Goal: Task Accomplishment & Management: Use online tool/utility

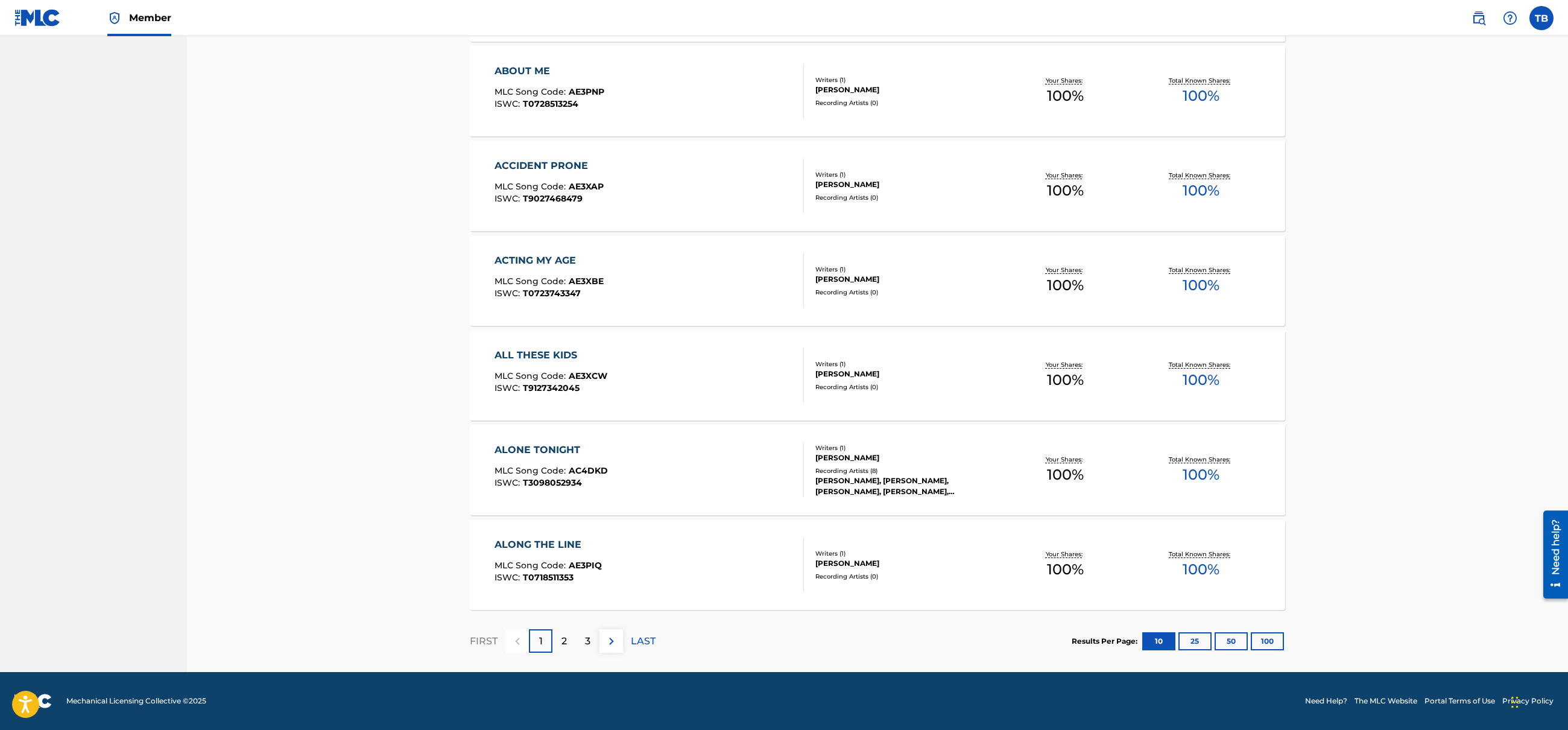
click at [1186, 638] on button "25" at bounding box center [1196, 641] width 33 height 18
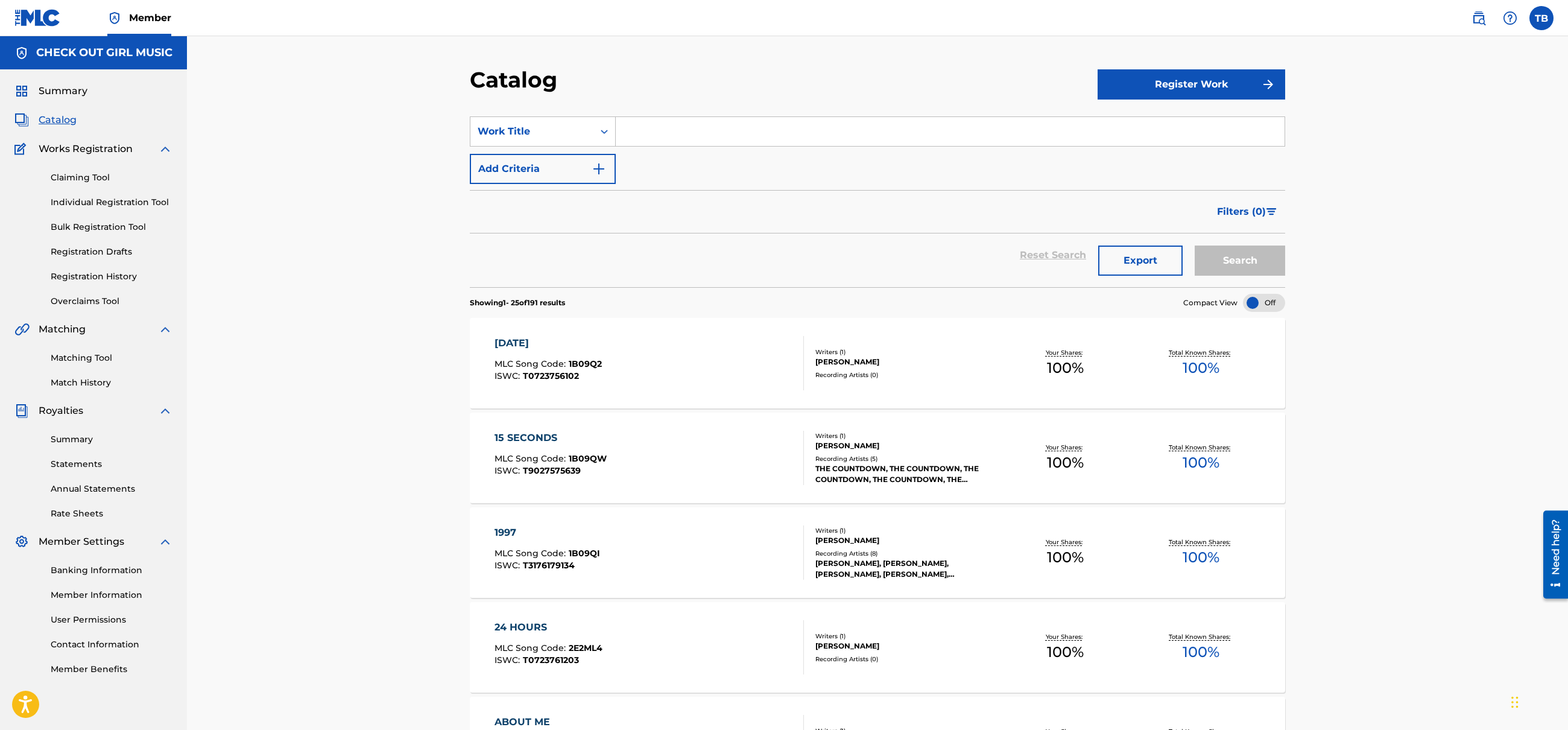
click at [79, 441] on link "Summary" at bounding box center [111, 439] width 122 height 13
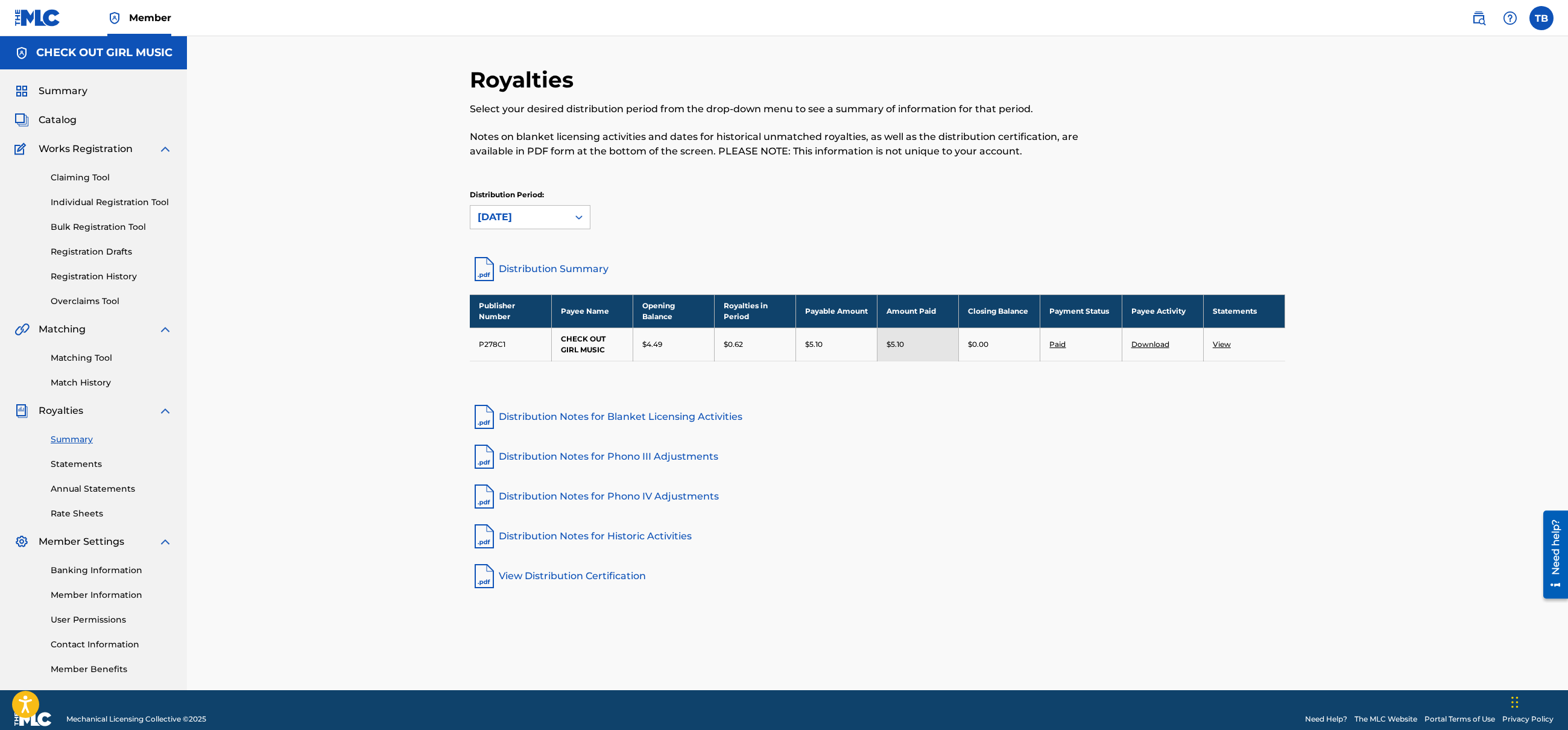
click at [1223, 347] on link "View" at bounding box center [1222, 344] width 18 height 9
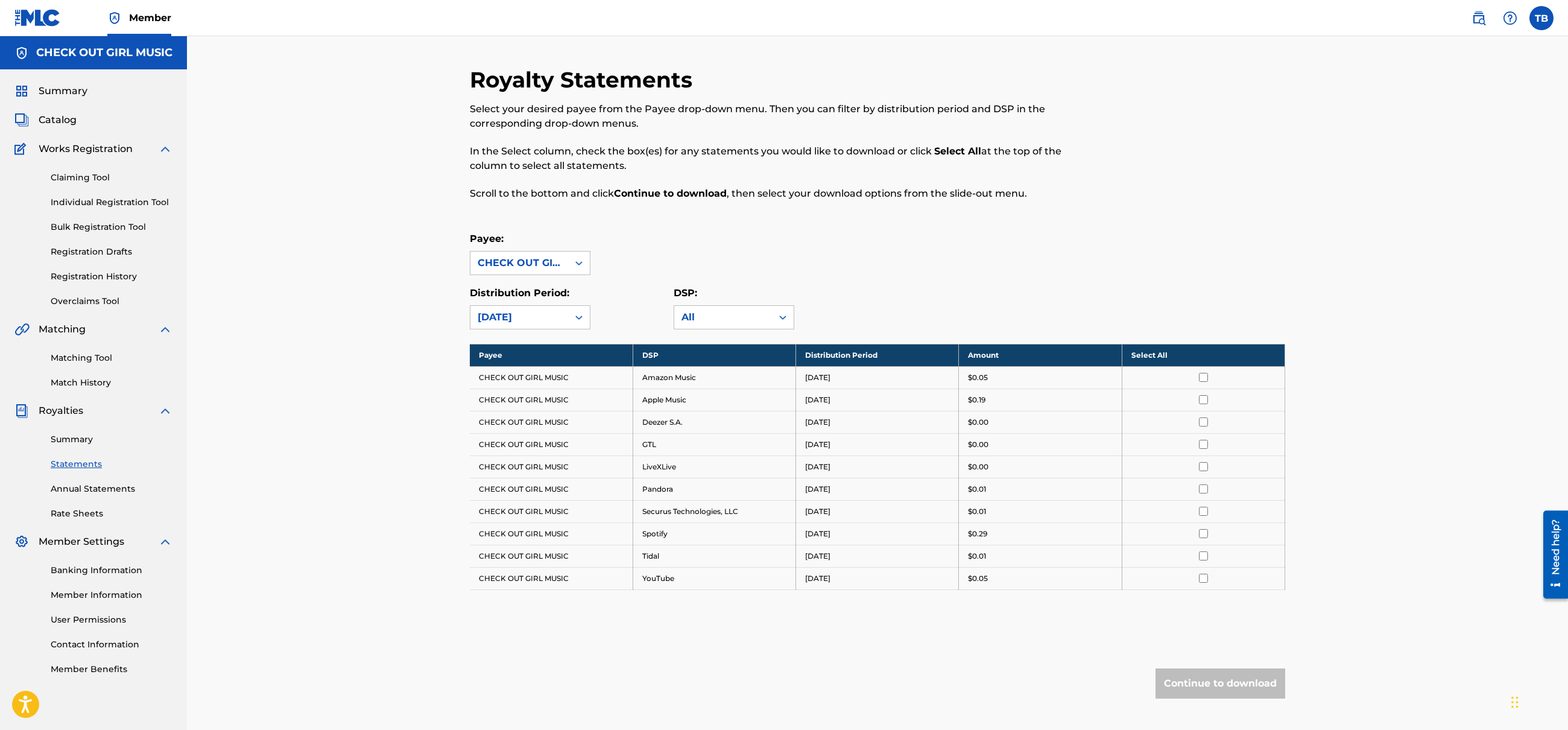
click at [58, 123] on span "Catalog" at bounding box center [57, 120] width 38 height 15
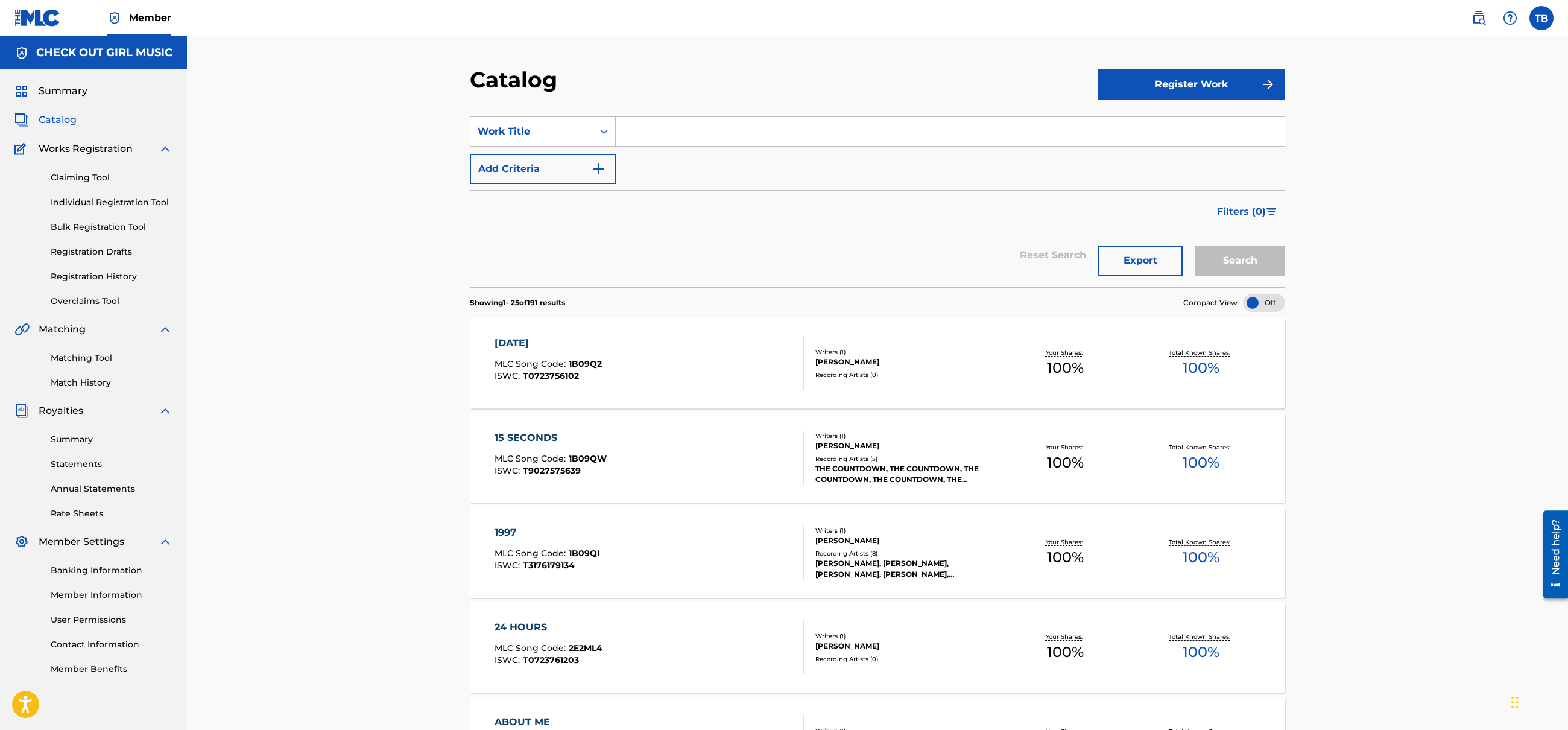
click at [705, 137] on input "Search Form" at bounding box center [950, 132] width 669 height 29
click at [754, 160] on div "any given weeknight" at bounding box center [860, 158] width 487 height 22
type input "any given weeknight"
click at [1265, 267] on button "Search" at bounding box center [1240, 260] width 90 height 30
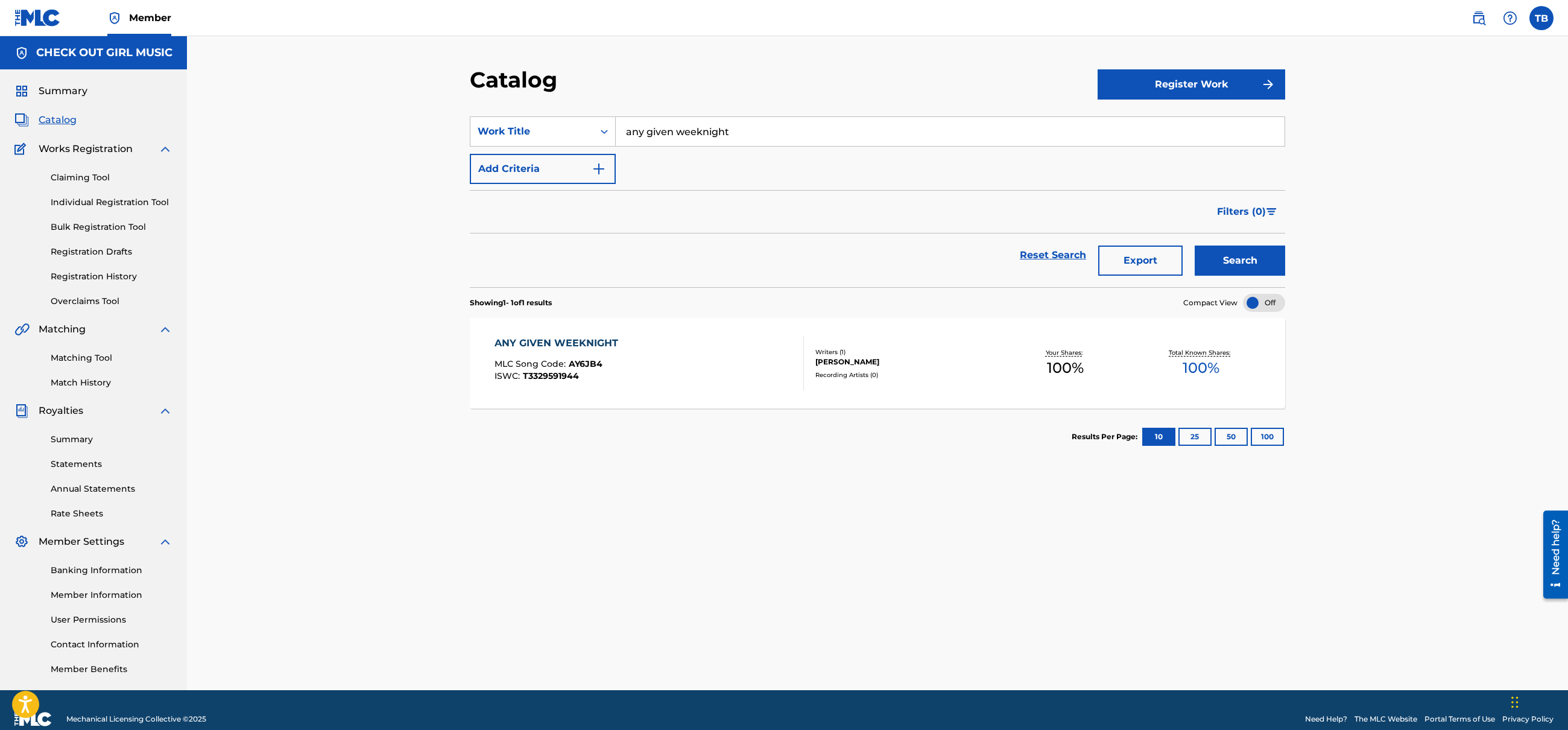
click at [695, 354] on div "ANY GIVEN WEEKNIGHT MLC Song Code : AY6JB4 ISWC : T3329591944" at bounding box center [649, 363] width 310 height 54
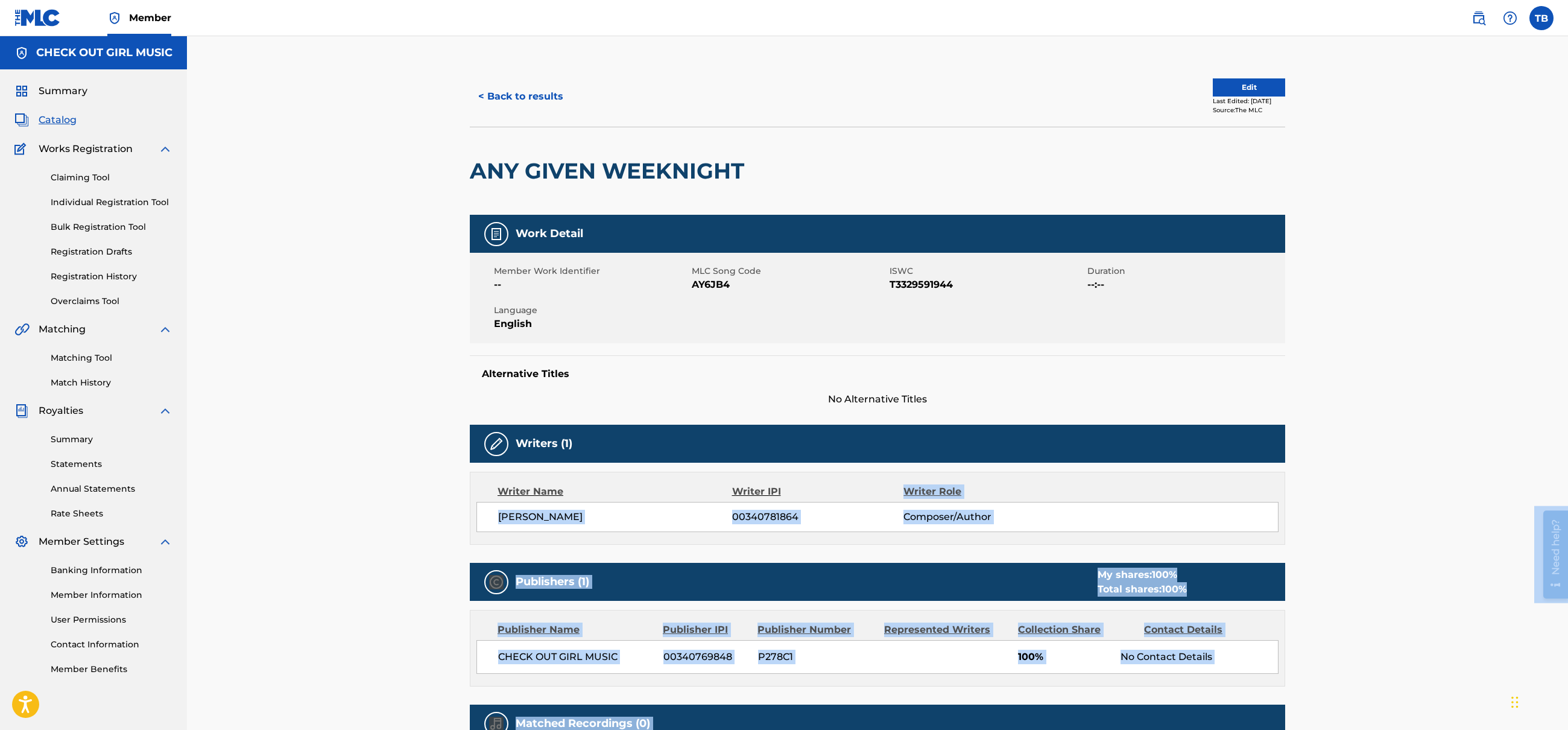
drag, startPoint x: 3102, startPoint y: 986, endPoint x: 1552, endPoint y: 561, distance: 1607.2
drag, startPoint x: 1299, startPoint y: 632, endPoint x: 1499, endPoint y: 618, distance: 200.5
click at [1299, 632] on div "< Back to results Edit Last Edited: [DATE] Source: The MLC ANY GIVEN WEEKNIGHT …" at bounding box center [877, 447] width 844 height 763
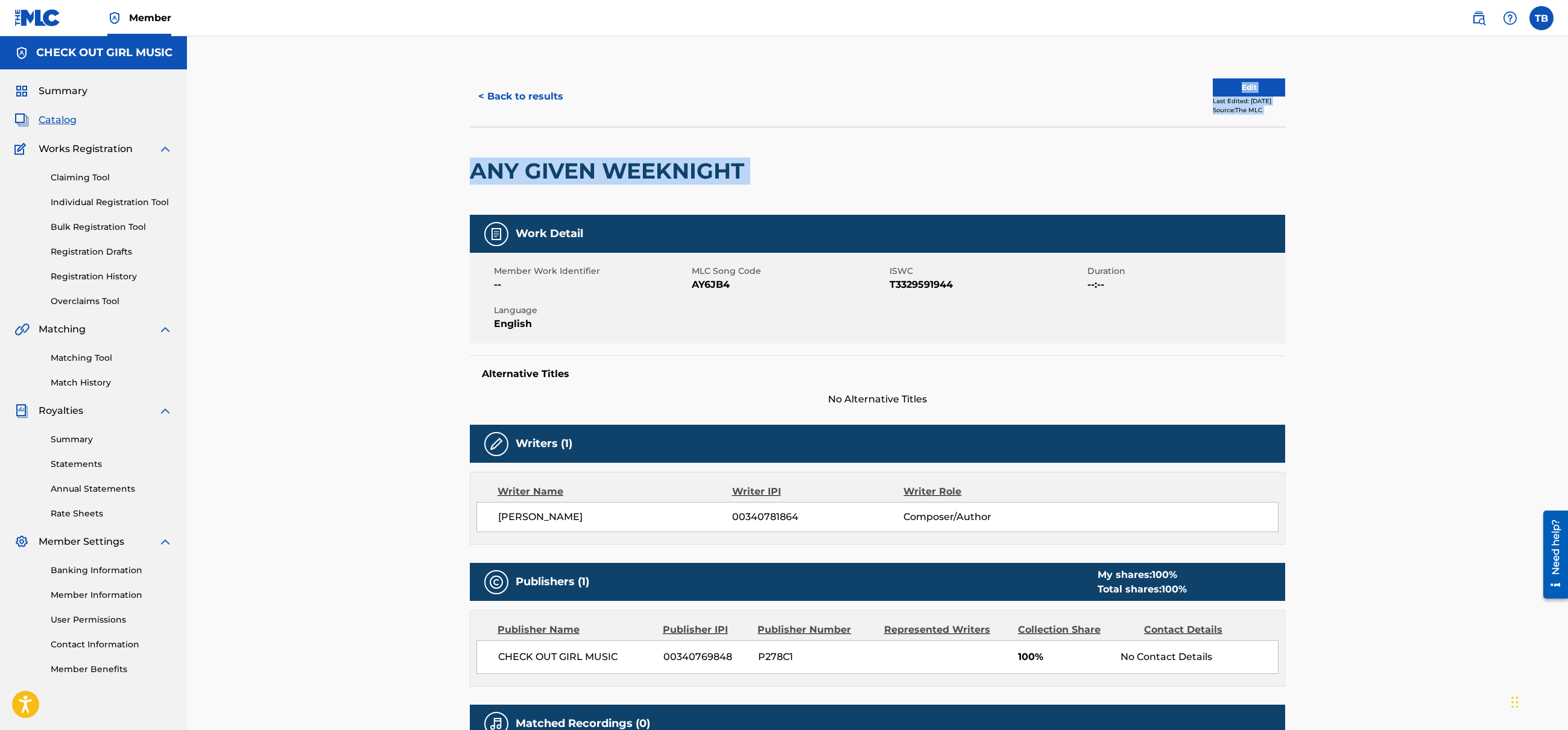
drag, startPoint x: 1567, startPoint y: 53, endPoint x: 1556, endPoint y: 153, distance: 100.6
click at [1556, 153] on div "< Back to results Edit Last Edited: [DATE] Source: The MLC ANY GIVEN WEEKNIGHT …" at bounding box center [878, 433] width 1381 height 793
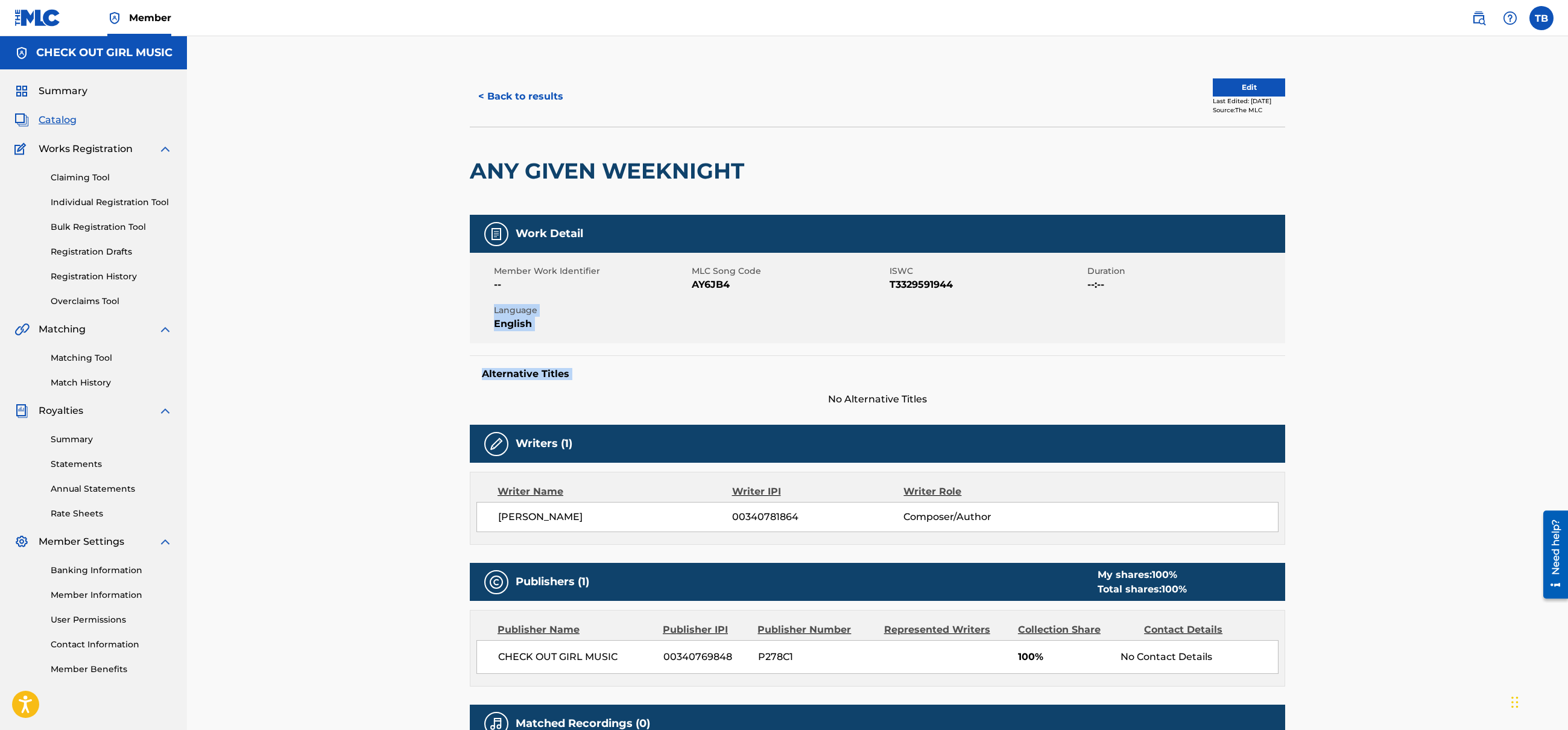
drag, startPoint x: 1568, startPoint y: 302, endPoint x: 1512, endPoint y: 561, distance: 265.0
click at [1567, 396] on div "< Back to results Edit Last Edited: [DATE] Source: The MLC ANY GIVEN WEEKNIGHT …" at bounding box center [878, 433] width 1381 height 793
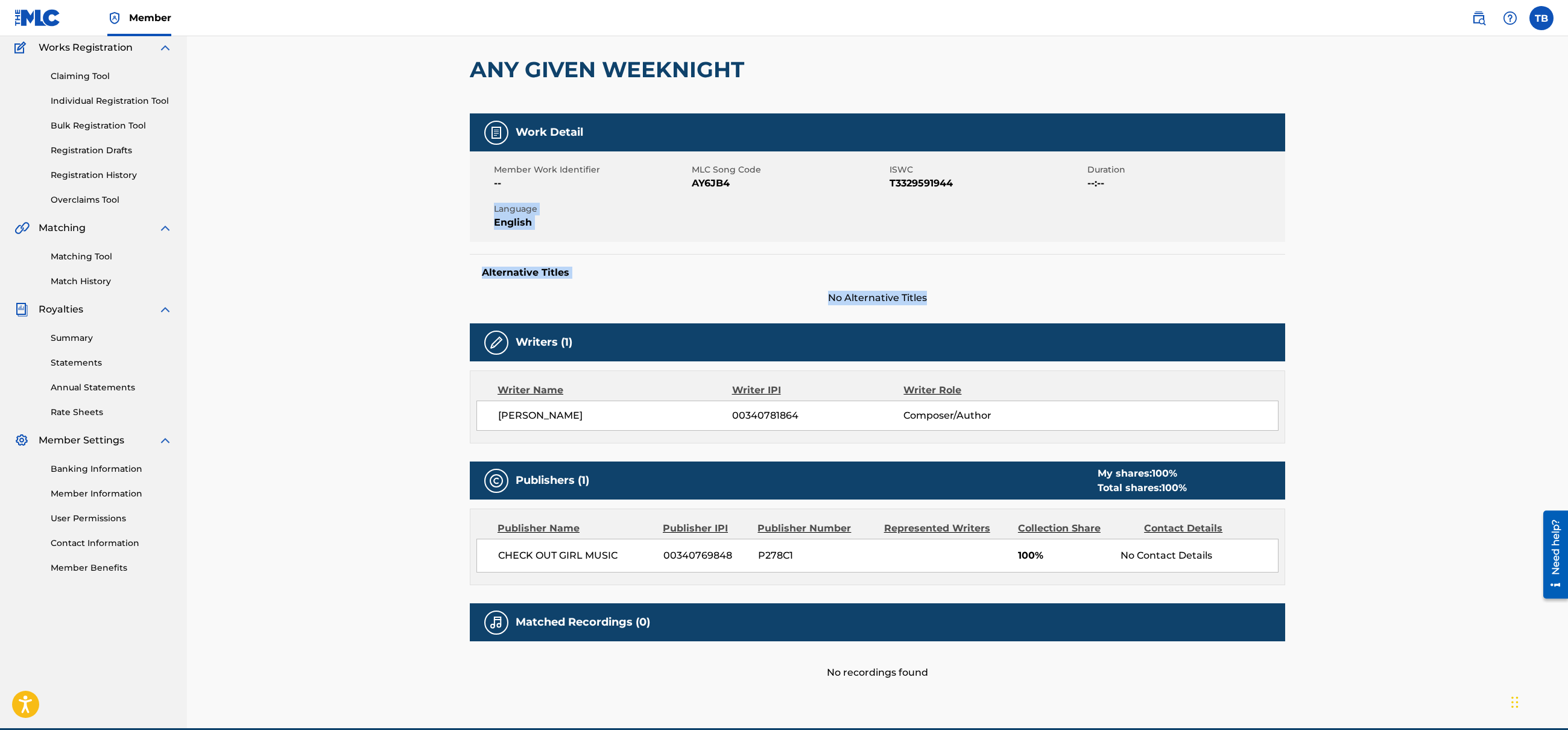
scroll to position [158, 0]
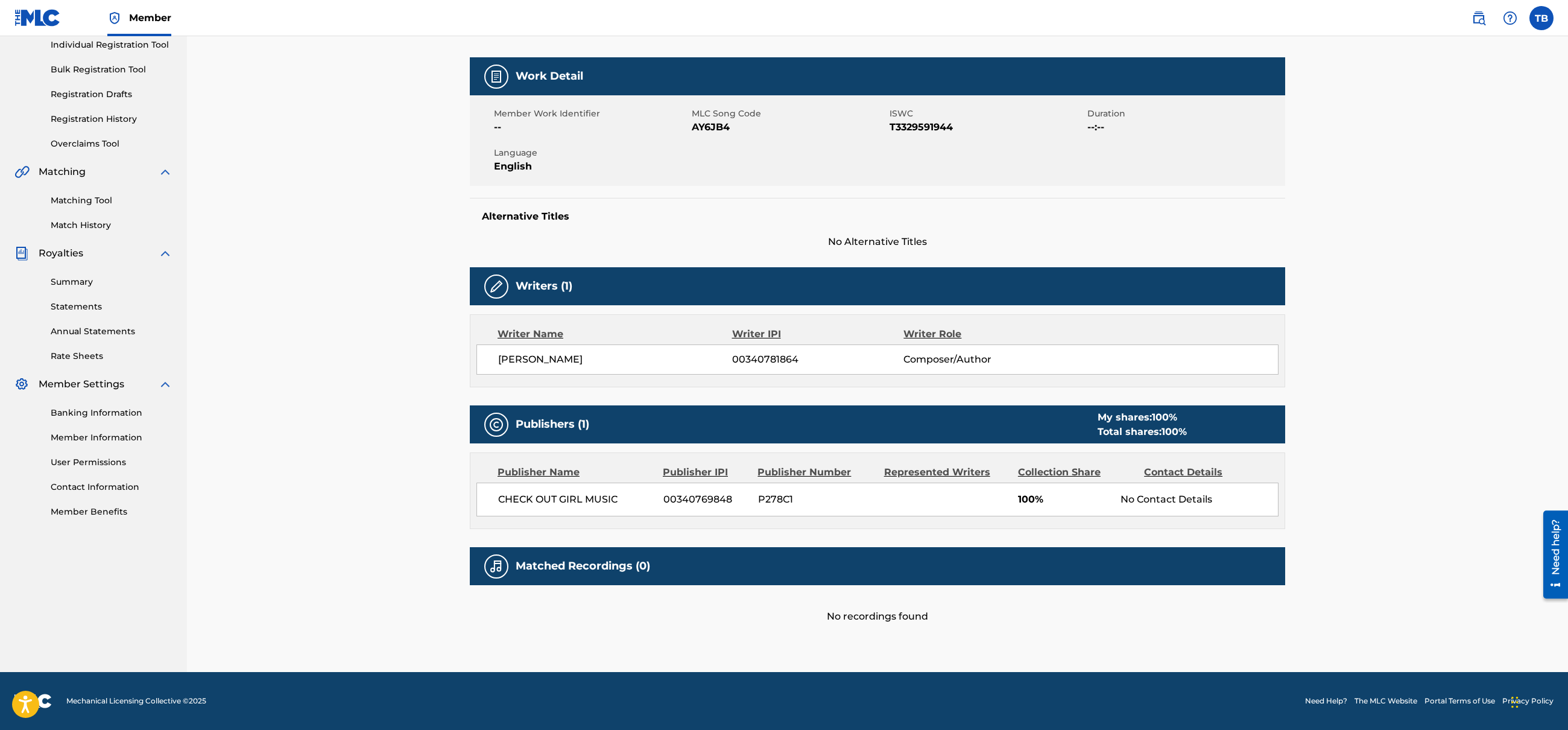
click at [285, 584] on div "< Back to results Edit Last Edited: [DATE] Source: The MLC ANY GIVEN WEEKNIGHT …" at bounding box center [878, 276] width 1381 height 793
click at [319, 232] on div "< Back to results Edit Last Edited: [DATE] Source: The MLC ANY GIVEN WEEKNIGHT …" at bounding box center [878, 276] width 1381 height 793
click at [97, 200] on link "Matching Tool" at bounding box center [111, 200] width 122 height 13
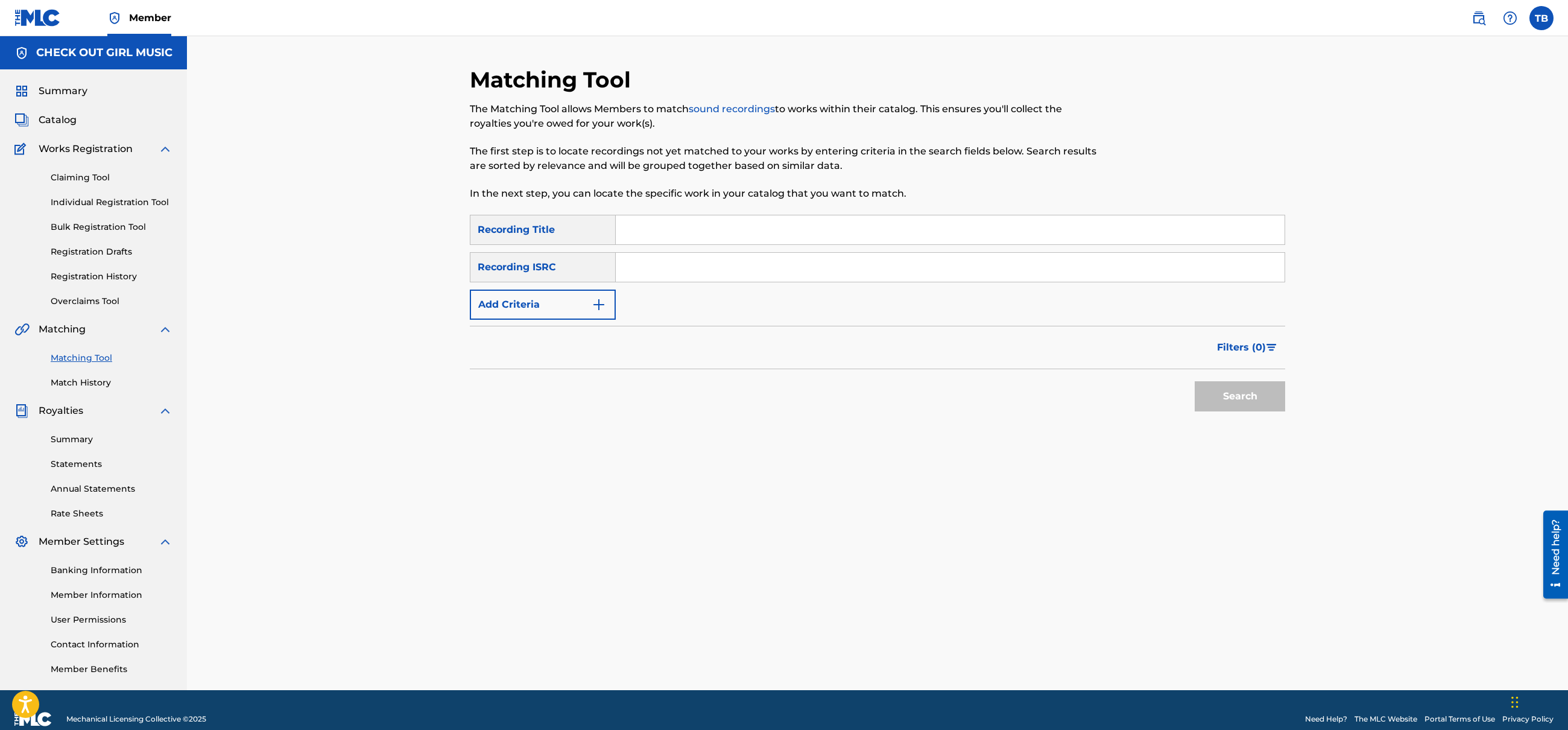
click at [596, 308] on img "Search Form" at bounding box center [599, 304] width 15 height 15
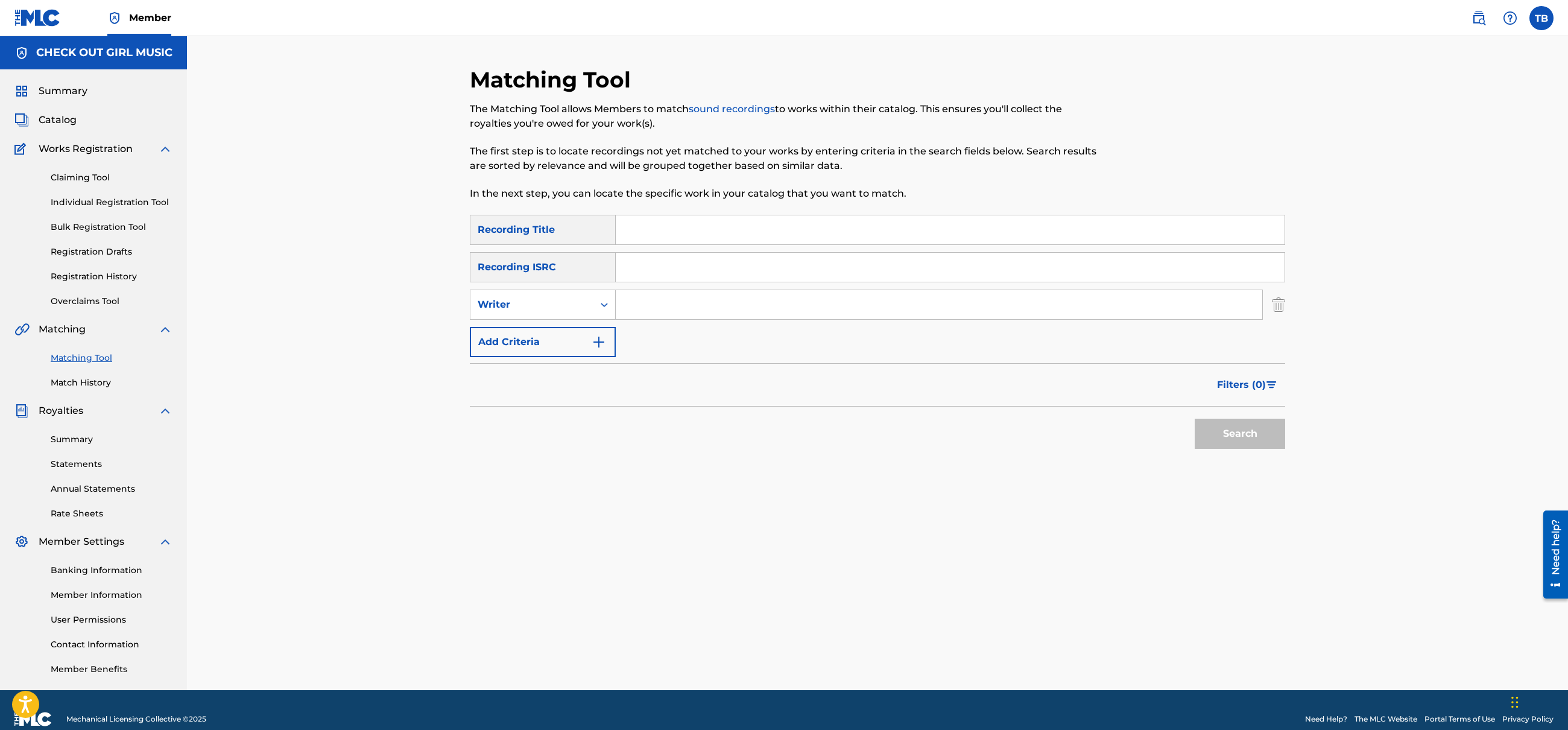
click at [644, 313] on input "Search Form" at bounding box center [939, 305] width 647 height 29
type input "[PERSON_NAME]"
click at [1195, 418] on button "Search" at bounding box center [1240, 433] width 90 height 30
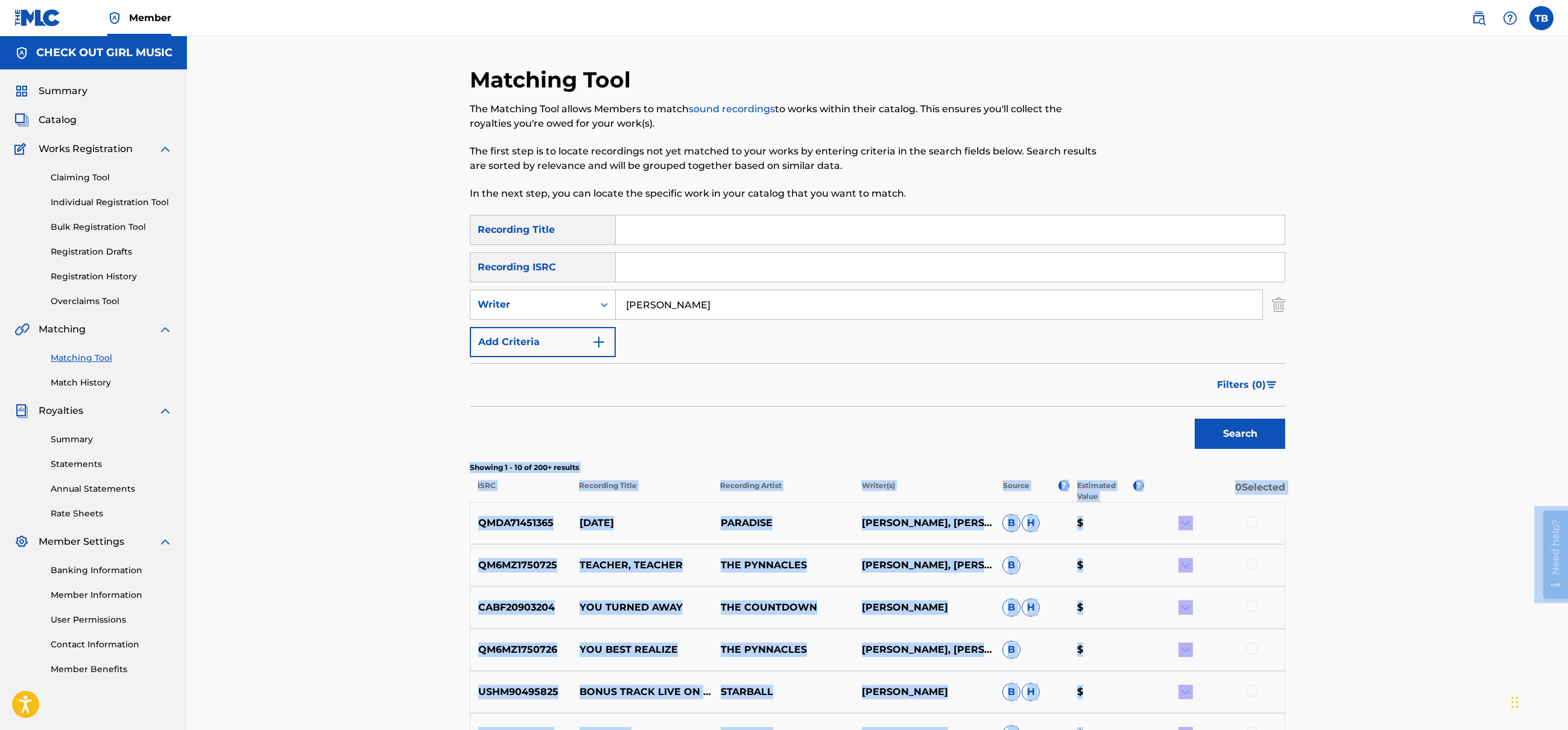
drag, startPoint x: 3101, startPoint y: 966, endPoint x: 1562, endPoint y: 576, distance: 1587.6
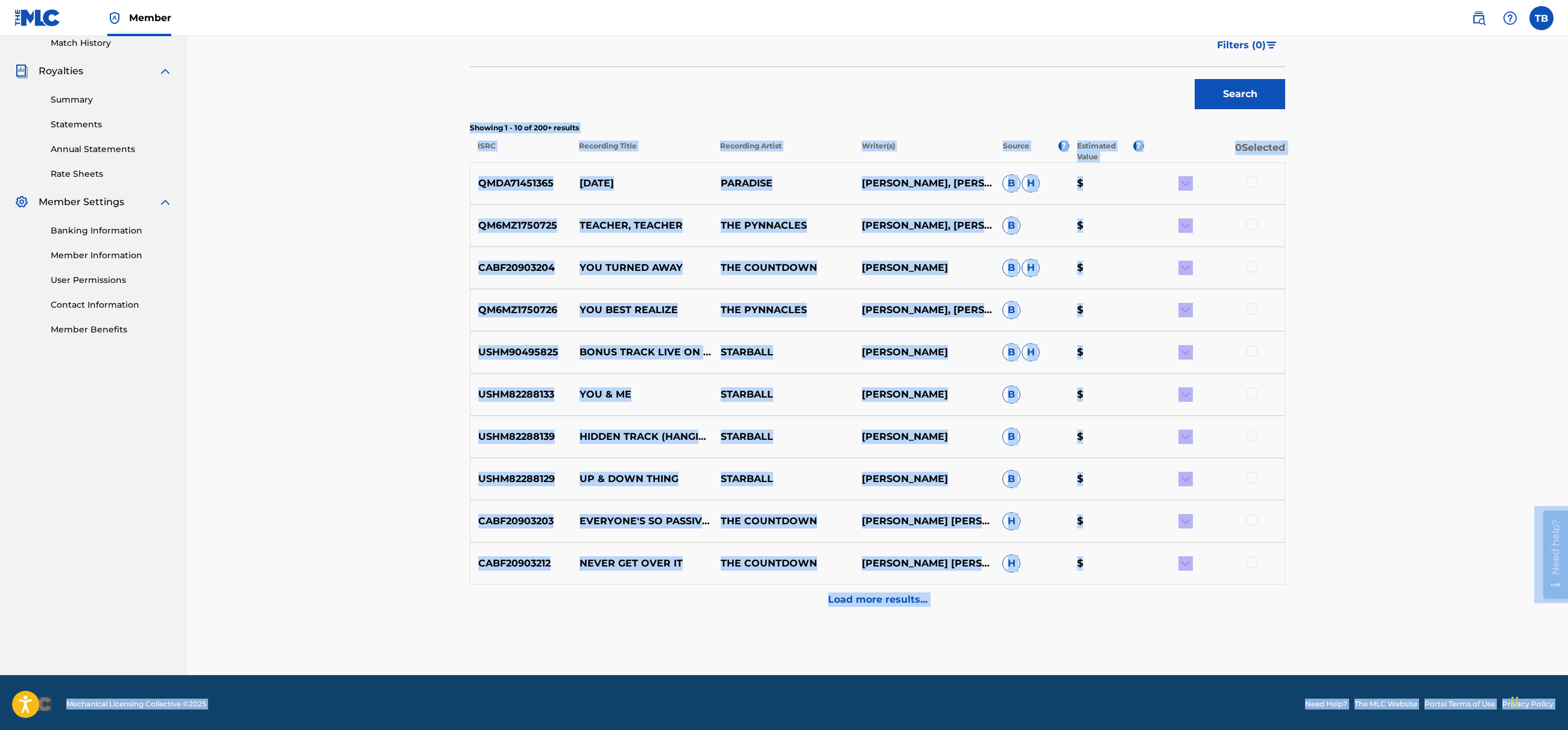
scroll to position [342, 0]
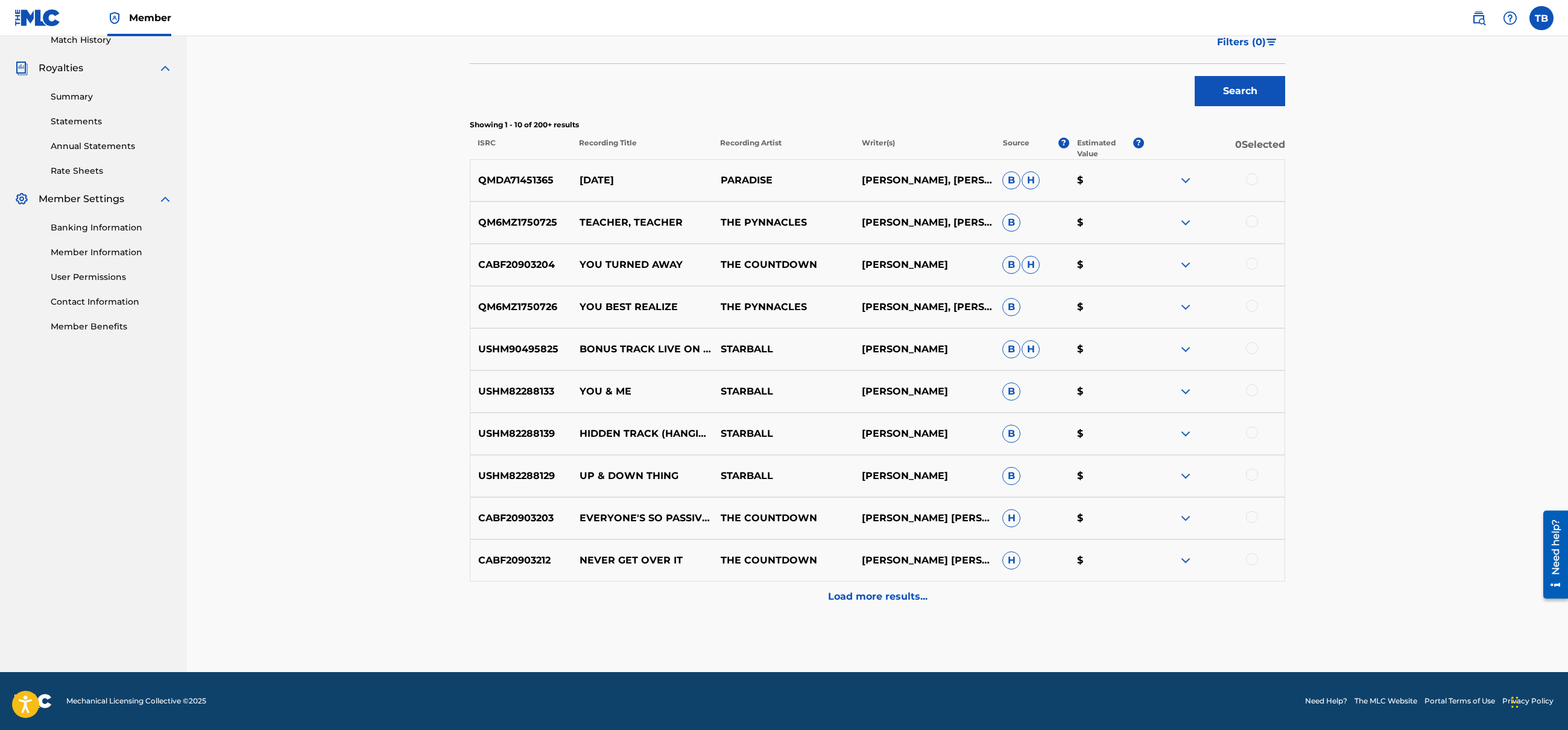
click at [1306, 618] on div "Matching Tool The Matching Tool allows Members to match sound recordings to wor…" at bounding box center [878, 183] width 1381 height 978
click at [914, 595] on p "Load more results..." at bounding box center [878, 596] width 100 height 15
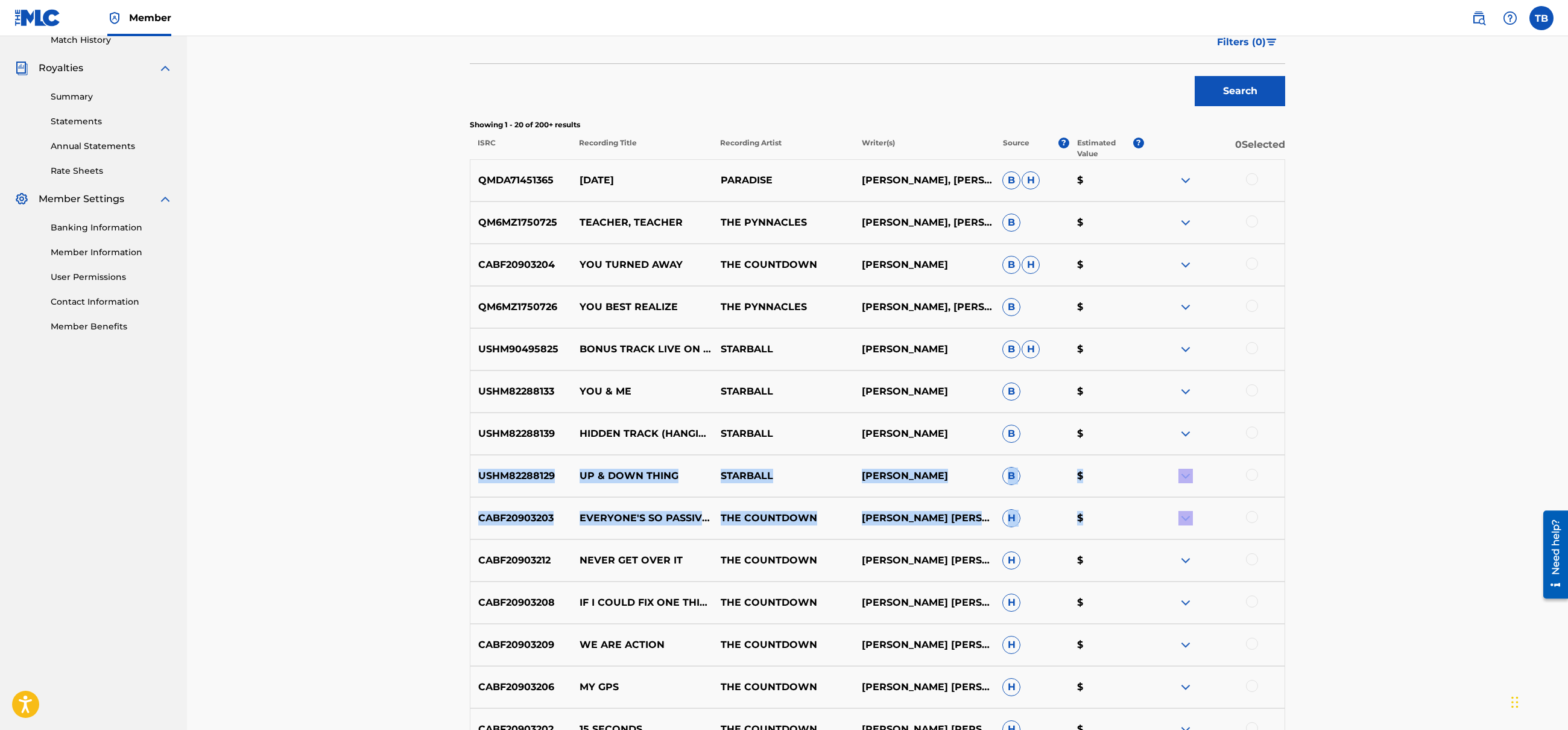
drag, startPoint x: 1567, startPoint y: 449, endPoint x: 1576, endPoint y: 525, distance: 76.5
click at [1568, 387] on html "Accessibility Screen-Reader Guide, Feedback, and Issue Reporting | New window C…" at bounding box center [784, 22] width 1568 height 730
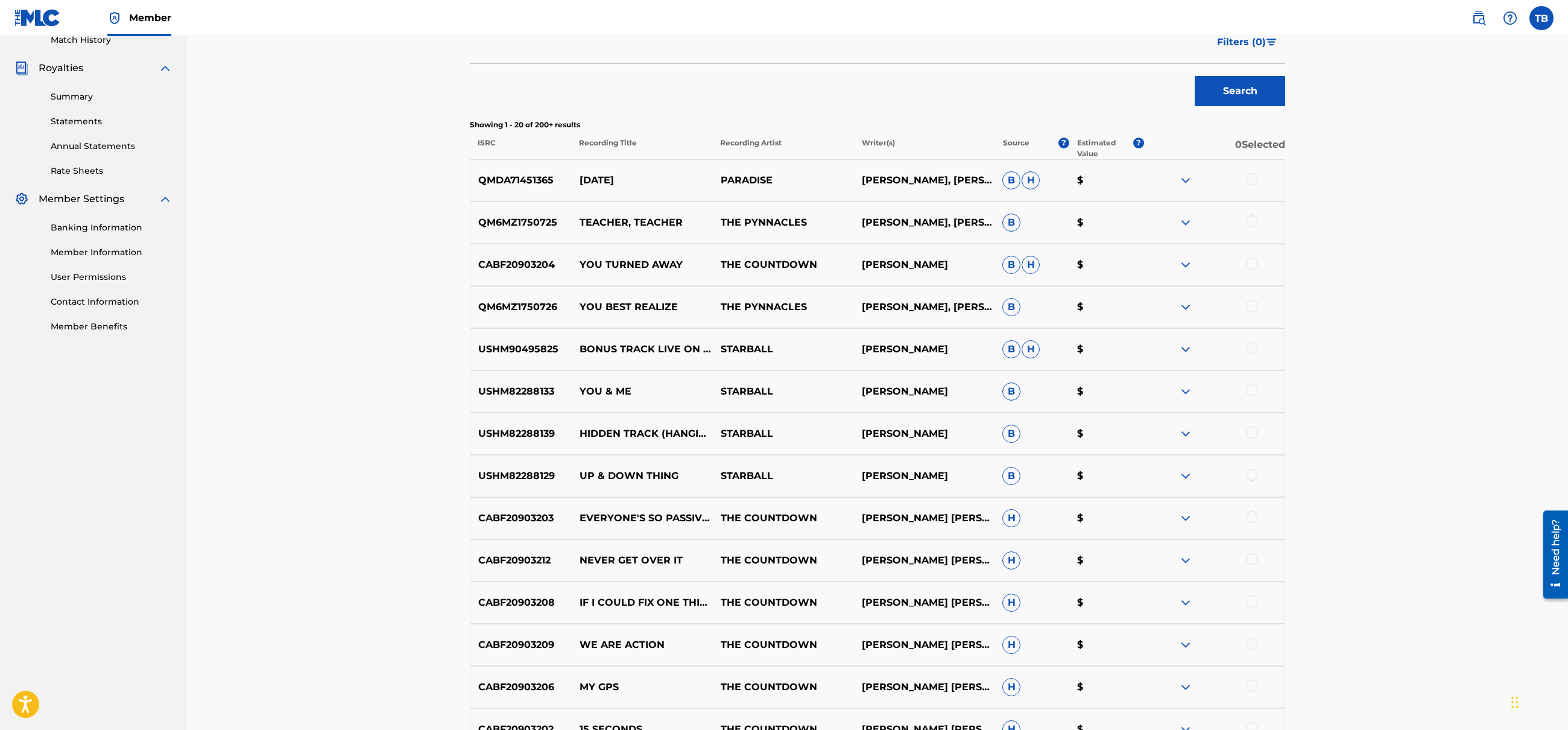
click at [1251, 181] on div at bounding box center [1252, 179] width 12 height 12
click at [1253, 223] on div at bounding box center [1252, 221] width 12 height 12
click at [1256, 253] on div "CABF20903204 YOU TURNED AWAY THE COUNTDOWN [PERSON_NAME] [PERSON_NAME] $" at bounding box center [878, 264] width 816 height 42
click at [1256, 267] on div at bounding box center [1252, 263] width 12 height 12
click at [1256, 310] on div at bounding box center [1252, 306] width 12 height 12
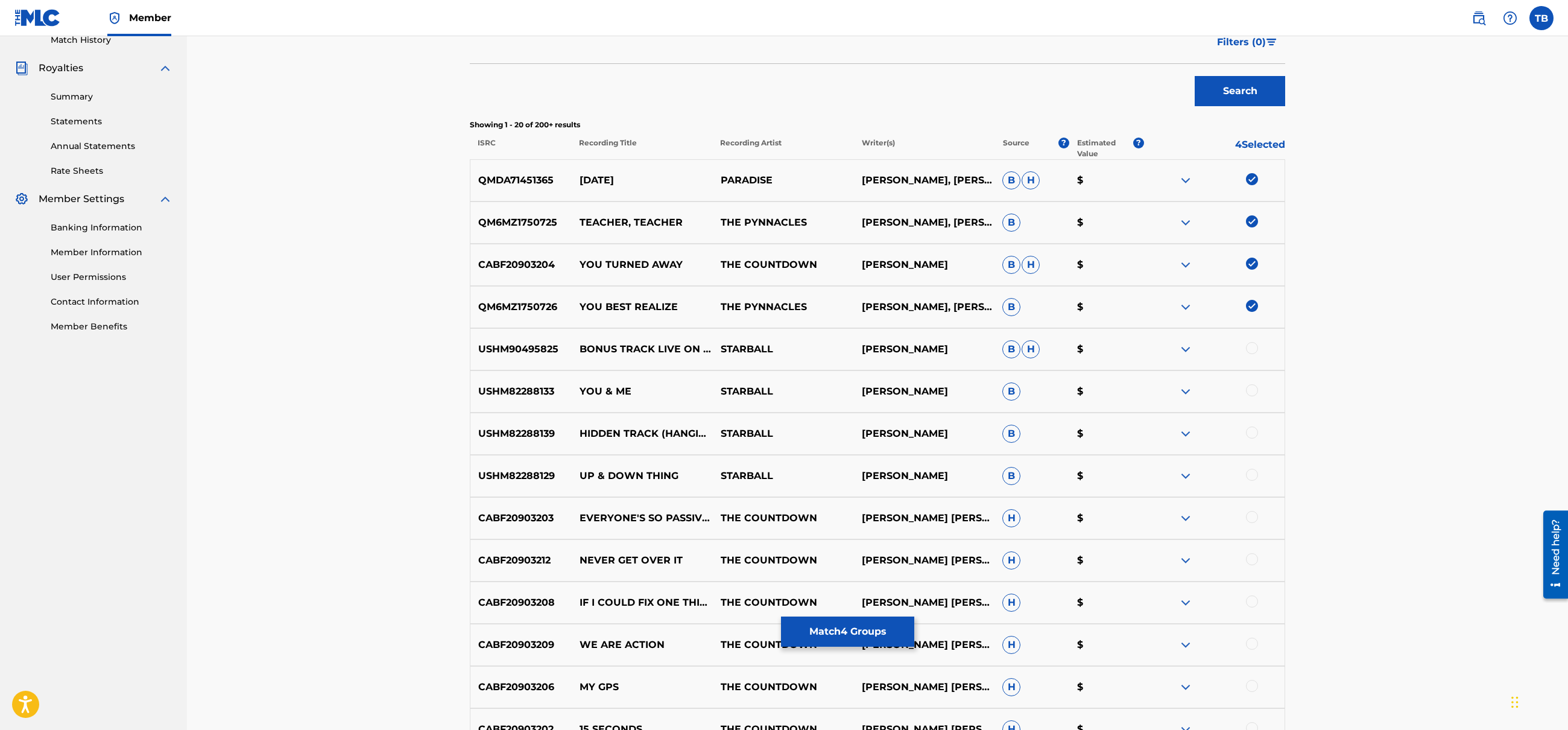
drag, startPoint x: 1256, startPoint y: 354, endPoint x: 1257, endPoint y: 385, distance: 31.0
click at [1256, 354] on div at bounding box center [1214, 349] width 141 height 15
drag, startPoint x: 1251, startPoint y: 349, endPoint x: 1255, endPoint y: 372, distance: 23.3
click at [1251, 349] on div at bounding box center [1252, 347] width 12 height 12
click at [1256, 387] on div at bounding box center [1252, 390] width 12 height 12
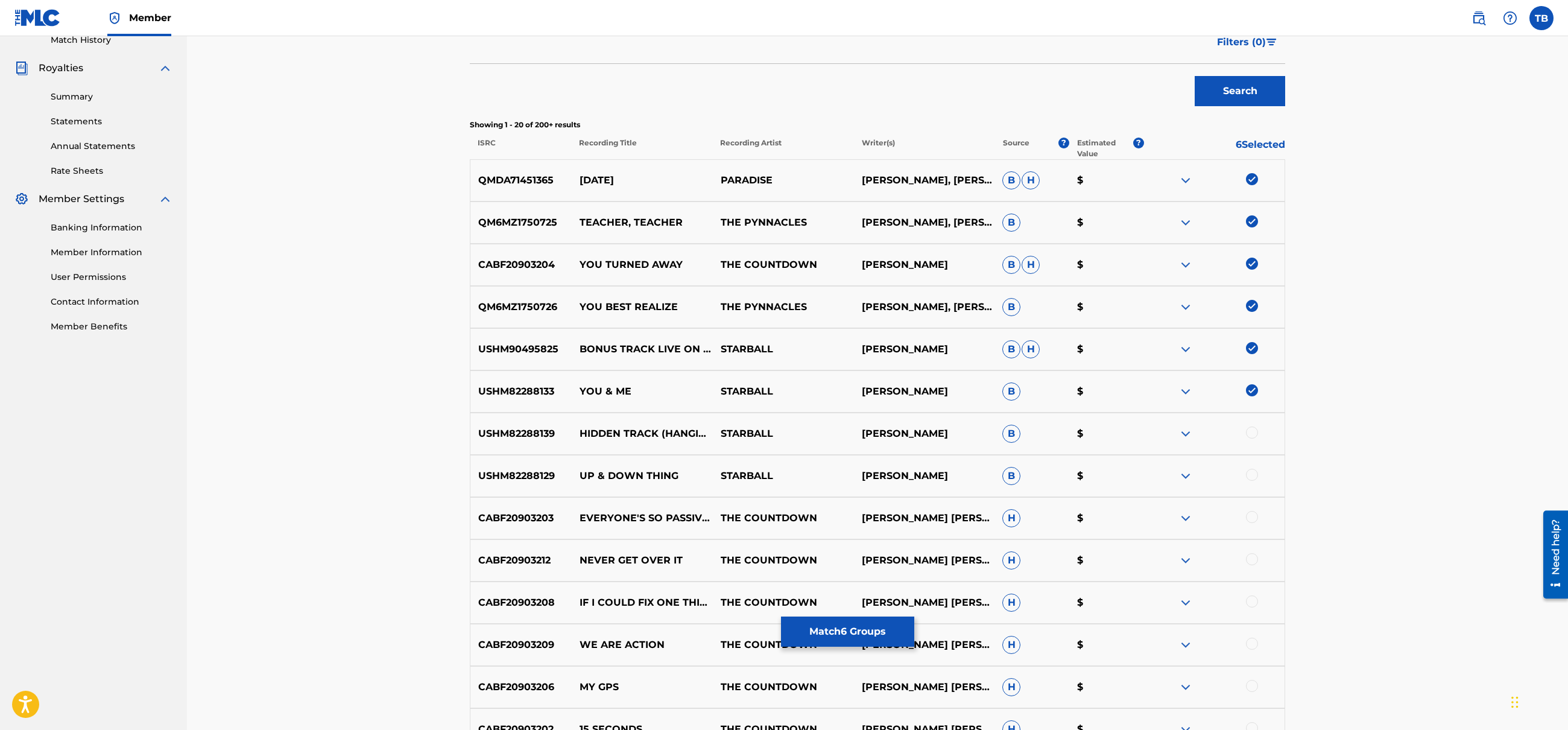
drag, startPoint x: 1250, startPoint y: 435, endPoint x: 1251, endPoint y: 443, distance: 8.1
click at [1251, 438] on div at bounding box center [1252, 432] width 12 height 12
click at [1256, 472] on div at bounding box center [1252, 474] width 12 height 12
click at [1253, 515] on div at bounding box center [1252, 516] width 12 height 12
click at [1248, 561] on div at bounding box center [1252, 559] width 12 height 12
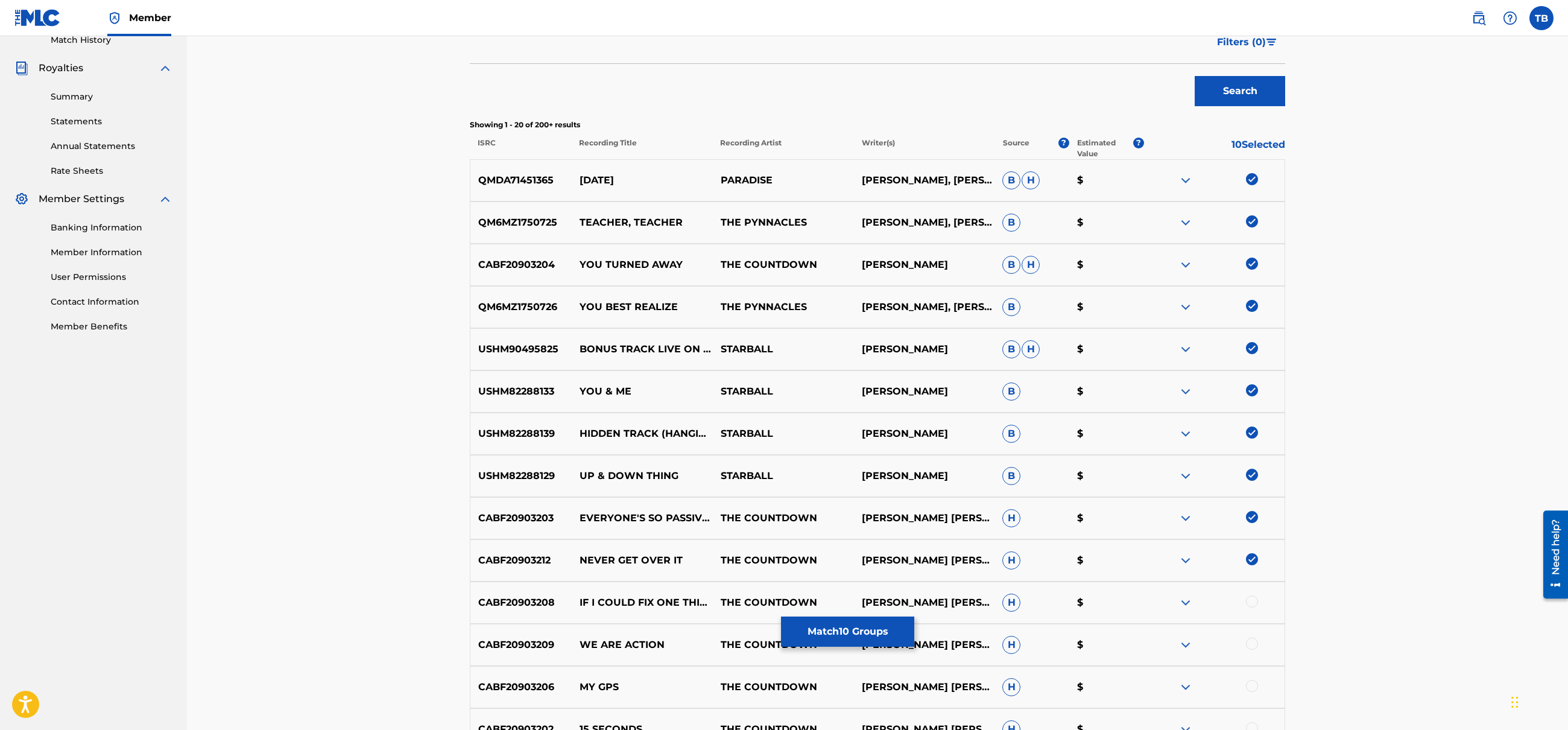
click at [1251, 601] on div at bounding box center [1252, 601] width 12 height 12
drag, startPoint x: 1254, startPoint y: 646, endPoint x: 1253, endPoint y: 658, distance: 12.0
click at [1254, 647] on div at bounding box center [1252, 643] width 12 height 12
click at [1253, 681] on div at bounding box center [1252, 685] width 12 height 12
click at [1254, 724] on div at bounding box center [1252, 727] width 12 height 12
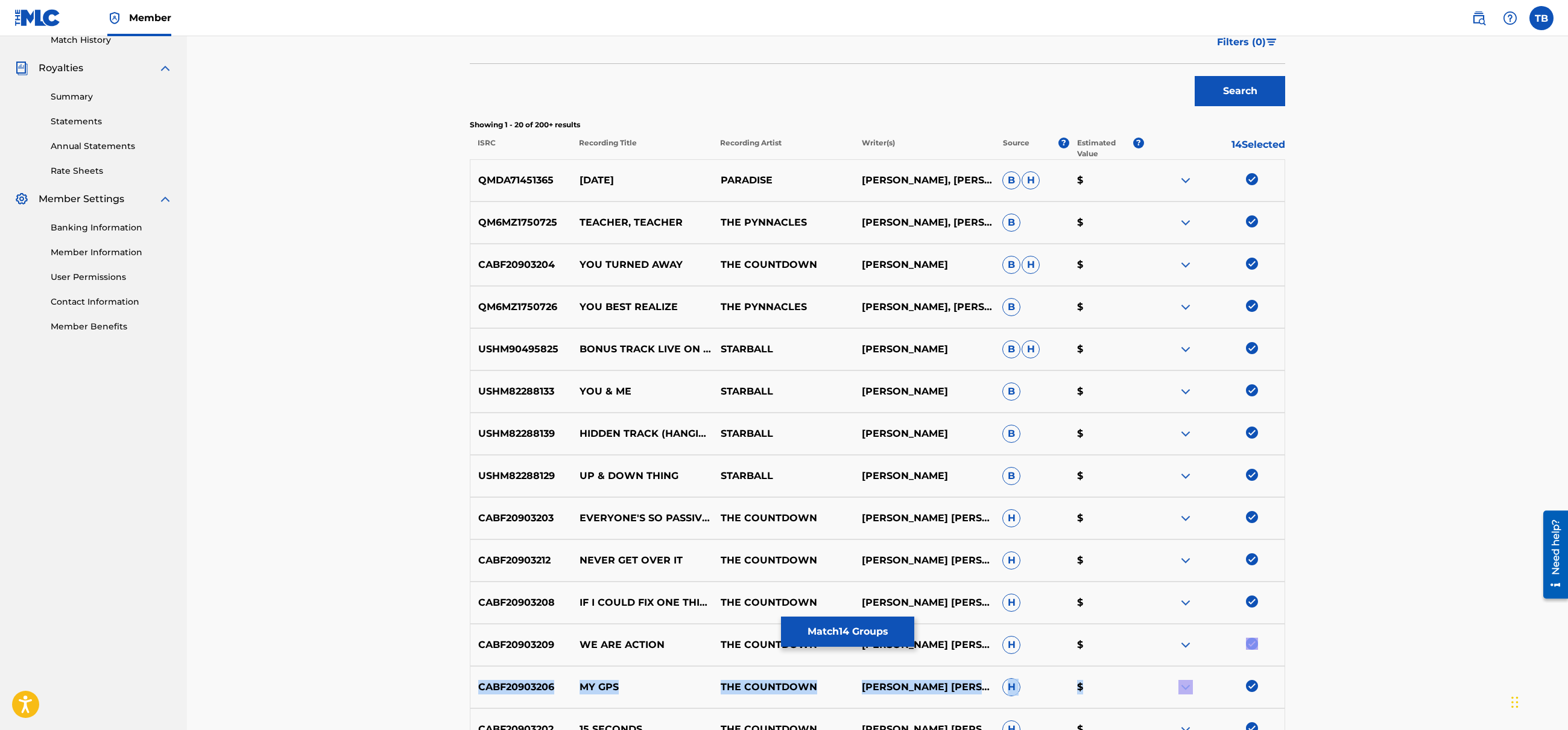
drag, startPoint x: 1567, startPoint y: 648, endPoint x: 1572, endPoint y: 678, distance: 30.4
click at [1568, 387] on html "Accessibility Screen-Reader Guide, Feedback, and Issue Reporting | New window C…" at bounding box center [784, 22] width 1568 height 730
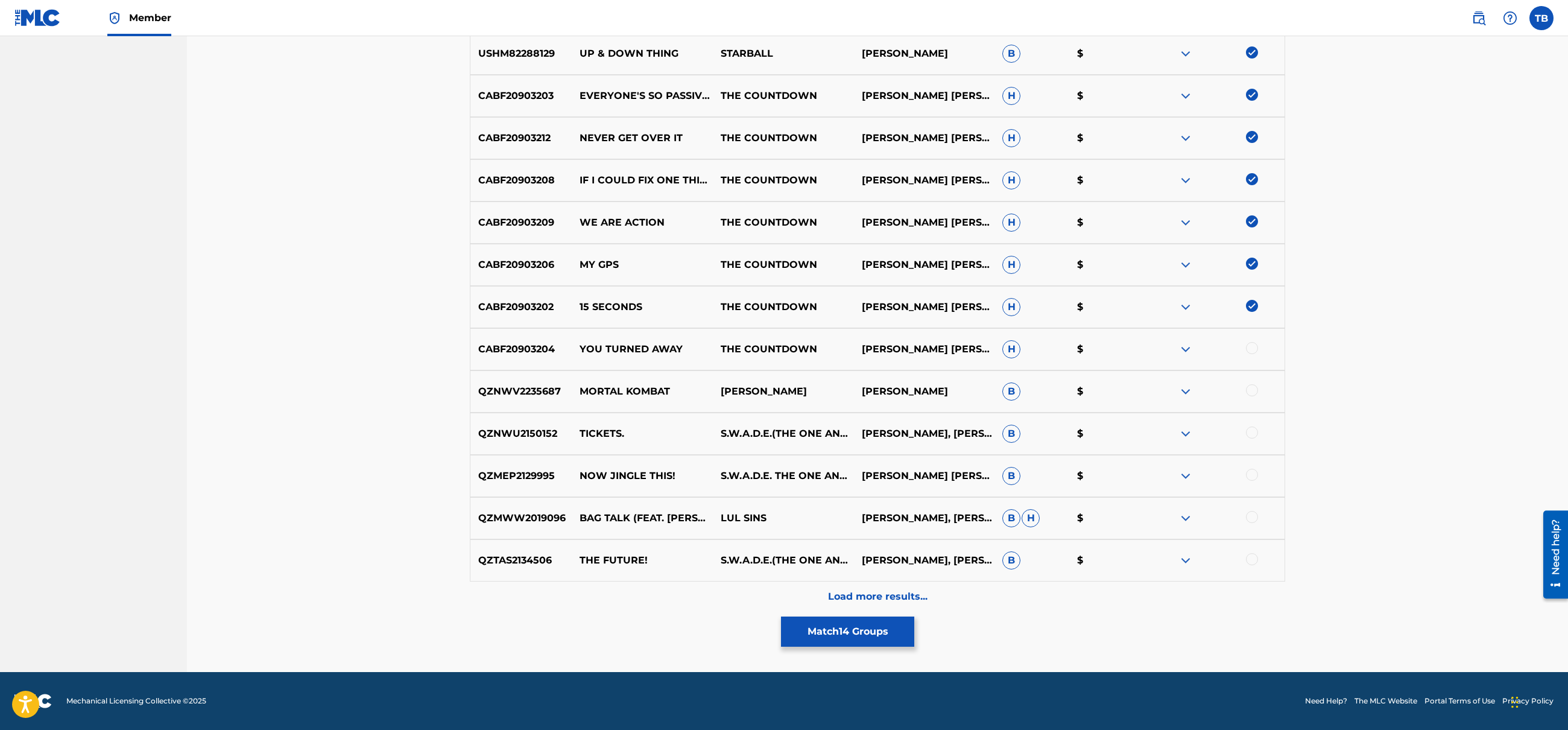
click at [1254, 349] on div at bounding box center [1252, 347] width 12 height 12
click at [860, 601] on p "Load more results..." at bounding box center [878, 596] width 100 height 15
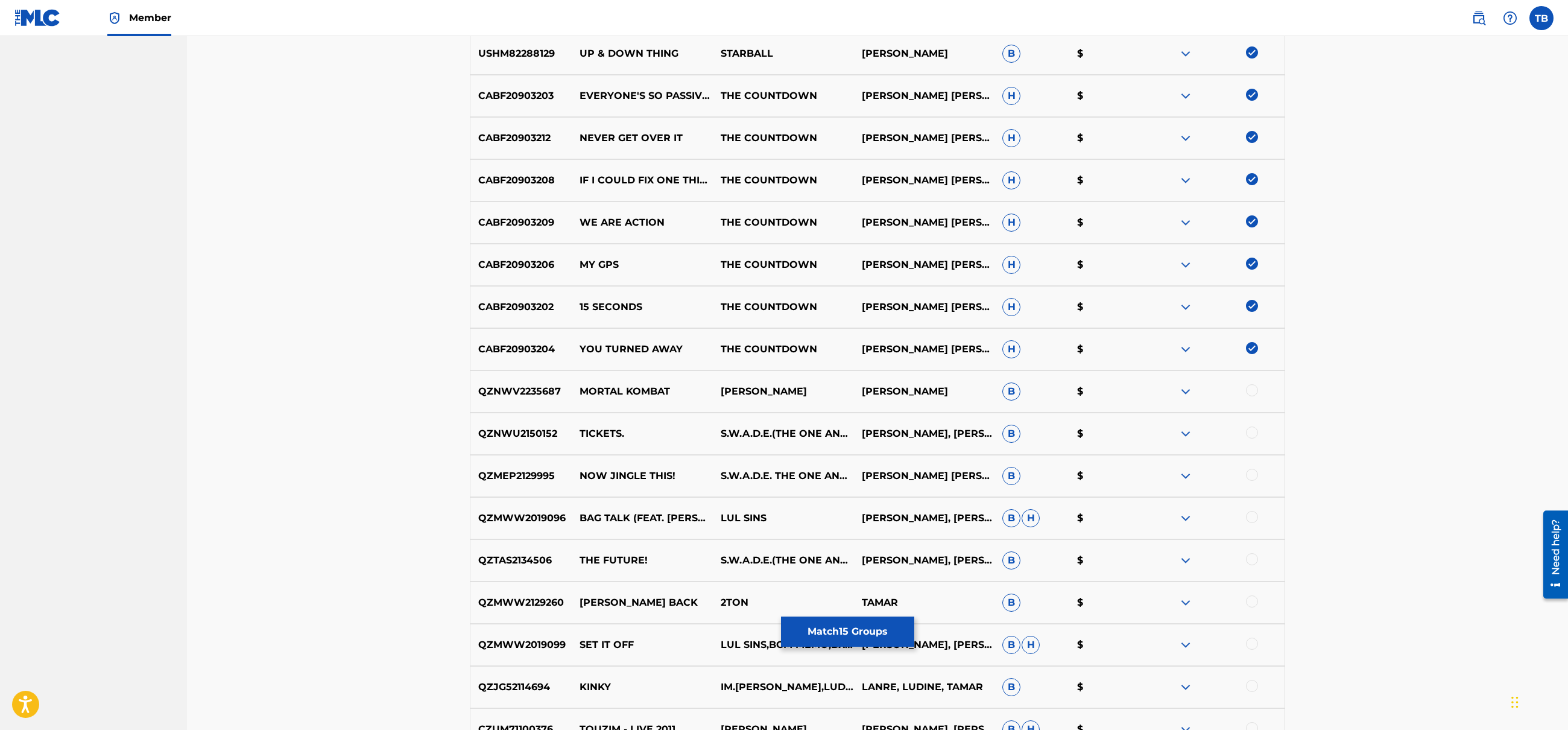
click at [854, 637] on button "Match 15 Groups" at bounding box center [848, 631] width 134 height 30
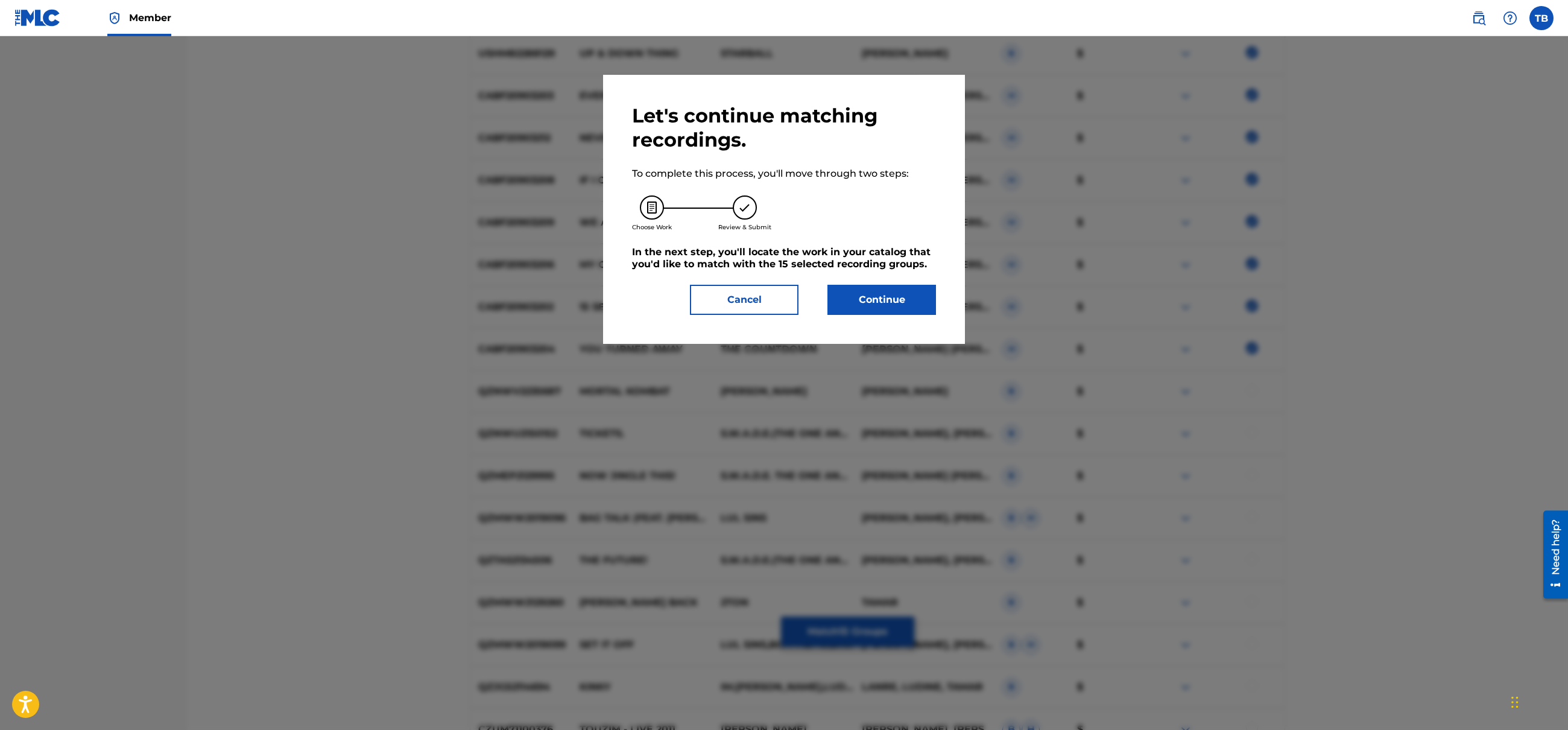
click at [908, 307] on button "Continue" at bounding box center [882, 299] width 109 height 30
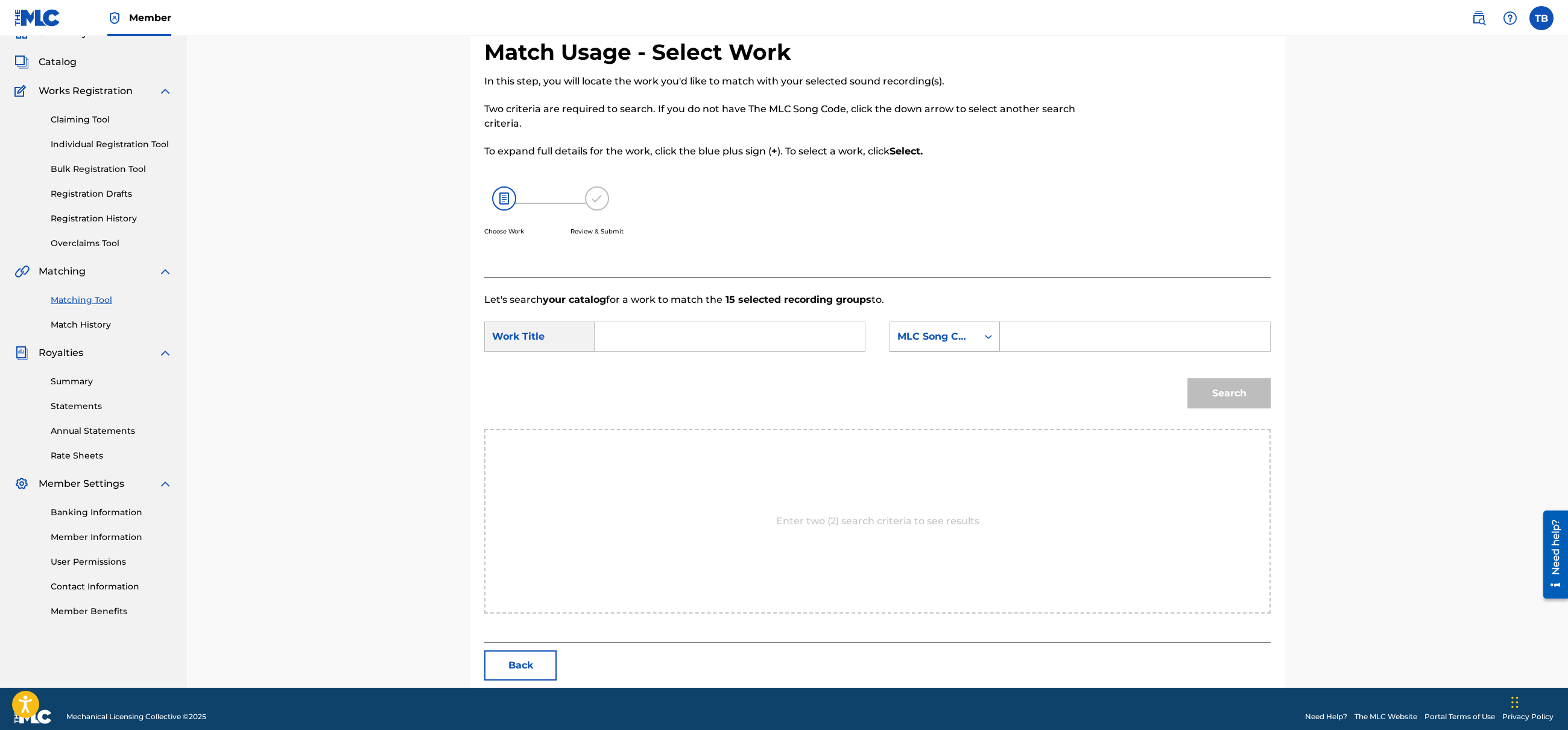
scroll to position [74, 0]
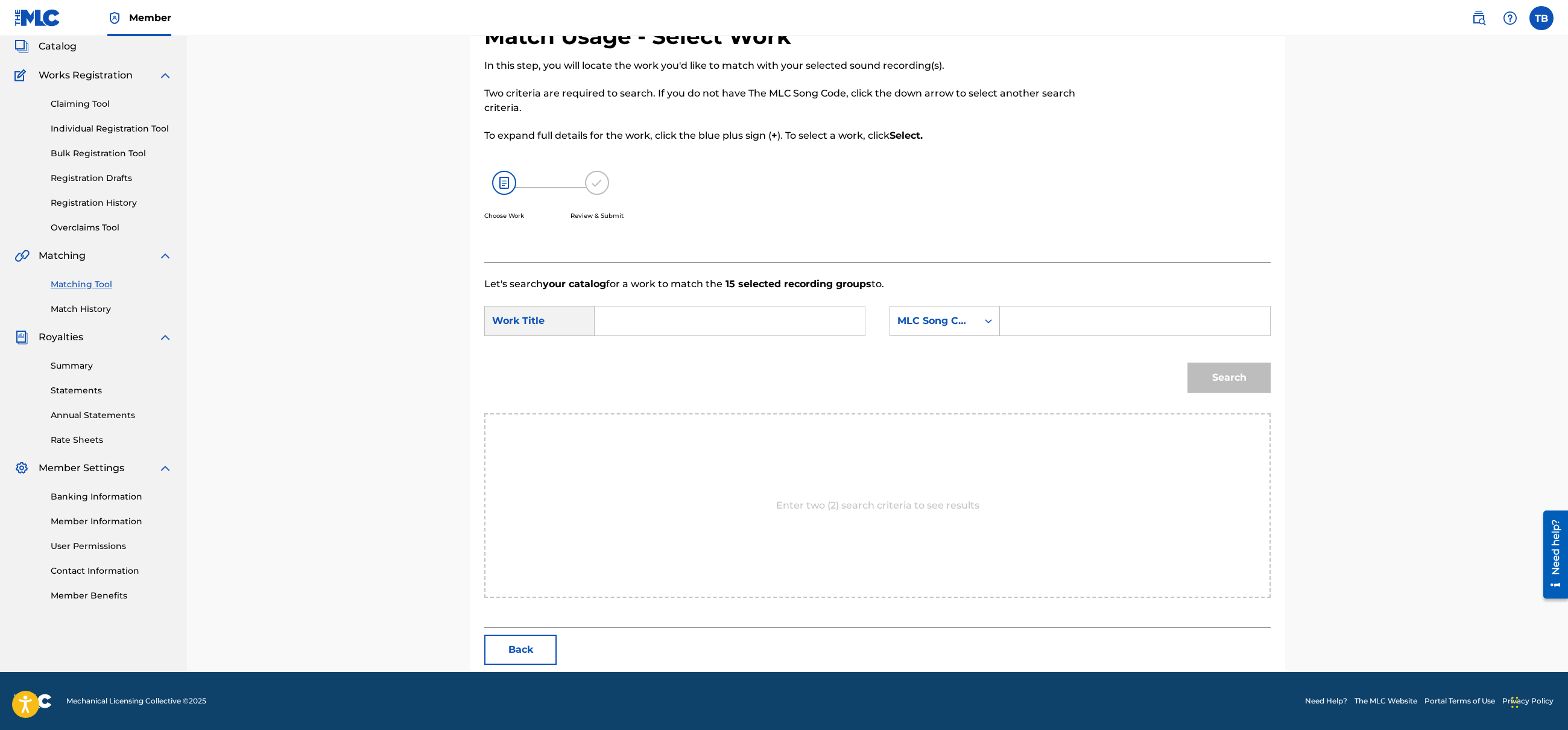
click at [92, 104] on link "Claiming Tool" at bounding box center [111, 104] width 122 height 13
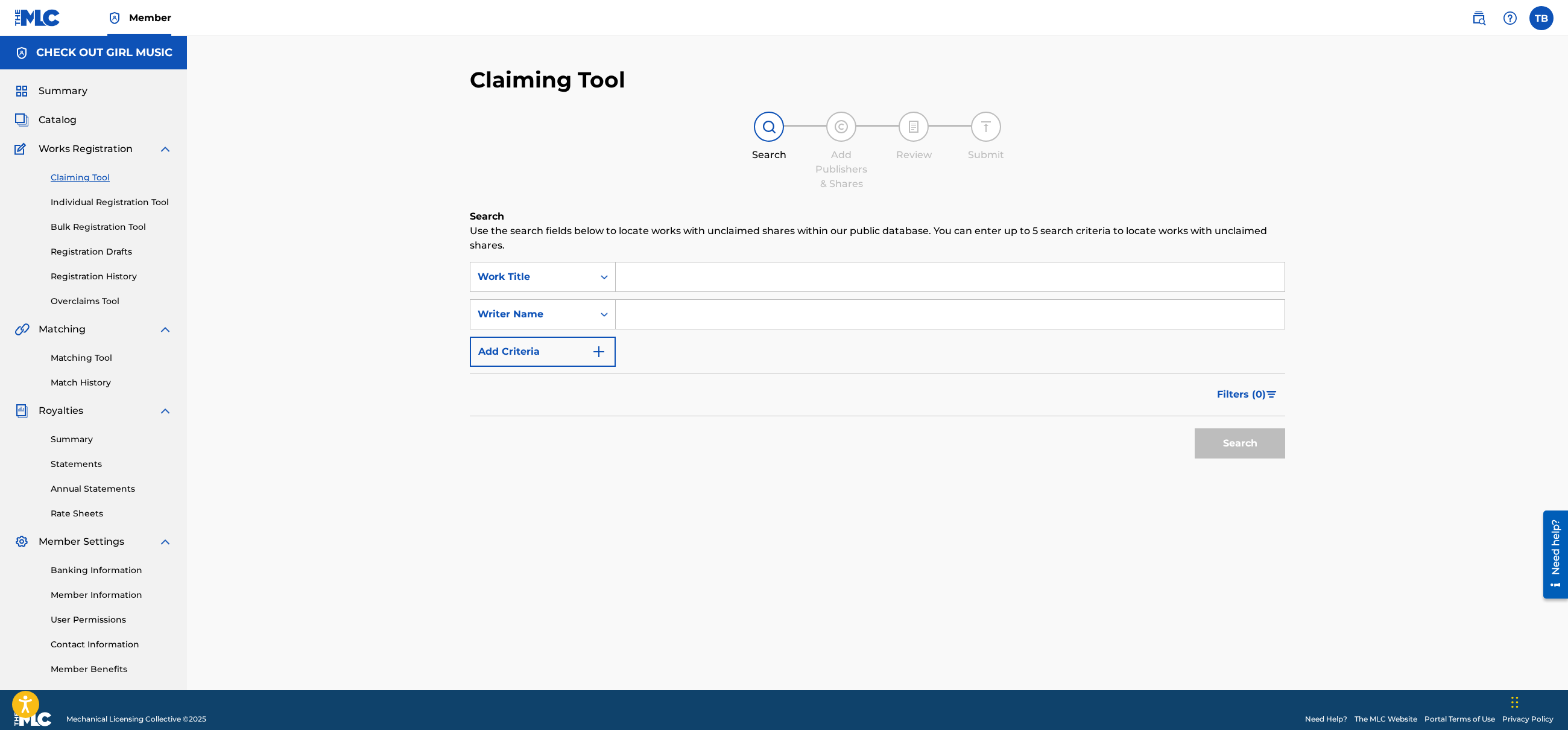
click at [729, 285] on input "Search Form" at bounding box center [950, 277] width 669 height 29
type input "stay close by"
click at [713, 306] on input "Search Form" at bounding box center [950, 315] width 669 height 29
type input "[PERSON_NAME]"
click at [1239, 431] on button "Search" at bounding box center [1240, 443] width 90 height 30
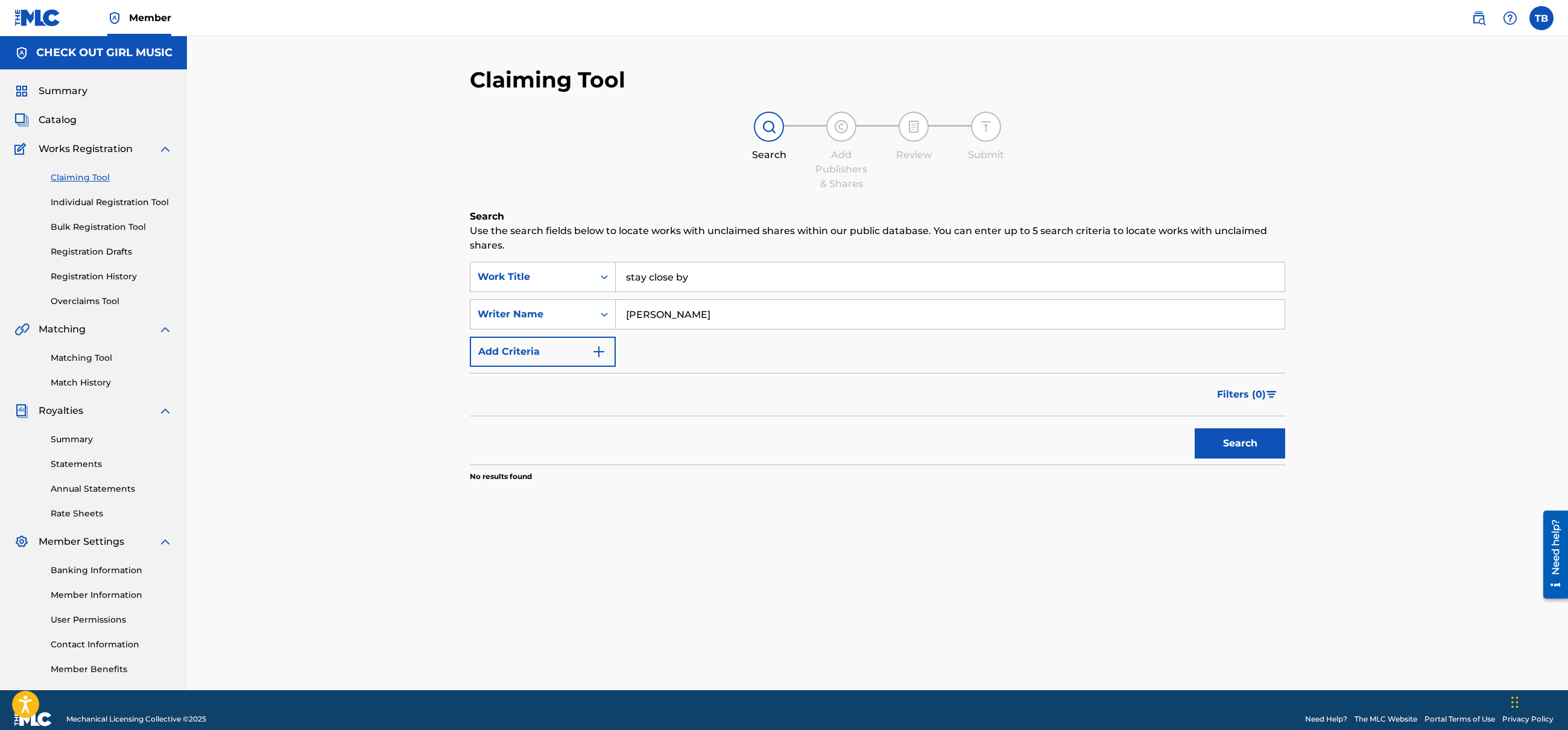
drag, startPoint x: 723, startPoint y: 285, endPoint x: 632, endPoint y: 270, distance: 92.2
click at [632, 270] on input "stay close by" at bounding box center [950, 277] width 669 height 29
drag, startPoint x: 683, startPoint y: 316, endPoint x: 621, endPoint y: 316, distance: 62.0
click at [621, 316] on input "[PERSON_NAME]" at bounding box center [950, 315] width 669 height 29
type input "[PERSON_NAME]"
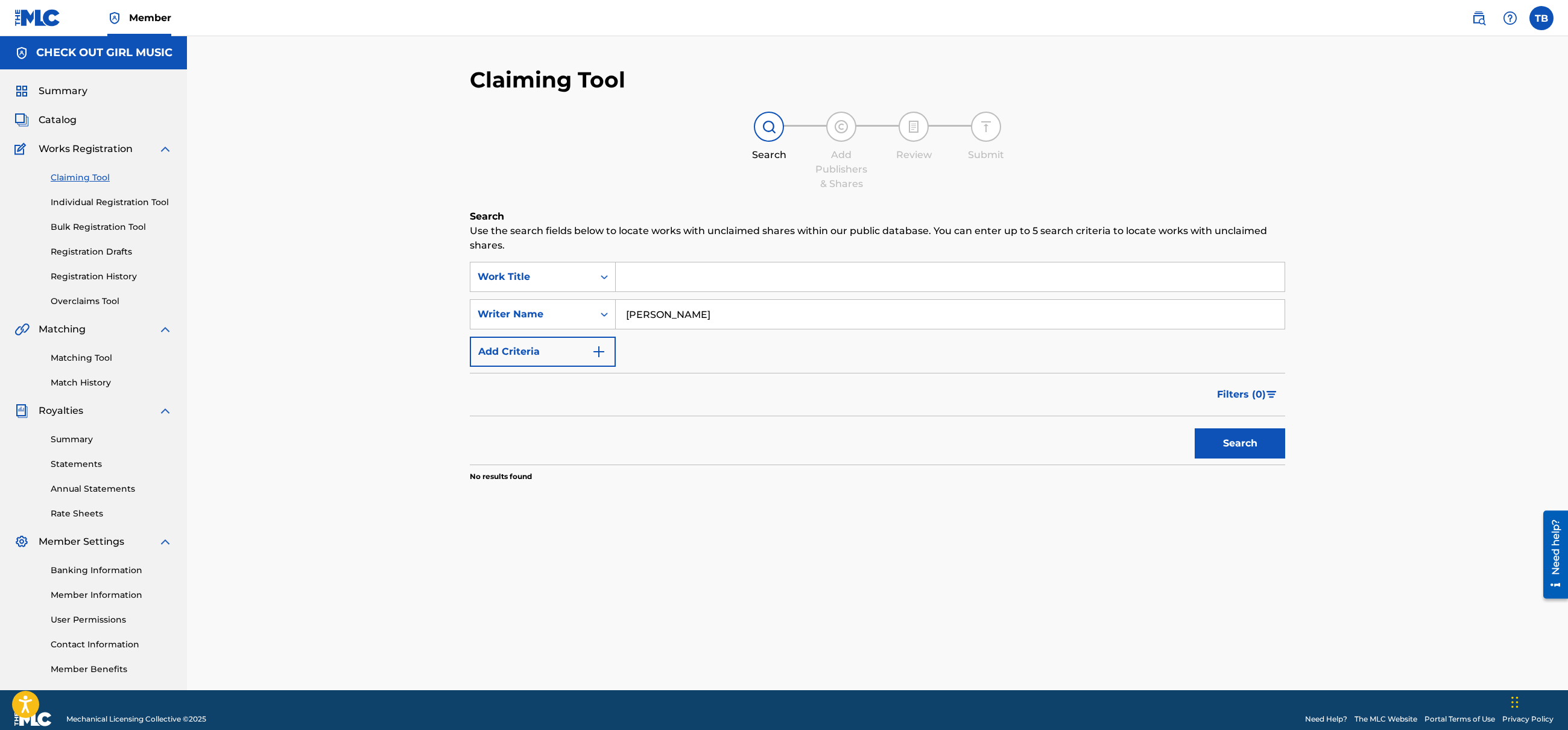
click at [1195, 428] on button "Search" at bounding box center [1240, 443] width 90 height 30
click at [1246, 453] on button "Search" at bounding box center [1240, 443] width 90 height 30
click at [1238, 441] on button "Search" at bounding box center [1240, 443] width 90 height 30
click at [86, 356] on link "Matching Tool" at bounding box center [111, 358] width 122 height 13
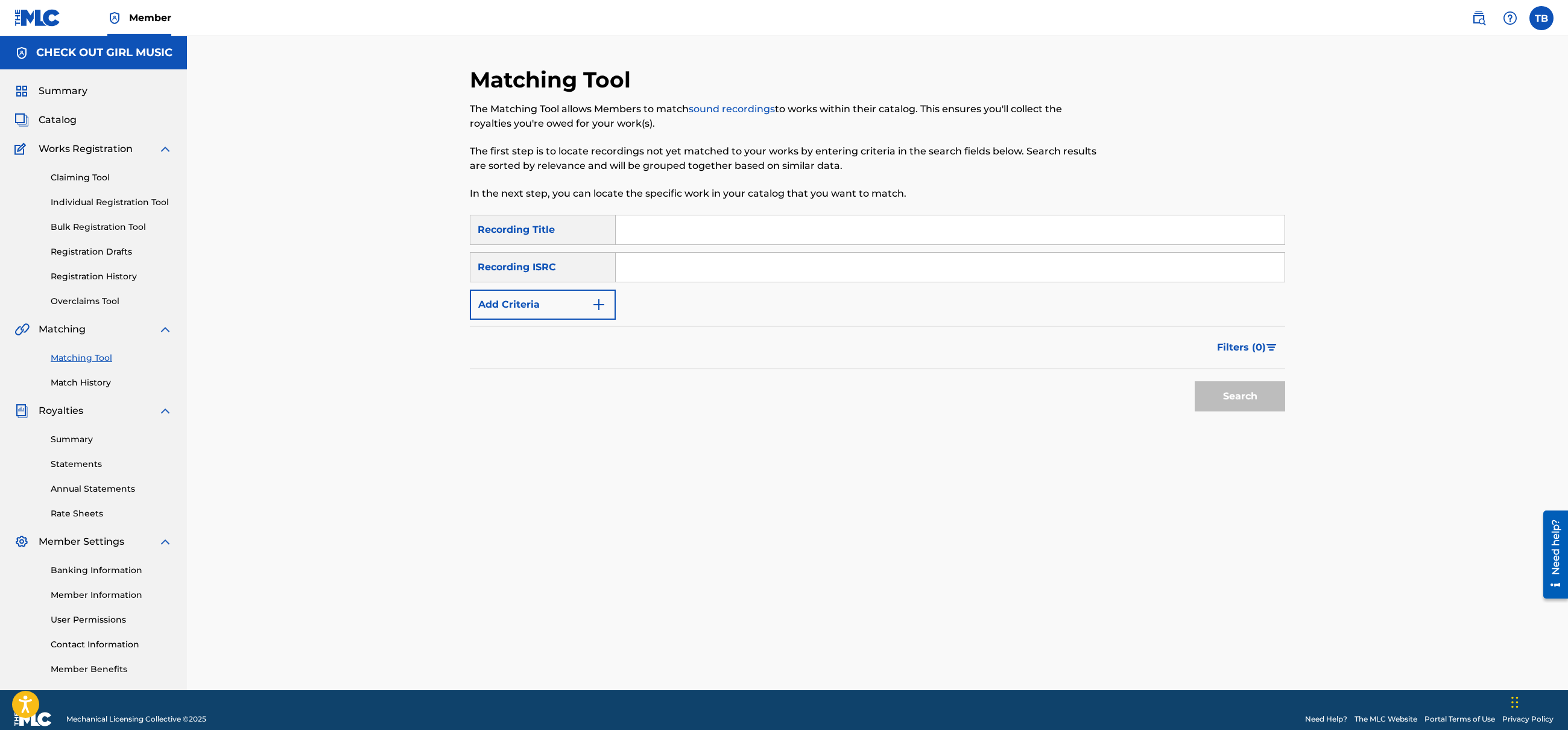
click at [639, 232] on input "Search Form" at bounding box center [950, 230] width 669 height 29
type input "stay close by"
click at [601, 303] on img "Search Form" at bounding box center [599, 304] width 15 height 15
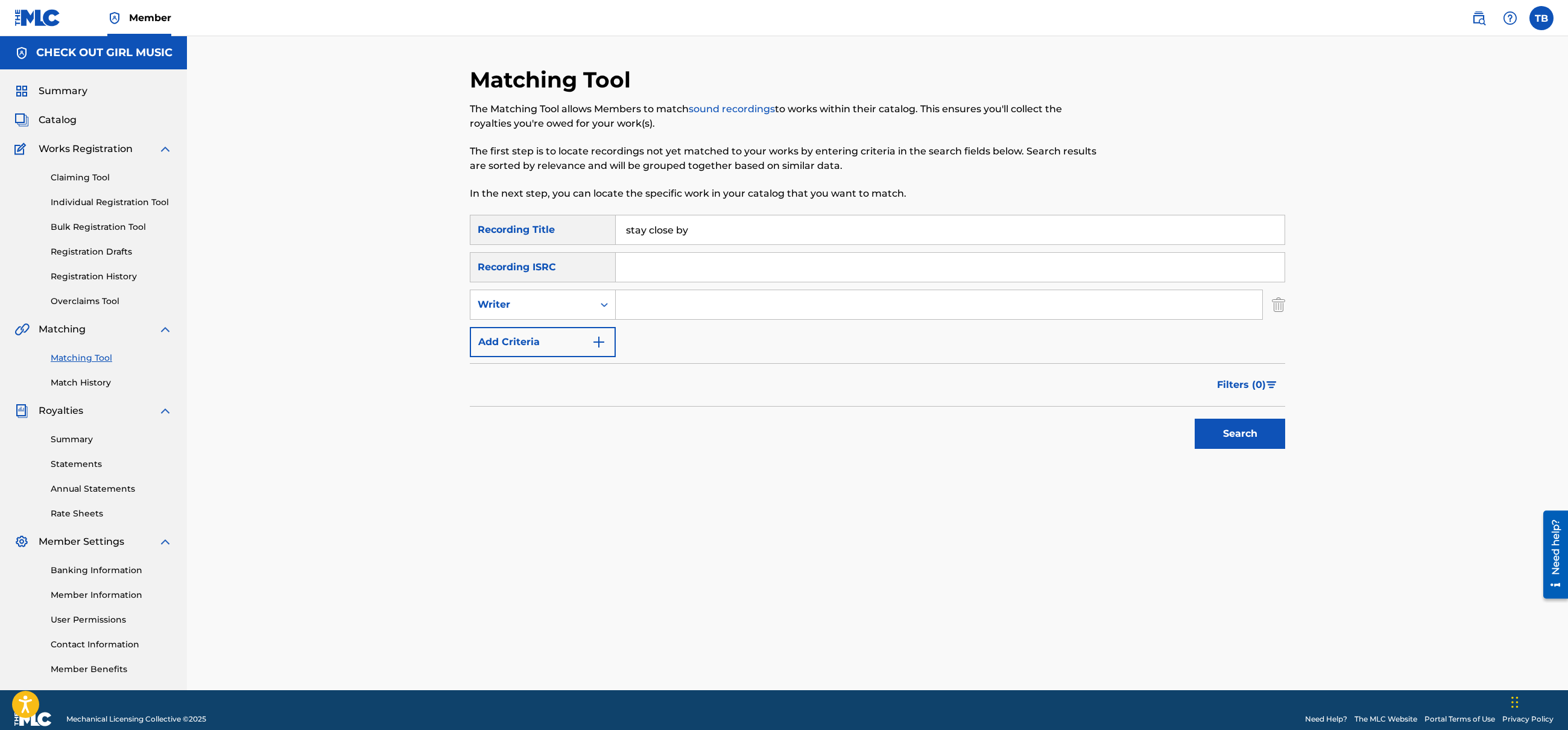
click at [656, 308] on input "Search Form" at bounding box center [939, 305] width 647 height 29
type input "[PERSON_NAME]"
click at [1223, 439] on button "Search" at bounding box center [1240, 433] width 90 height 30
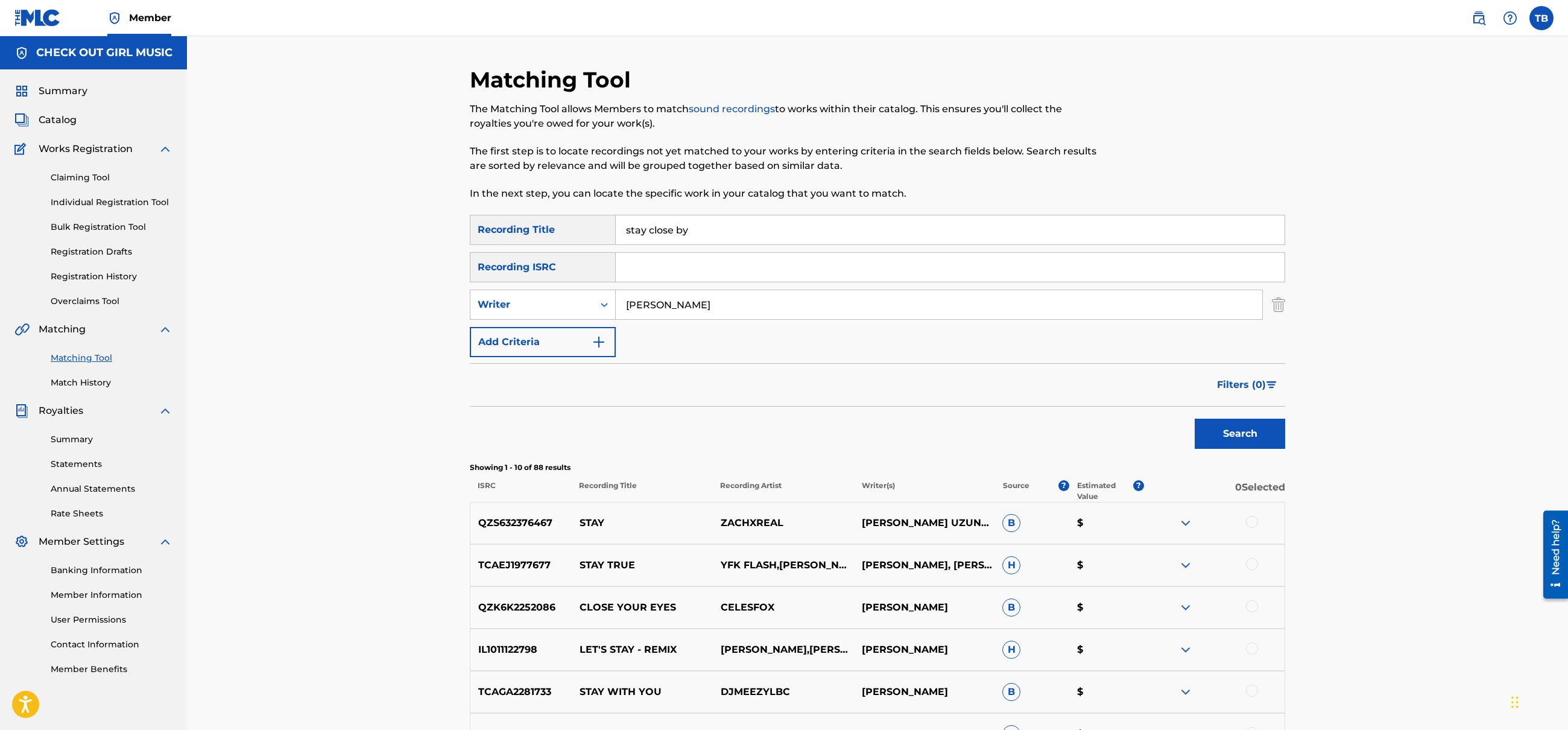
drag, startPoint x: 690, startPoint y: 228, endPoint x: 633, endPoint y: 224, distance: 57.1
click at [633, 224] on input "stay close by" at bounding box center [950, 230] width 669 height 29
click at [1195, 418] on button "Search" at bounding box center [1240, 433] width 90 height 30
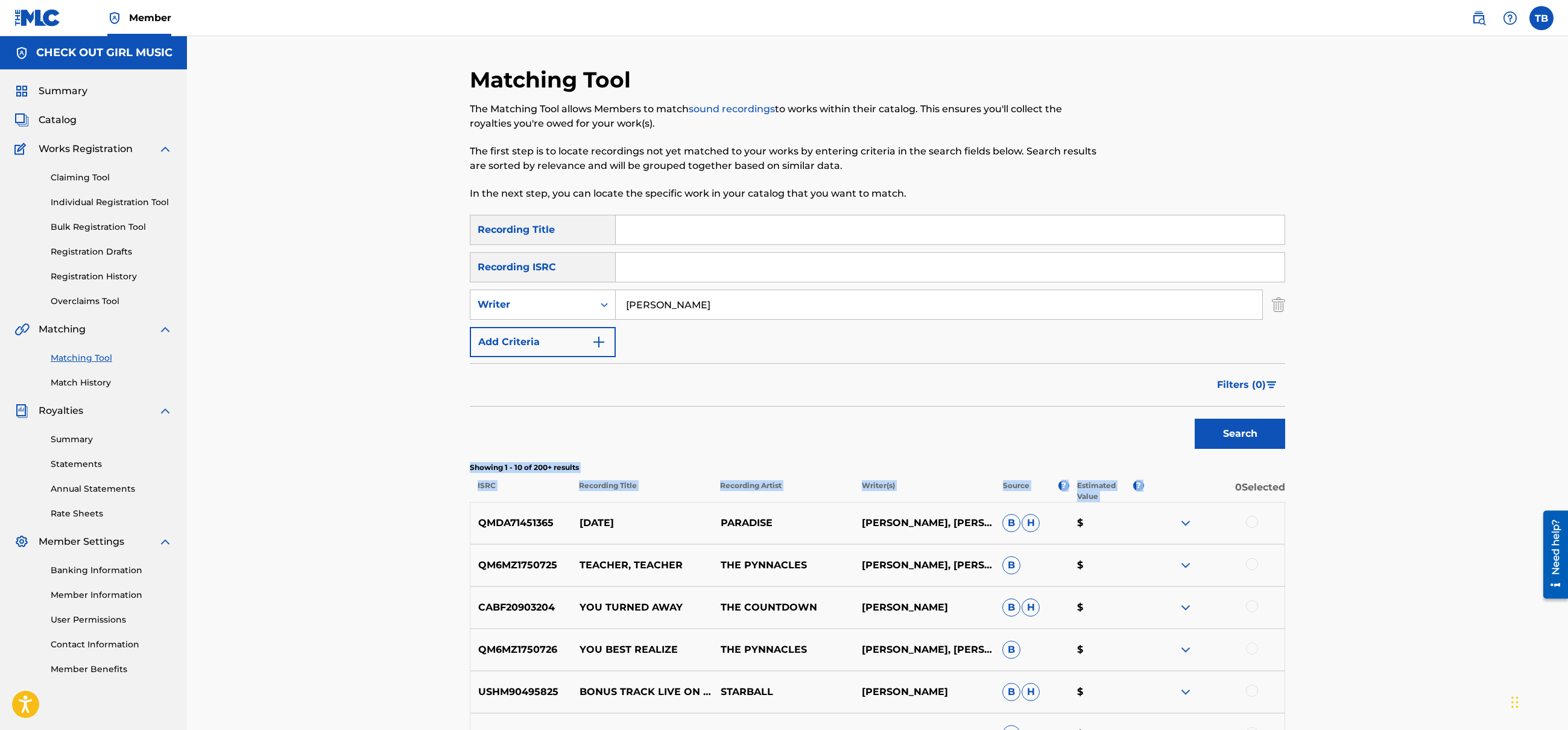
drag, startPoint x: 1567, startPoint y: 432, endPoint x: 1572, endPoint y: 480, distance: 48.3
click at [1568, 480] on html "Accessibility Screen-Reader Guide, Feedback, and Issue Reporting | New window C…" at bounding box center [784, 365] width 1568 height 730
click at [1292, 548] on div "Matching Tool The Matching Tool allows Members to match sound recordings to wor…" at bounding box center [877, 540] width 844 height 948
drag, startPoint x: 480, startPoint y: 608, endPoint x: 1014, endPoint y: 610, distance: 534.0
click at [1014, 610] on div "CABF20903204 YOU TURNED AWAY THE COUNTDOWN [PERSON_NAME] [PERSON_NAME] $" at bounding box center [878, 607] width 816 height 42
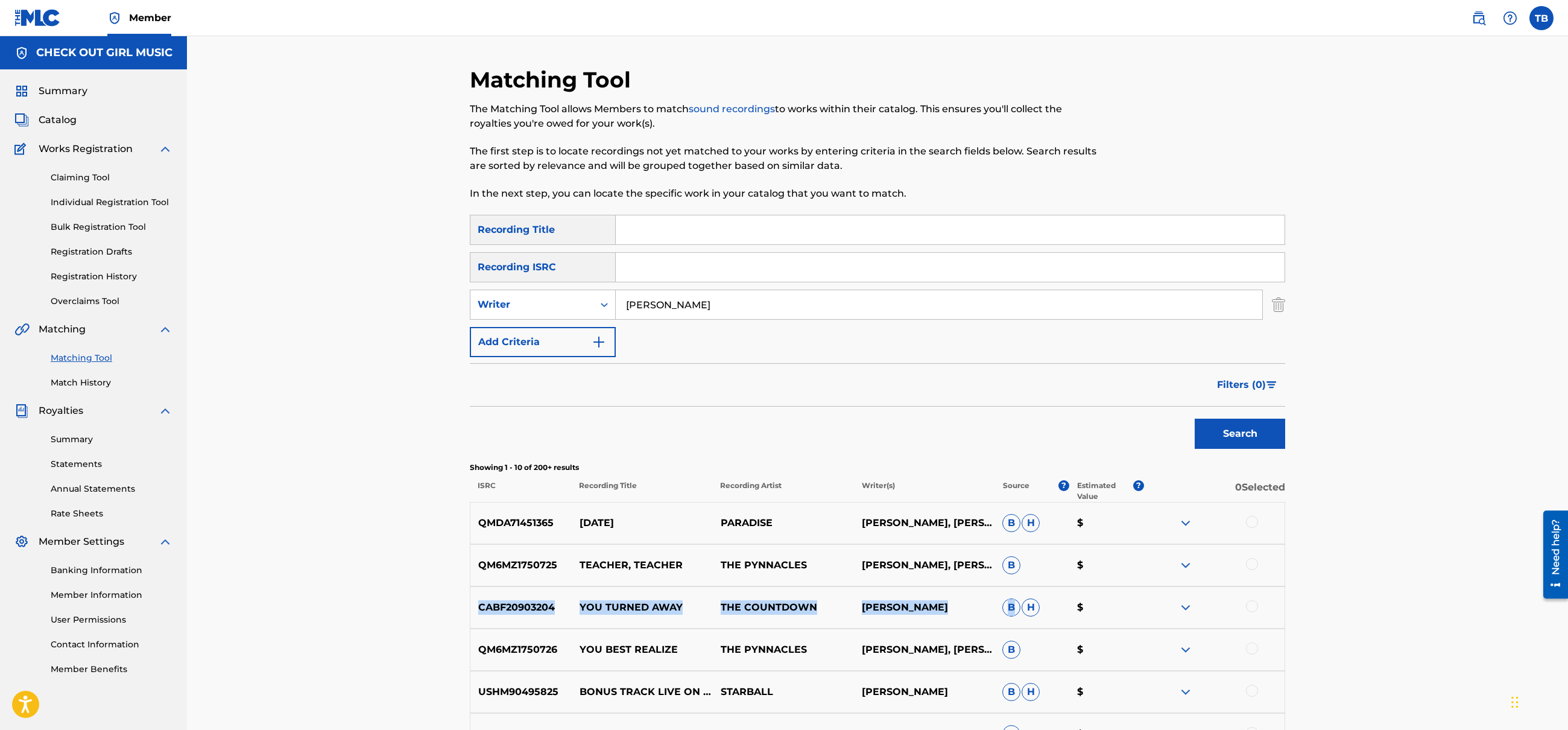
click at [955, 609] on p "[PERSON_NAME]" at bounding box center [924, 607] width 141 height 15
drag, startPoint x: 944, startPoint y: 608, endPoint x: 454, endPoint y: 604, distance: 490.0
click at [454, 604] on div "Matching Tool The Matching Tool allows Members to match sound recordings to wor…" at bounding box center [878, 525] width 1381 height 978
copy div "CABF20903204 YOU TURNED AWAY THE COUNTDOWN [PERSON_NAME]"
click at [1255, 608] on div at bounding box center [1252, 605] width 12 height 12
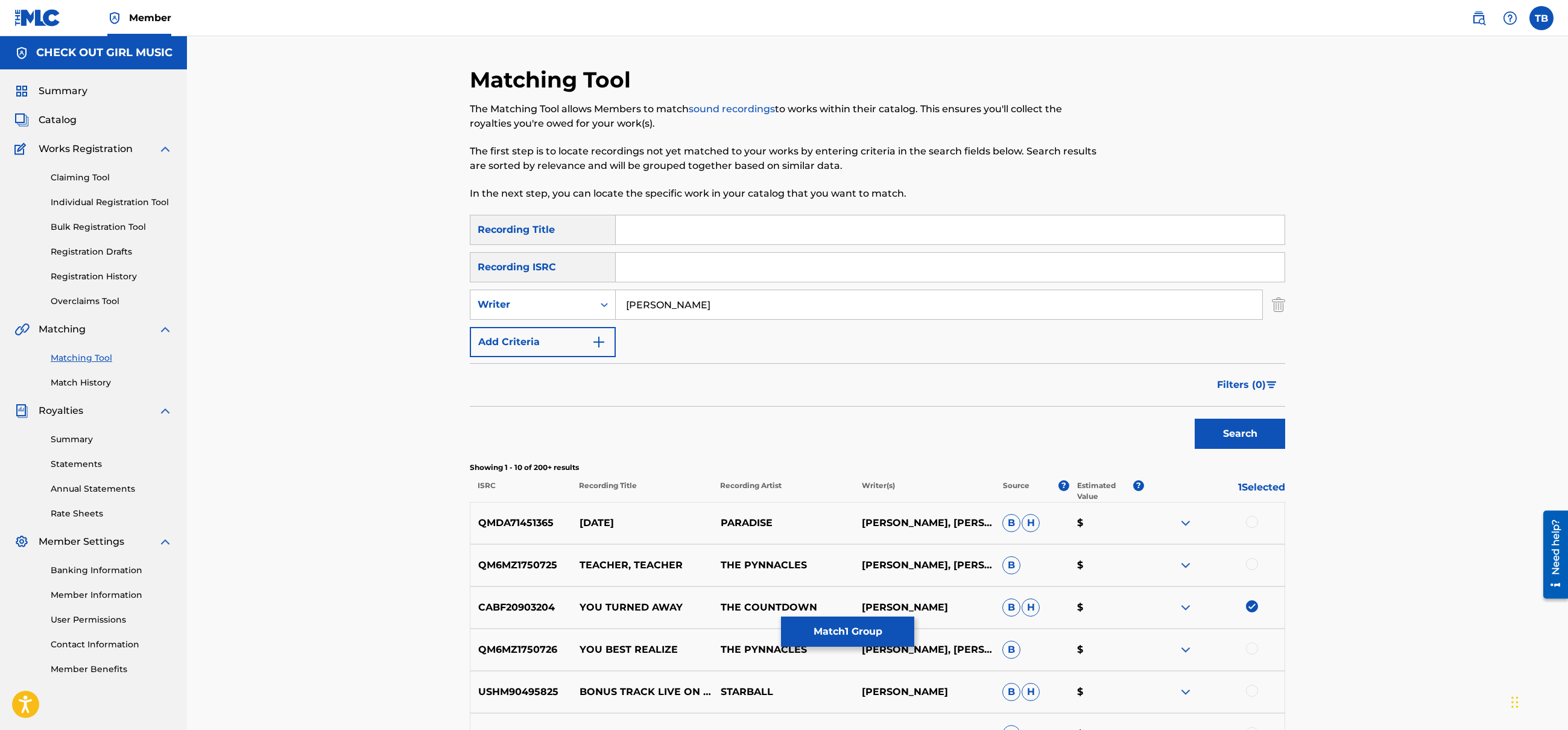
click at [1234, 439] on button "Search" at bounding box center [1240, 433] width 90 height 30
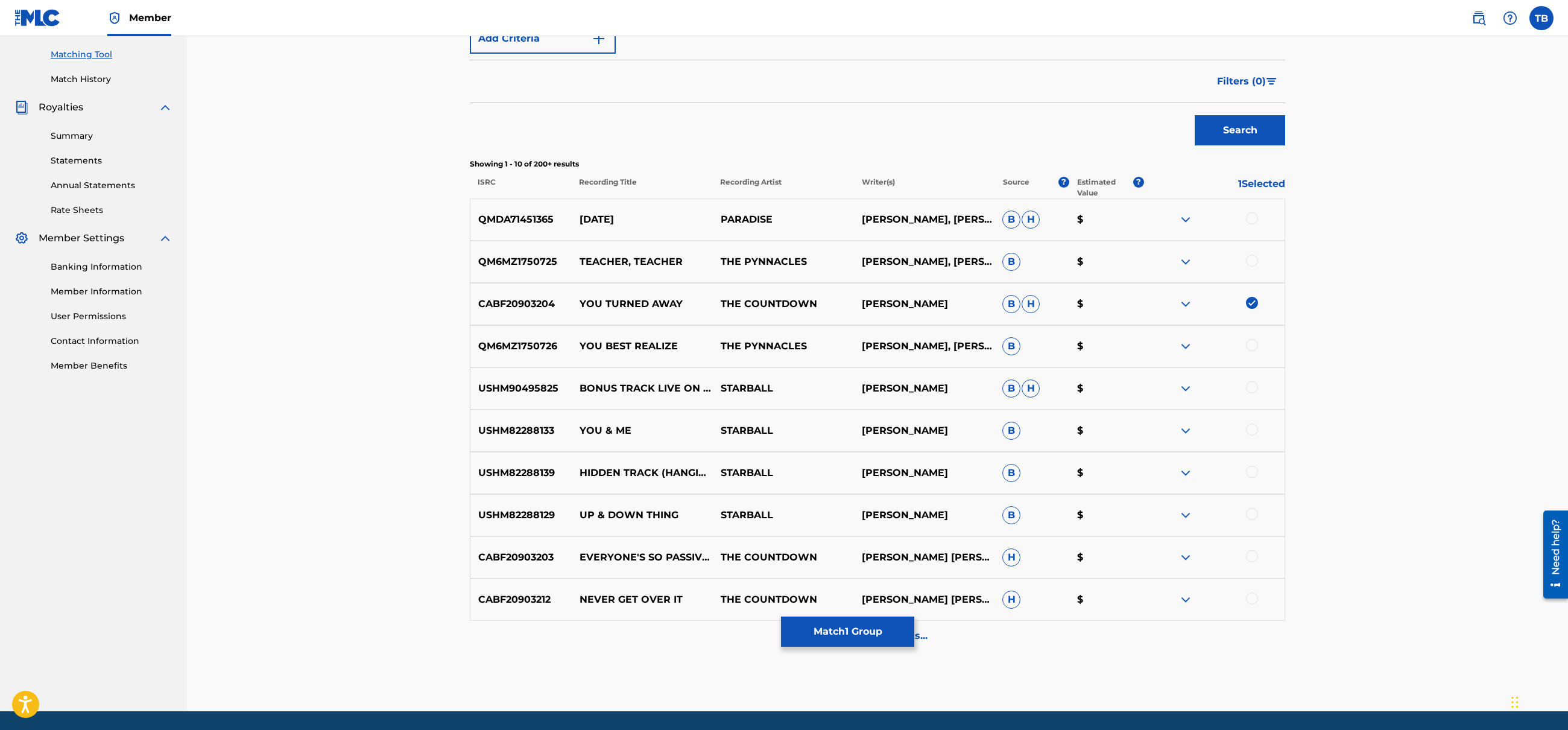
scroll to position [342, 0]
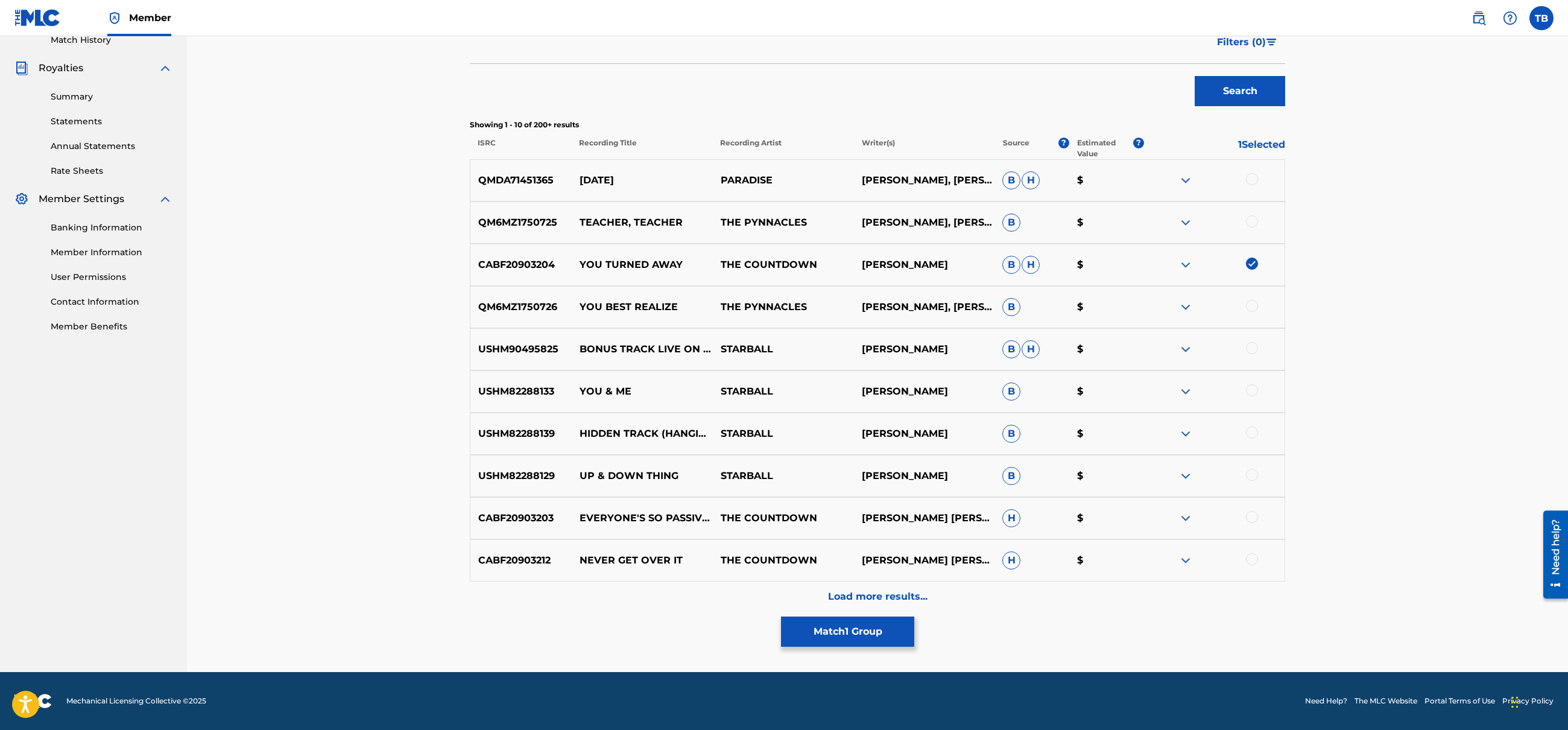
click at [878, 633] on button "Match 1 Group" at bounding box center [848, 631] width 134 height 30
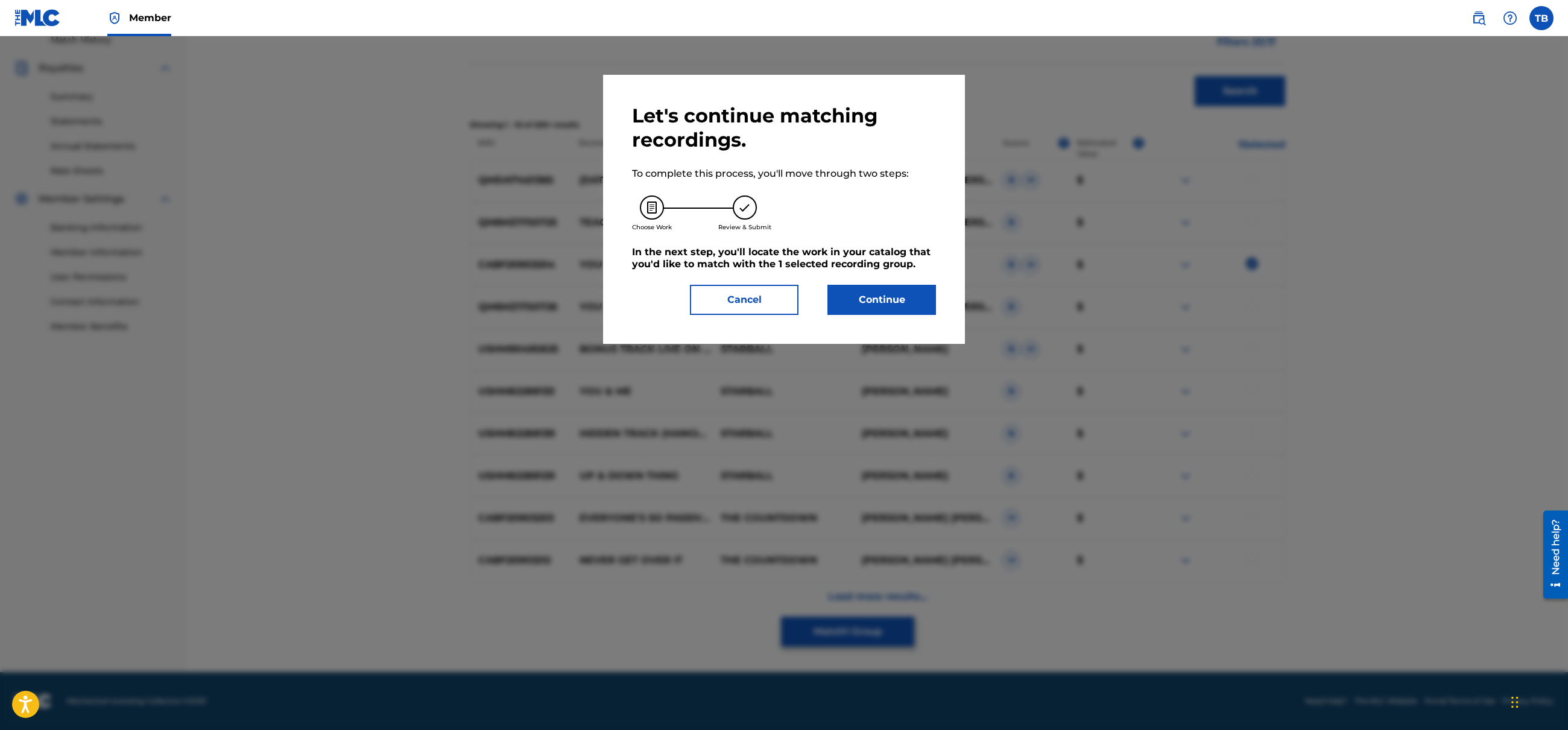
click at [903, 298] on button "Continue" at bounding box center [882, 299] width 109 height 30
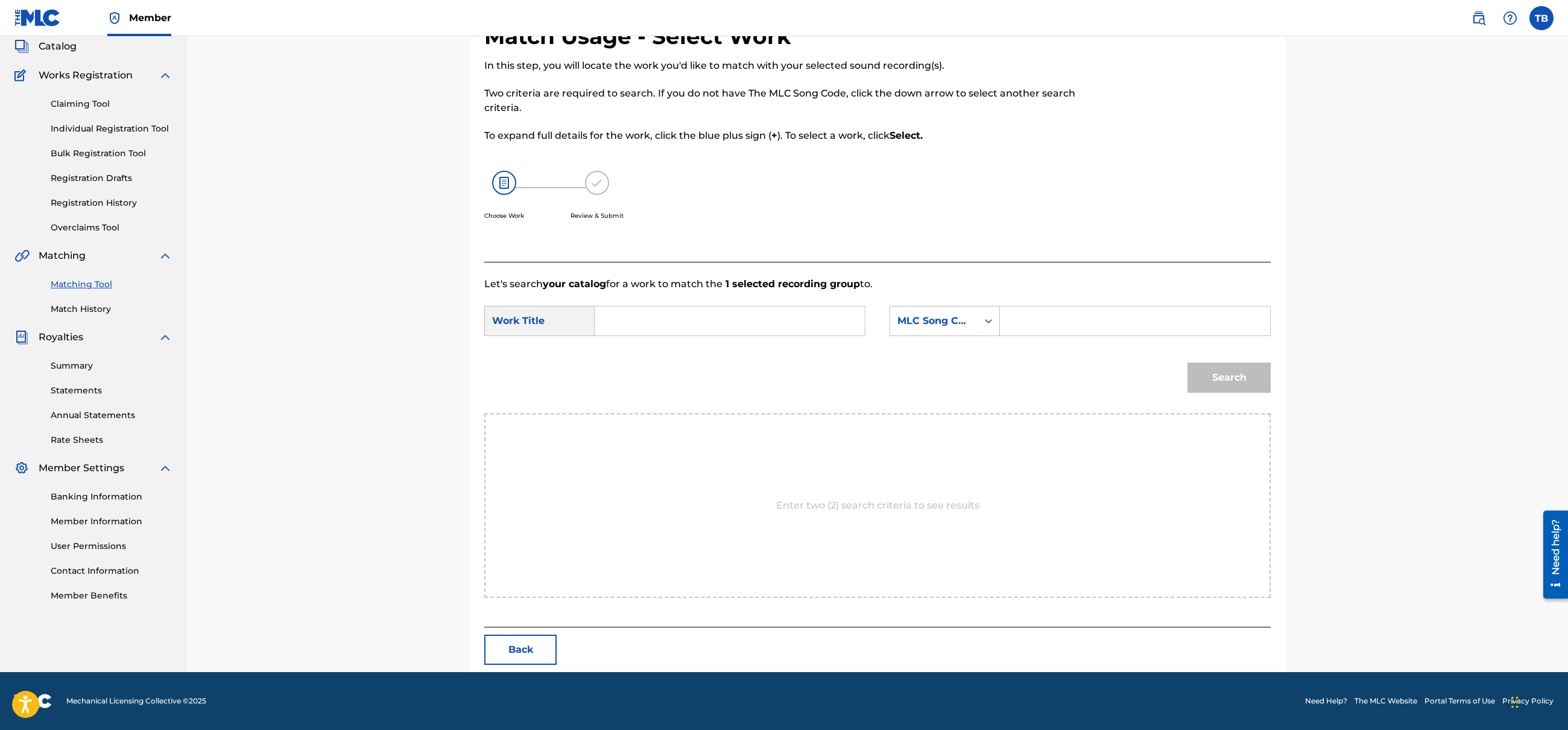
scroll to position [74, 0]
click at [657, 322] on input "Search Form" at bounding box center [729, 321] width 250 height 29
type input "you turned away"
click at [980, 389] on div "Search" at bounding box center [878, 382] width 786 height 63
click at [1242, 378] on div "Search" at bounding box center [1226, 374] width 89 height 48
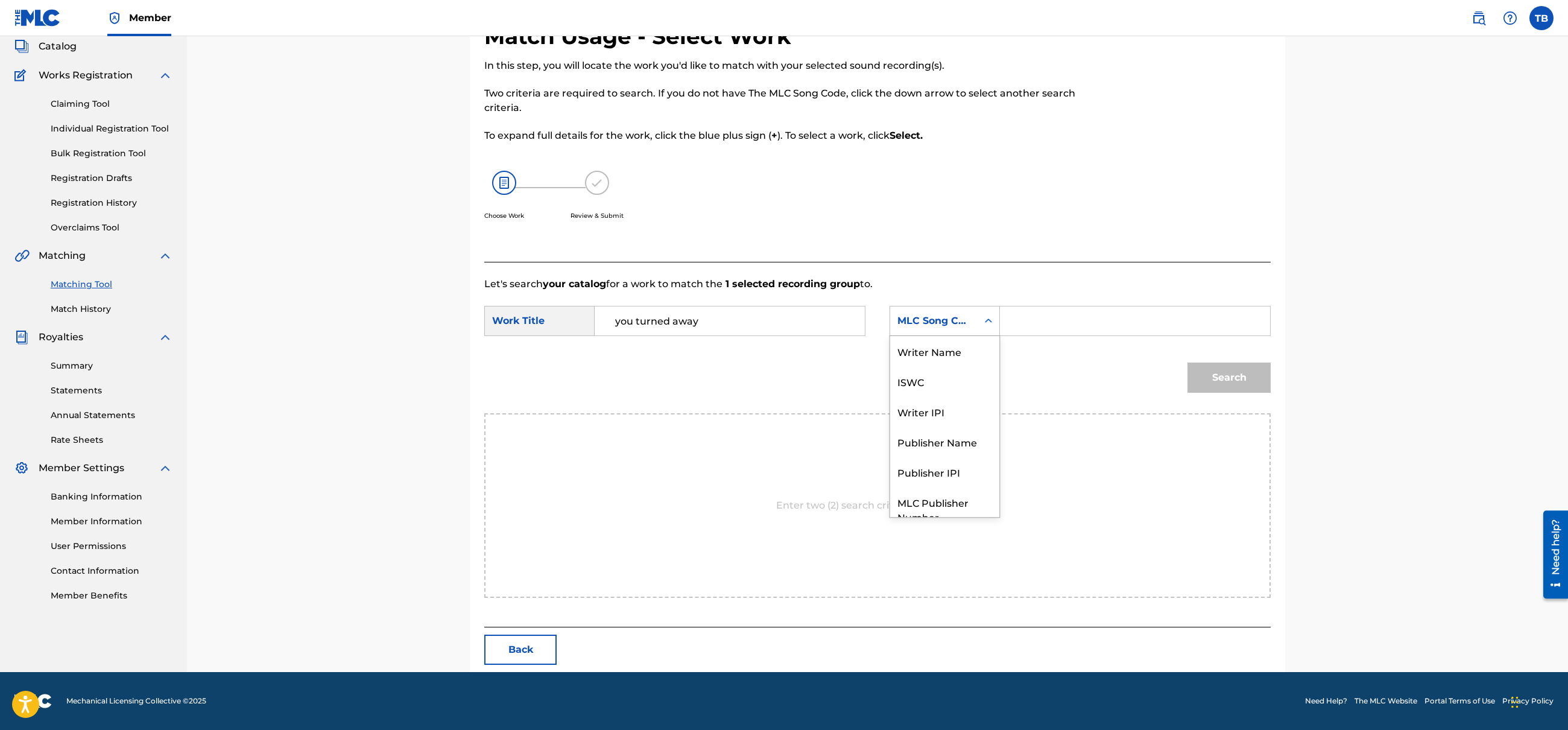
click at [964, 322] on div "MLC Song Code" at bounding box center [934, 321] width 73 height 15
click at [960, 355] on div "Writer Name" at bounding box center [944, 351] width 109 height 30
click at [1043, 328] on input "Search Form" at bounding box center [1135, 321] width 250 height 29
type input "[PERSON_NAME]"
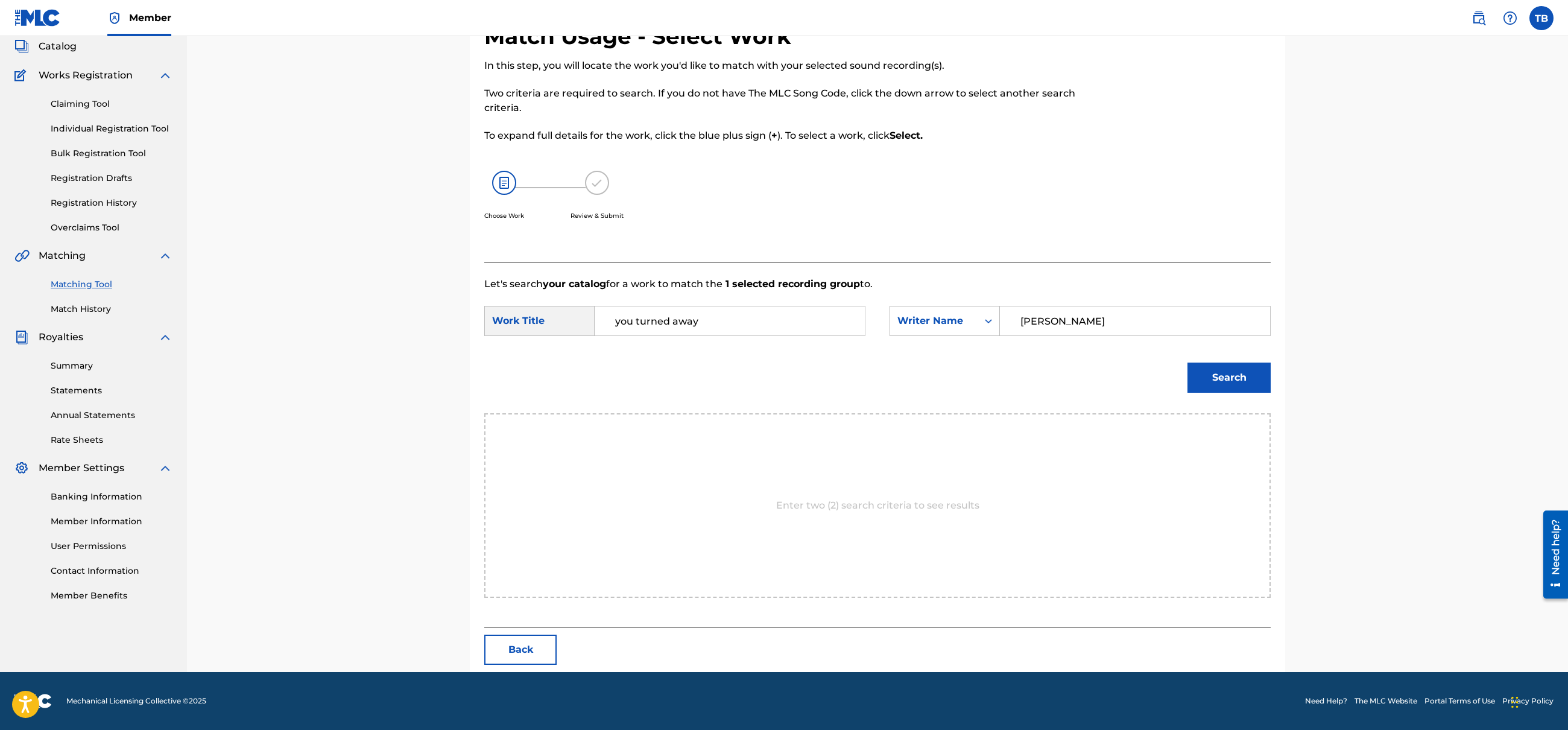
click at [1239, 369] on button "Search" at bounding box center [1230, 377] width 84 height 30
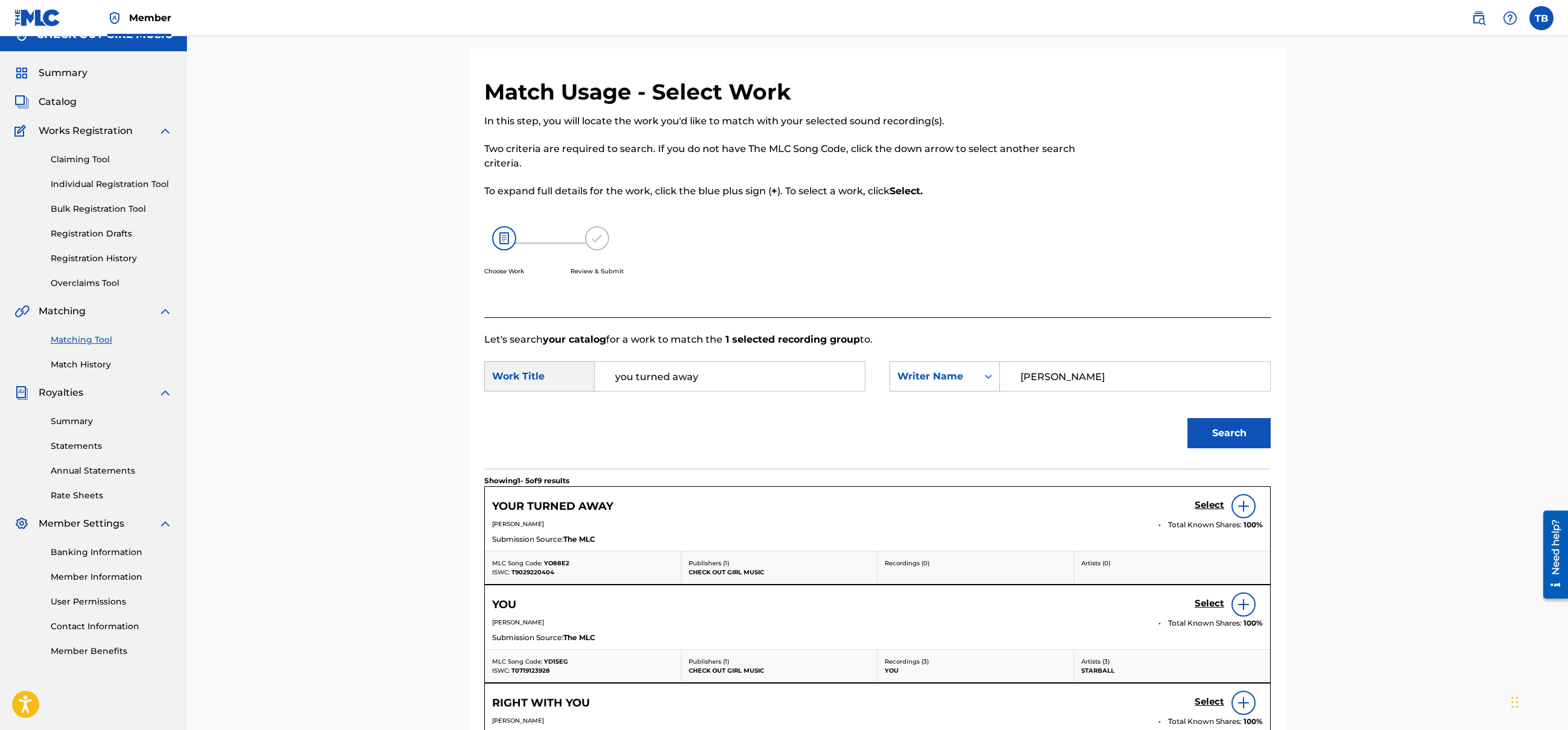
scroll to position [74, 0]
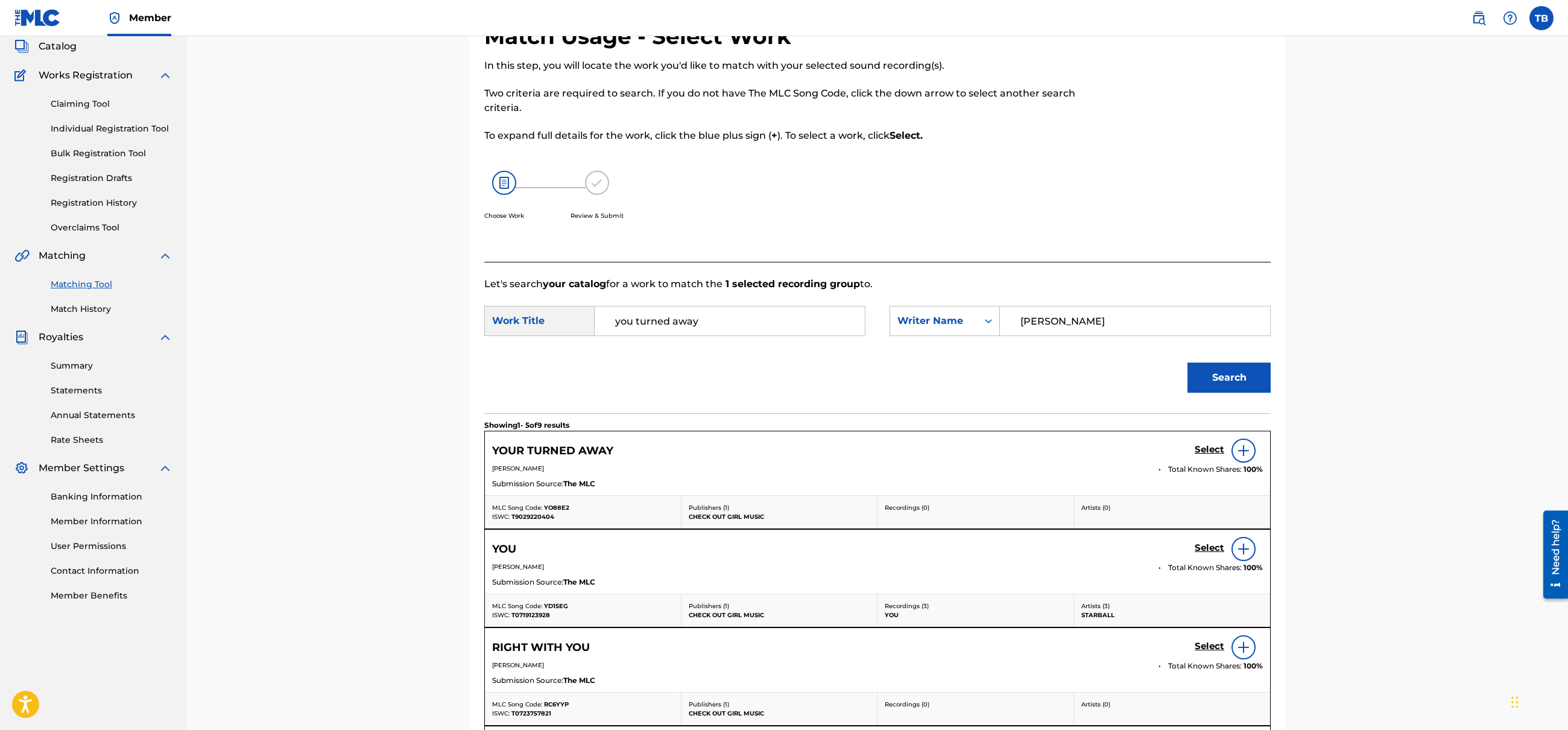
click at [1250, 452] on img at bounding box center [1244, 450] width 15 height 15
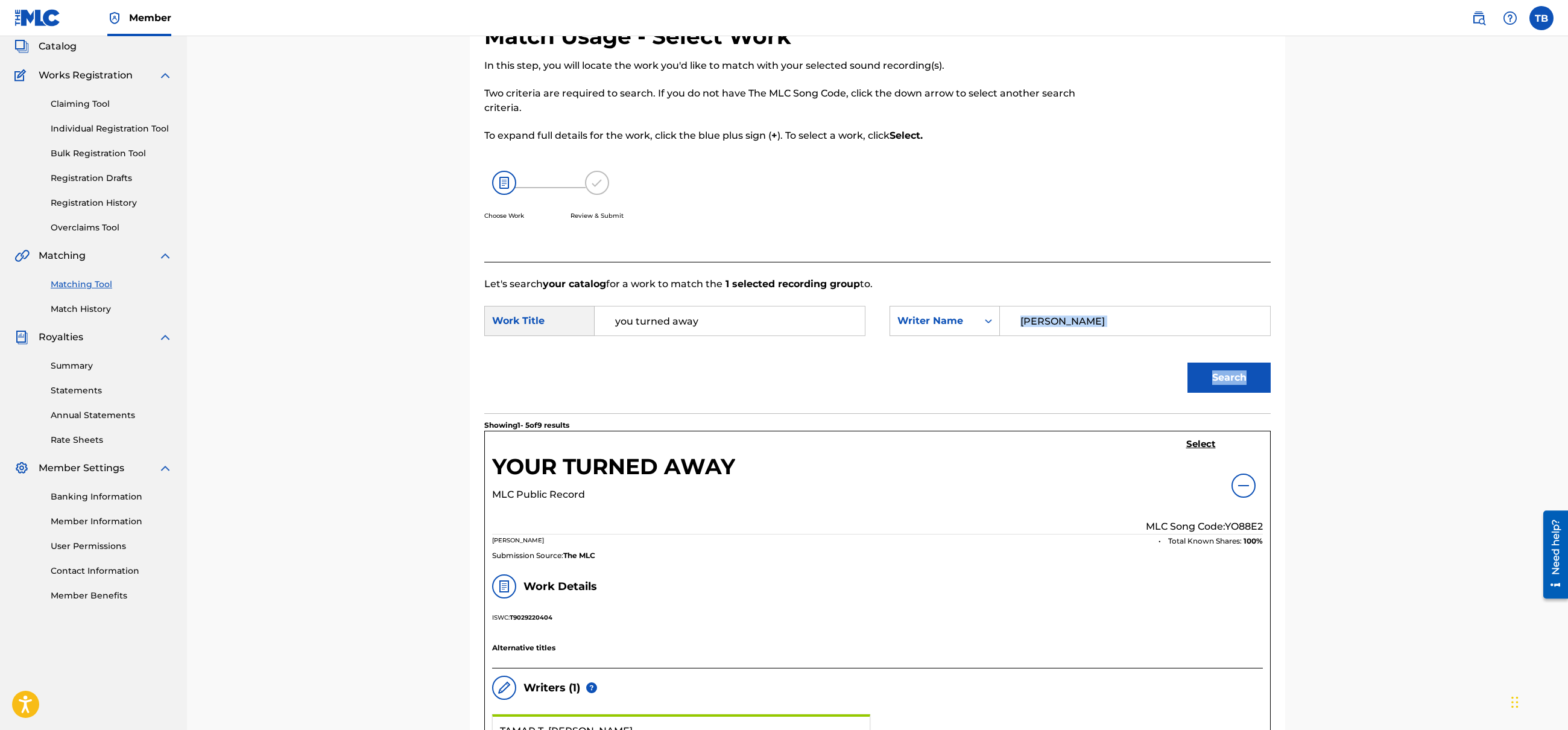
drag, startPoint x: 1565, startPoint y: 334, endPoint x: 1566, endPoint y: 390, distance: 56.0
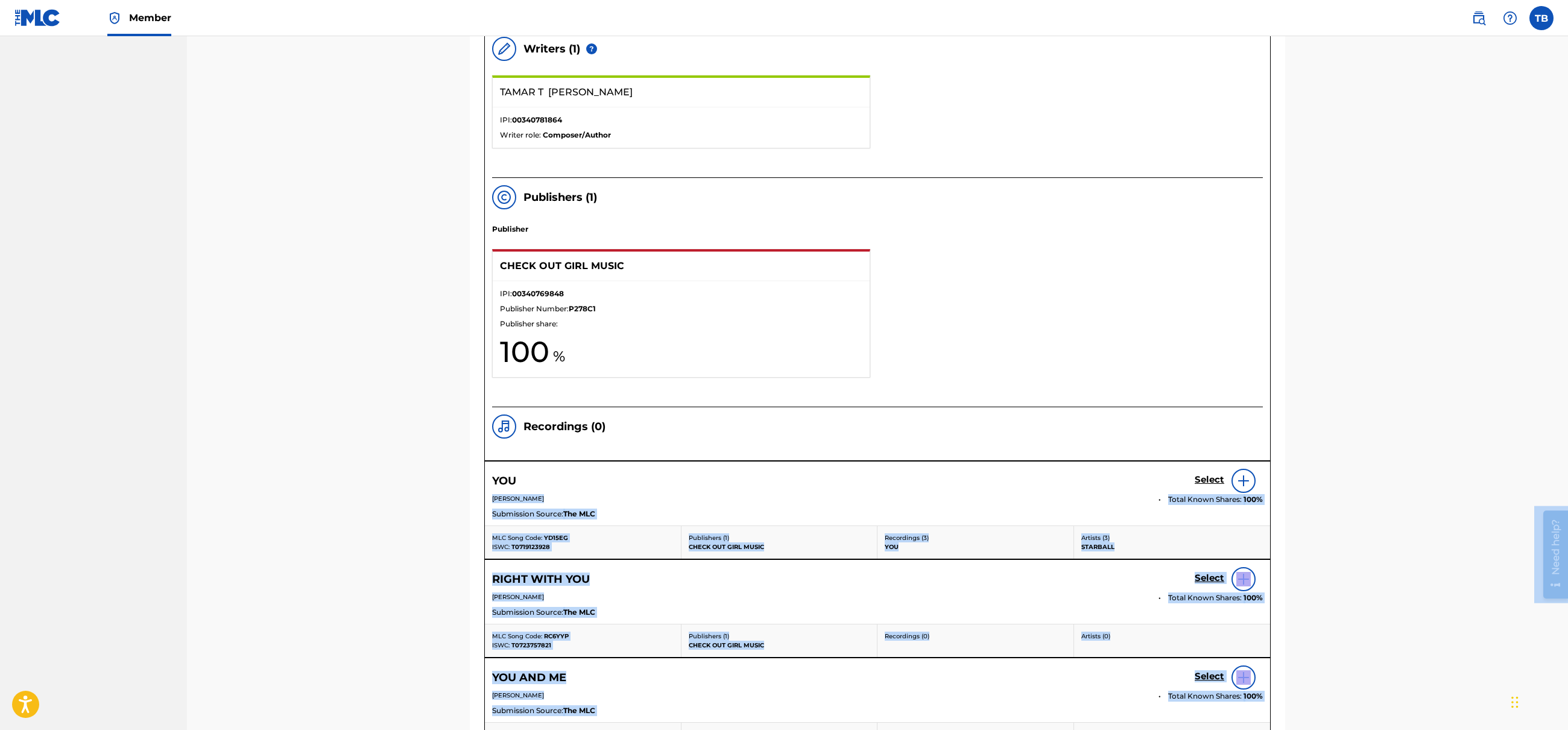
drag, startPoint x: 3099, startPoint y: 983, endPoint x: 1559, endPoint y: 566, distance: 1595.5
click at [1567, 640] on div "Match Usage - Select Work In this step, you will locate the work you'd like to …" at bounding box center [878, 142] width 1381 height 1637
click at [1567, 658] on div "Match Usage - Select Work In this step, you will locate the work you'd like to …" at bounding box center [878, 142] width 1381 height 1637
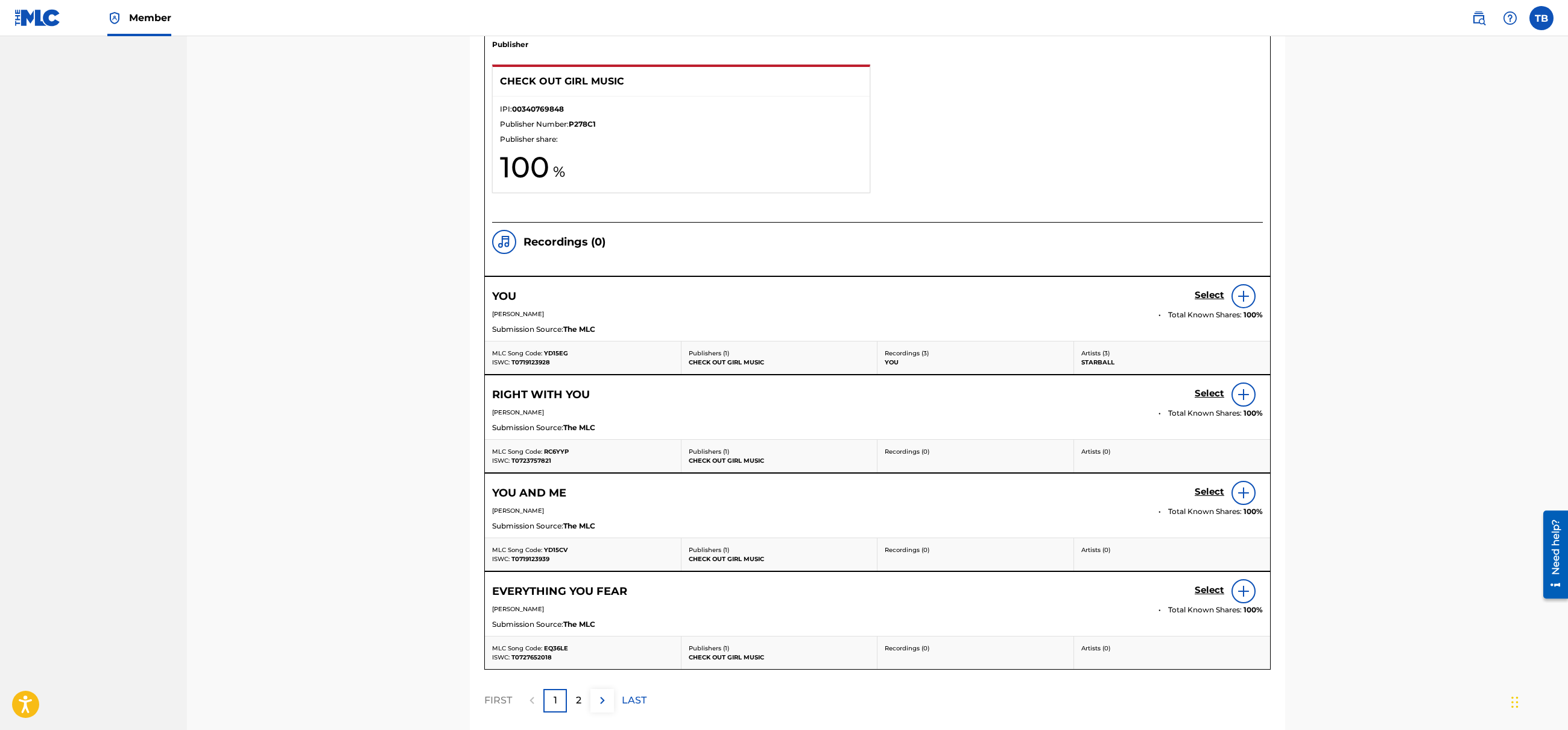
scroll to position [1004, 0]
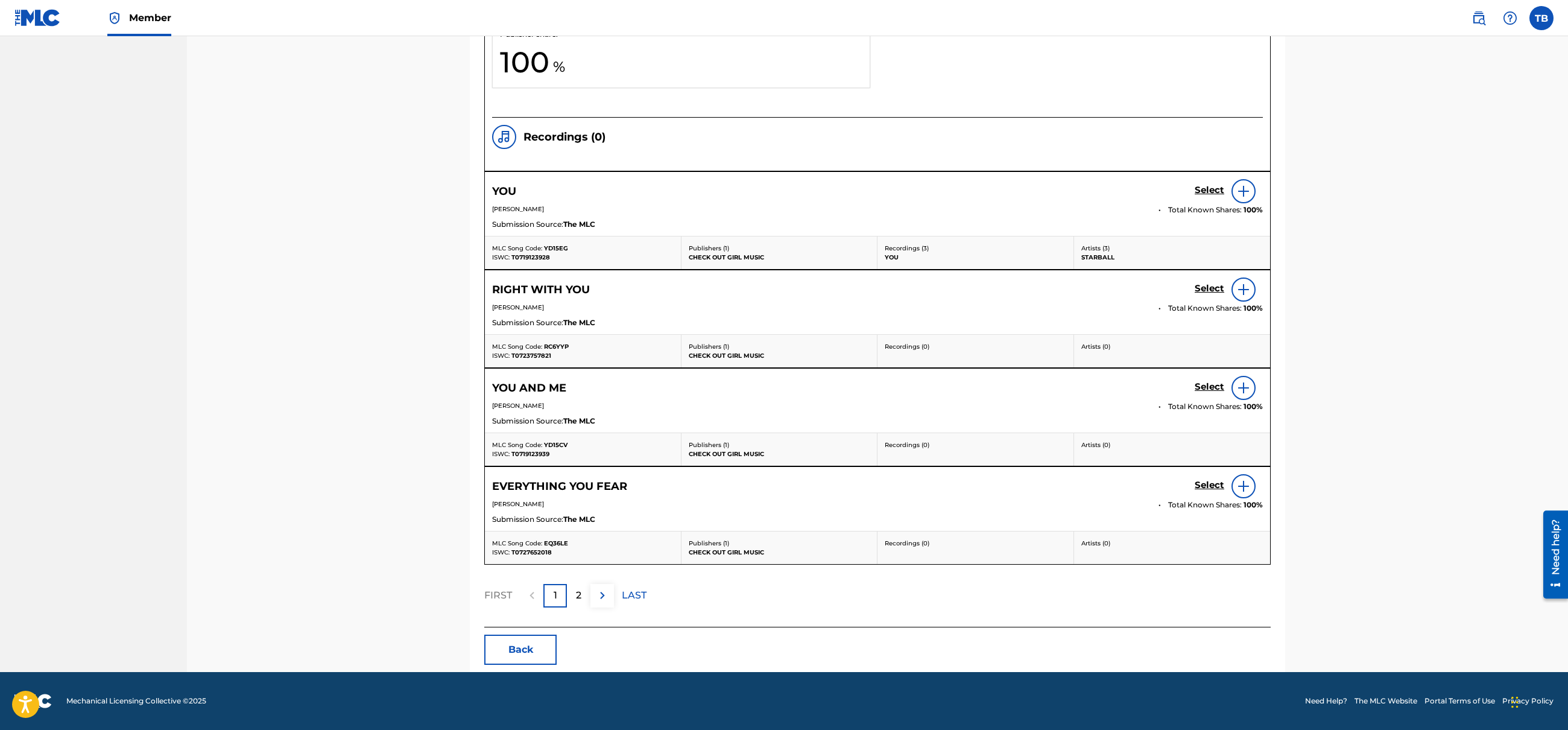
click at [576, 594] on p "2" at bounding box center [579, 595] width 6 height 15
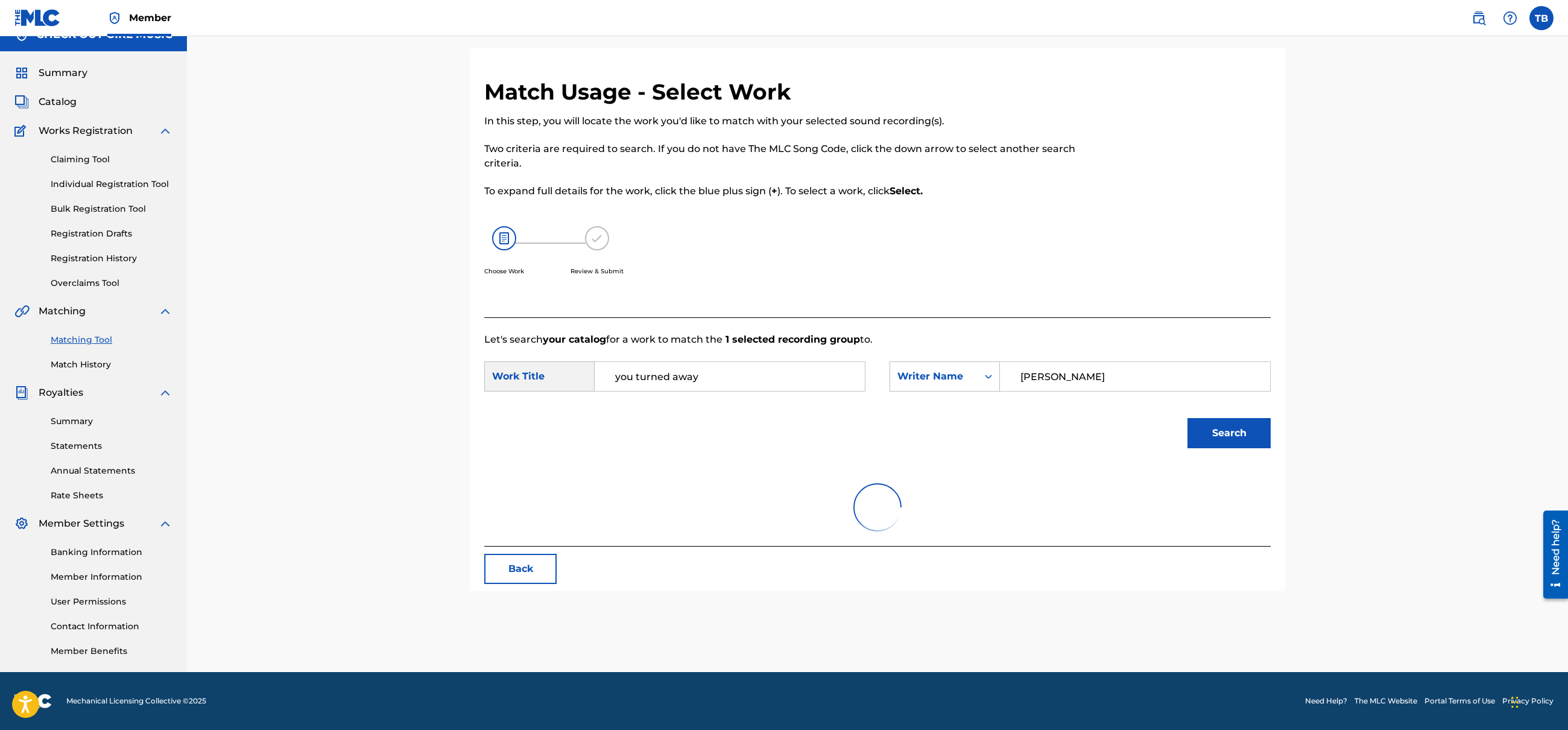
scroll to position [335, 0]
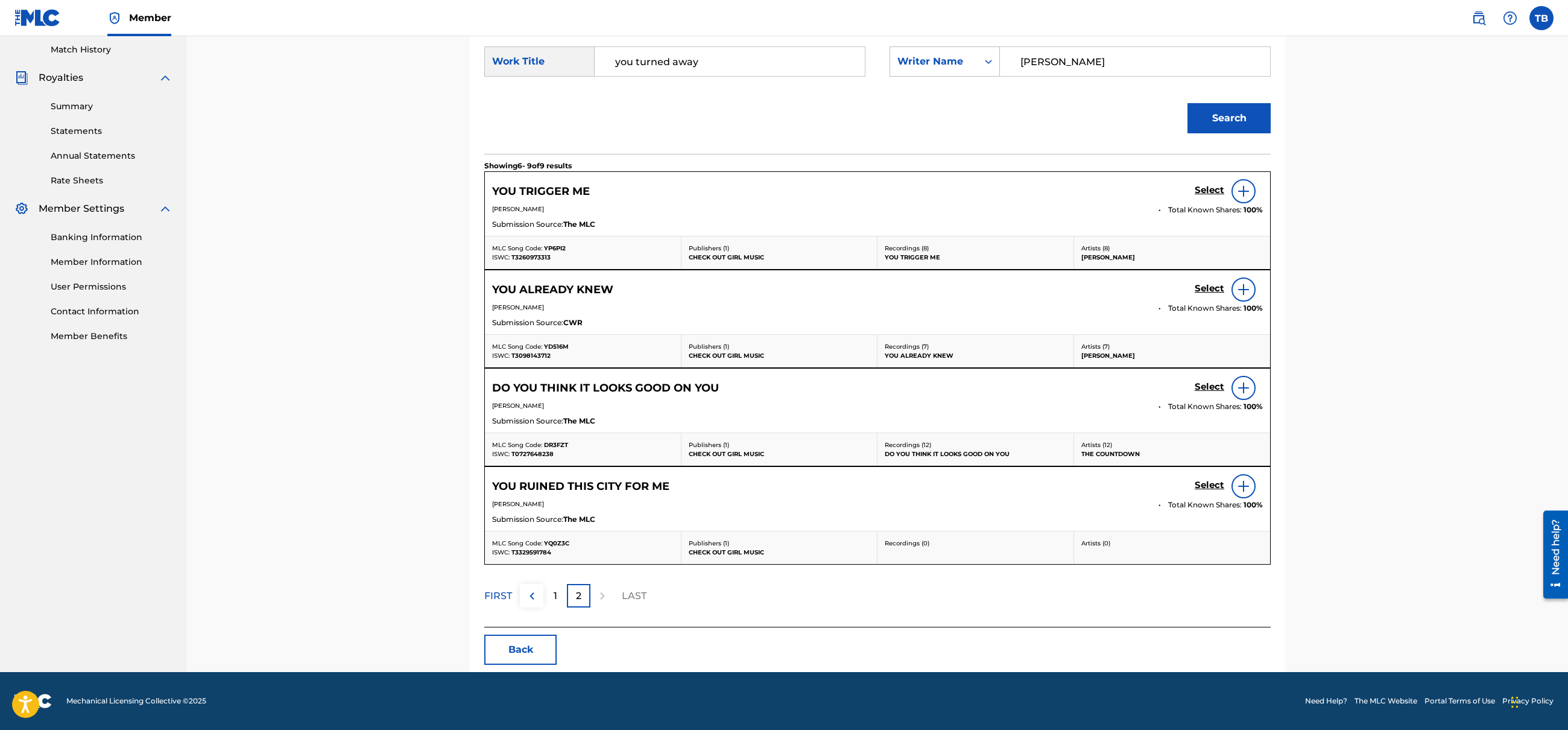
click at [555, 599] on p "1" at bounding box center [555, 596] width 3 height 15
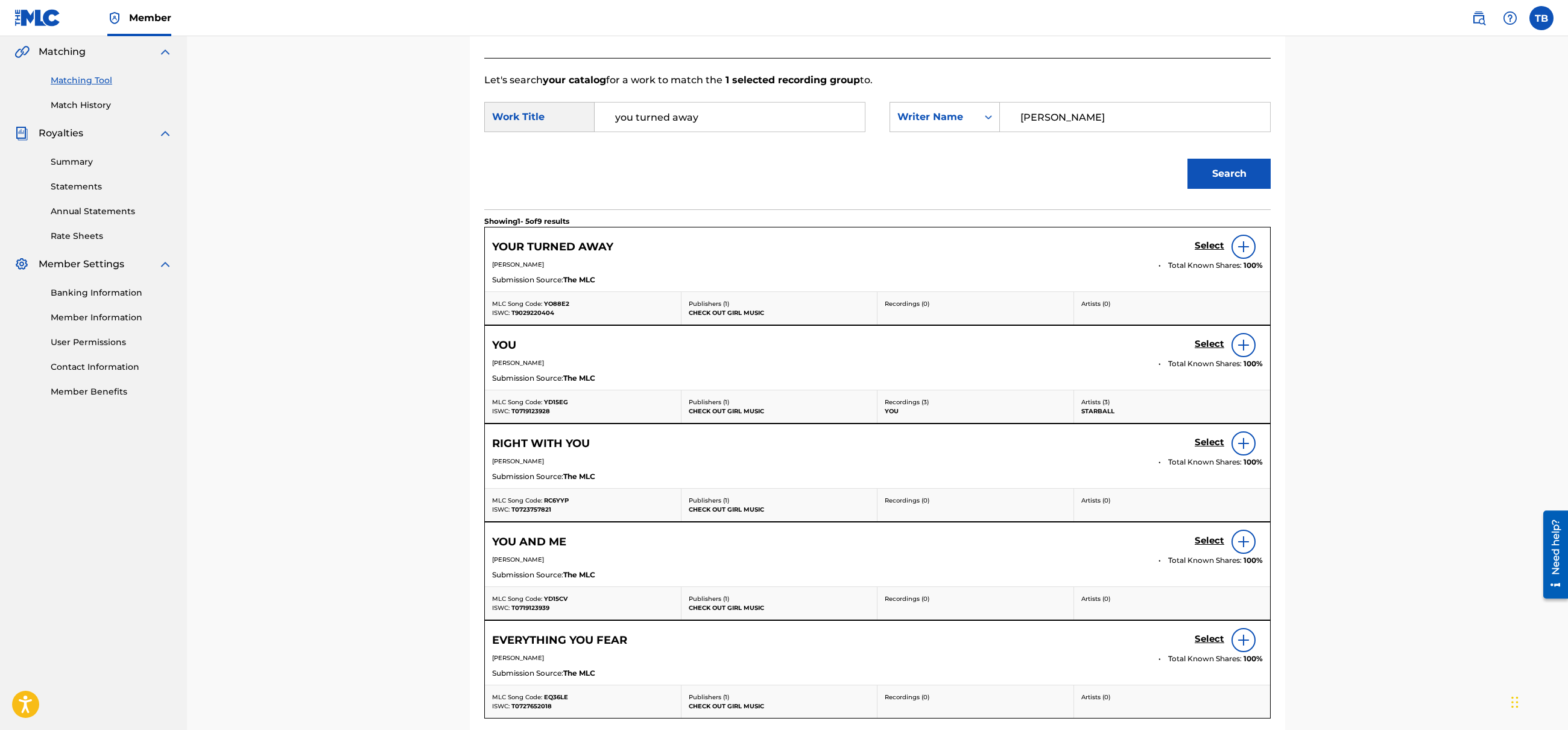
scroll to position [274, 0]
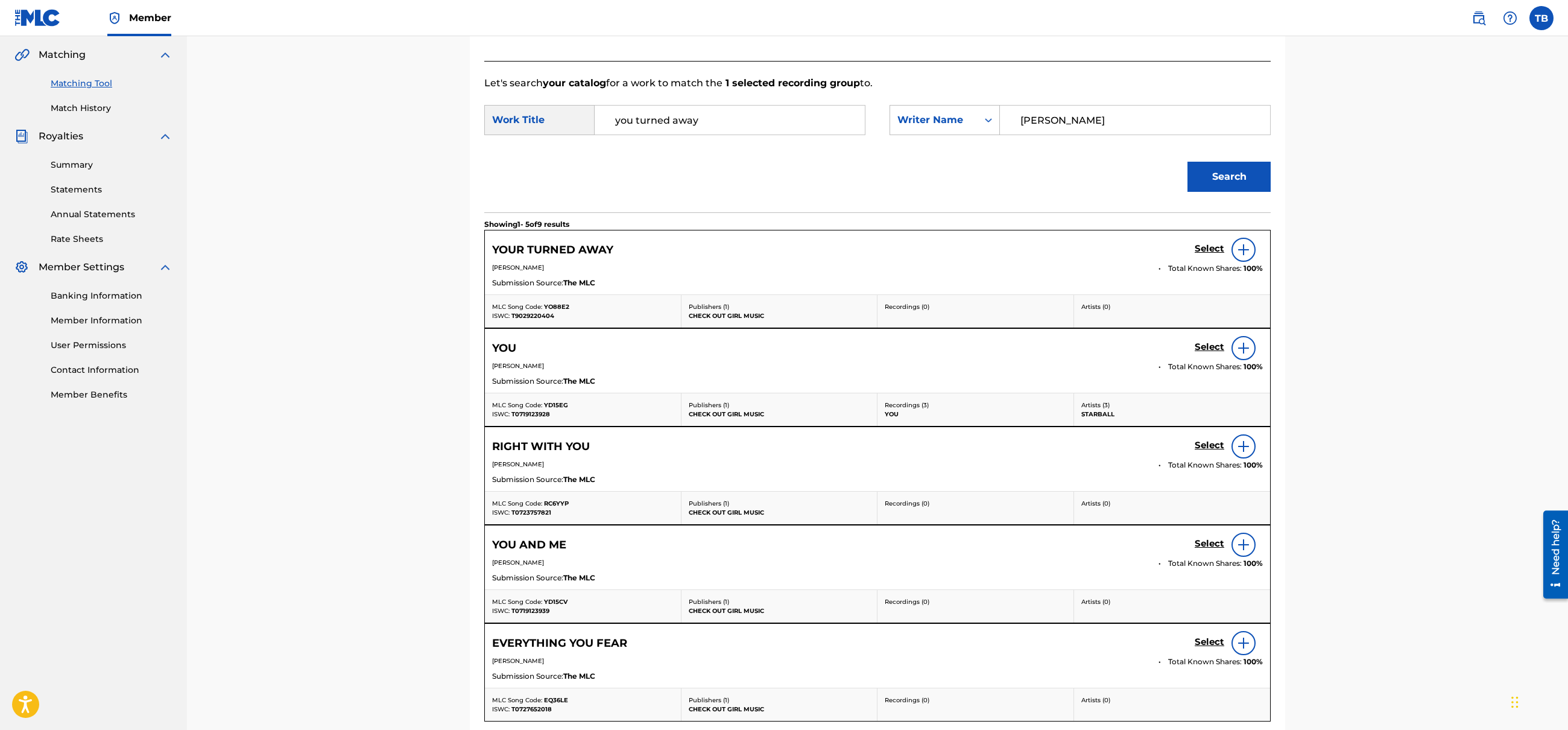
click at [1244, 249] on img at bounding box center [1244, 249] width 15 height 15
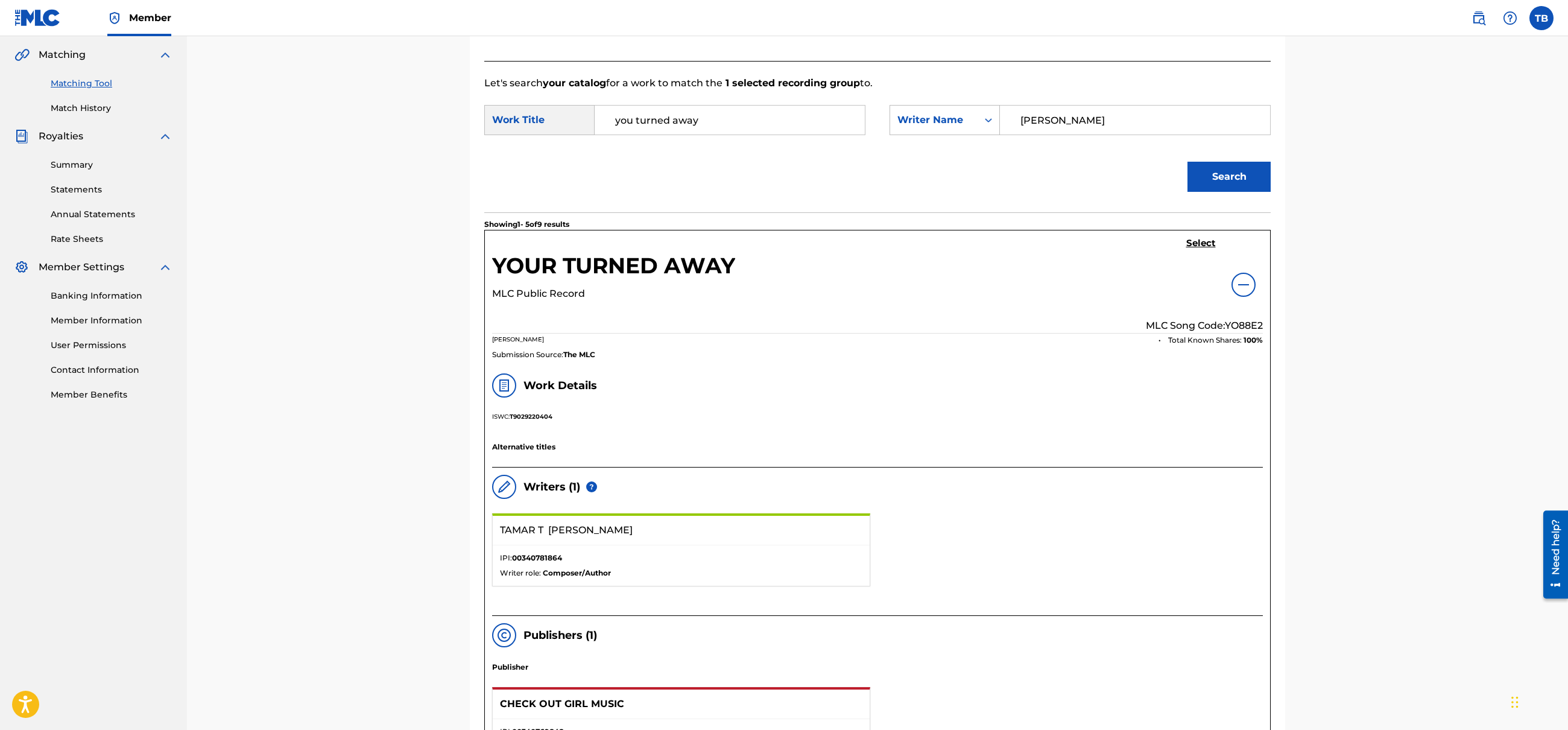
click at [1562, 465] on div "Match Usage - Select Work In this step, you will locate the work you'd like to …" at bounding box center [878, 580] width 1381 height 1637
click at [1565, 479] on div "Match Usage - Select Work In this step, you will locate the work you'd like to …" at bounding box center [878, 580] width 1381 height 1637
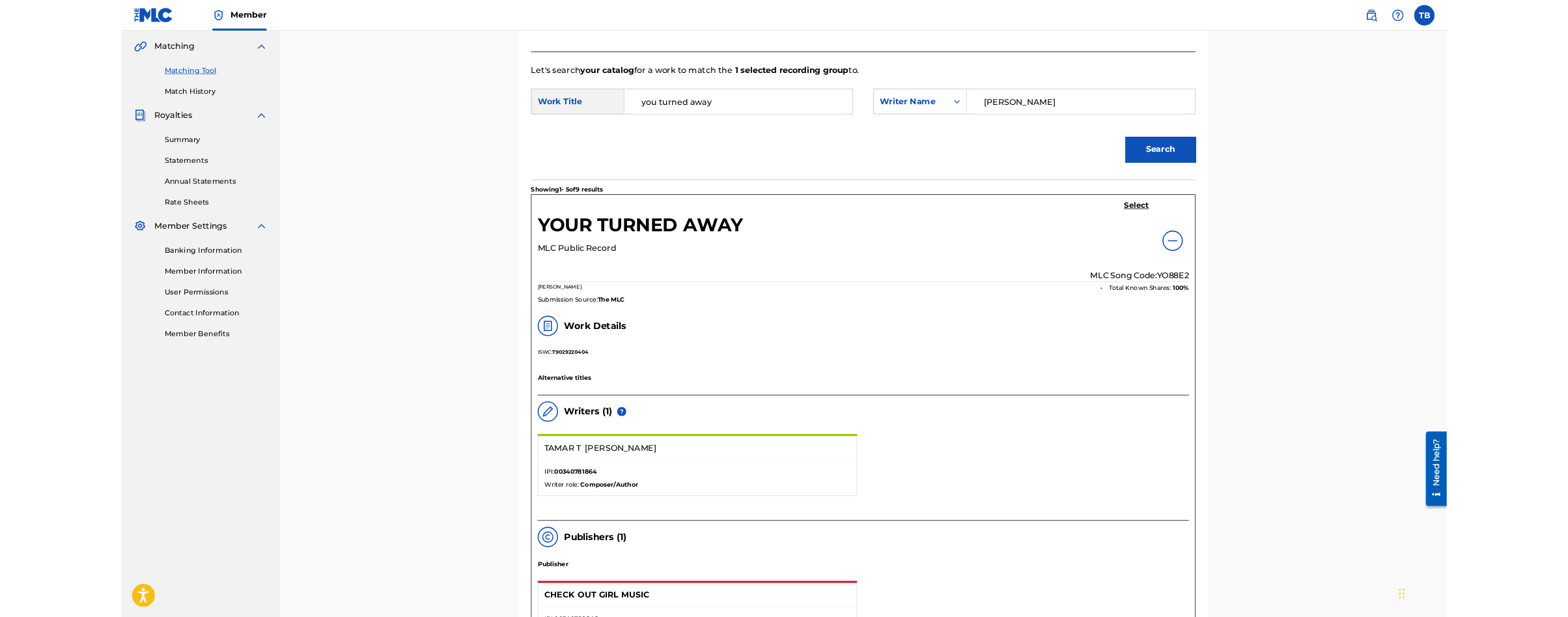
scroll to position [985, 0]
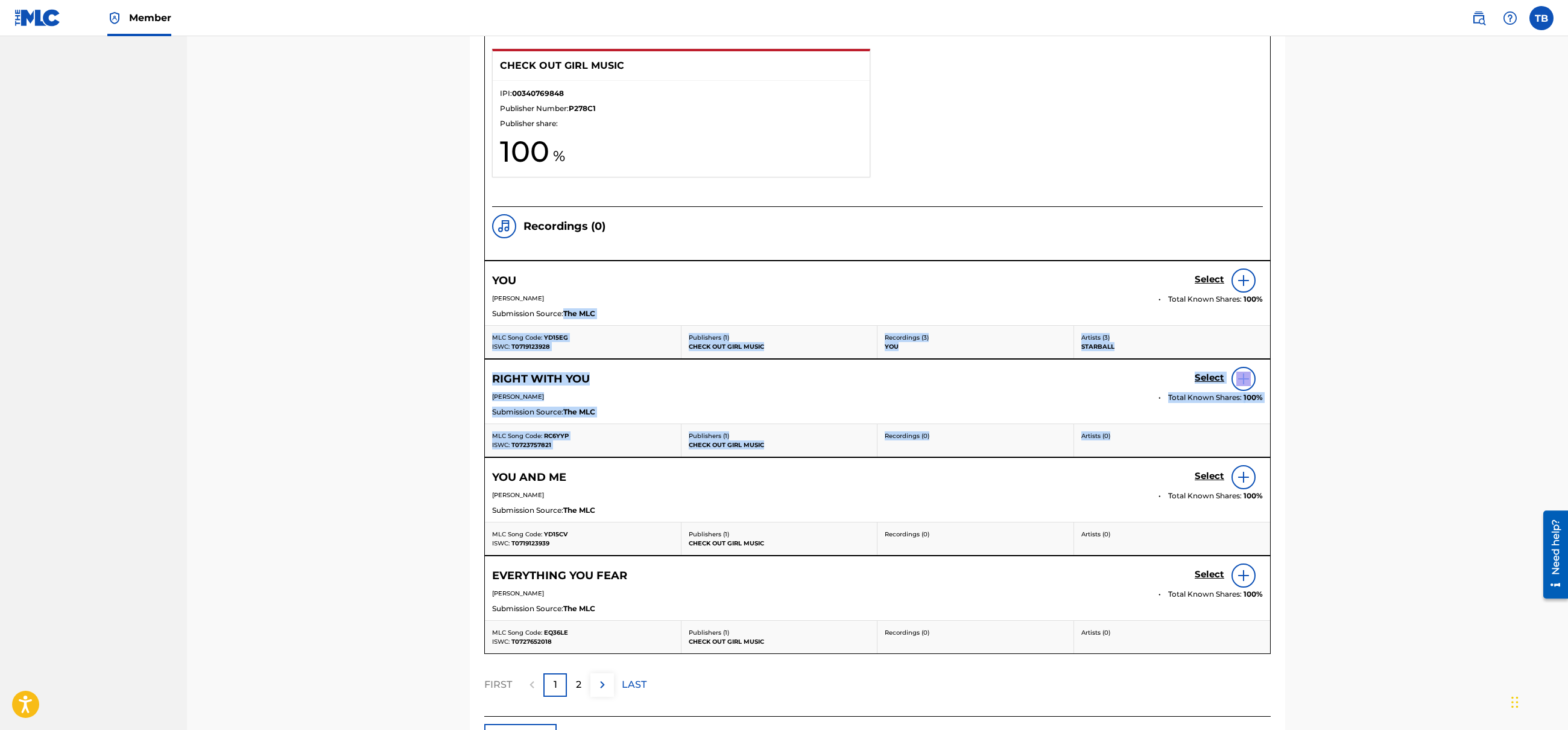
drag, startPoint x: 1565, startPoint y: 433, endPoint x: 1567, endPoint y: 308, distance: 125.0
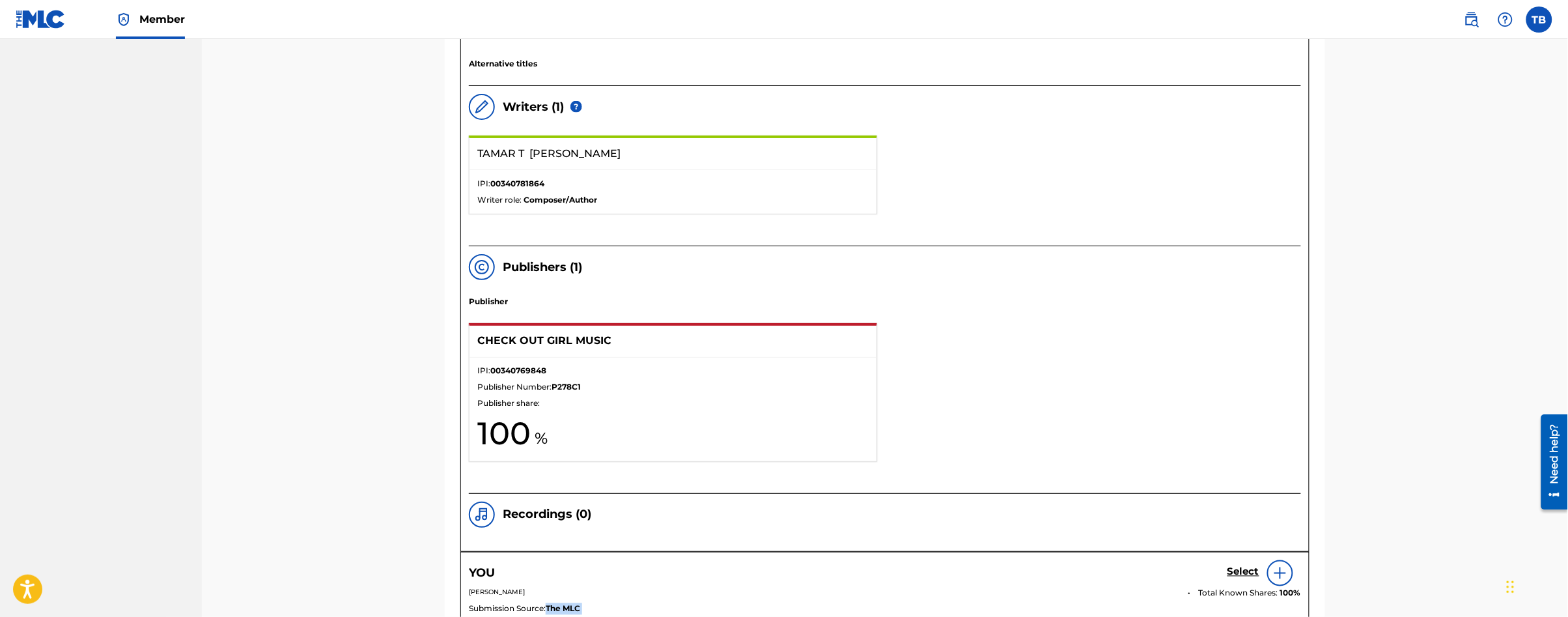
scroll to position [176, 0]
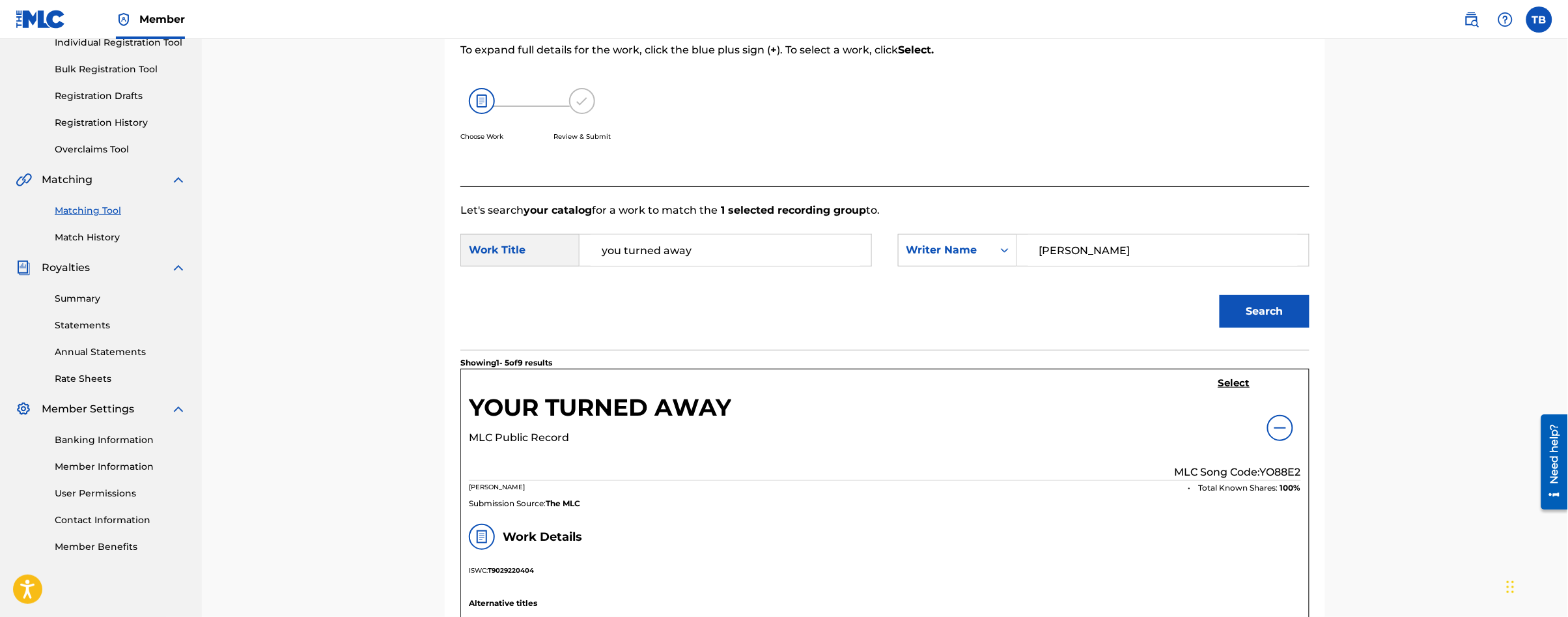
drag, startPoint x: 1566, startPoint y: 249, endPoint x: 1567, endPoint y: 269, distance: 20.0
click at [1222, 384] on h5 "Select" at bounding box center [1234, 383] width 32 height 12
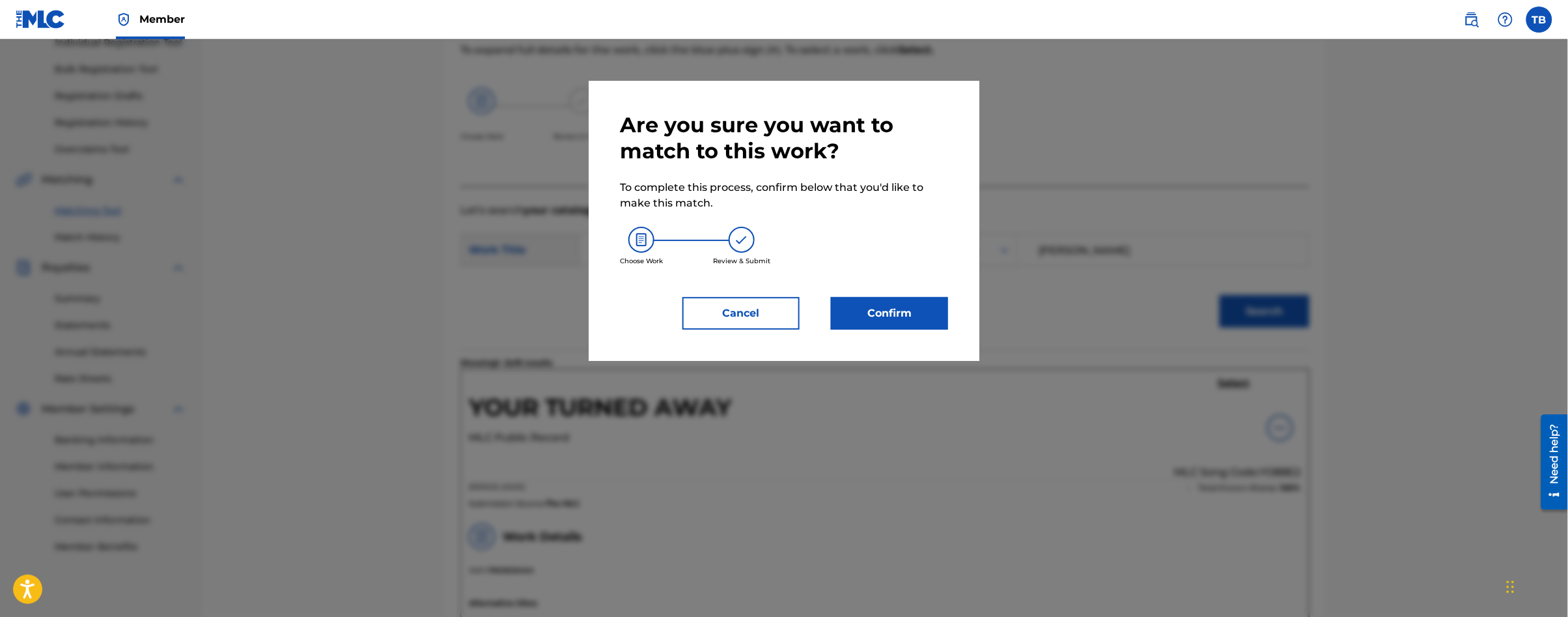
click at [887, 304] on button "Confirm" at bounding box center [890, 313] width 117 height 32
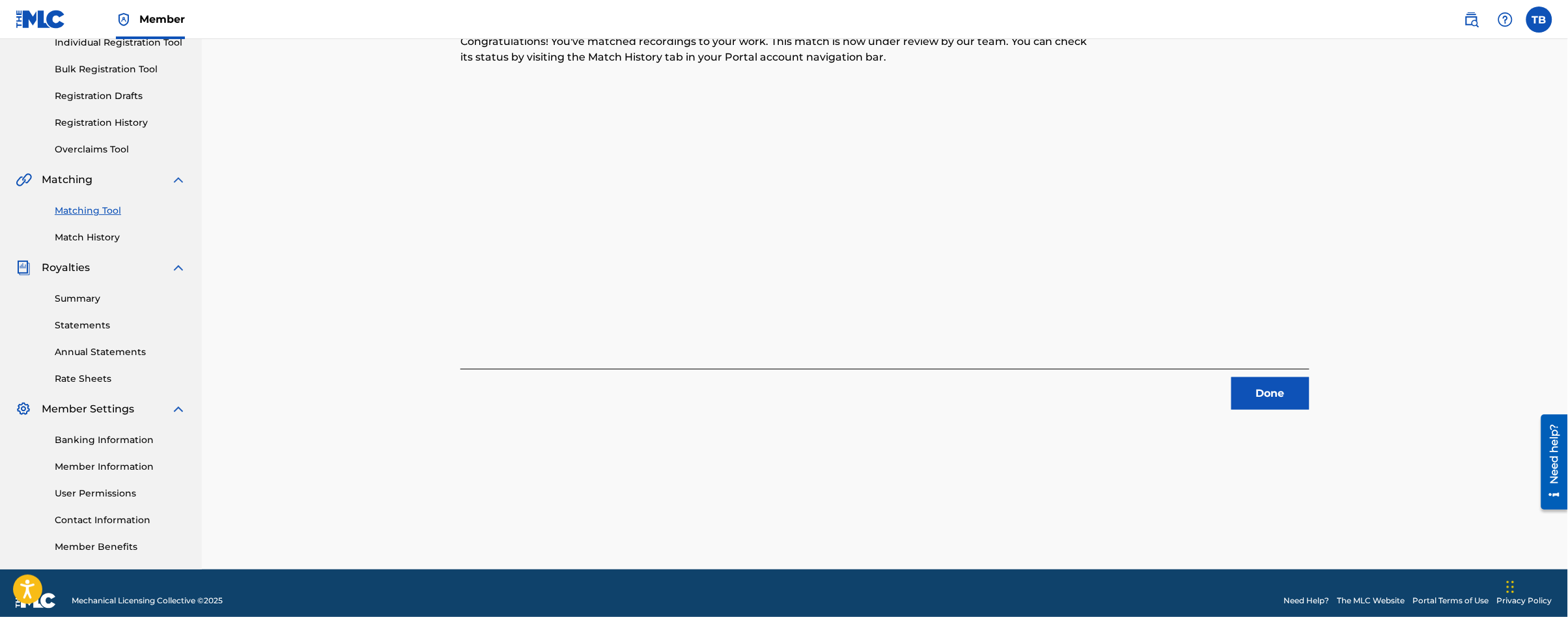
click at [1264, 396] on button "Done" at bounding box center [1270, 393] width 78 height 32
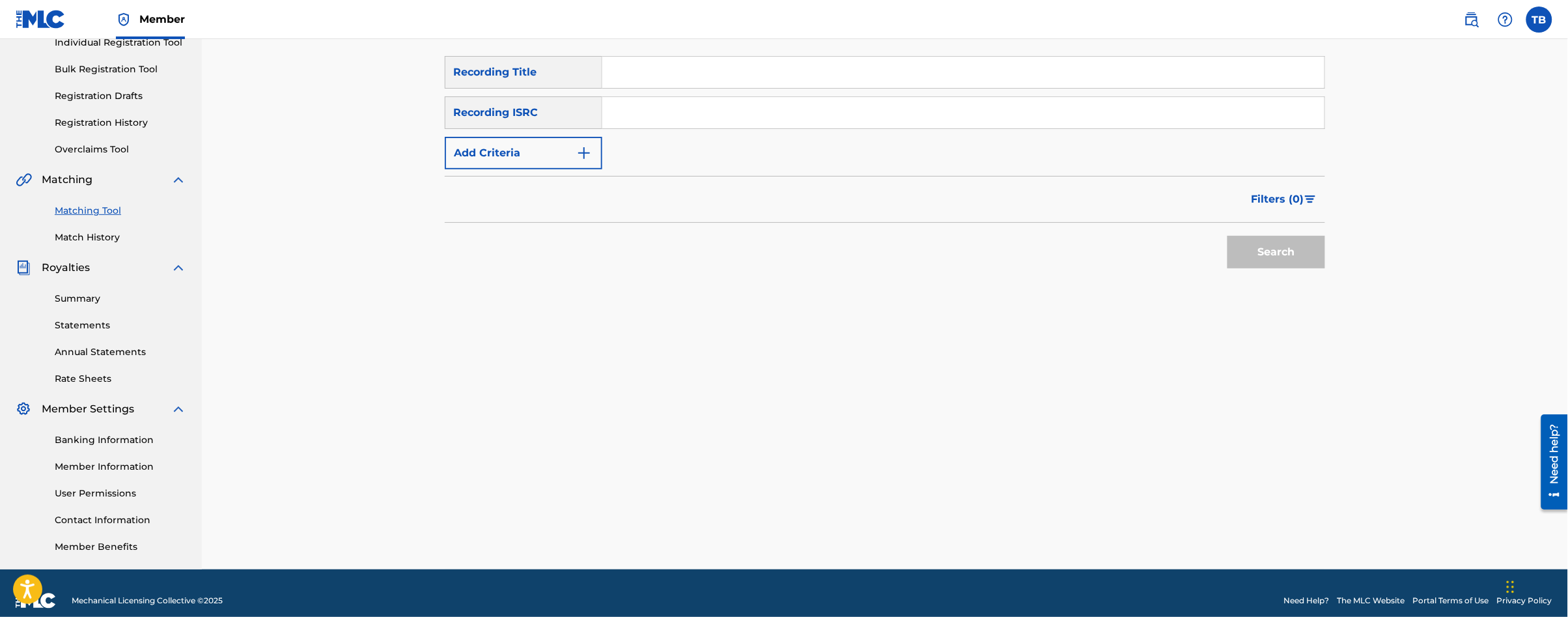
click at [115, 212] on link "Matching Tool" at bounding box center [120, 210] width 131 height 14
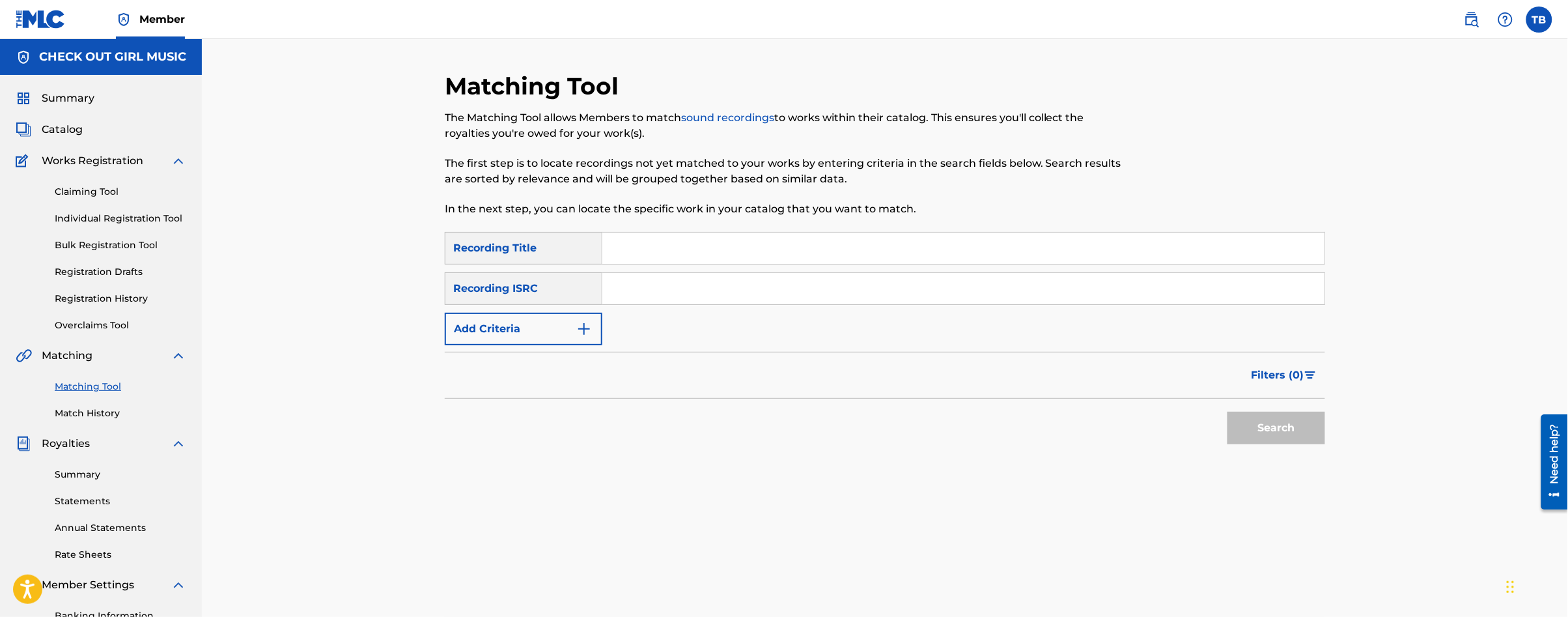
click at [594, 329] on button "Add Criteria" at bounding box center [524, 328] width 158 height 32
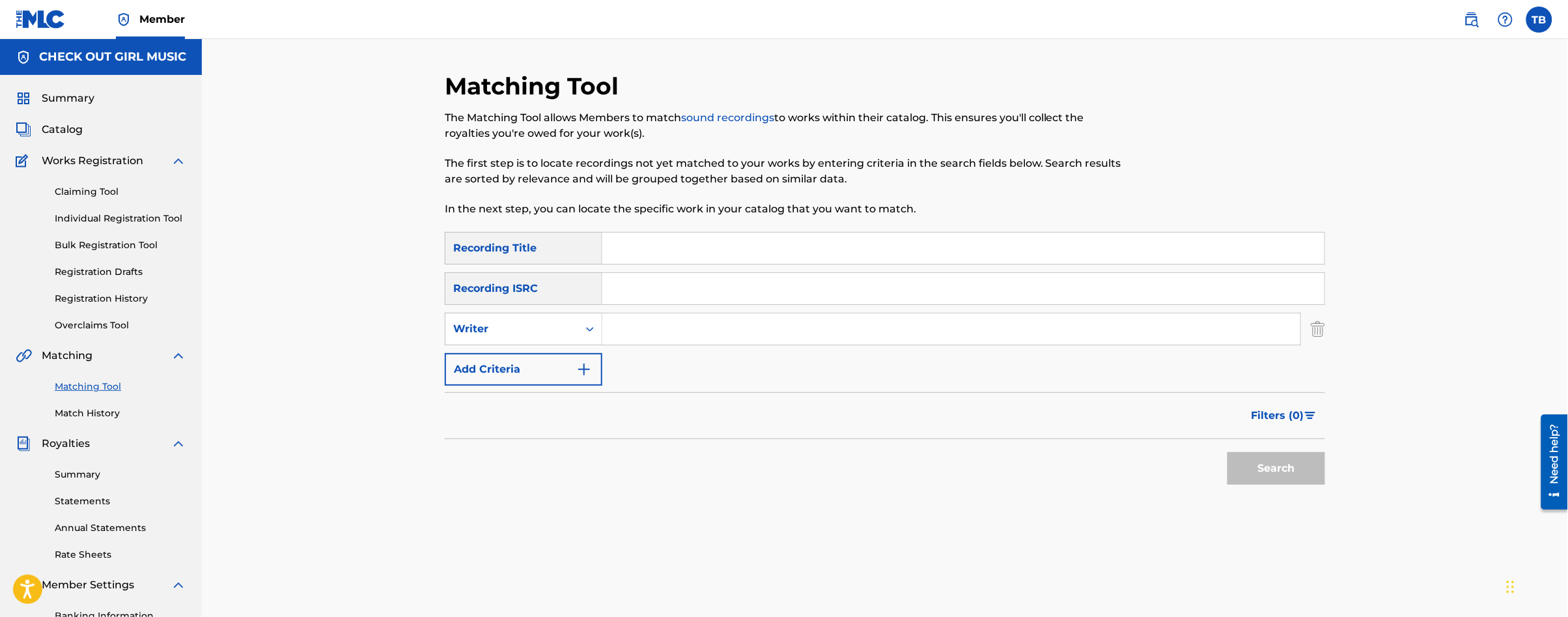
click at [642, 331] on input "Search Form" at bounding box center [951, 329] width 698 height 32
type input "[PERSON_NAME]"
click at [1292, 476] on button "Search" at bounding box center [1276, 467] width 98 height 32
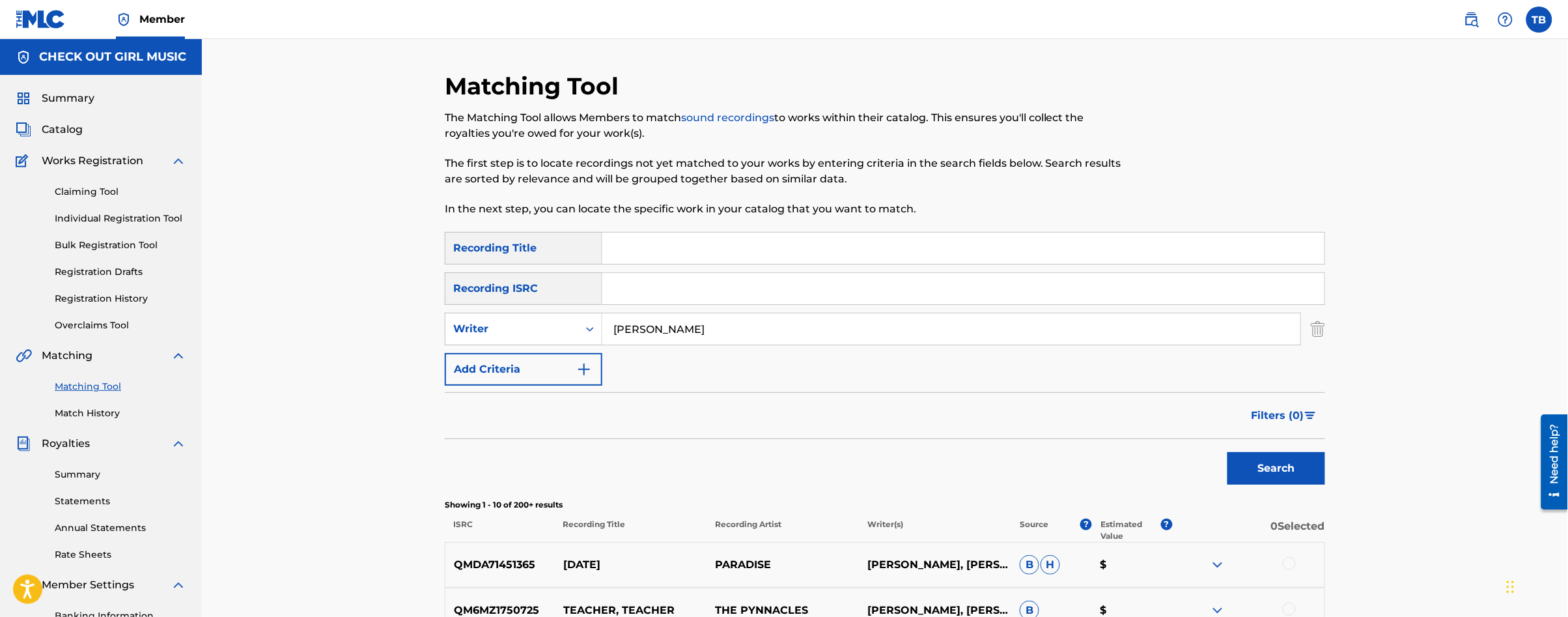
click at [1292, 561] on div at bounding box center [1289, 563] width 13 height 13
click at [888, 512] on button "Match 1 Group" at bounding box center [915, 510] width 144 height 32
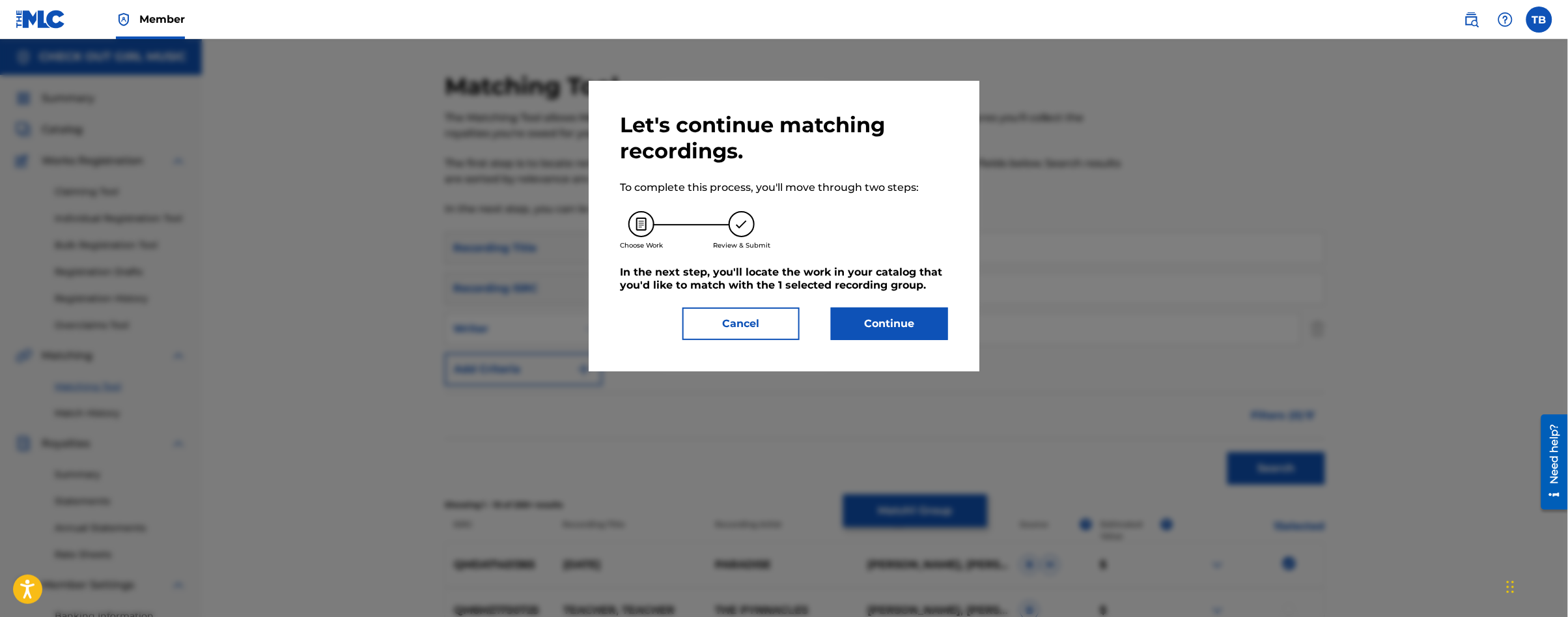
click at [745, 323] on button "Cancel" at bounding box center [741, 323] width 117 height 32
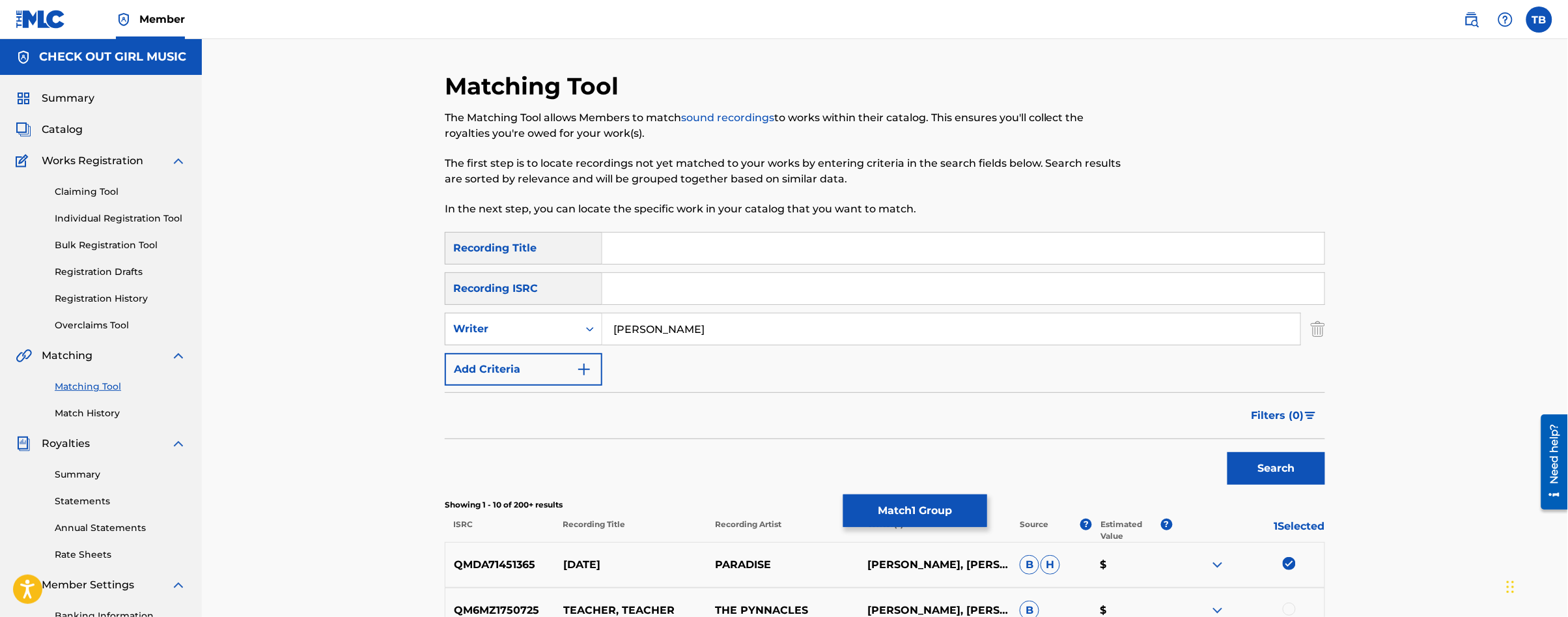
click at [953, 511] on button "Match 1 Group" at bounding box center [915, 510] width 144 height 32
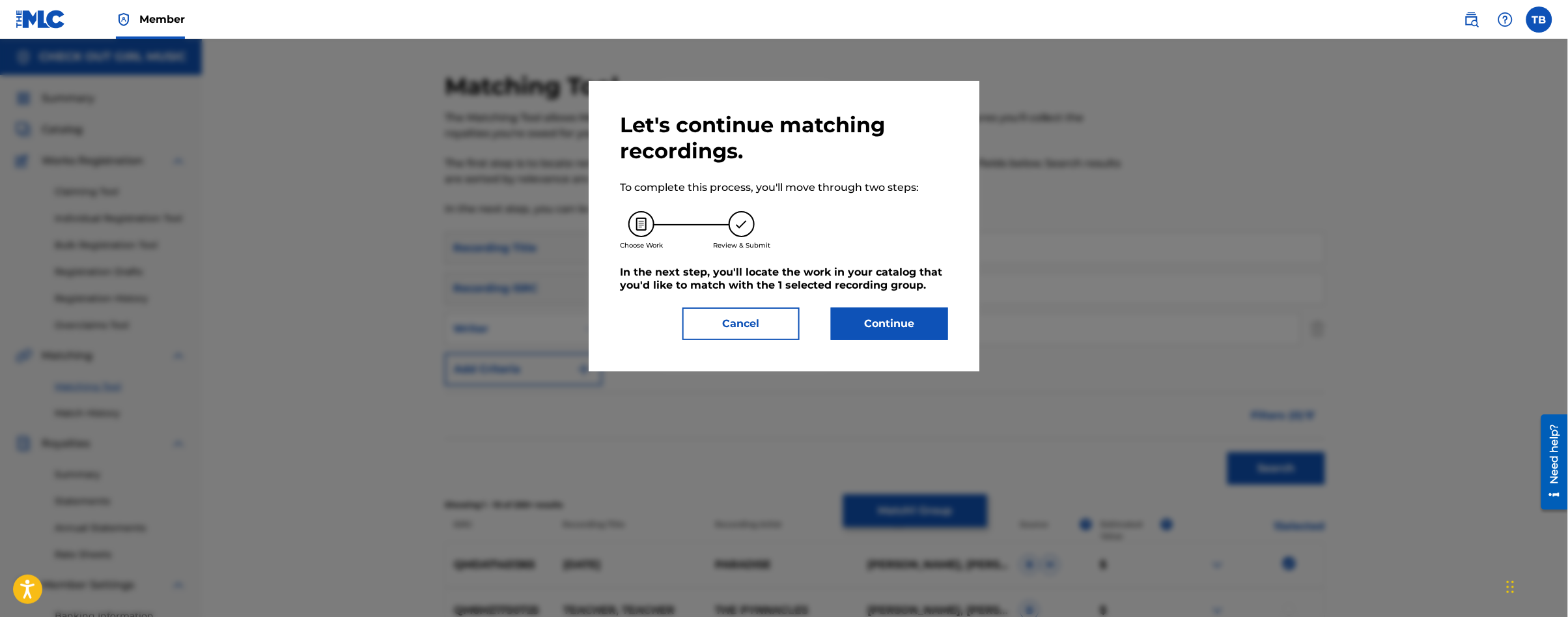
click at [847, 319] on button "Continue" at bounding box center [890, 323] width 117 height 32
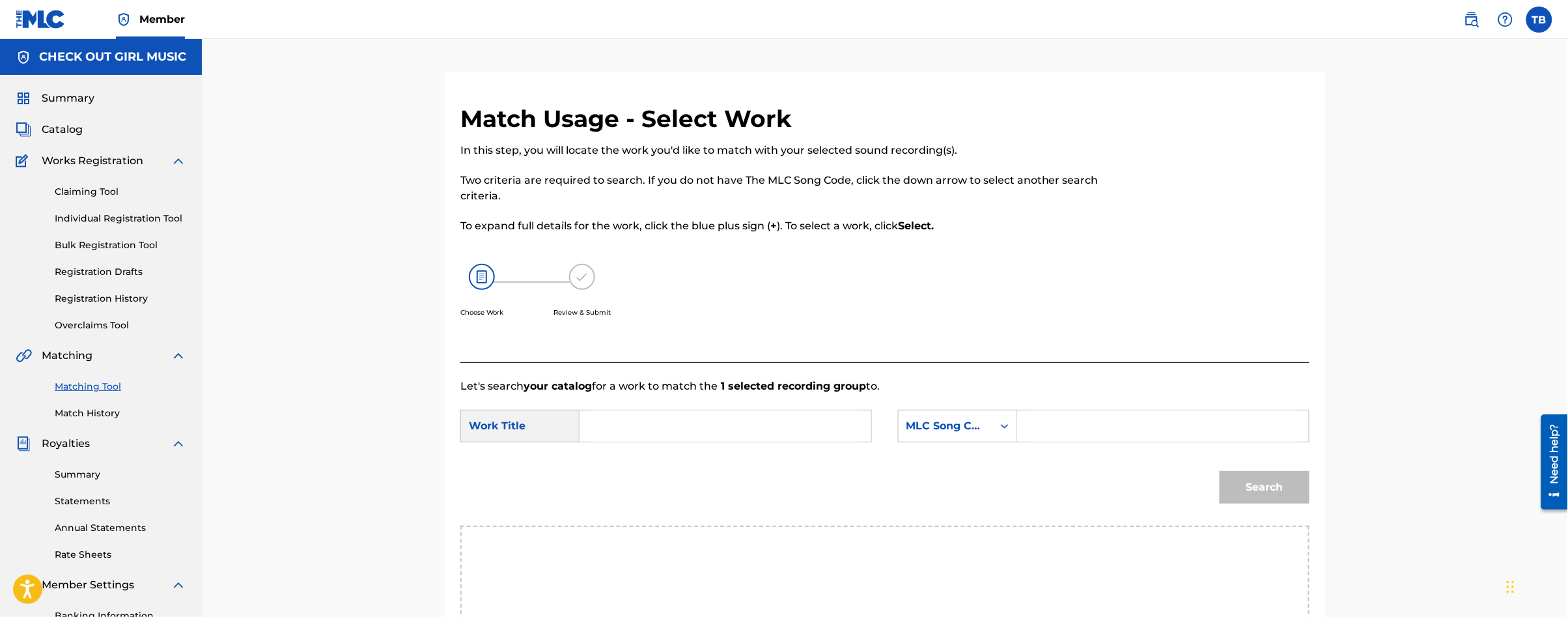
click at [624, 431] on input "Search Form" at bounding box center [725, 426] width 270 height 32
type input "[DATE]"
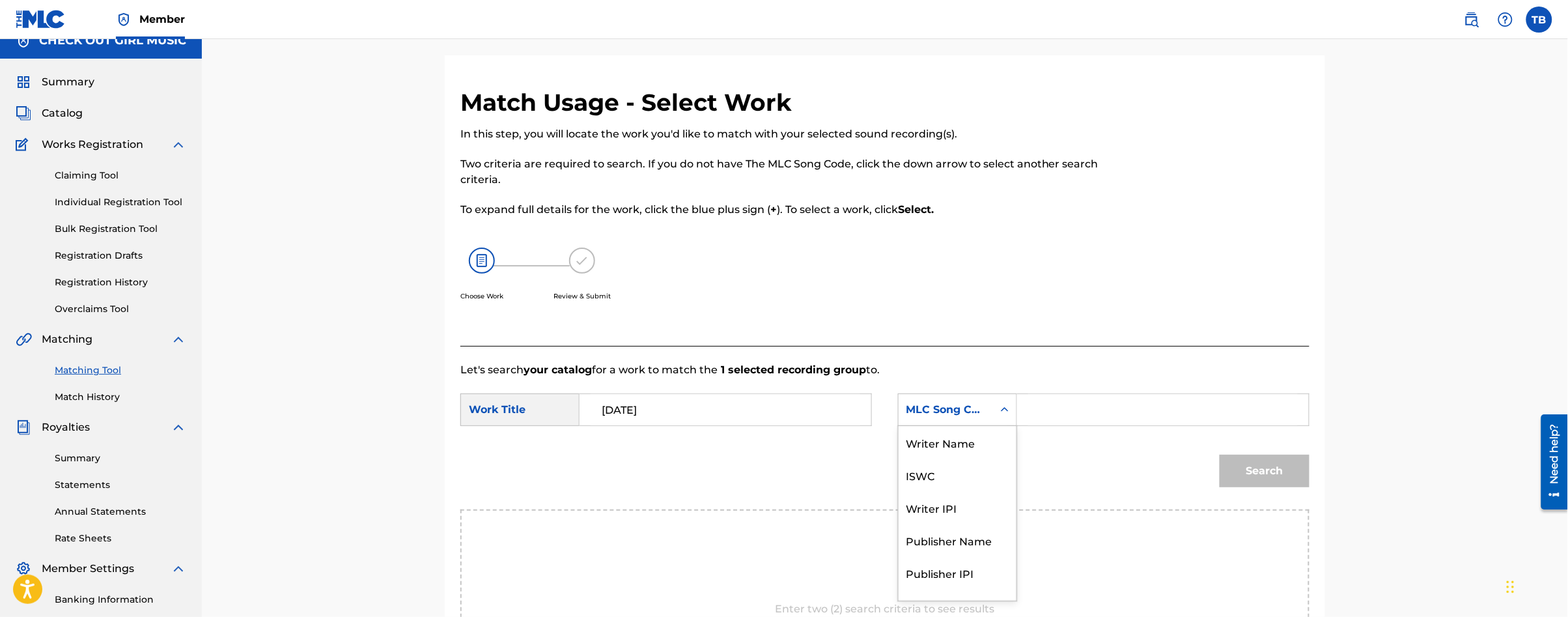
click at [1005, 426] on div "MLC Song Code selected, 7 of 7. 7 results available. Use Up and Down to choose …" at bounding box center [957, 409] width 119 height 32
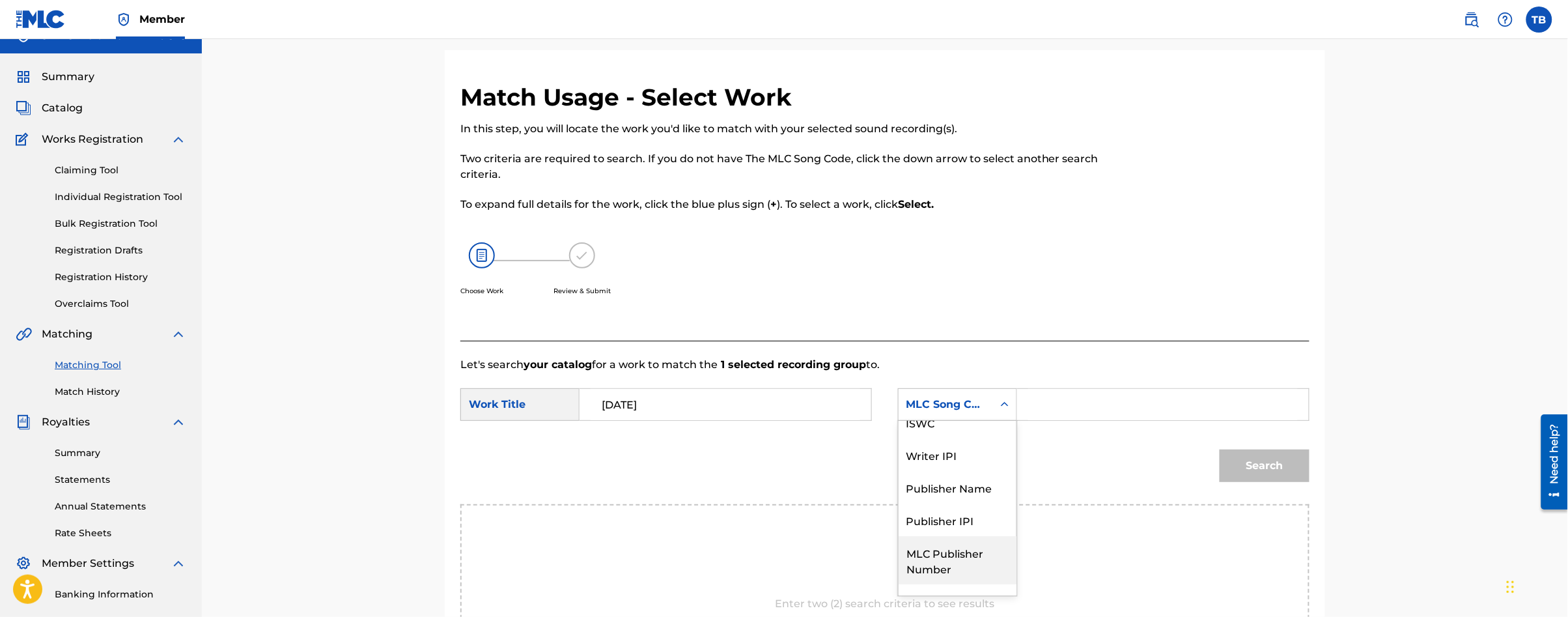
scroll to position [0, 0]
click at [977, 442] on div "Writer Name" at bounding box center [957, 437] width 118 height 32
click at [1023, 413] on div "Search Form" at bounding box center [1163, 404] width 292 height 32
click at [1033, 406] on input "Search Form" at bounding box center [1163, 404] width 270 height 32
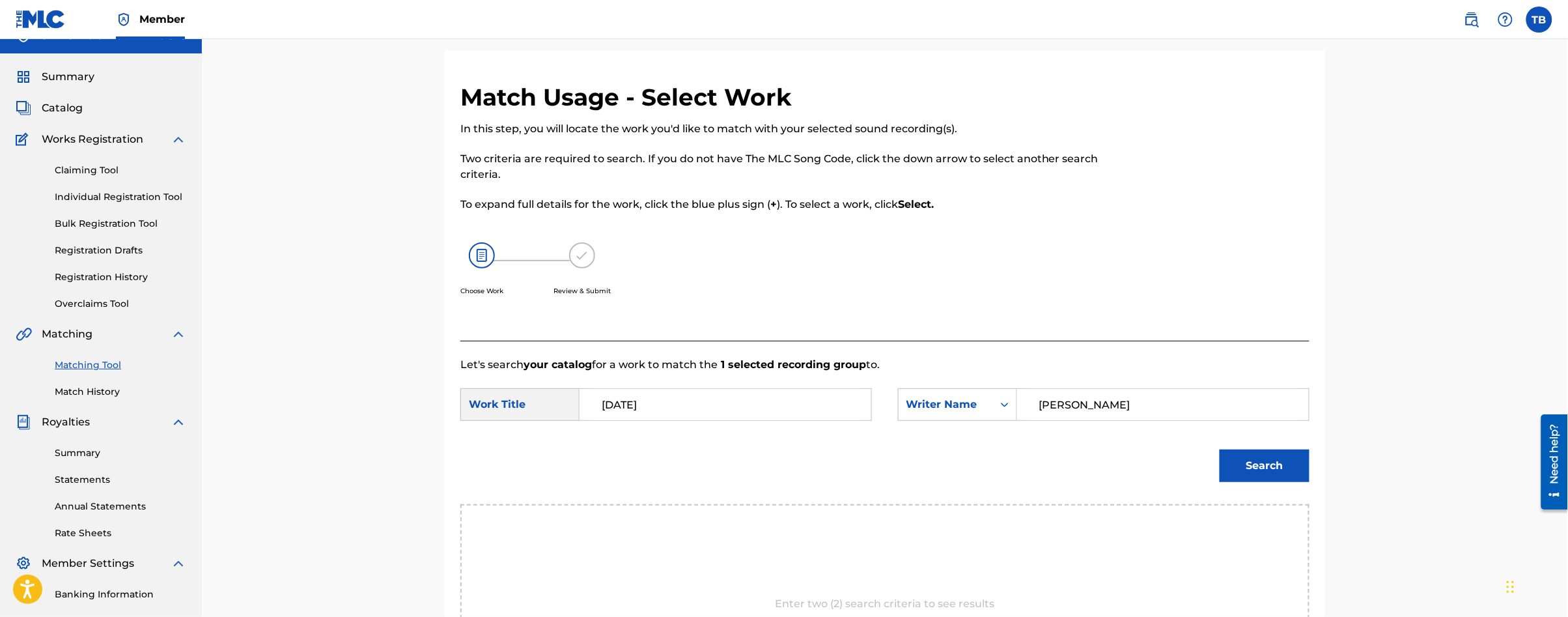
type input "[PERSON_NAME]"
click at [1263, 463] on button "Search" at bounding box center [1264, 465] width 90 height 32
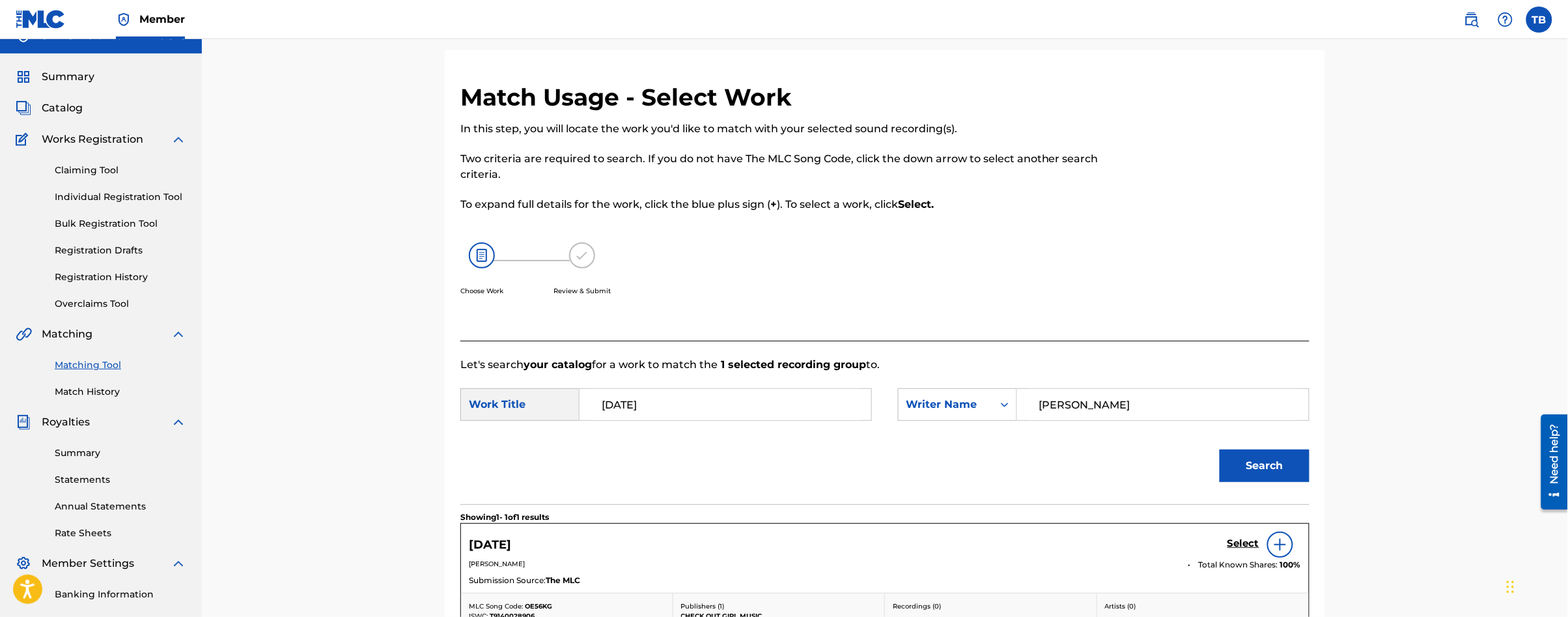
drag, startPoint x: 1567, startPoint y: 237, endPoint x: 1570, endPoint y: 310, distance: 73.1
click at [1568, 310] on html "Accessibility Screen-Reader Guide, Feedback, and Issue Reporting | New window C…" at bounding box center [784, 286] width 1568 height 617
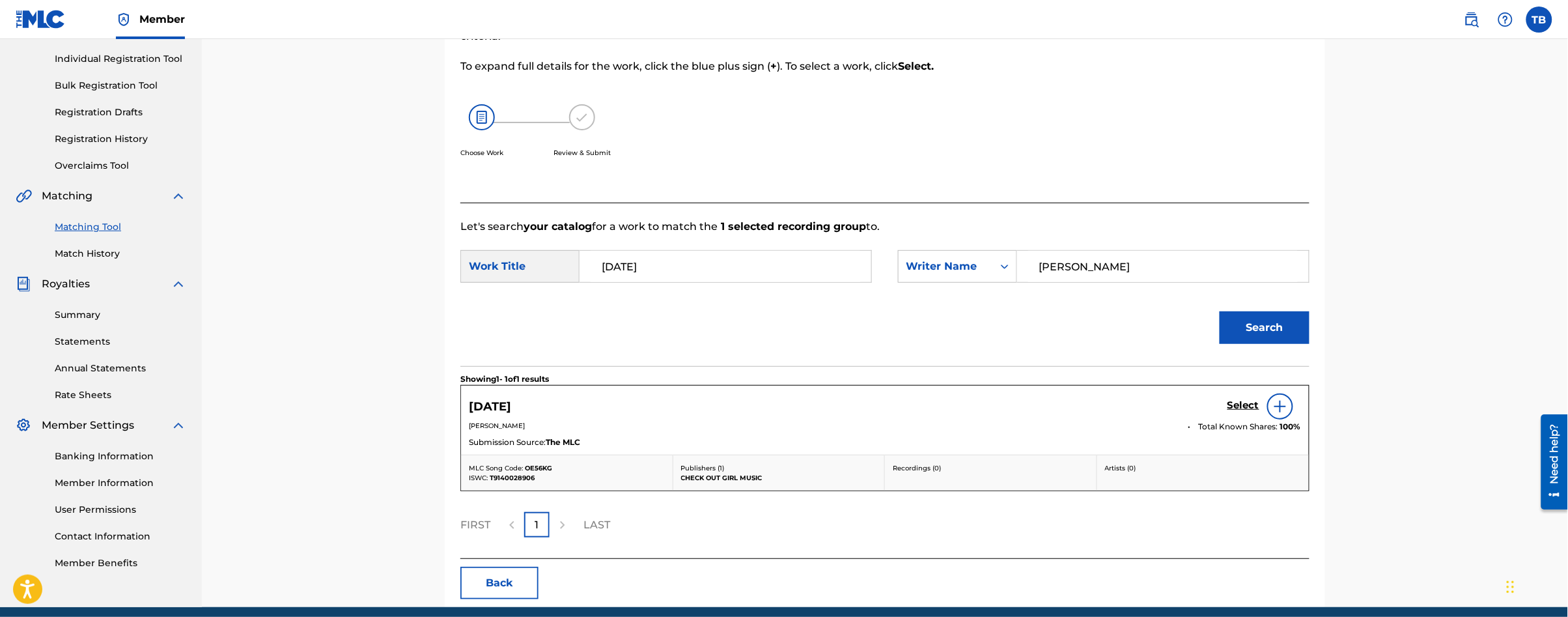
scroll to position [213, 0]
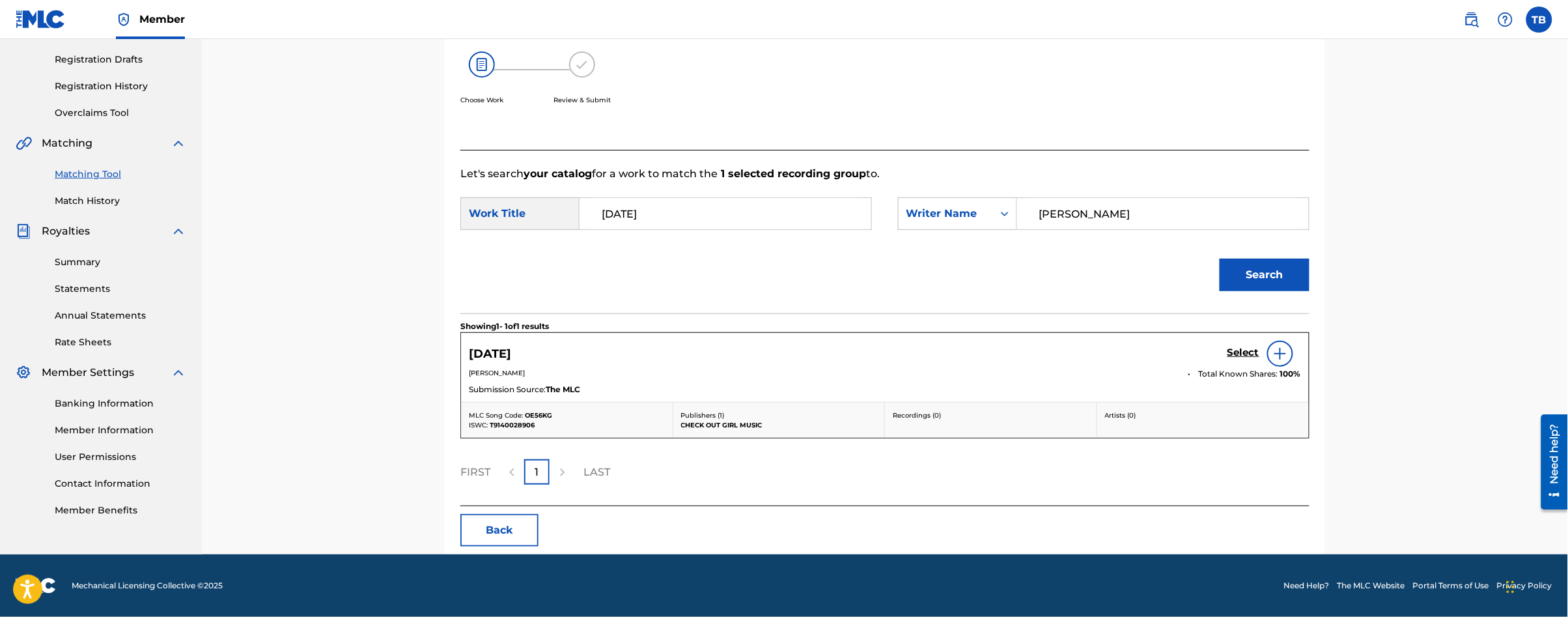
click at [1273, 351] on img at bounding box center [1280, 353] width 16 height 16
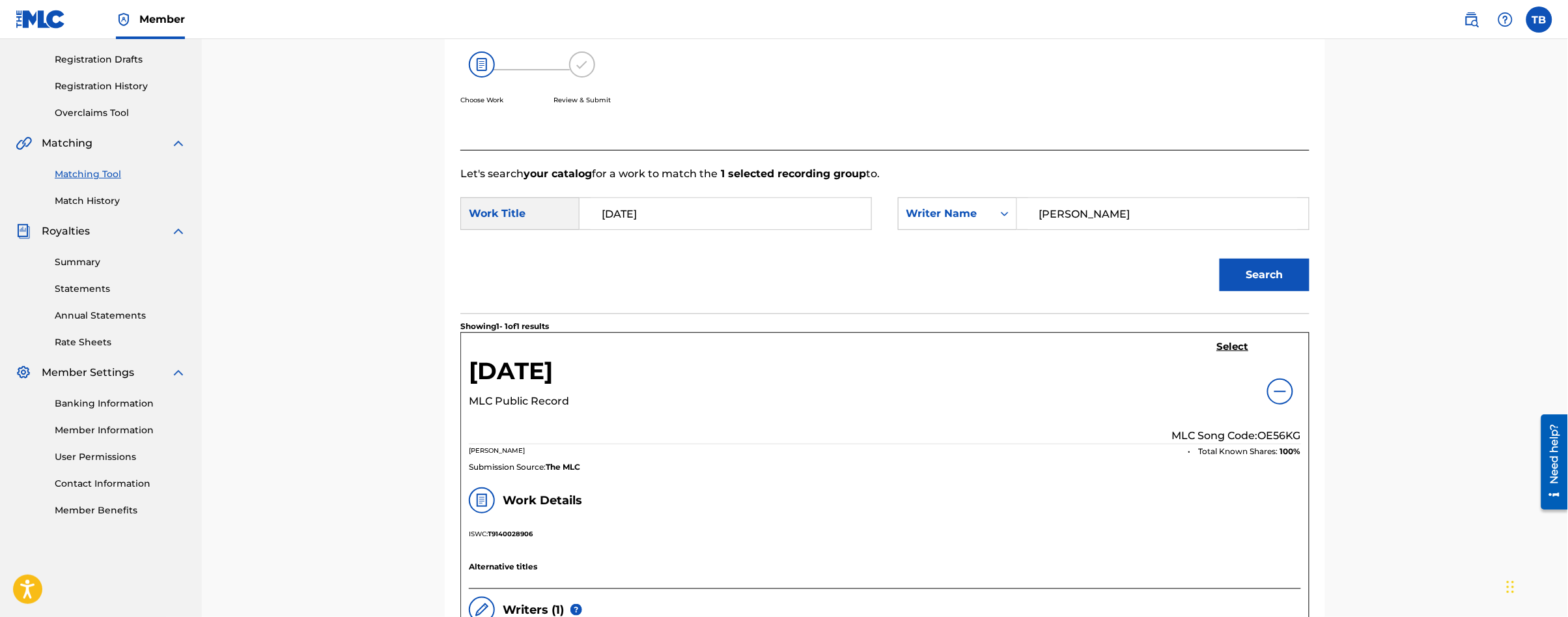
click at [1228, 344] on h5 "Select" at bounding box center [1233, 346] width 32 height 12
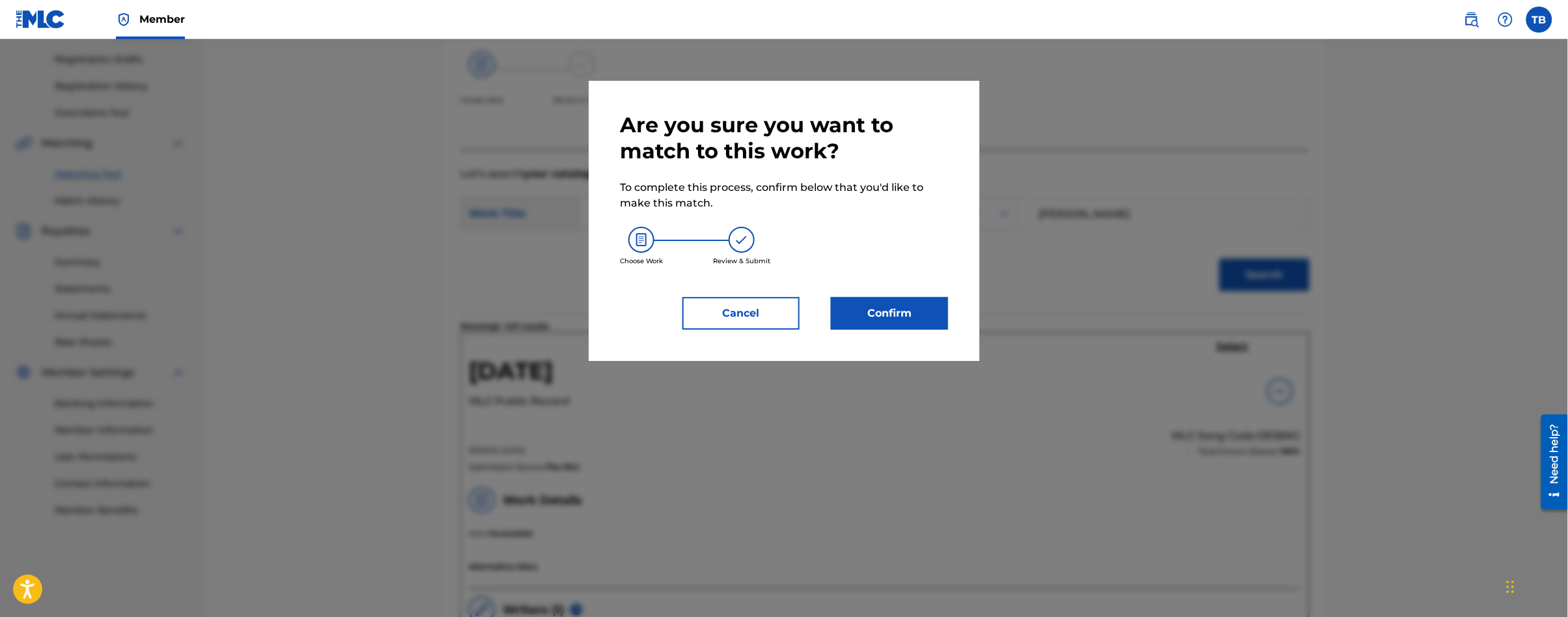
click at [927, 315] on button "Confirm" at bounding box center [890, 313] width 117 height 32
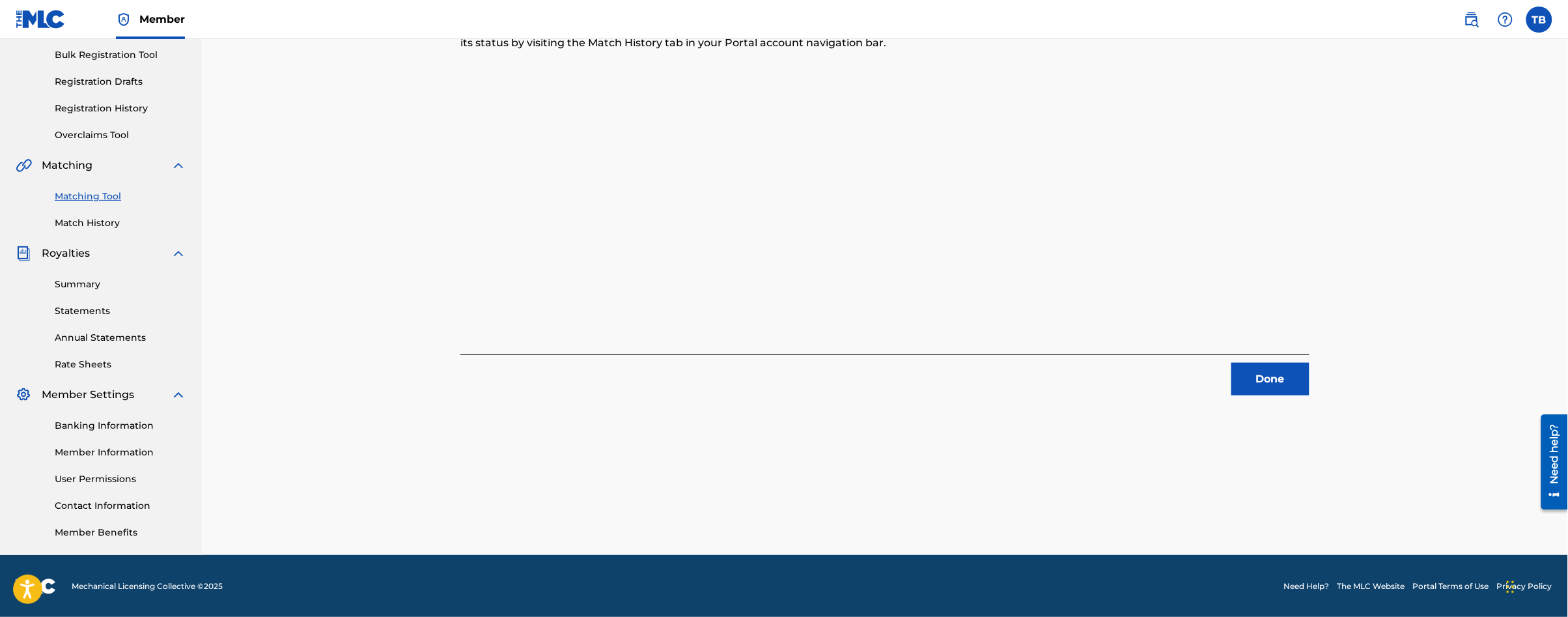
click at [1271, 372] on button "Done" at bounding box center [1270, 379] width 78 height 32
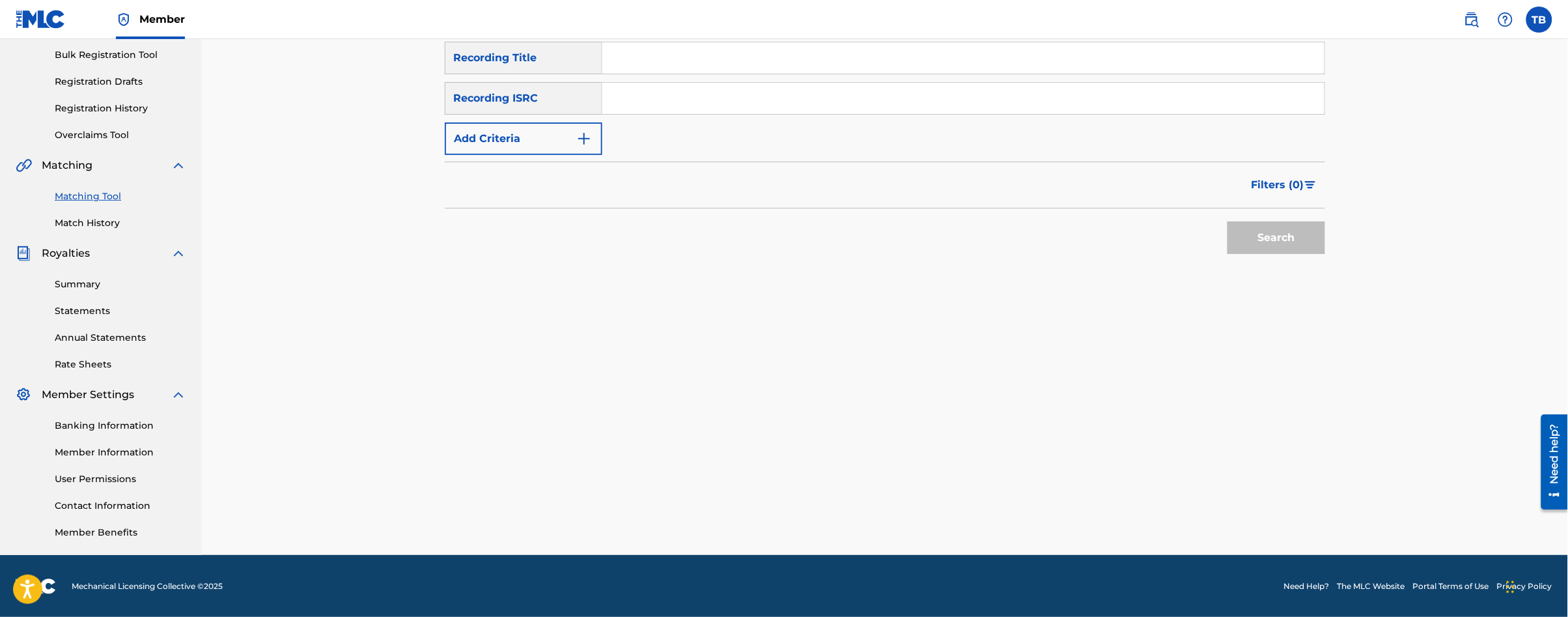
drag, startPoint x: 101, startPoint y: 198, endPoint x: 107, endPoint y: 204, distance: 8.5
click at [101, 198] on link "Matching Tool" at bounding box center [120, 196] width 131 height 14
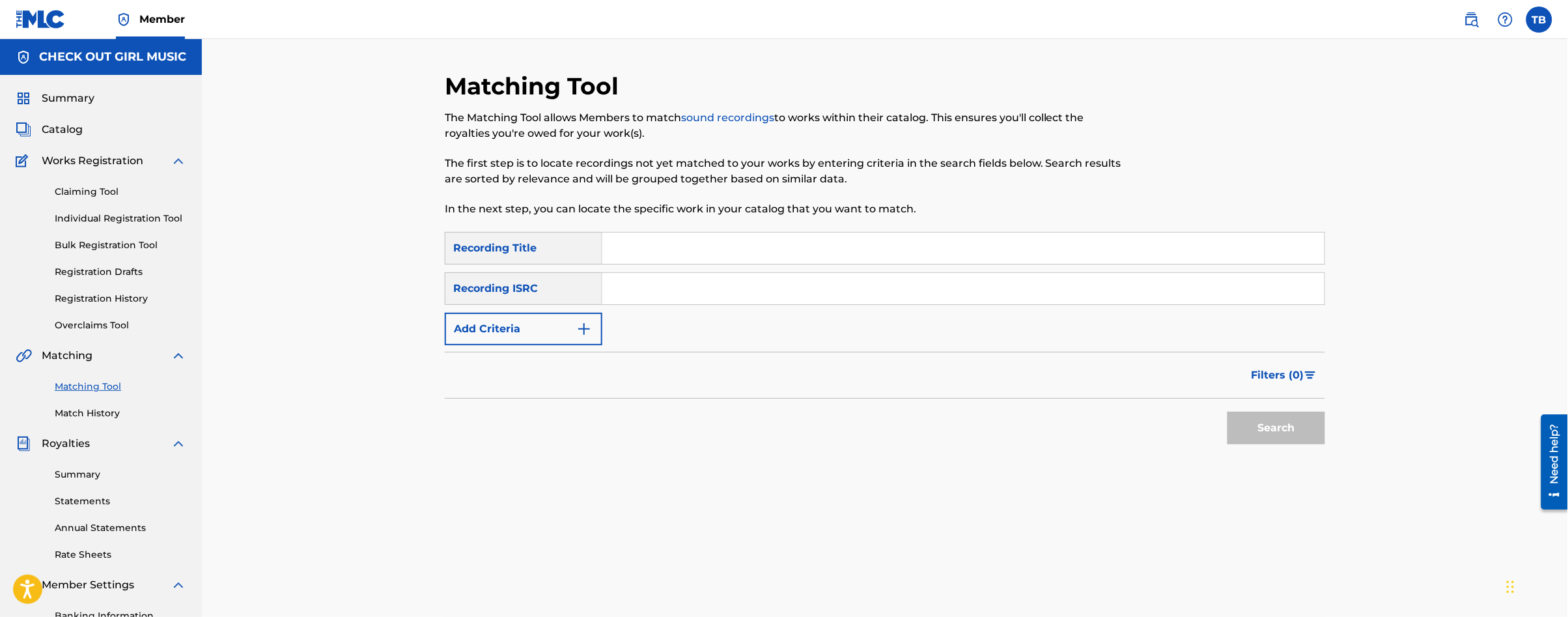
click at [562, 321] on button "Add Criteria" at bounding box center [524, 328] width 158 height 32
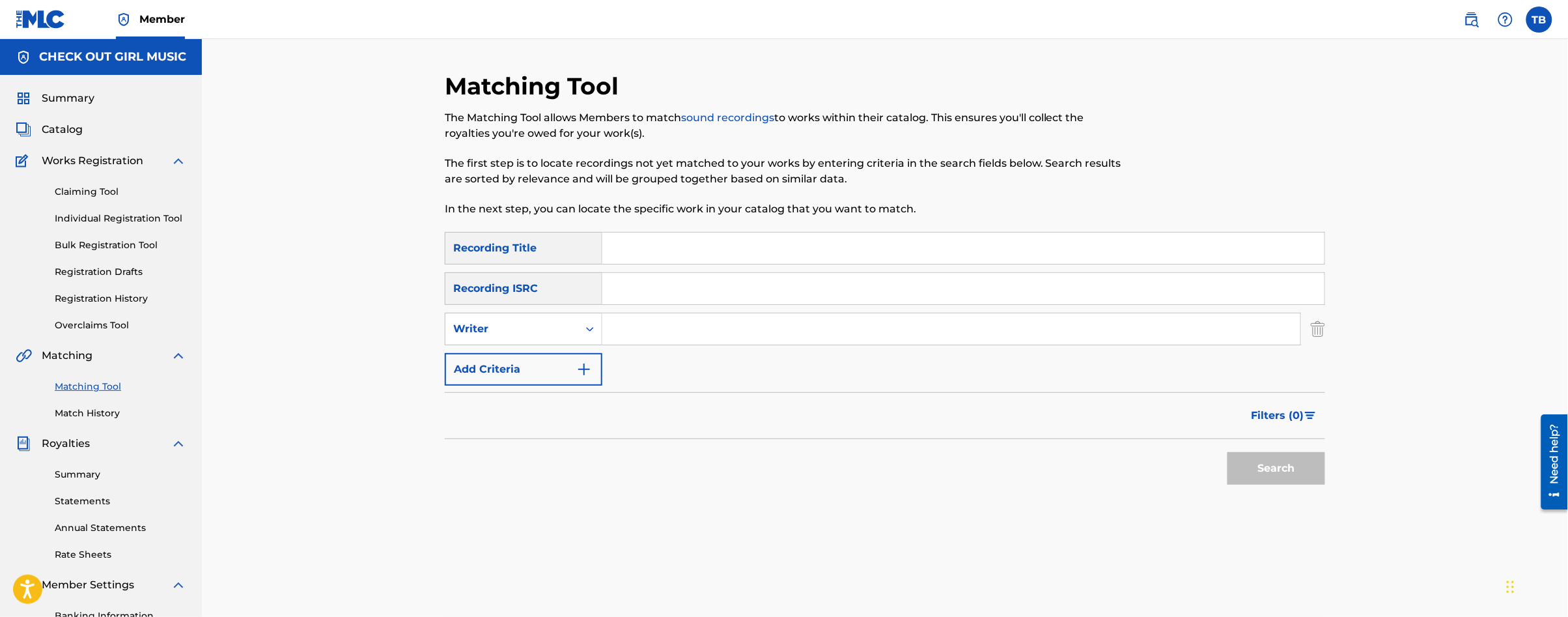
click at [685, 340] on input "Search Form" at bounding box center [951, 329] width 698 height 32
type input "[PERSON_NAME]"
click at [1273, 463] on button "Search" at bounding box center [1276, 467] width 98 height 32
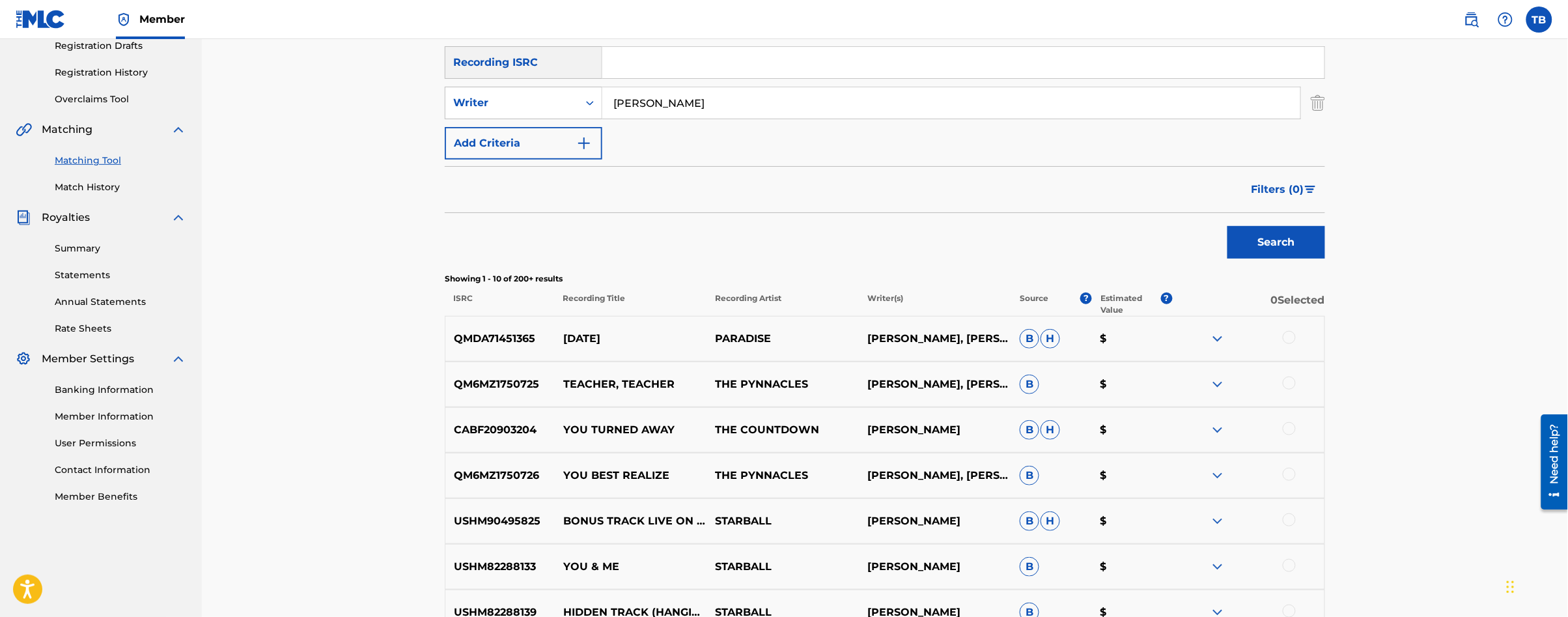
scroll to position [337, 0]
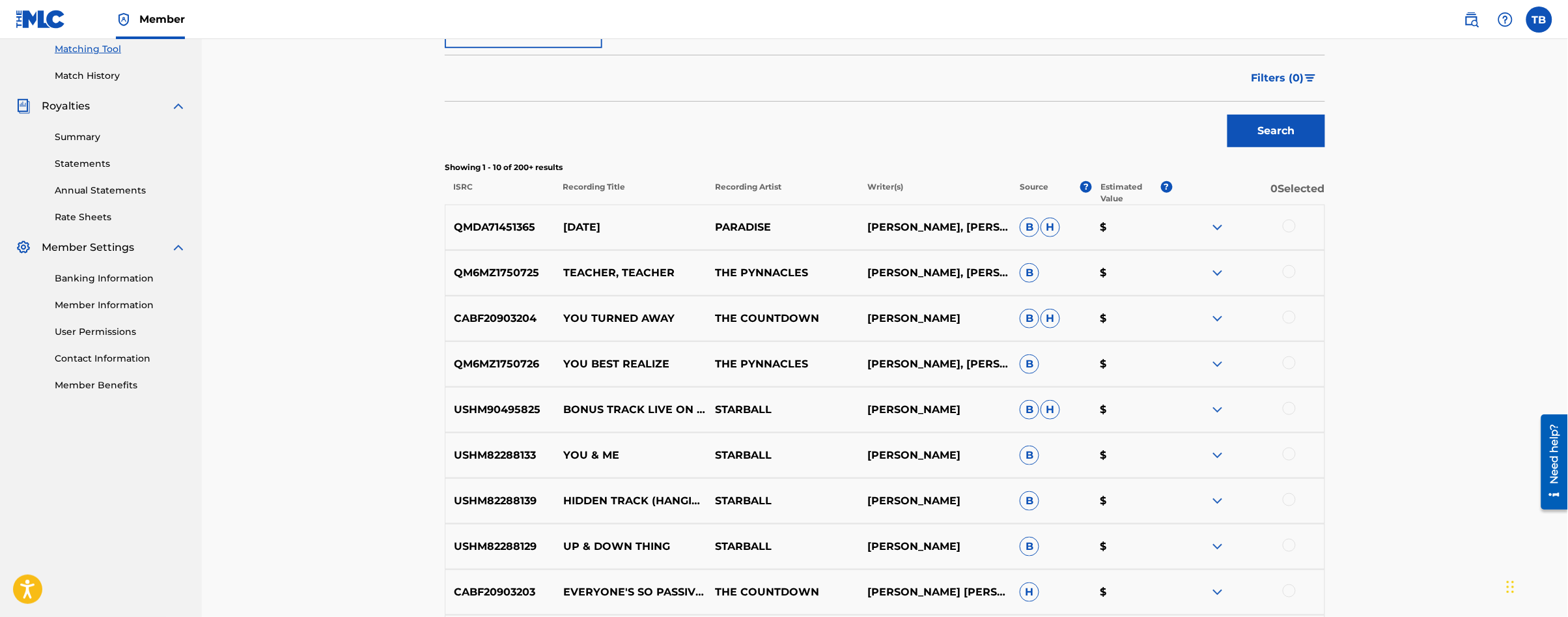
click at [1289, 407] on div at bounding box center [1289, 408] width 13 height 13
click at [936, 506] on button "Match 1 Group" at bounding box center [915, 510] width 144 height 32
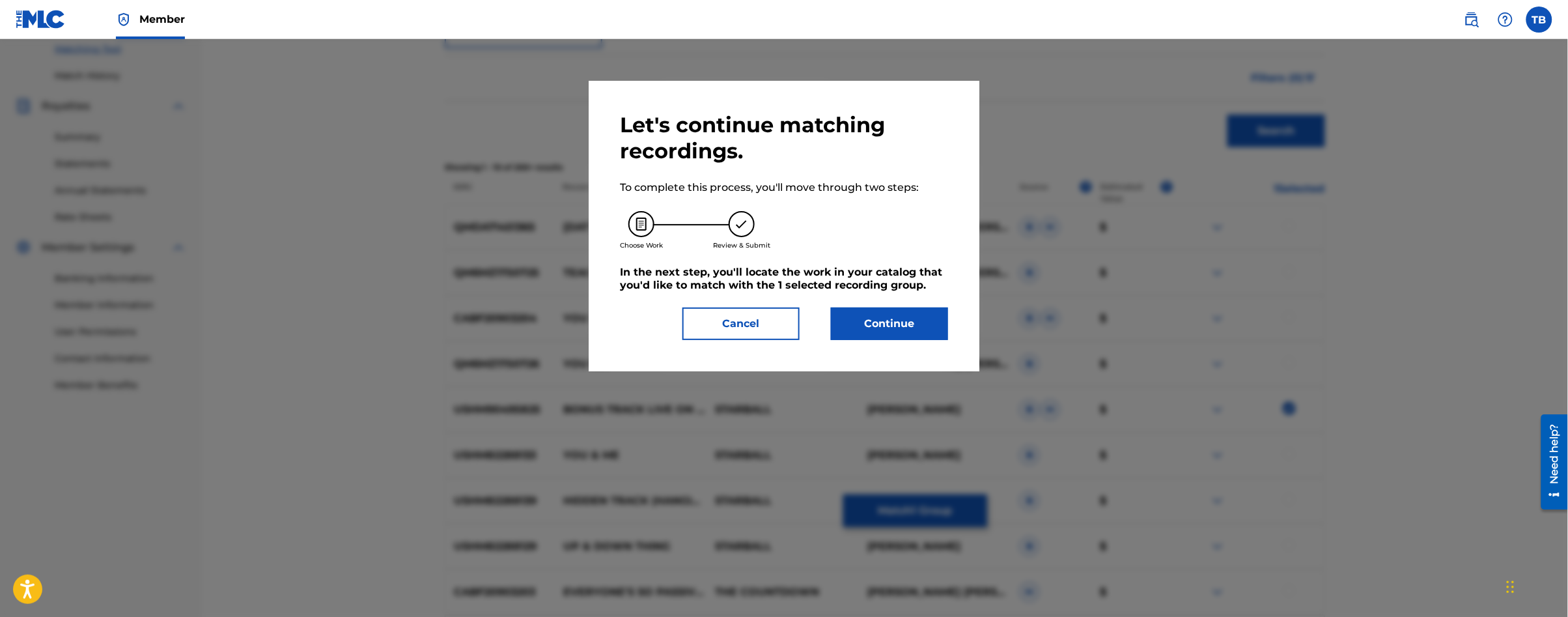
click at [908, 324] on button "Continue" at bounding box center [890, 323] width 117 height 32
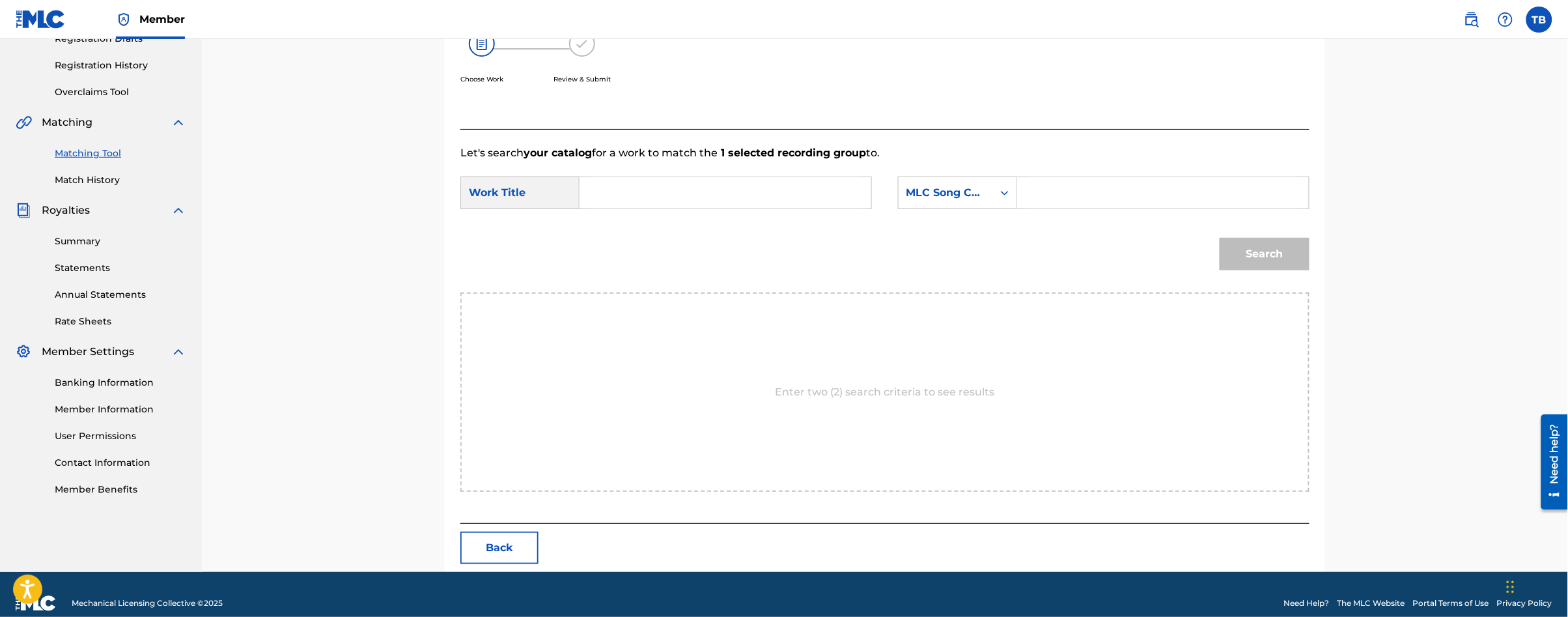
scroll to position [251, 0]
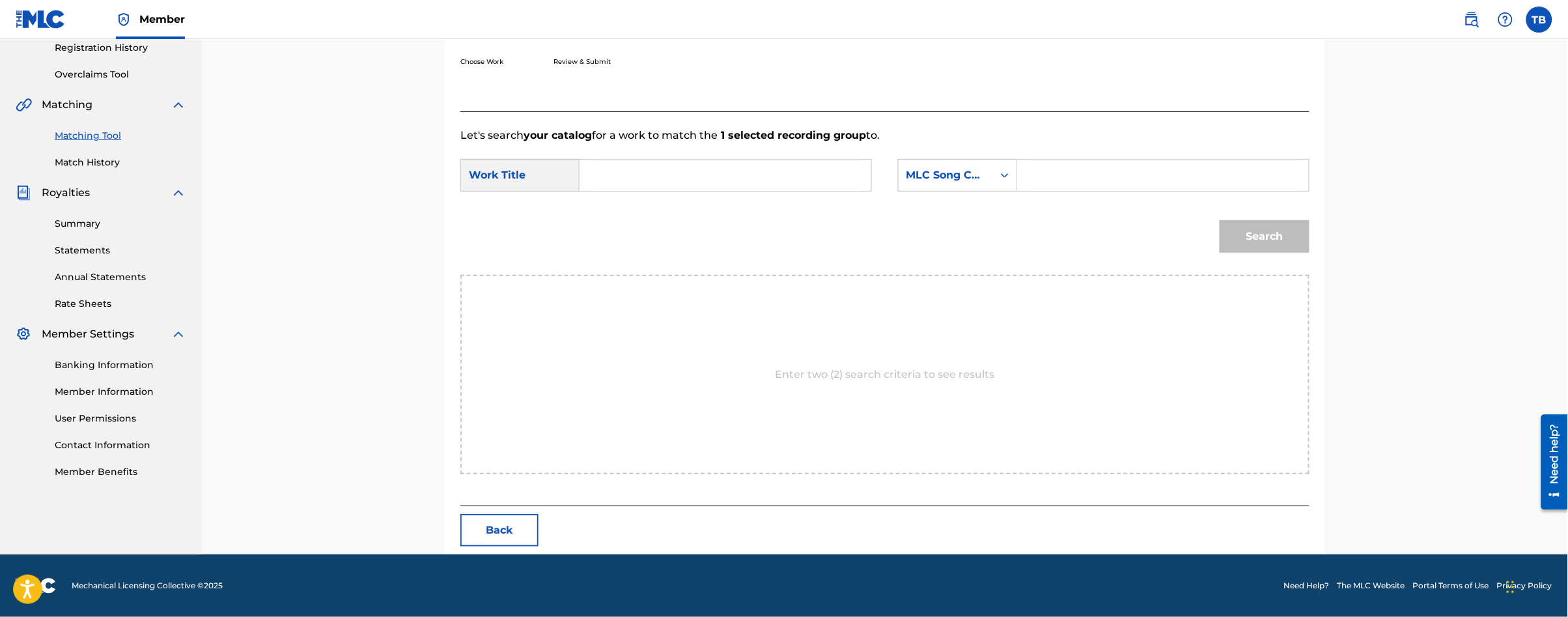
click at [646, 174] on input "Search Form" at bounding box center [725, 175] width 270 height 32
type input "h"
type input "bonus track"
click at [999, 180] on icon "Search Form" at bounding box center [1005, 174] width 13 height 13
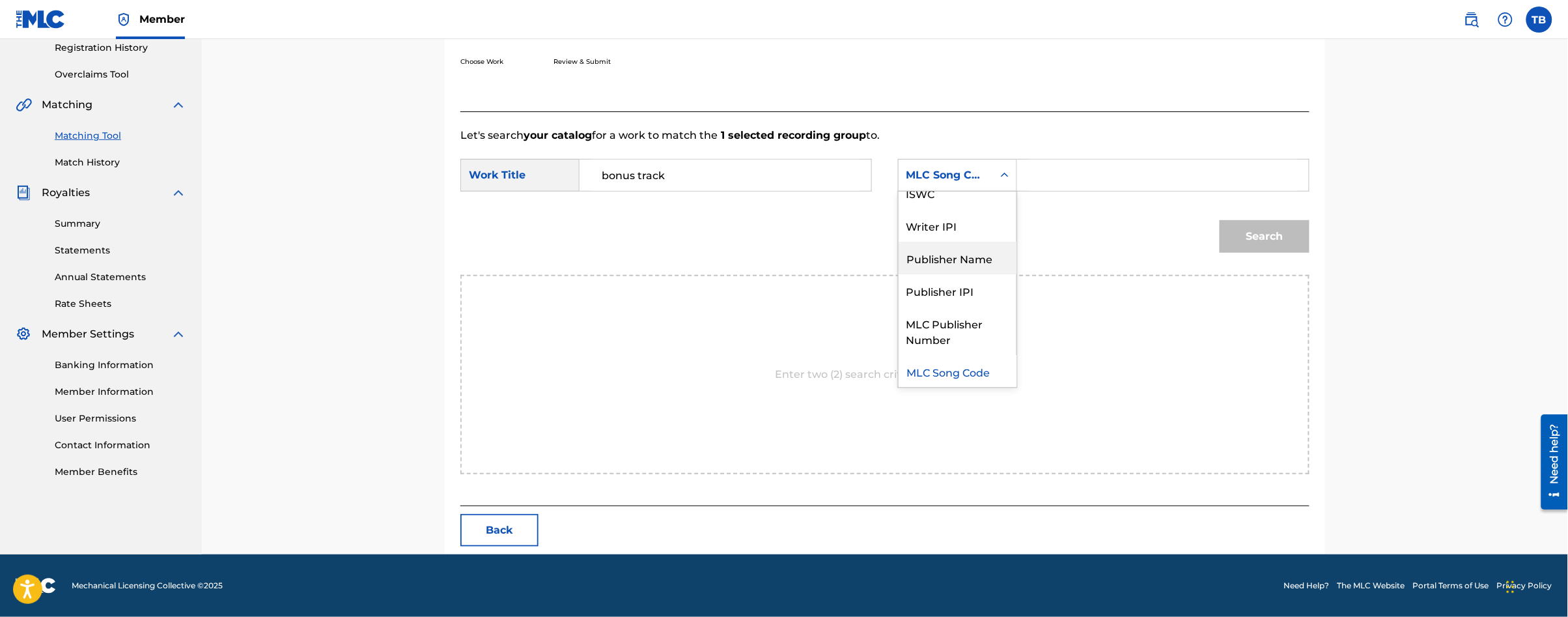
scroll to position [0, 0]
click at [977, 201] on div "Writer Name" at bounding box center [957, 207] width 118 height 32
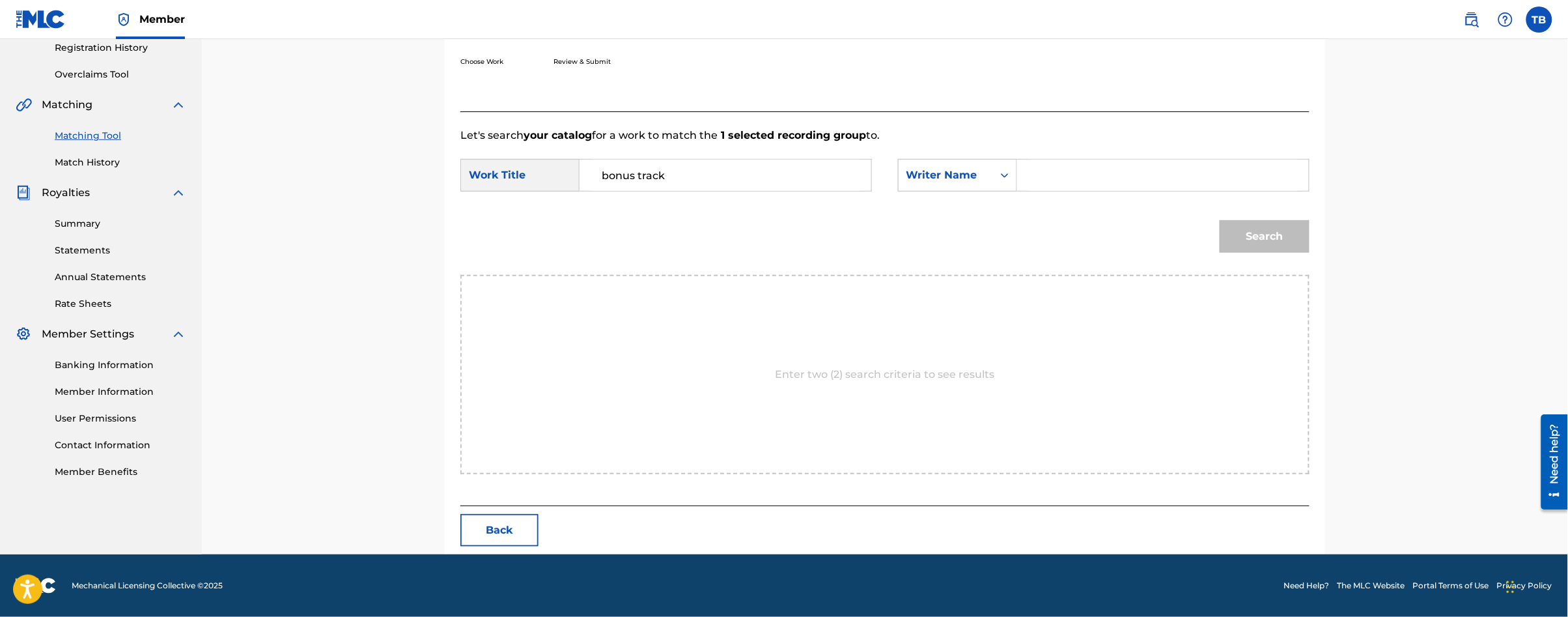
click at [1061, 179] on input "Search Form" at bounding box center [1163, 175] width 270 height 32
type input "[PERSON_NAME]"
click at [1219, 220] on button "Search" at bounding box center [1264, 236] width 90 height 32
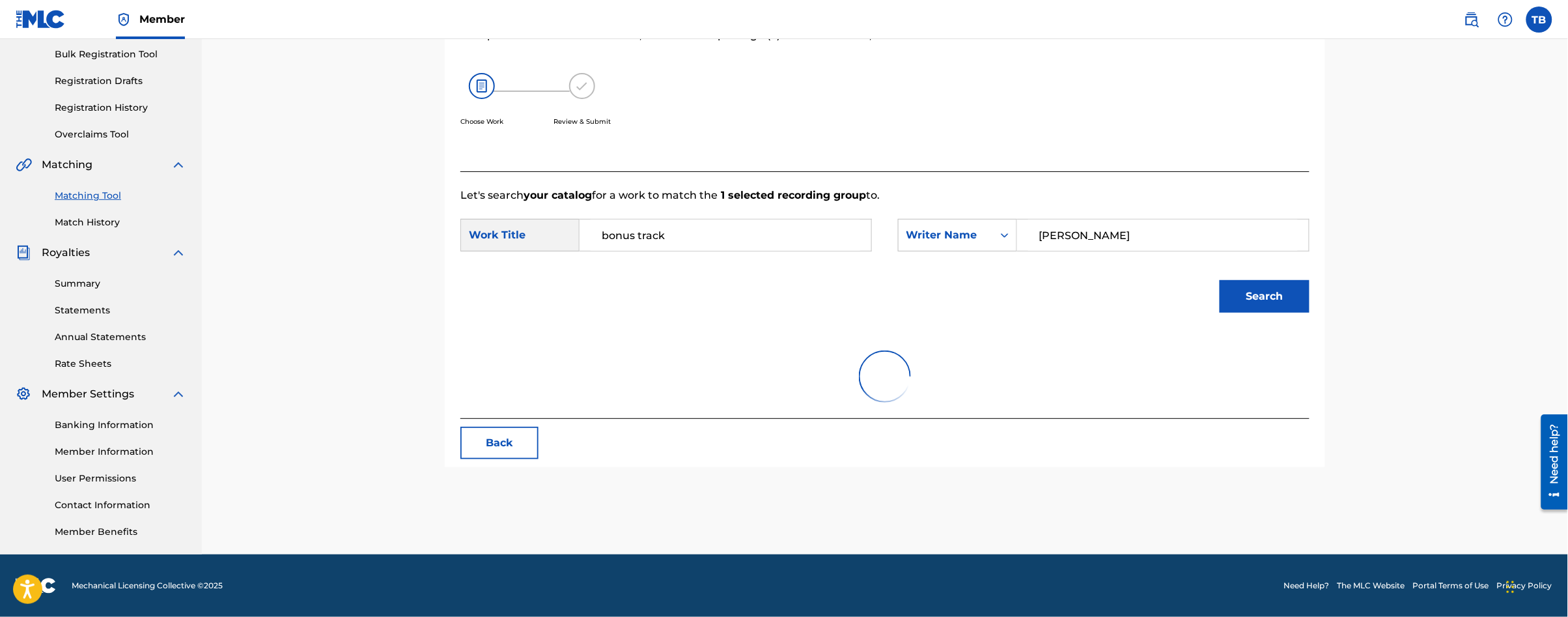
scroll to position [190, 0]
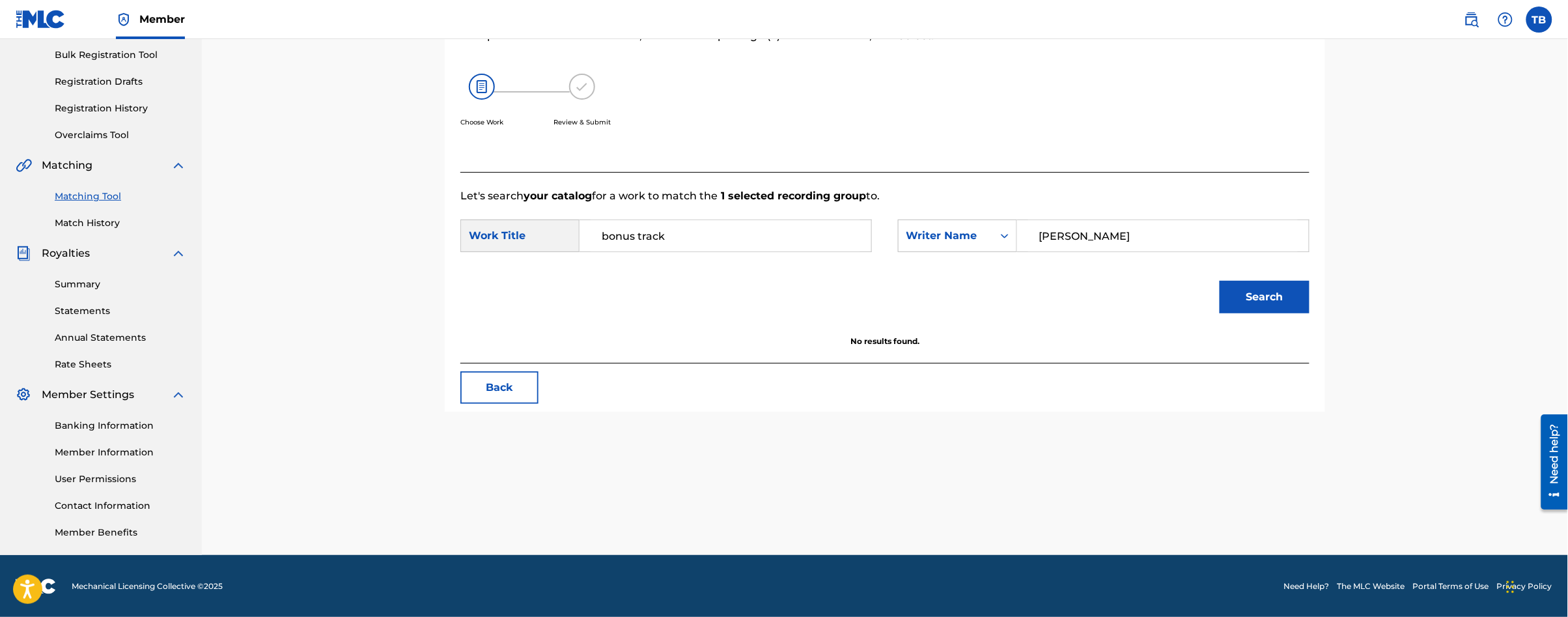
drag, startPoint x: 700, startPoint y: 237, endPoint x: 586, endPoint y: 219, distance: 115.4
click at [586, 219] on div "bonus track" at bounding box center [725, 235] width 292 height 32
click at [1219, 281] on button "Search" at bounding box center [1264, 297] width 90 height 32
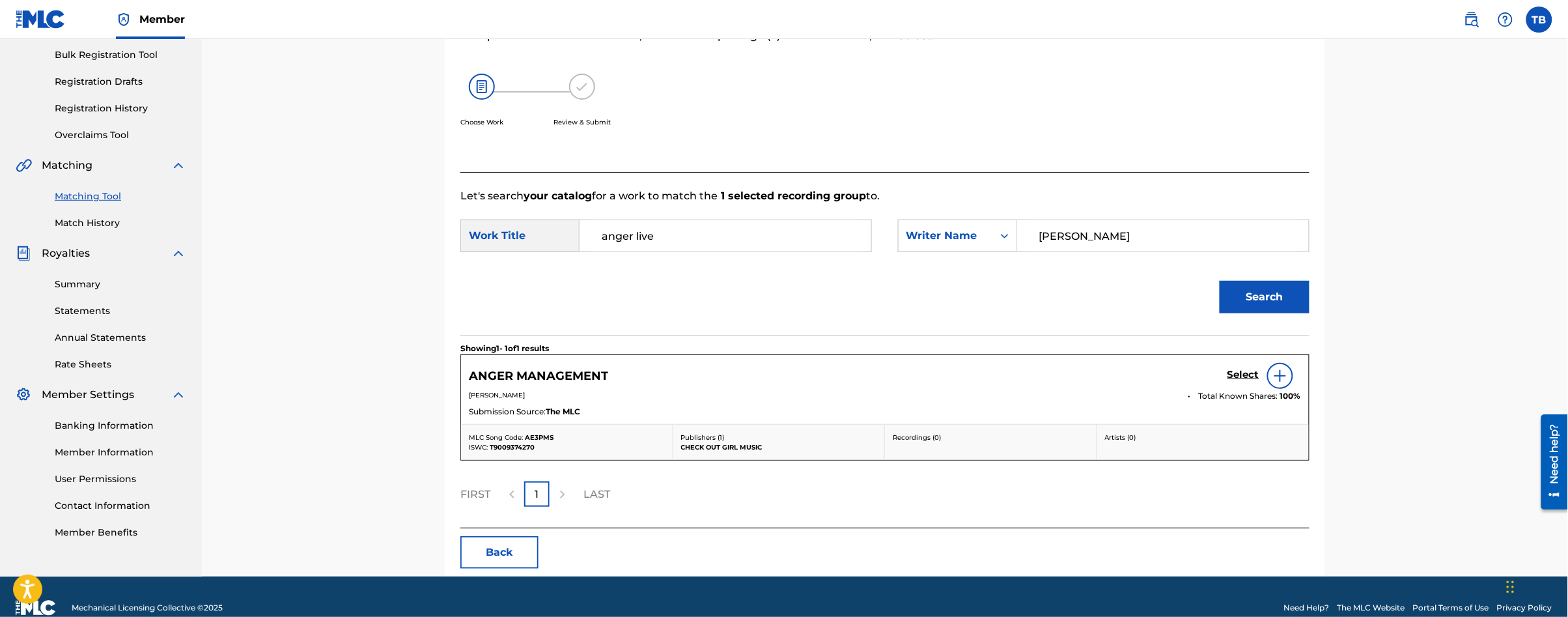
type input "anger live"
click at [1257, 306] on button "Search" at bounding box center [1264, 297] width 90 height 32
click at [1276, 385] on div at bounding box center [1280, 376] width 26 height 26
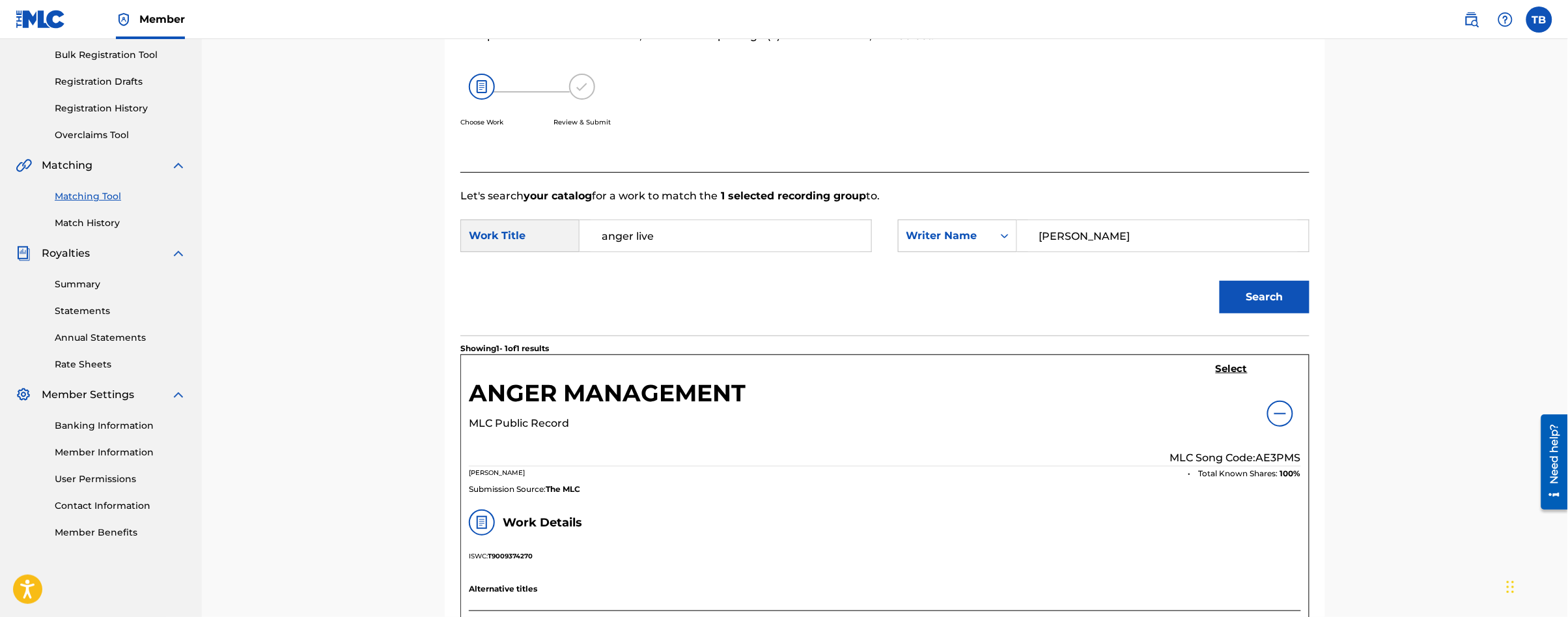
click at [1231, 367] on h5 "Select" at bounding box center [1231, 369] width 32 height 12
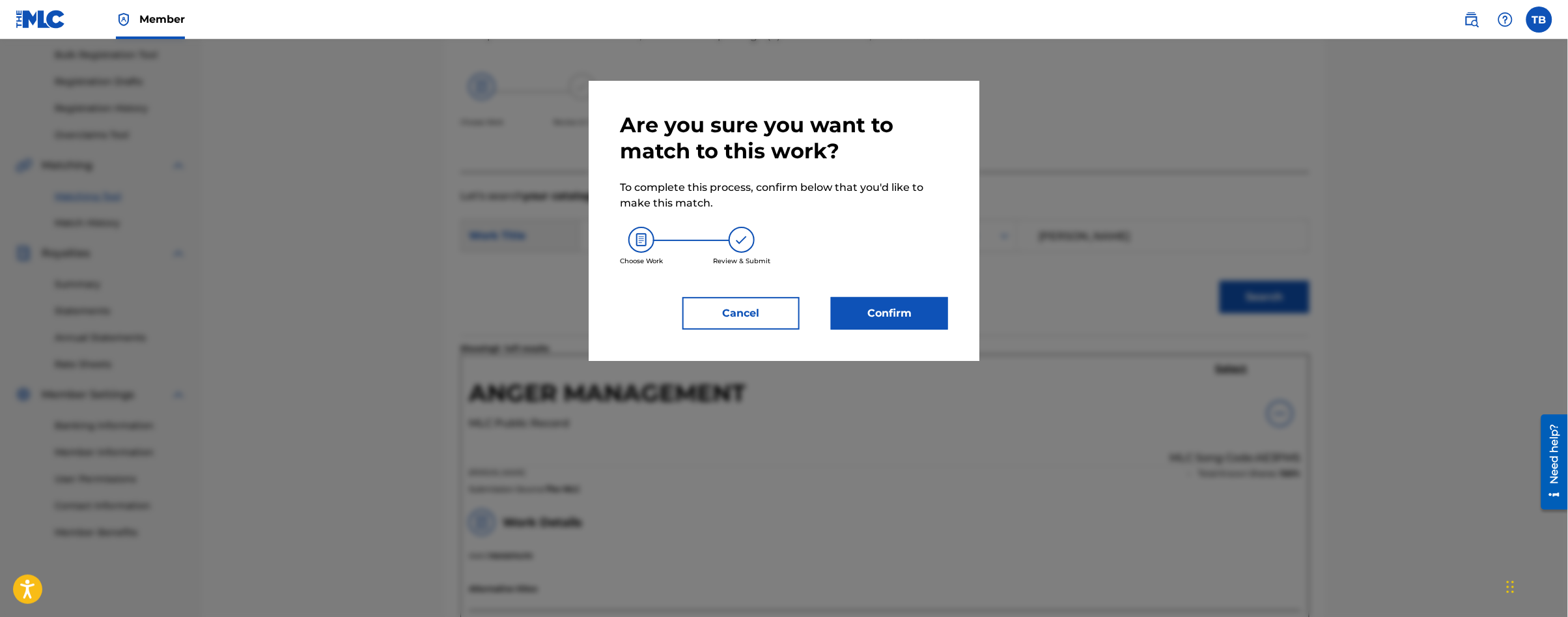
click at [881, 319] on button "Confirm" at bounding box center [890, 313] width 117 height 32
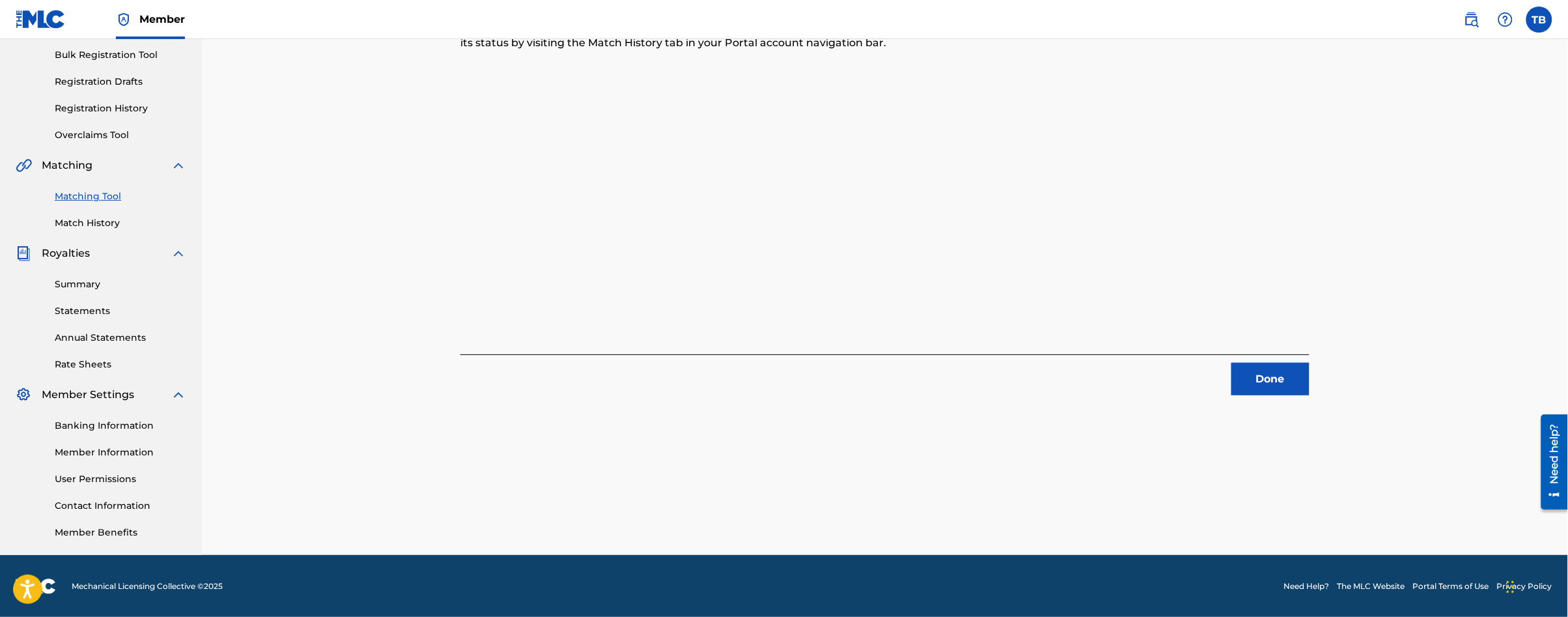
click at [1264, 364] on button "Done" at bounding box center [1270, 379] width 78 height 32
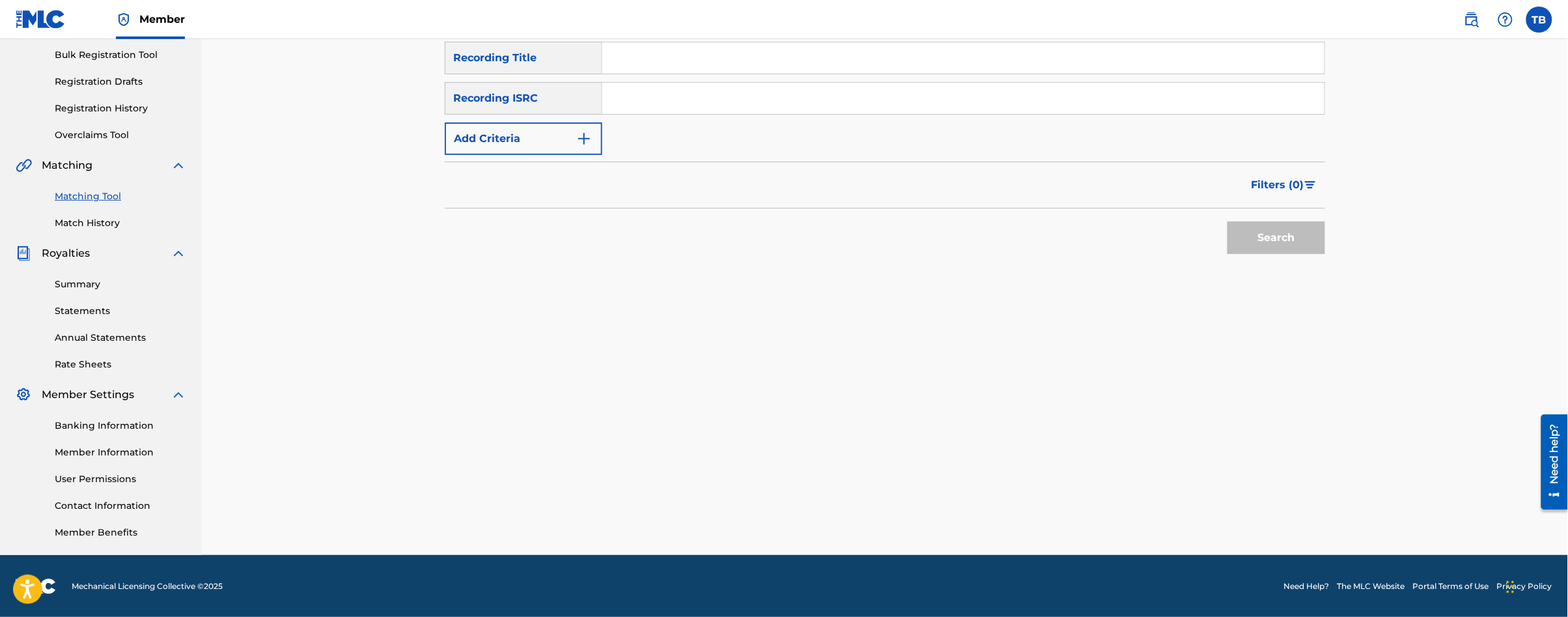
drag, startPoint x: 109, startPoint y: 193, endPoint x: 112, endPoint y: 198, distance: 5.8
click at [109, 193] on link "Matching Tool" at bounding box center [120, 196] width 131 height 14
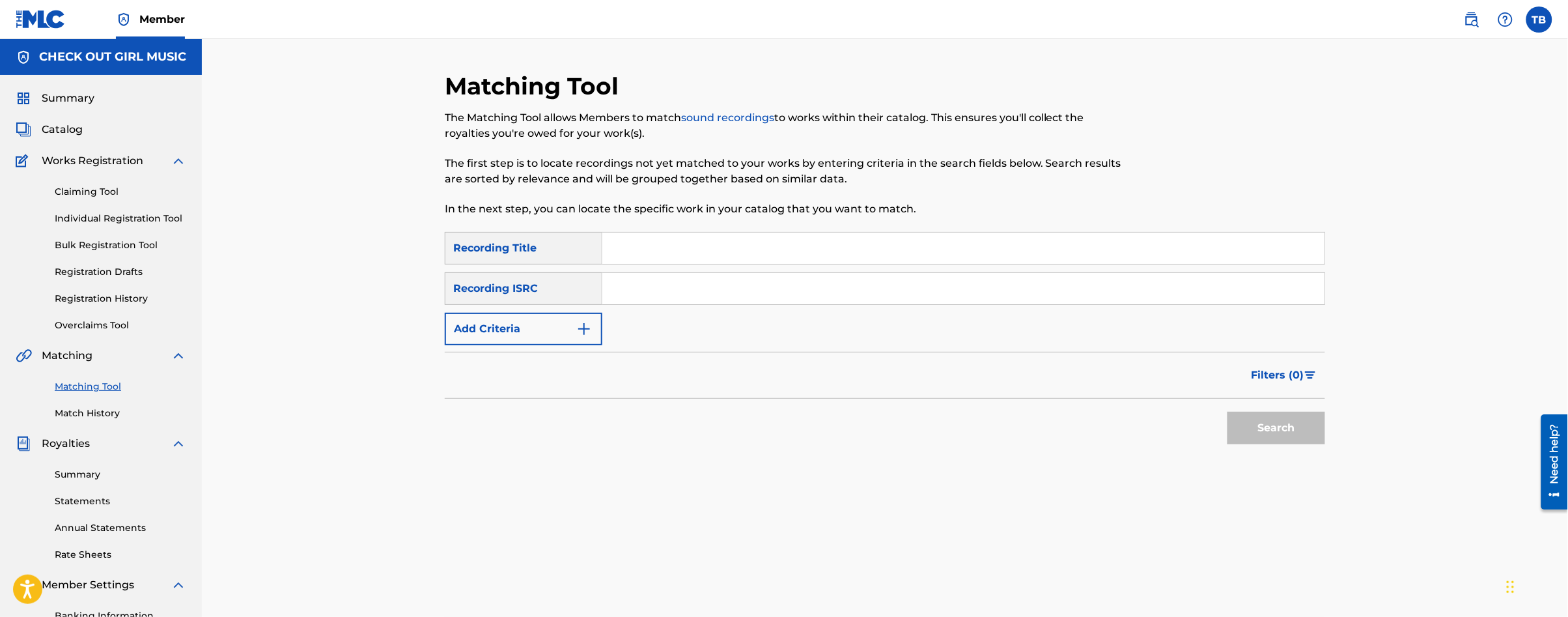
click at [590, 334] on img "Search Form" at bounding box center [584, 328] width 16 height 16
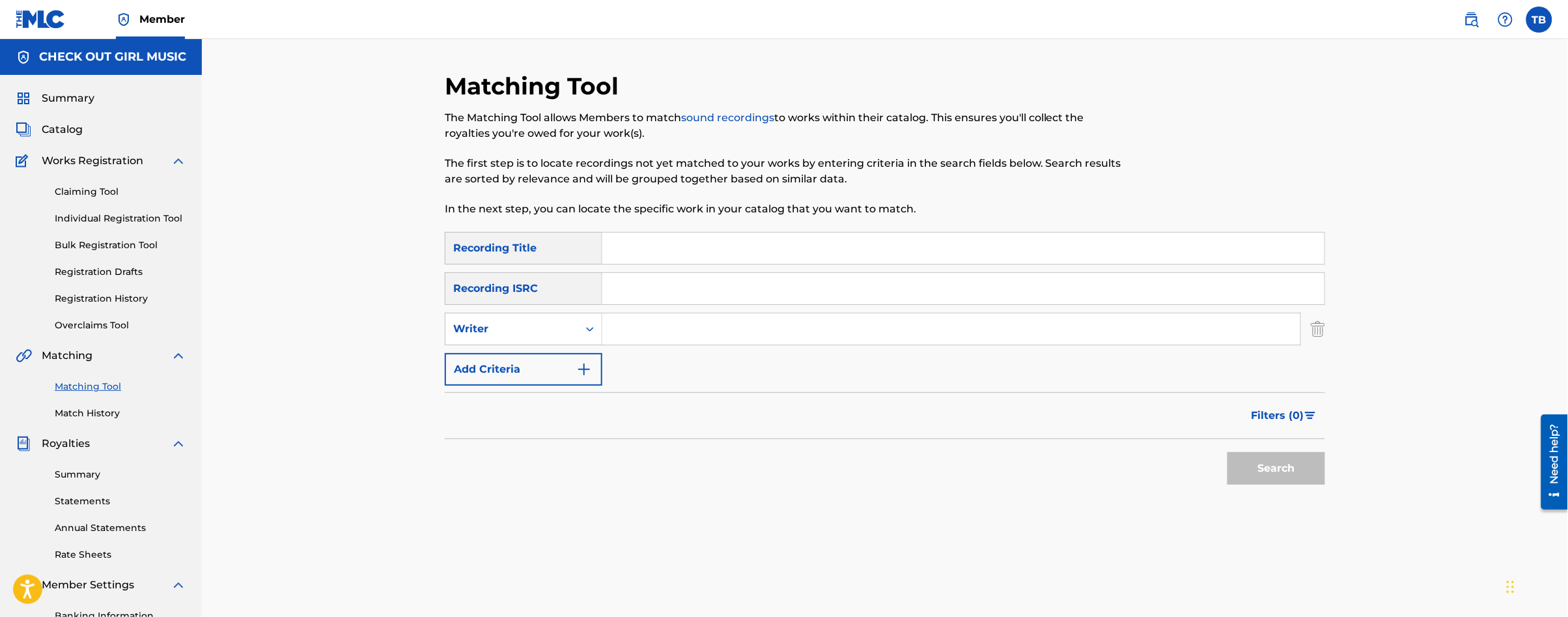
click at [705, 335] on input "Search Form" at bounding box center [951, 329] width 698 height 32
type input "[PERSON_NAME]"
click at [1272, 468] on button "Search" at bounding box center [1276, 467] width 98 height 32
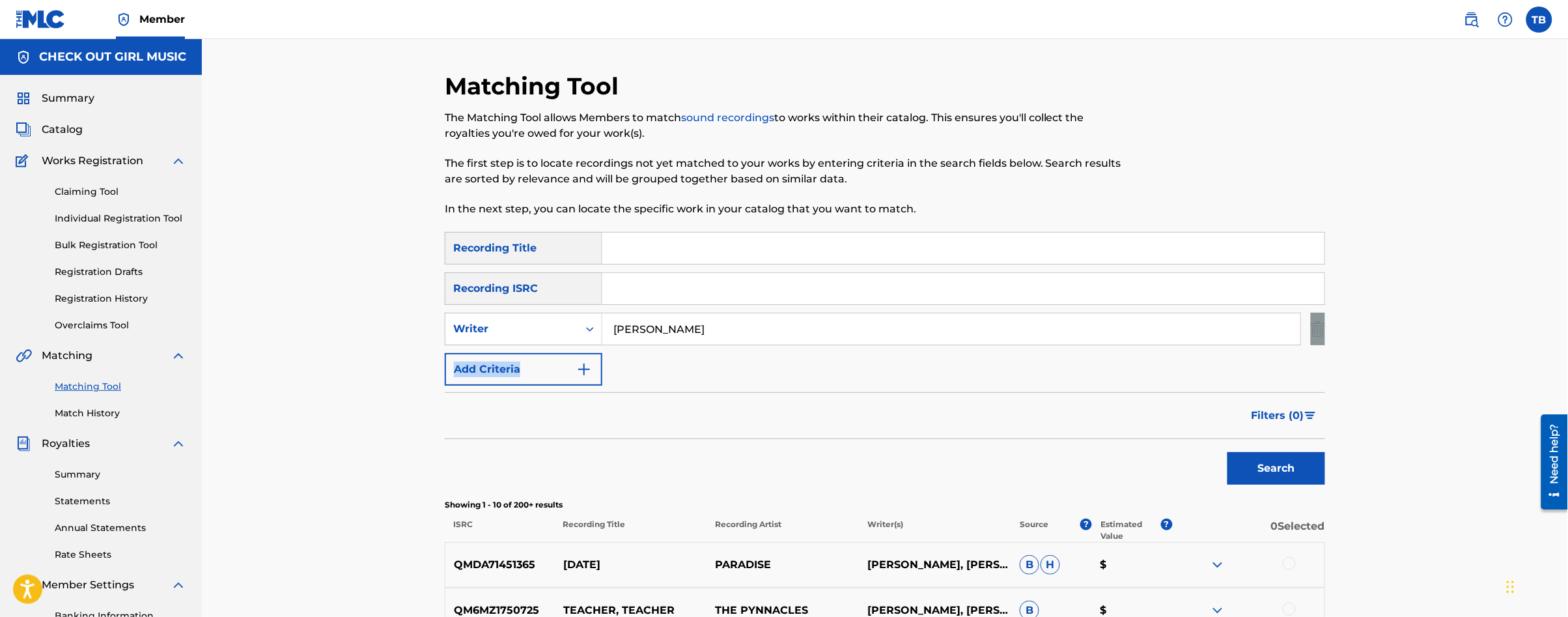
drag, startPoint x: 1565, startPoint y: 322, endPoint x: 1567, endPoint y: 373, distance: 51.0
click at [1567, 373] on div "Matching Tool The Matching Tool allows Members to match sound recordings to wor…" at bounding box center [885, 567] width 1366 height 1057
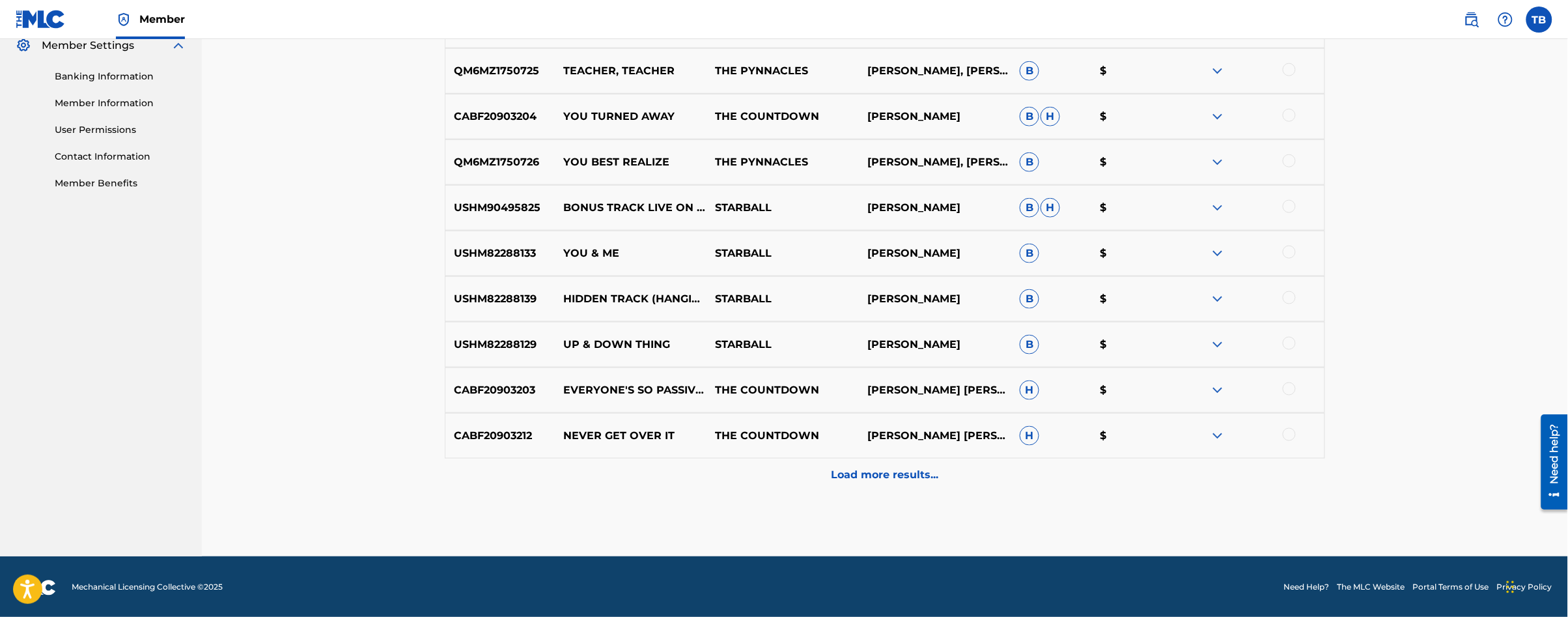
click at [1288, 249] on div at bounding box center [1289, 252] width 13 height 13
click at [947, 512] on button "Match 1 Group" at bounding box center [915, 510] width 144 height 32
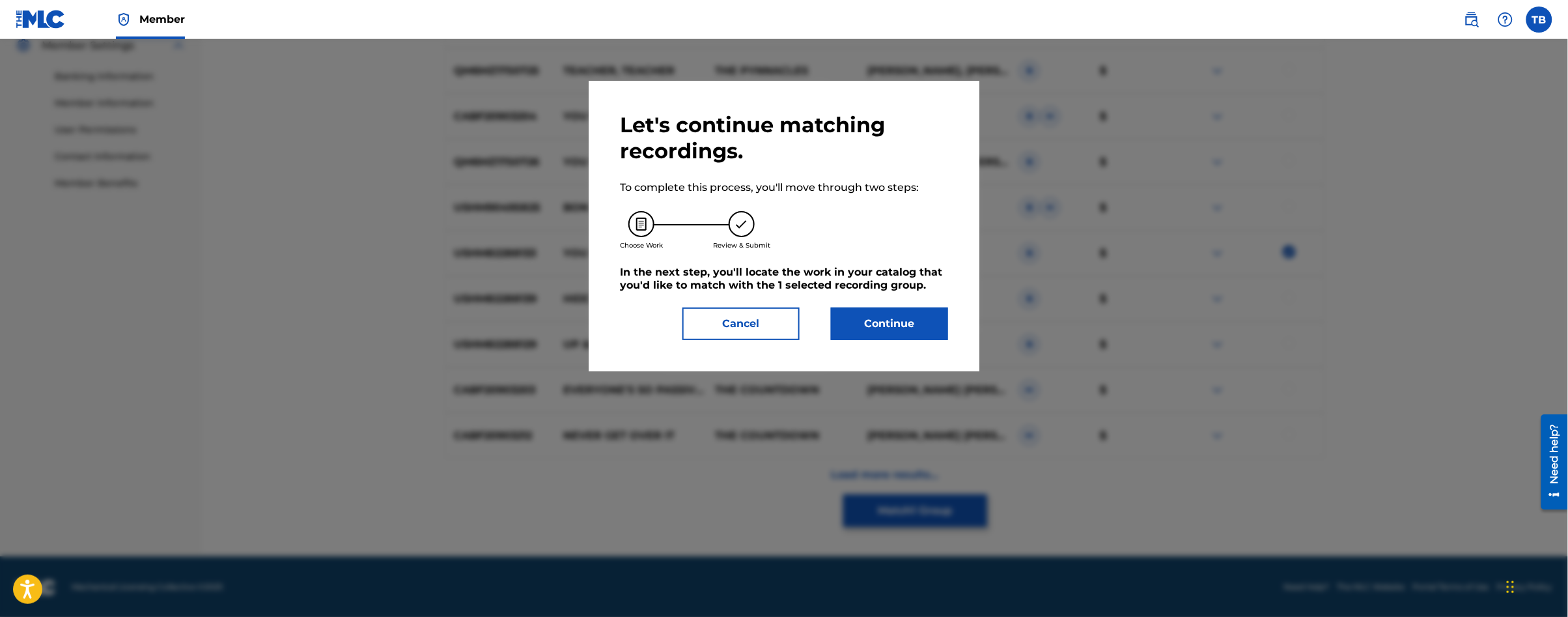
click at [916, 332] on button "Continue" at bounding box center [890, 323] width 117 height 32
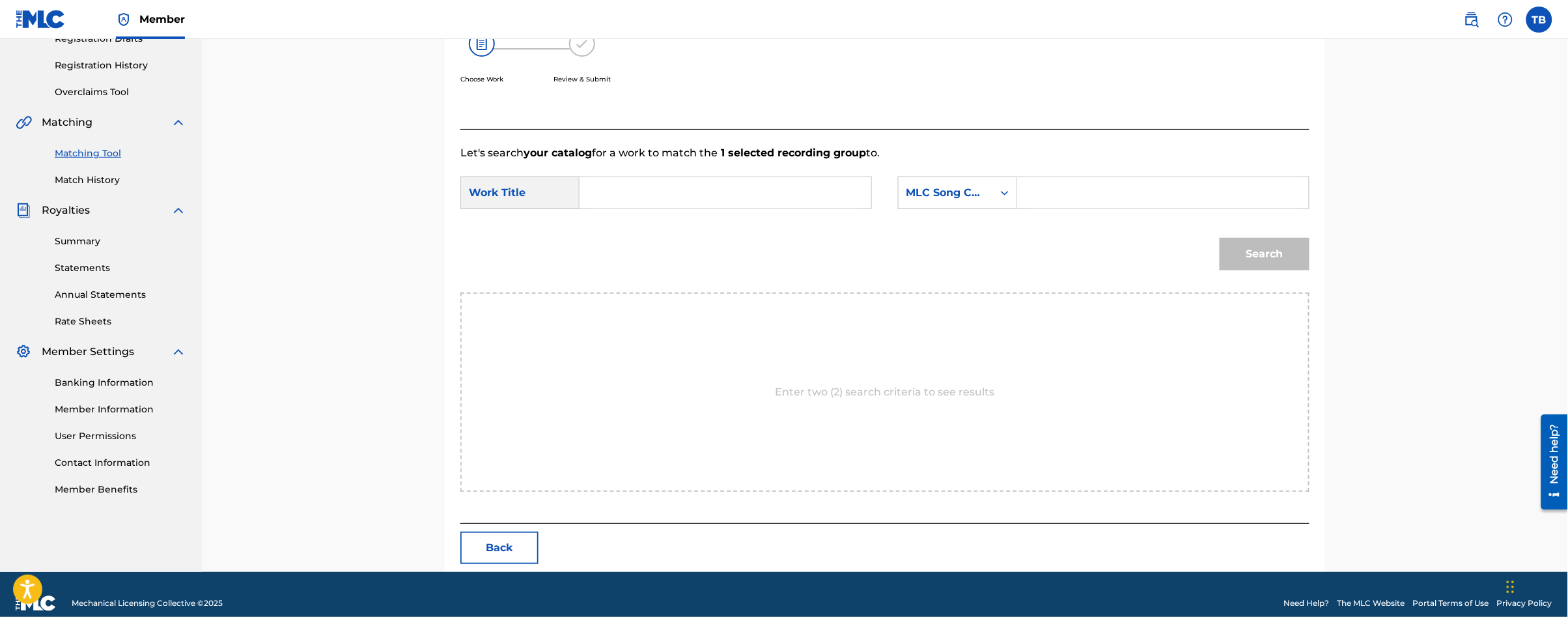
scroll to position [251, 0]
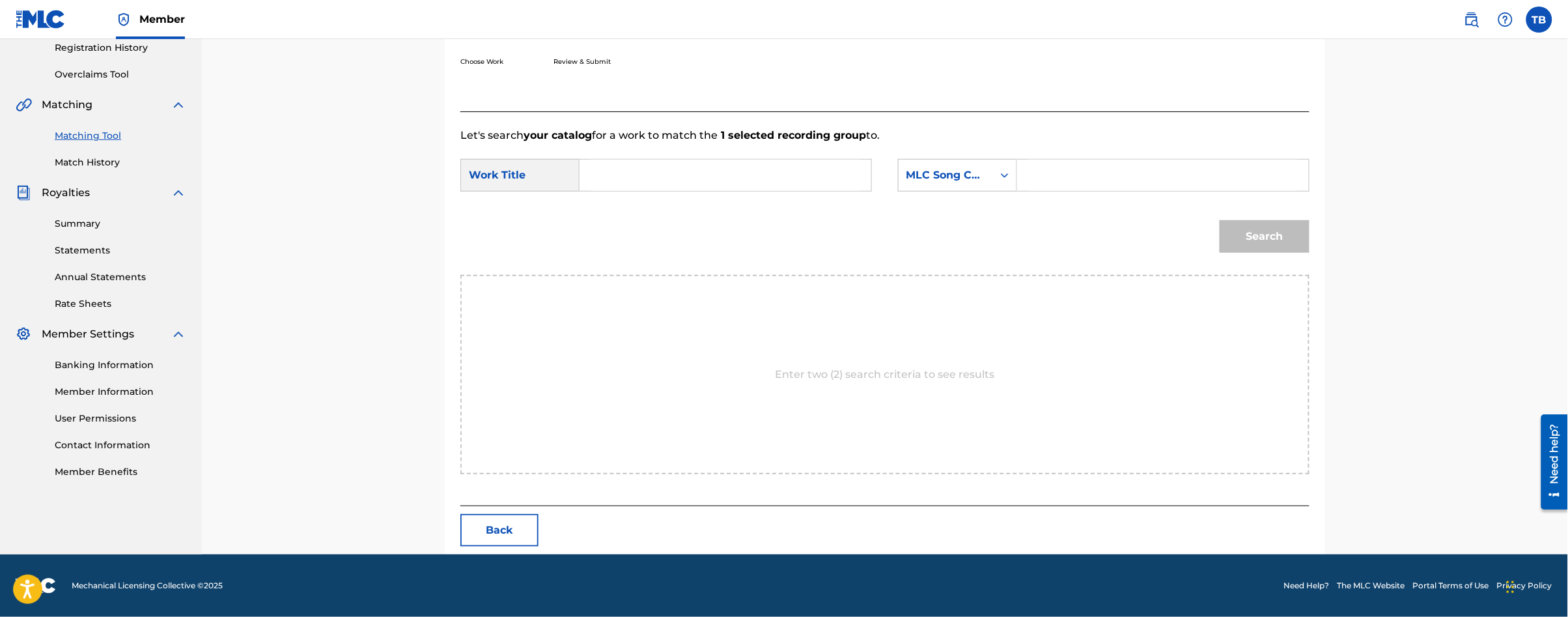
click at [593, 180] on input "Search Form" at bounding box center [725, 175] width 270 height 32
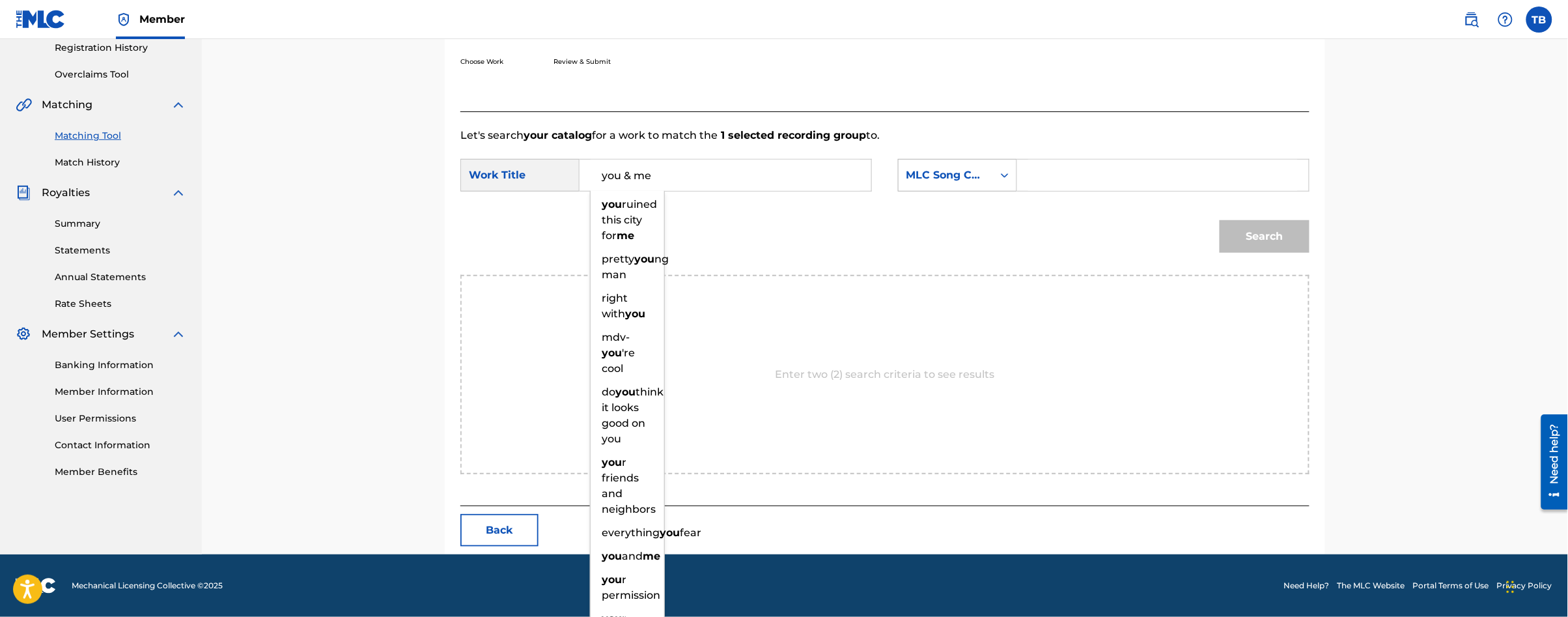
type input "you & me"
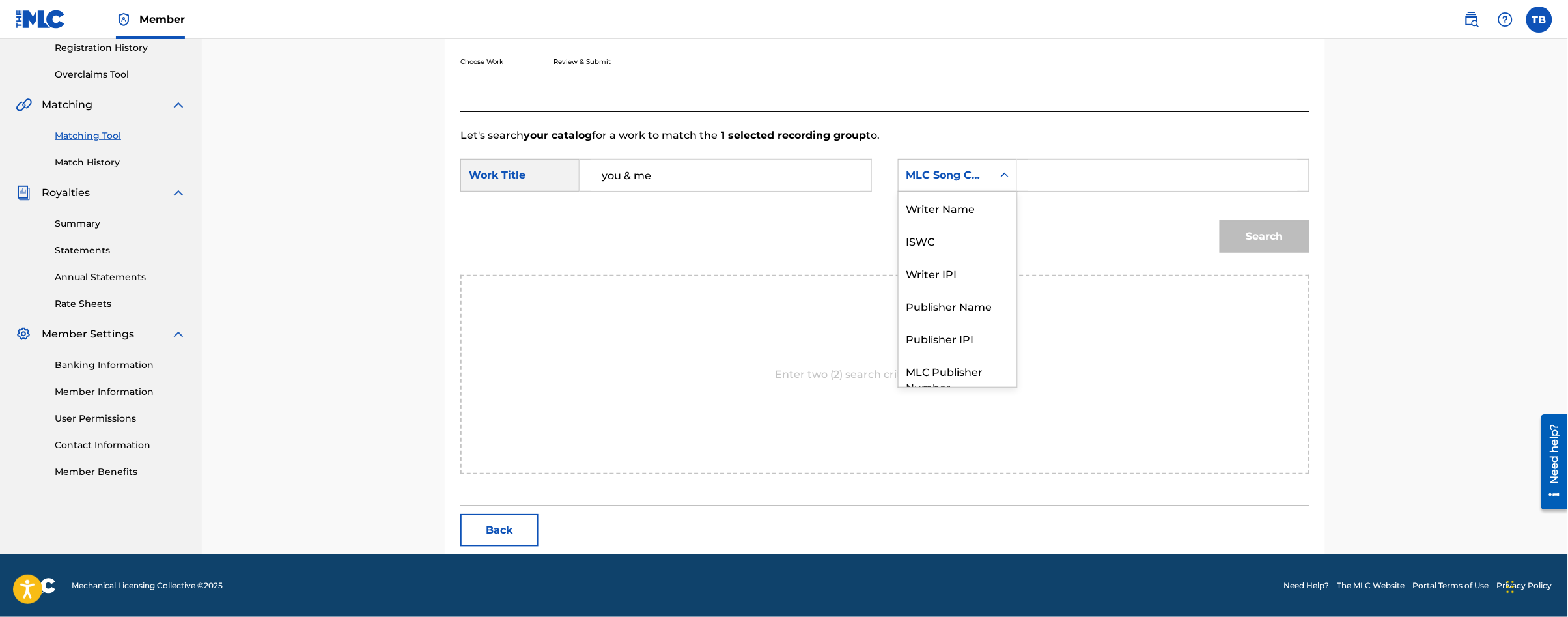
click at [1007, 172] on icon "Search Form" at bounding box center [1005, 174] width 13 height 13
click at [945, 207] on div "Writer Name" at bounding box center [957, 207] width 118 height 32
click at [1054, 171] on input "Search Form" at bounding box center [1163, 175] width 270 height 32
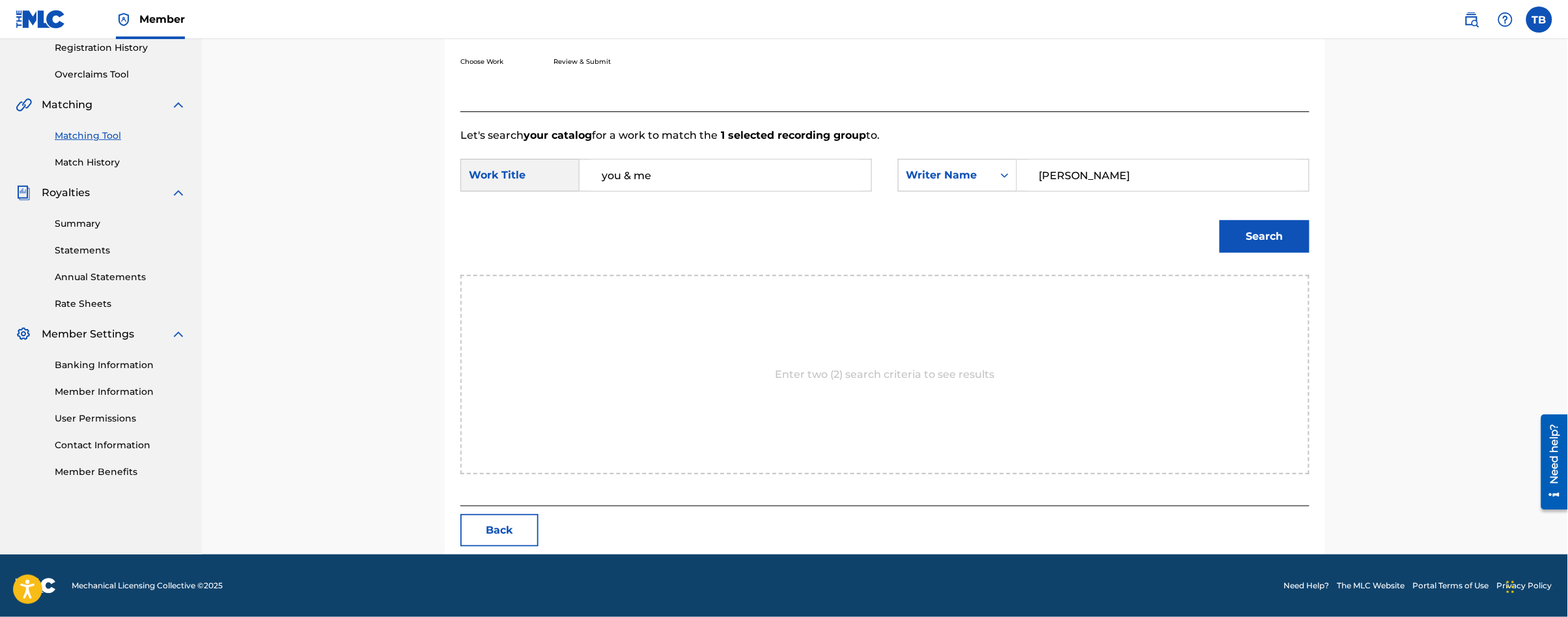
type input "[PERSON_NAME]"
click at [1257, 238] on button "Search" at bounding box center [1264, 236] width 90 height 32
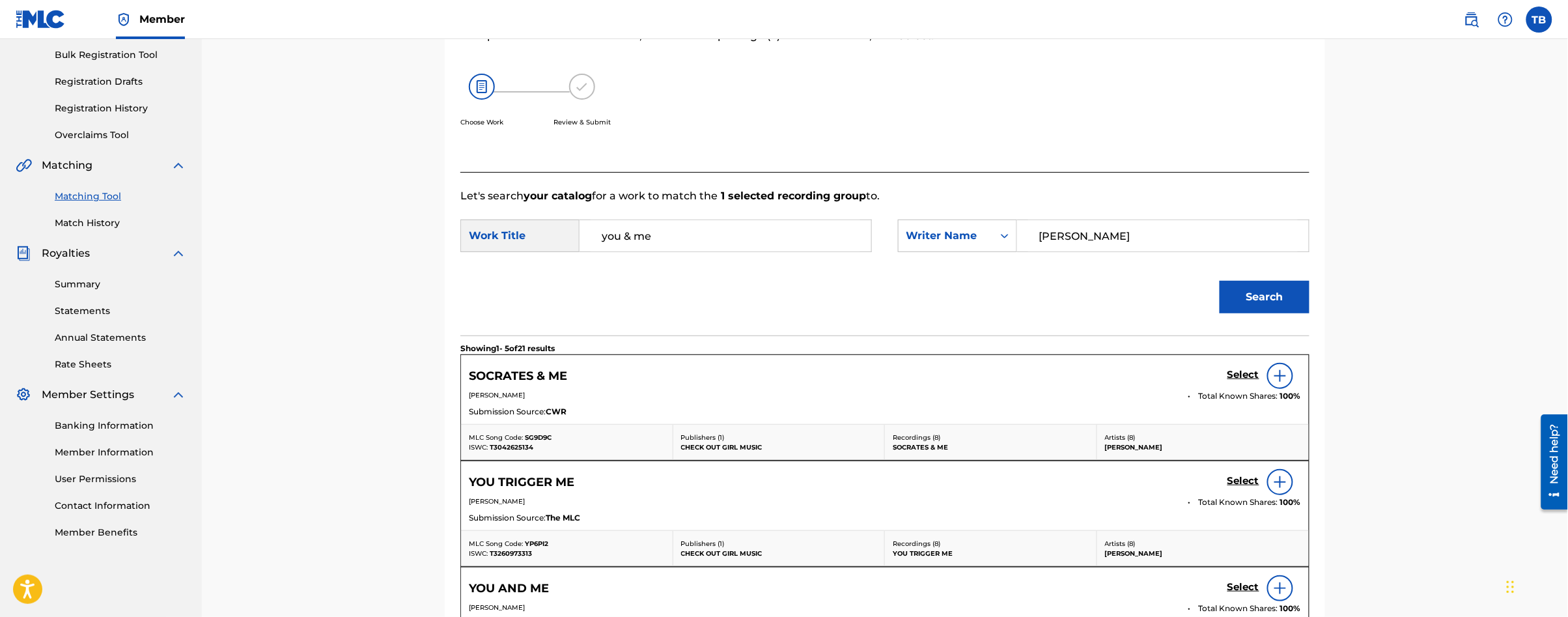
scroll to position [251, 0]
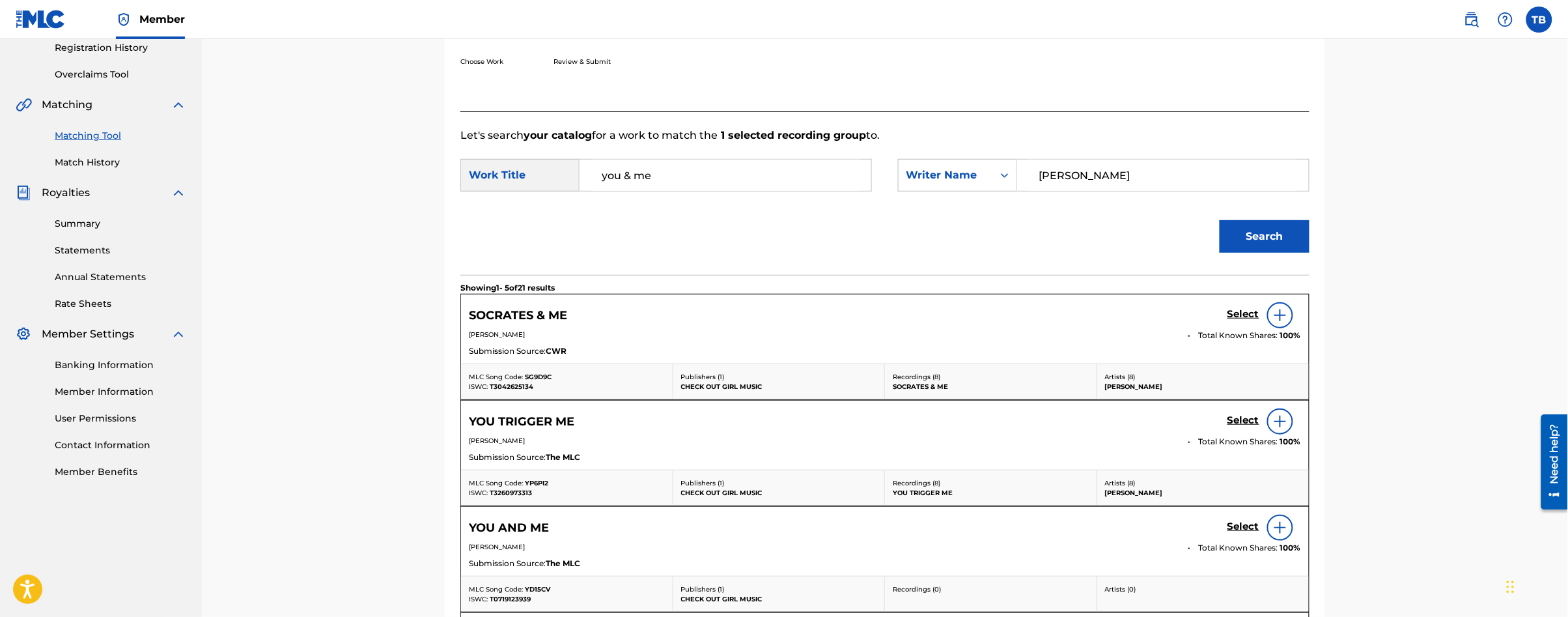
click at [1246, 320] on h5 "Select" at bounding box center [1243, 314] width 32 height 12
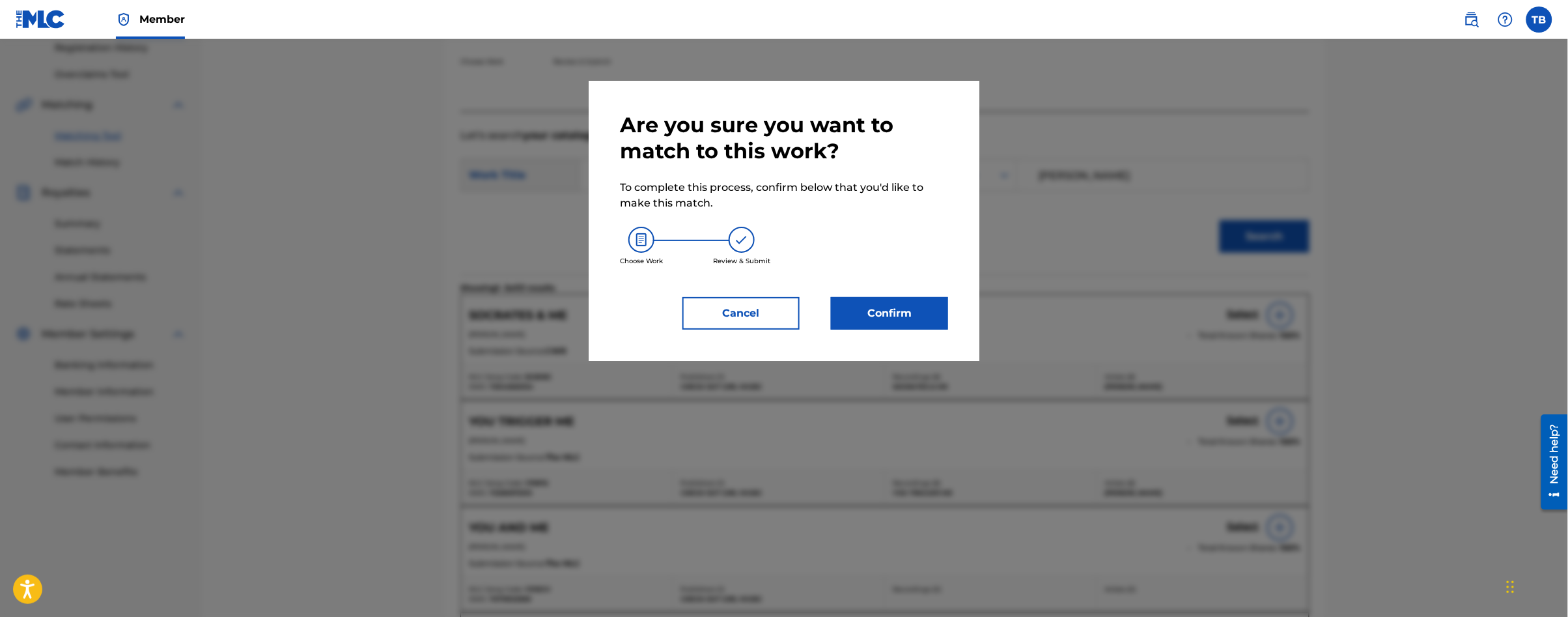
click at [911, 305] on button "Confirm" at bounding box center [890, 313] width 117 height 32
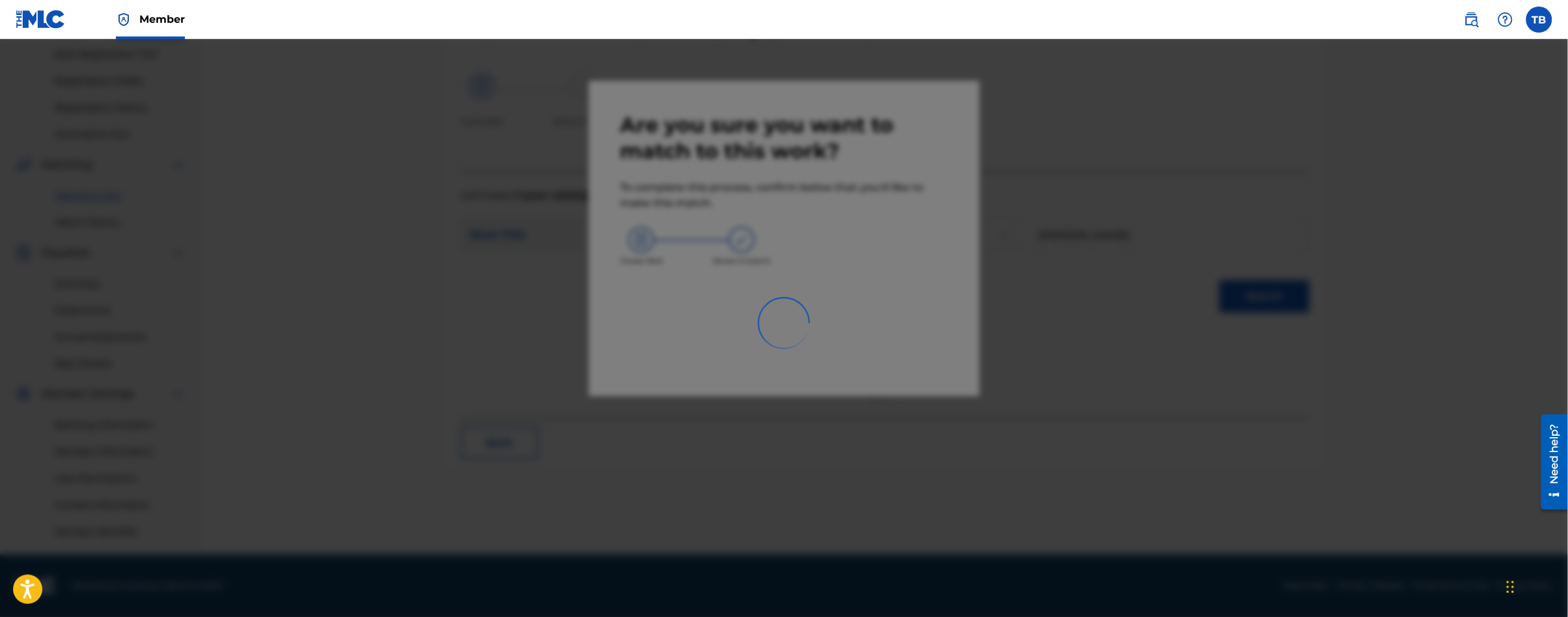
scroll to position [190, 0]
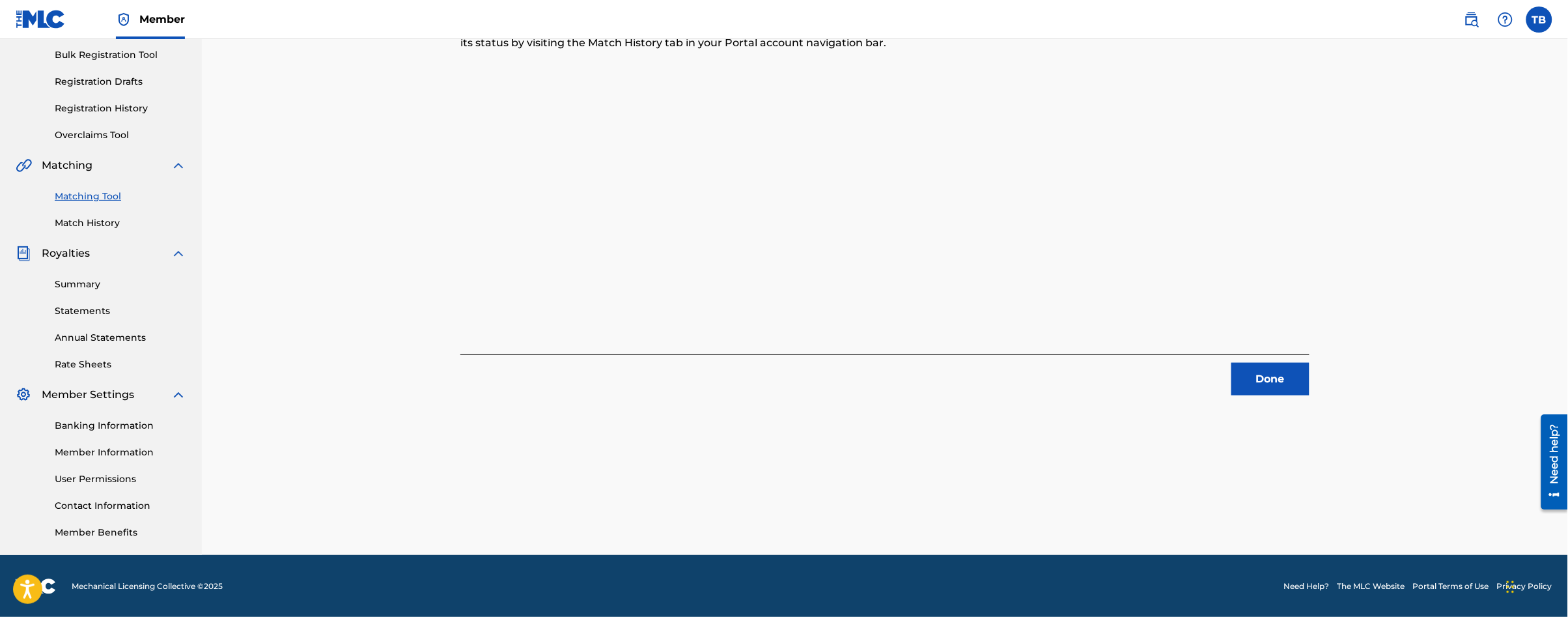
click at [1282, 370] on button "Done" at bounding box center [1270, 379] width 78 height 32
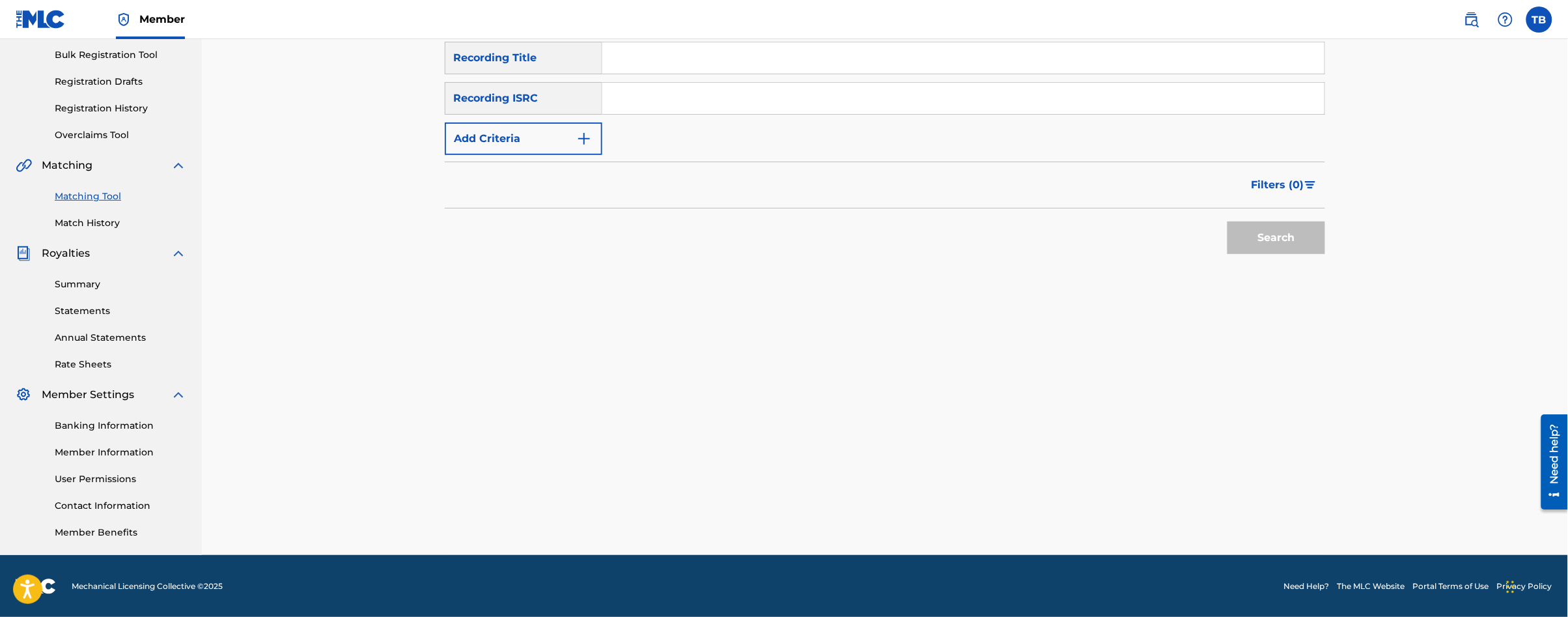
click at [106, 196] on link "Matching Tool" at bounding box center [120, 196] width 131 height 14
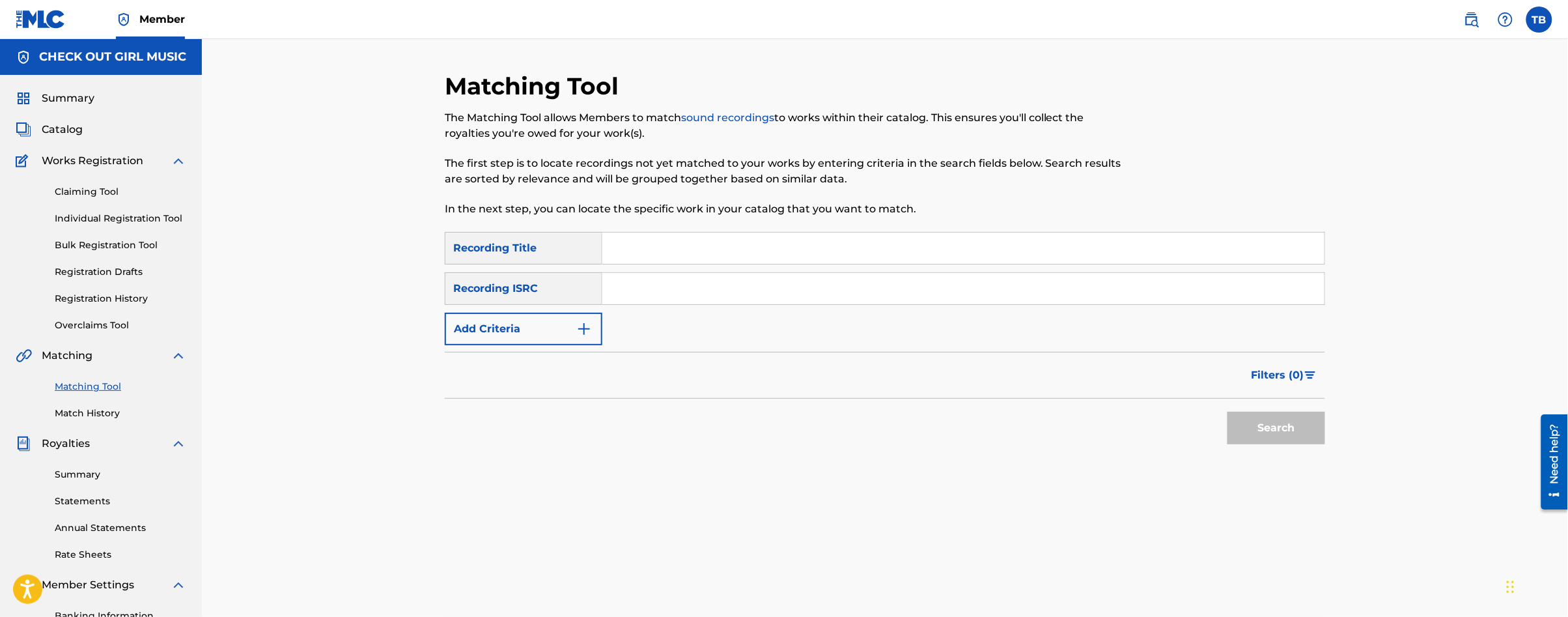
click at [583, 323] on img "Search Form" at bounding box center [584, 328] width 16 height 16
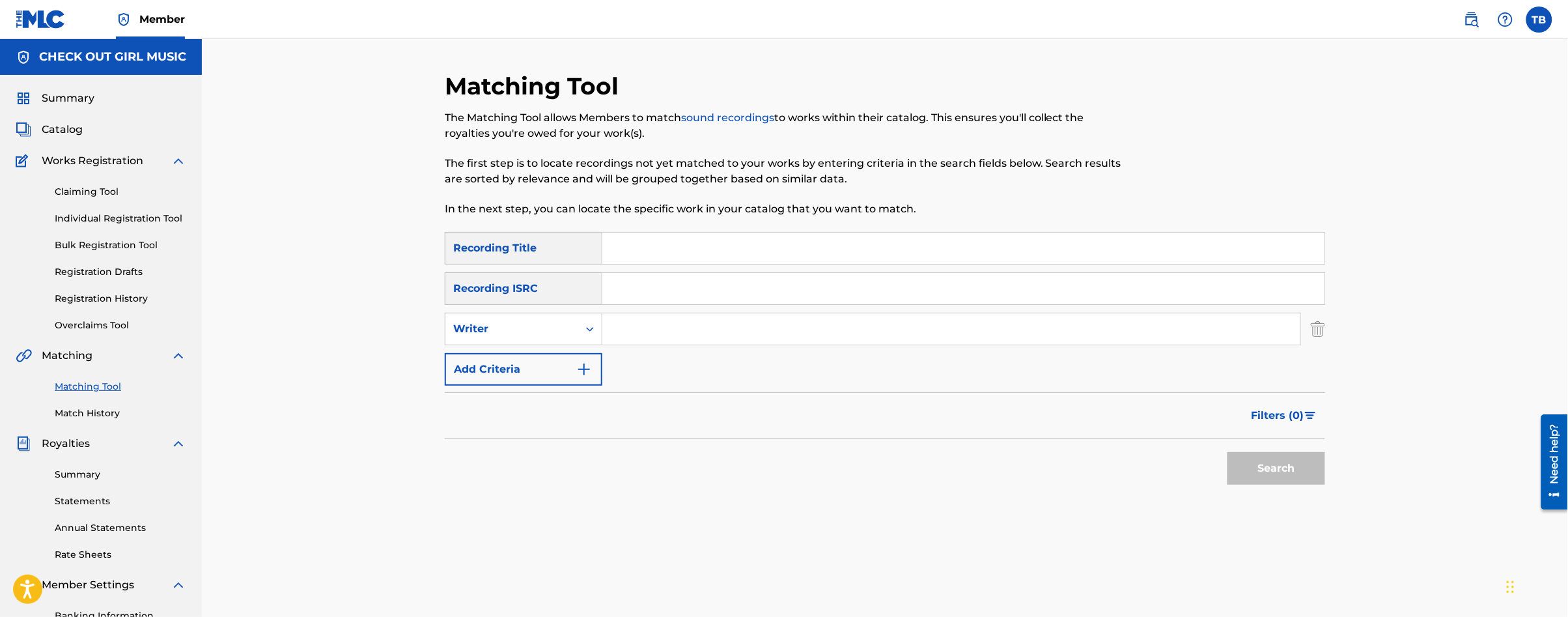
click at [611, 337] on input "Search Form" at bounding box center [951, 329] width 698 height 32
type input "[PERSON_NAME]"
click at [1267, 470] on button "Search" at bounding box center [1276, 467] width 98 height 32
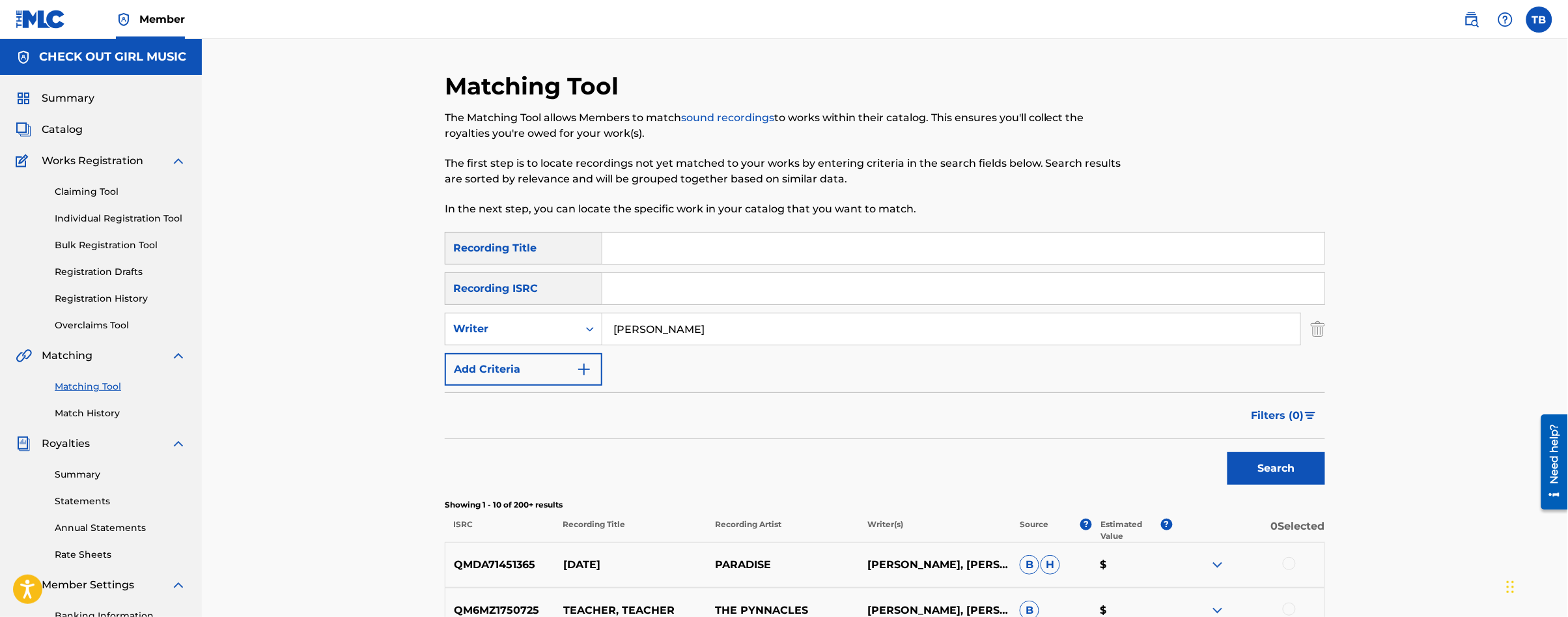
scroll to position [540, 0]
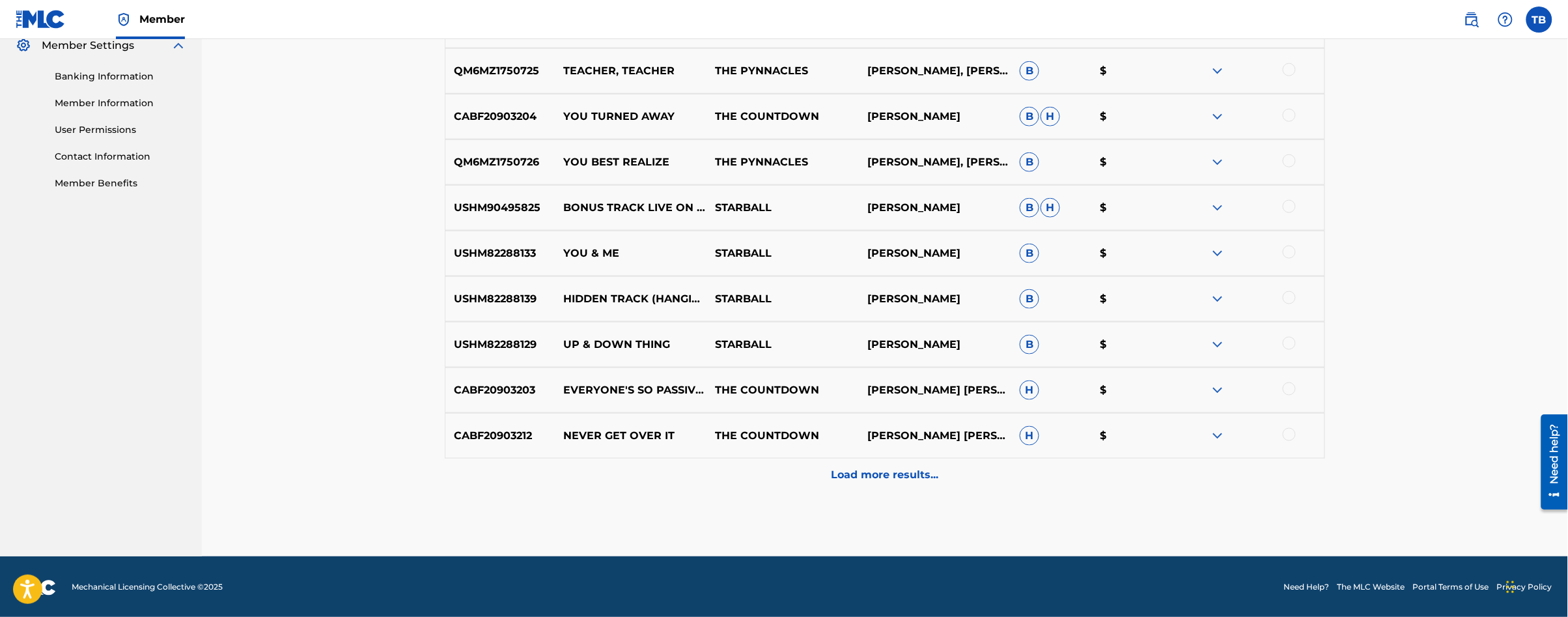
click at [1286, 295] on div at bounding box center [1289, 297] width 13 height 13
click at [895, 518] on button "Match 1 Group" at bounding box center [915, 510] width 144 height 32
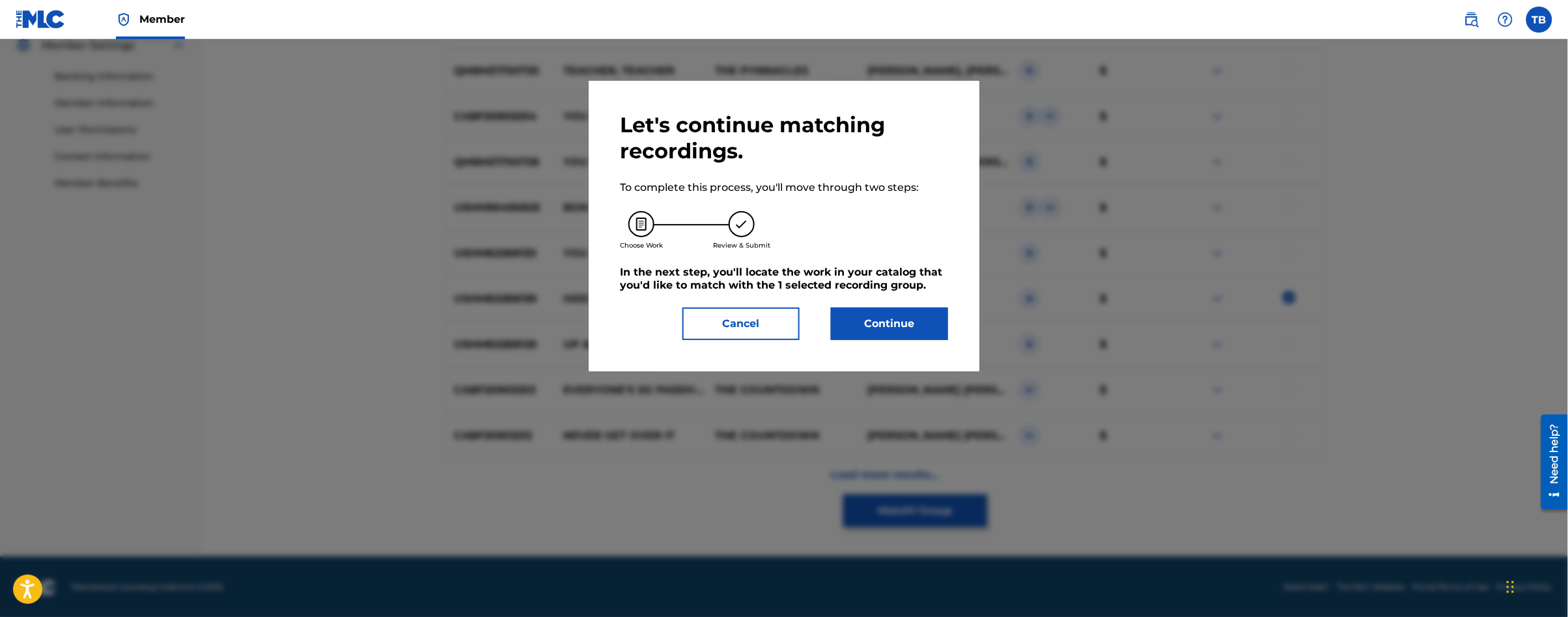
click at [887, 327] on button "Continue" at bounding box center [890, 323] width 117 height 32
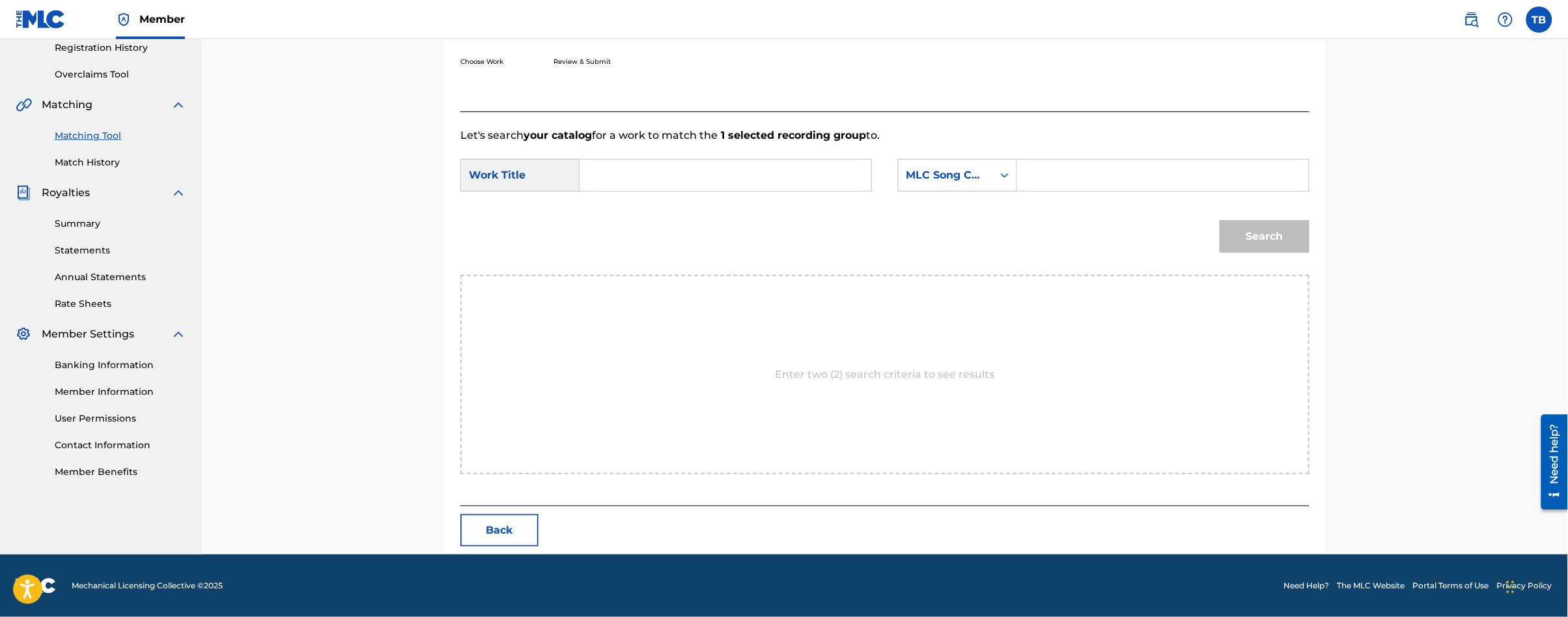
click at [617, 171] on input "Search Form" at bounding box center [725, 175] width 270 height 32
type input "hidden track"
click at [984, 166] on div "MLC Song Code" at bounding box center [946, 175] width 95 height 25
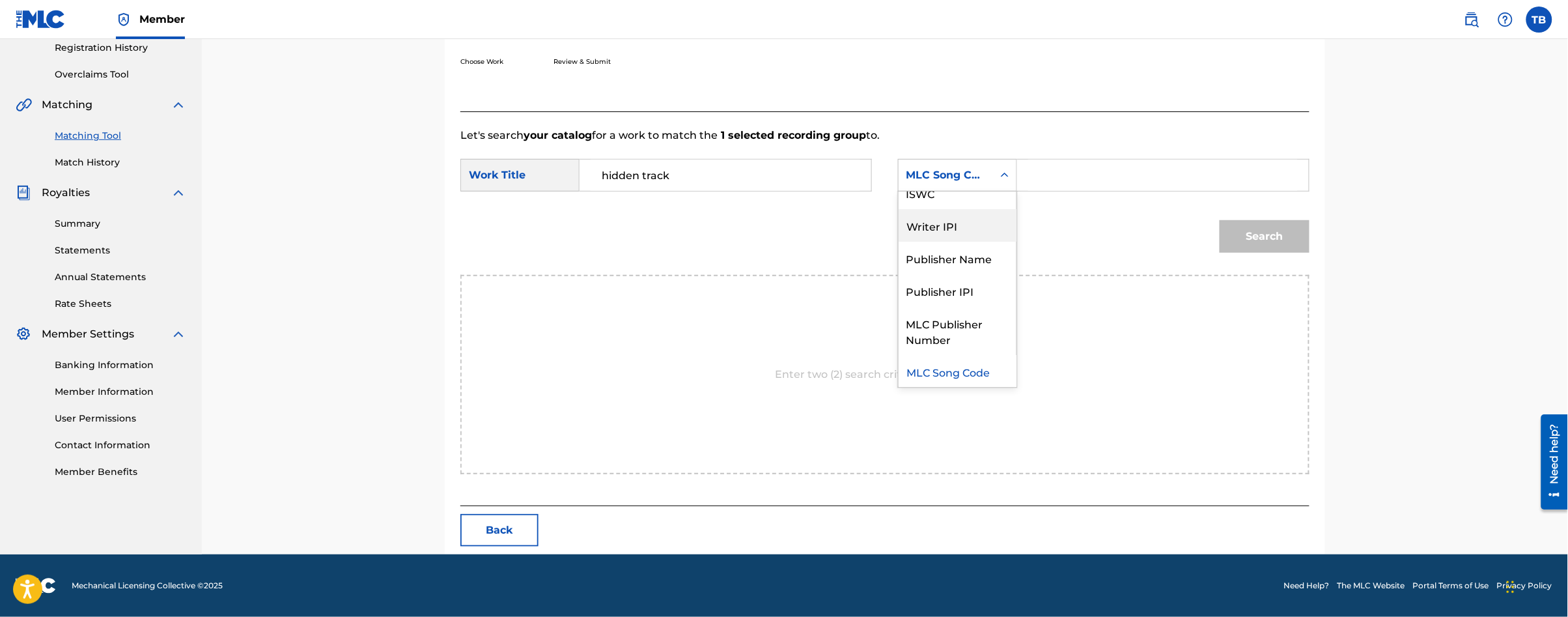
scroll to position [0, 0]
click at [950, 207] on div "Writer Name" at bounding box center [957, 207] width 118 height 32
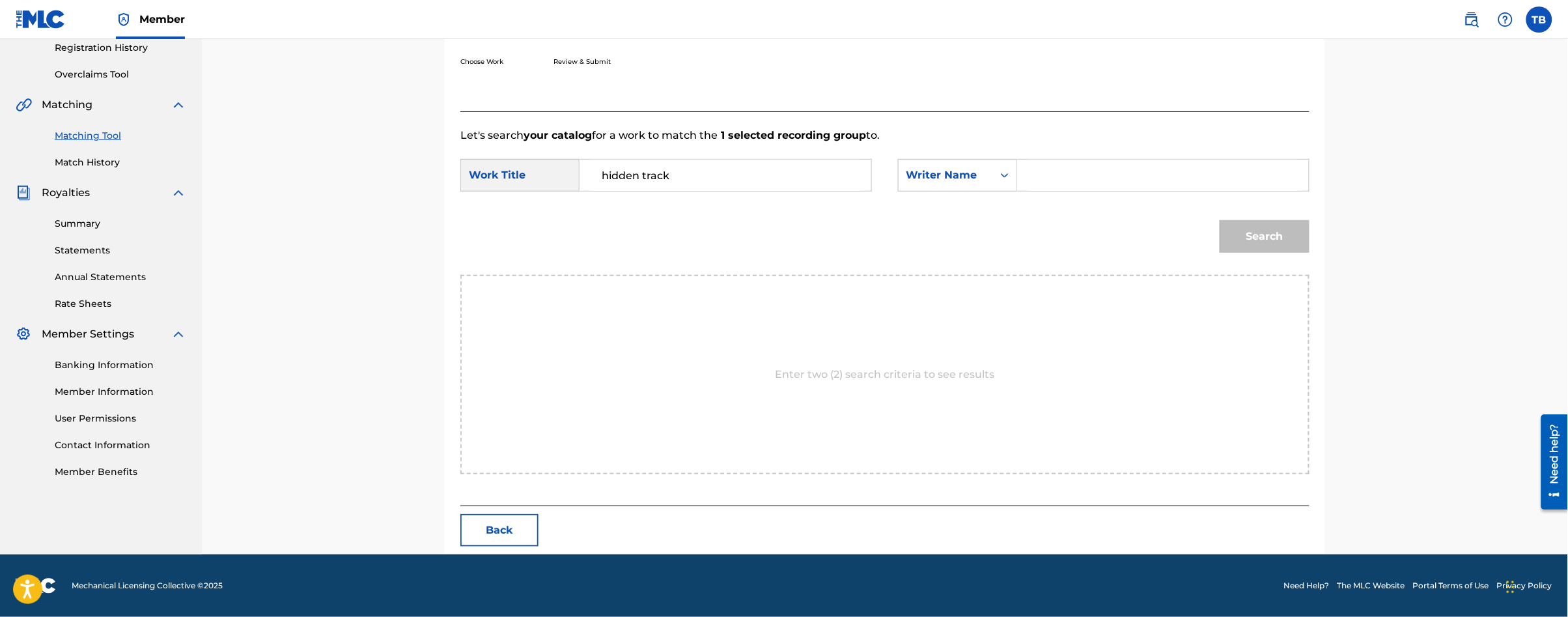
click at [1047, 186] on input "Search Form" at bounding box center [1163, 175] width 270 height 32
type input "[PERSON_NAME]"
click at [1219, 220] on button "Search" at bounding box center [1264, 236] width 90 height 32
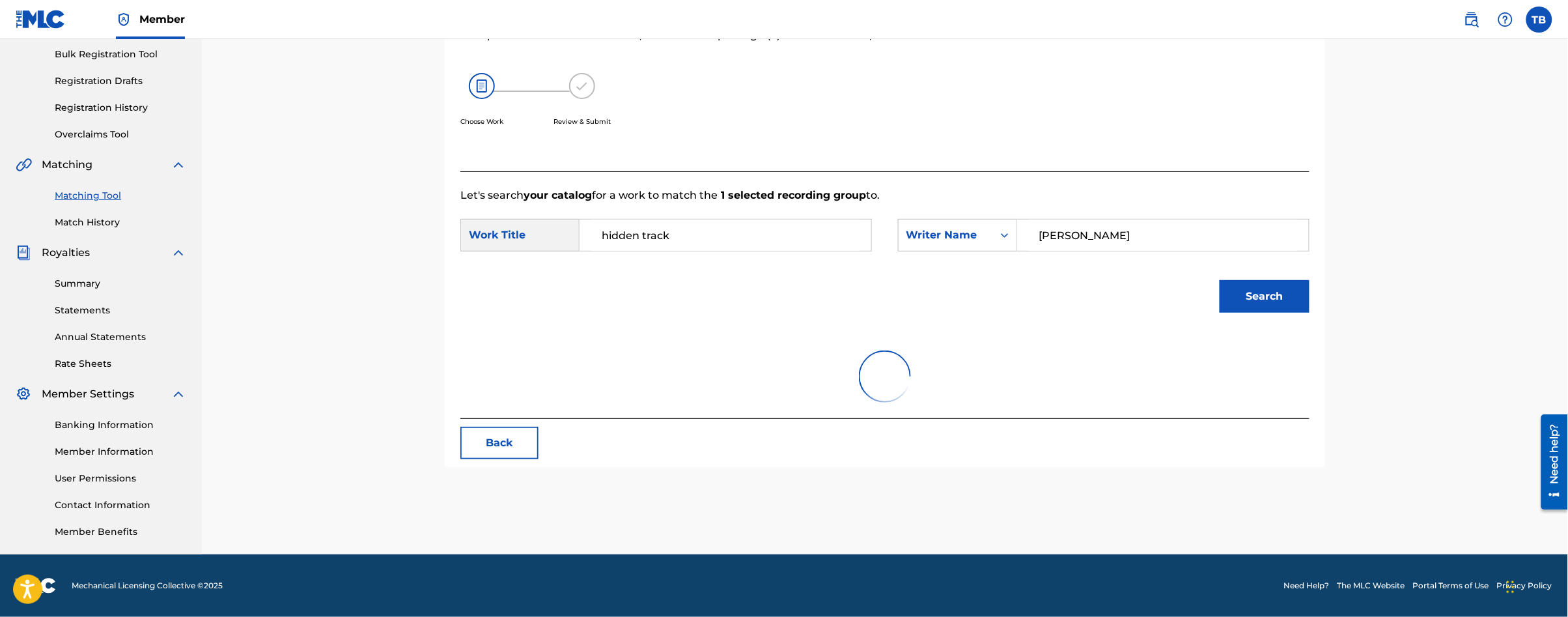
scroll to position [190, 0]
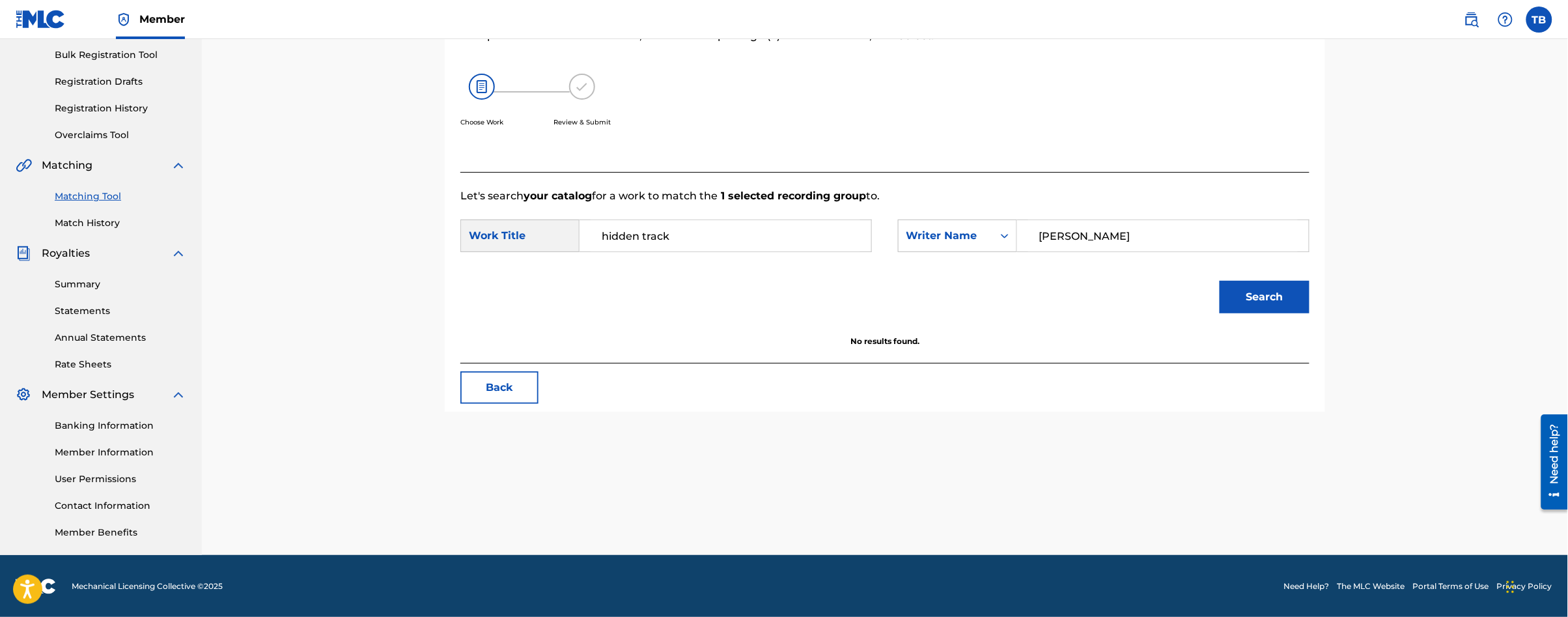
drag, startPoint x: 708, startPoint y: 242, endPoint x: 524, endPoint y: 218, distance: 185.6
click at [524, 219] on div "SearchWithCriteria4c13deec-9ab3-46f9-bc1f-bb8fb5162b6d Work Title hidden track" at bounding box center [666, 235] width 412 height 32
click at [1219, 281] on button "Search" at bounding box center [1264, 297] width 90 height 32
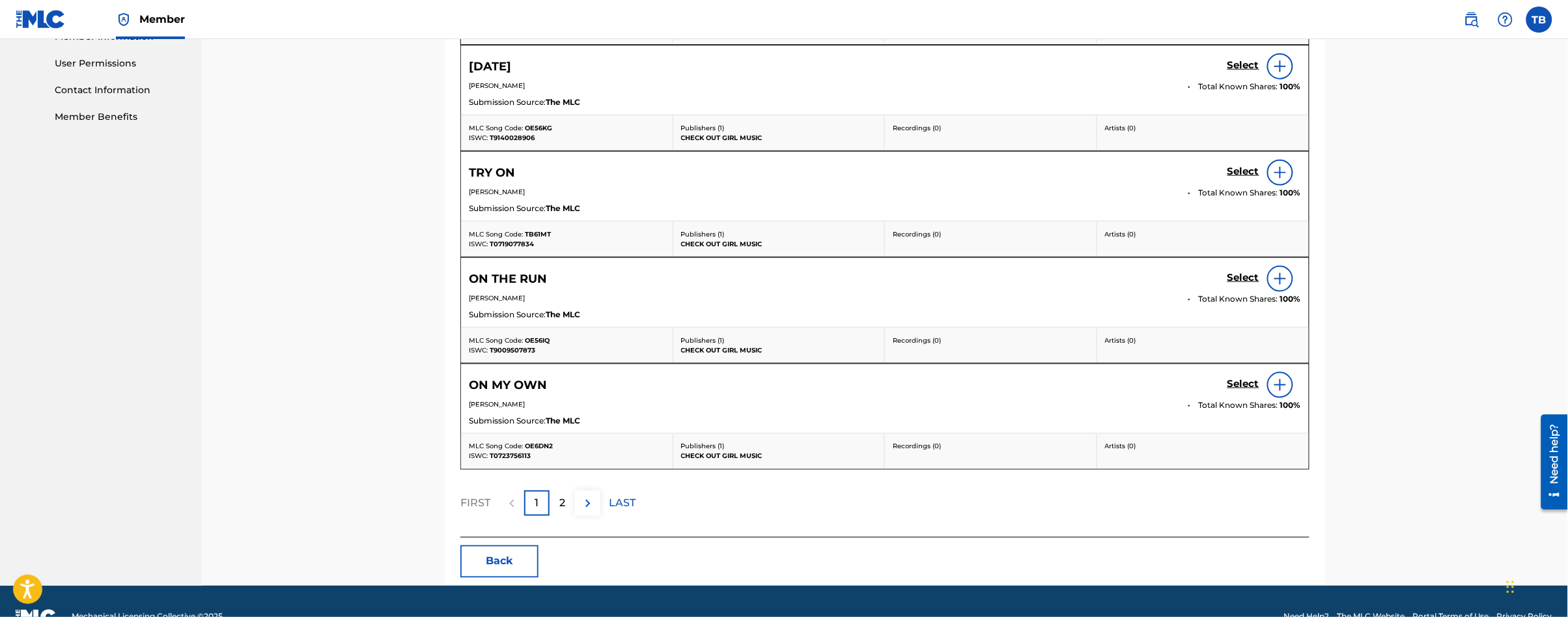
scroll to position [608, 0]
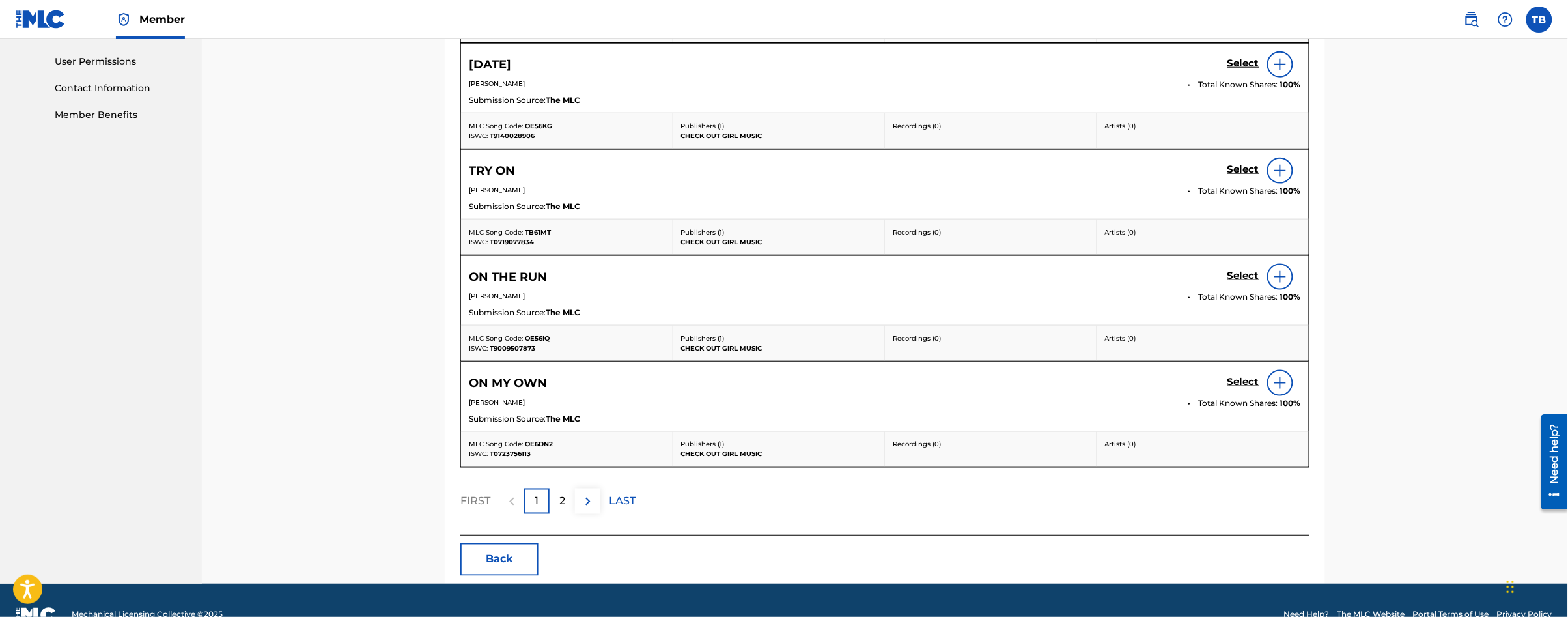
click at [564, 504] on p "2" at bounding box center [562, 501] width 6 height 16
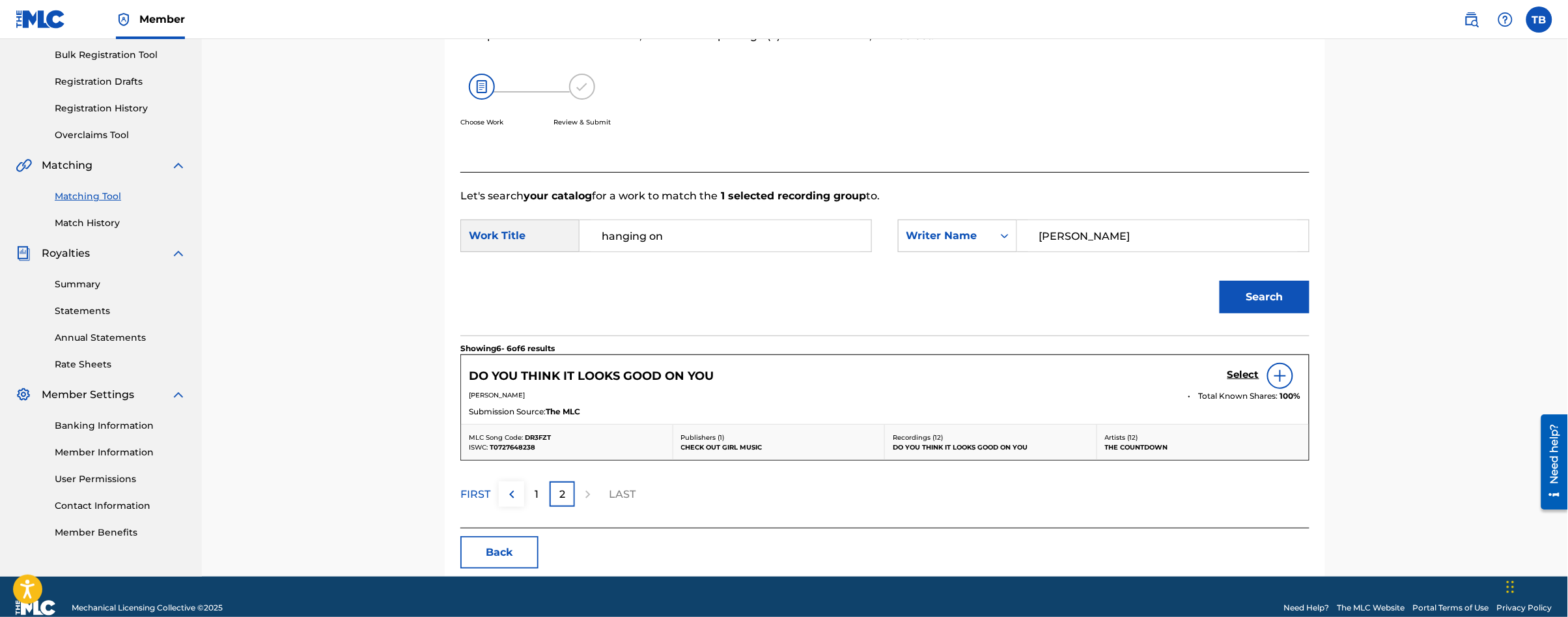
scroll to position [213, 0]
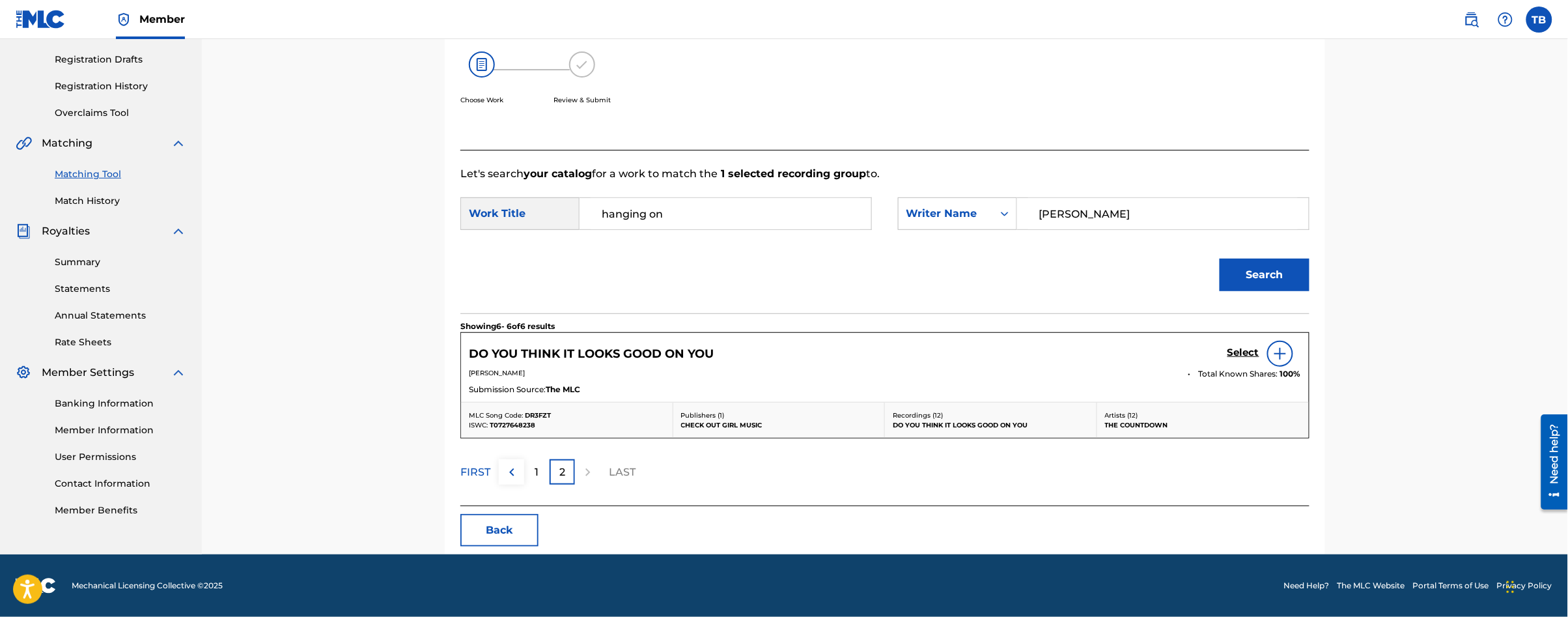
drag, startPoint x: 669, startPoint y: 219, endPoint x: 568, endPoint y: 200, distance: 102.8
click at [568, 200] on div "SearchWithCriteria4c13deec-9ab3-46f9-bc1f-bb8fb5162b6d Work Title hanging on" at bounding box center [666, 213] width 412 height 32
type input "try on"
click at [1219, 259] on button "Search" at bounding box center [1264, 274] width 90 height 32
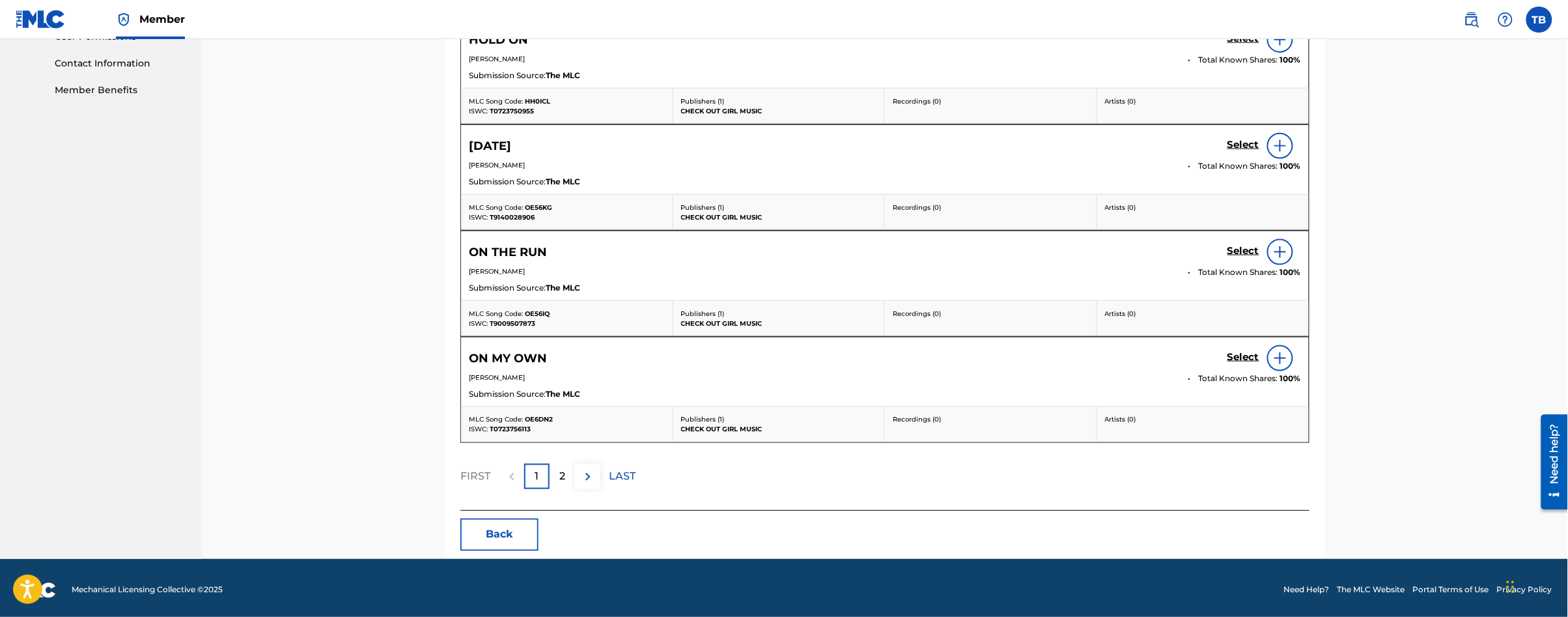
scroll to position [637, 0]
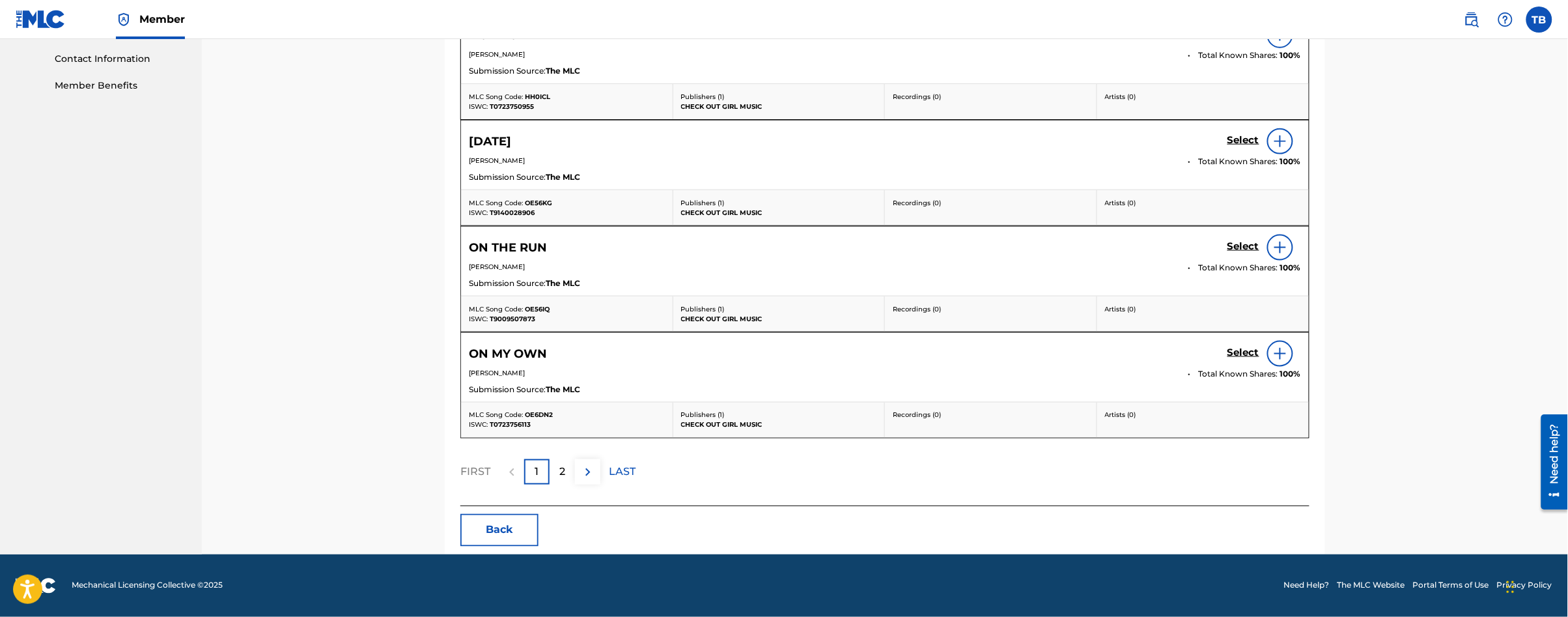
click at [565, 470] on div "2" at bounding box center [562, 472] width 26 height 26
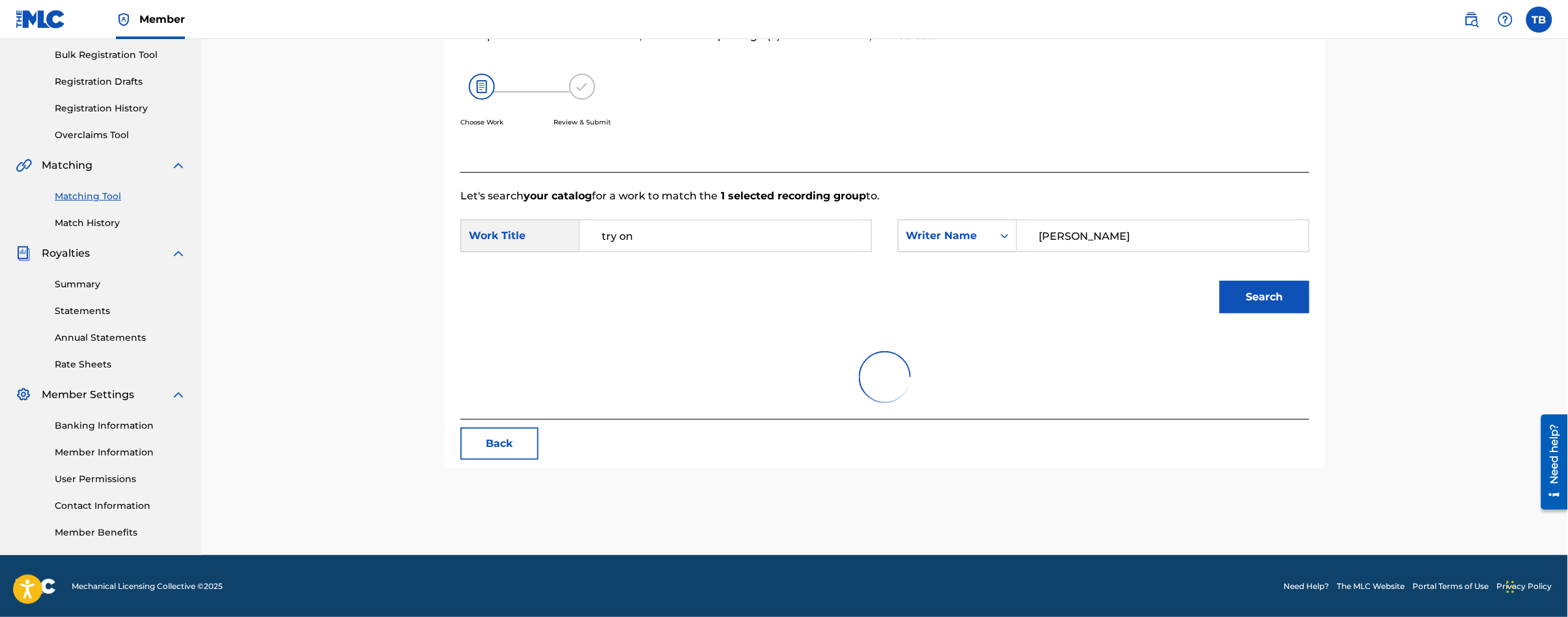
scroll to position [213, 0]
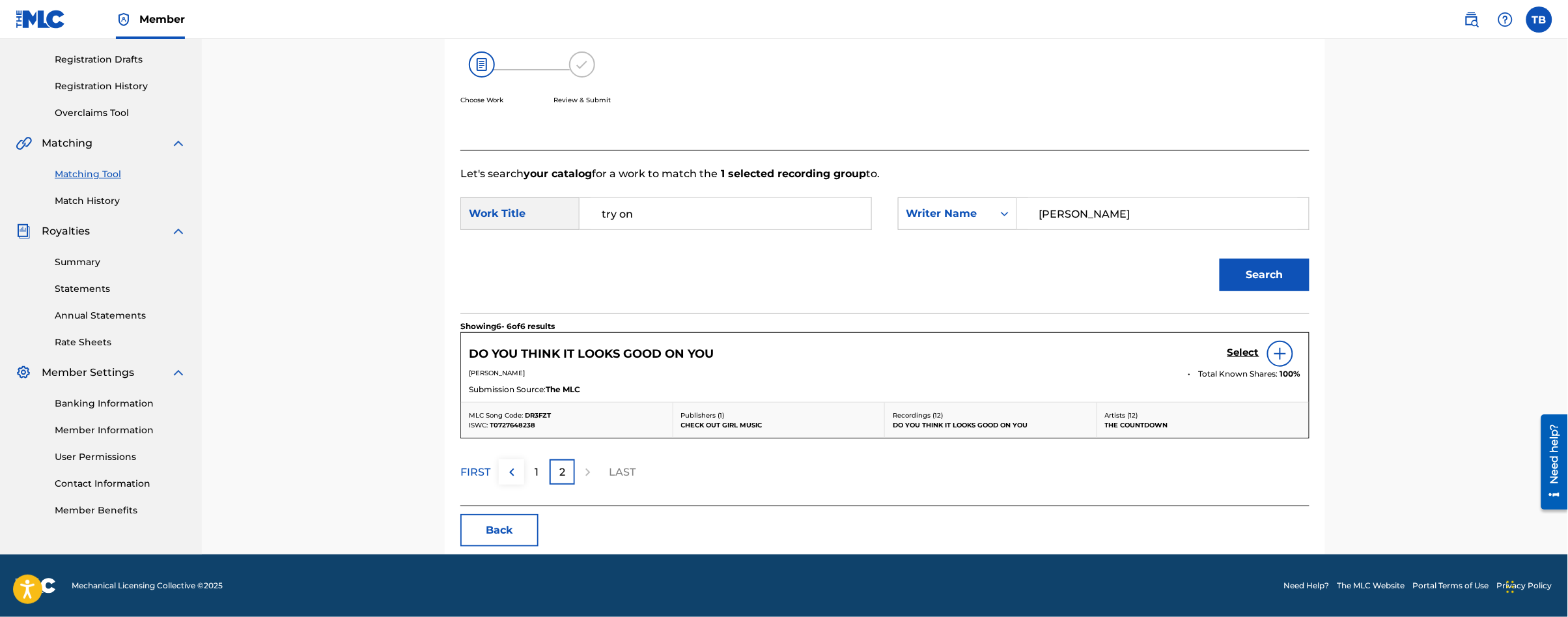
click at [535, 466] on p "1" at bounding box center [536, 472] width 4 height 16
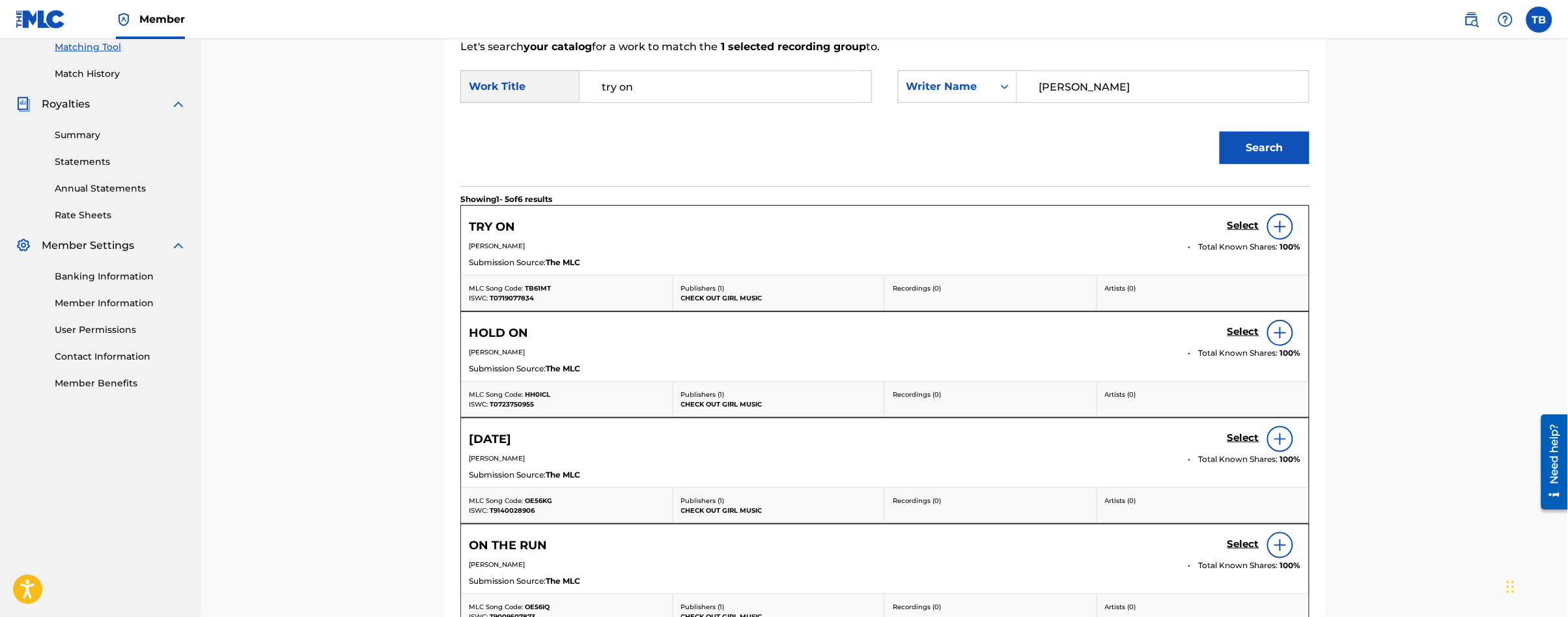
scroll to position [316, 0]
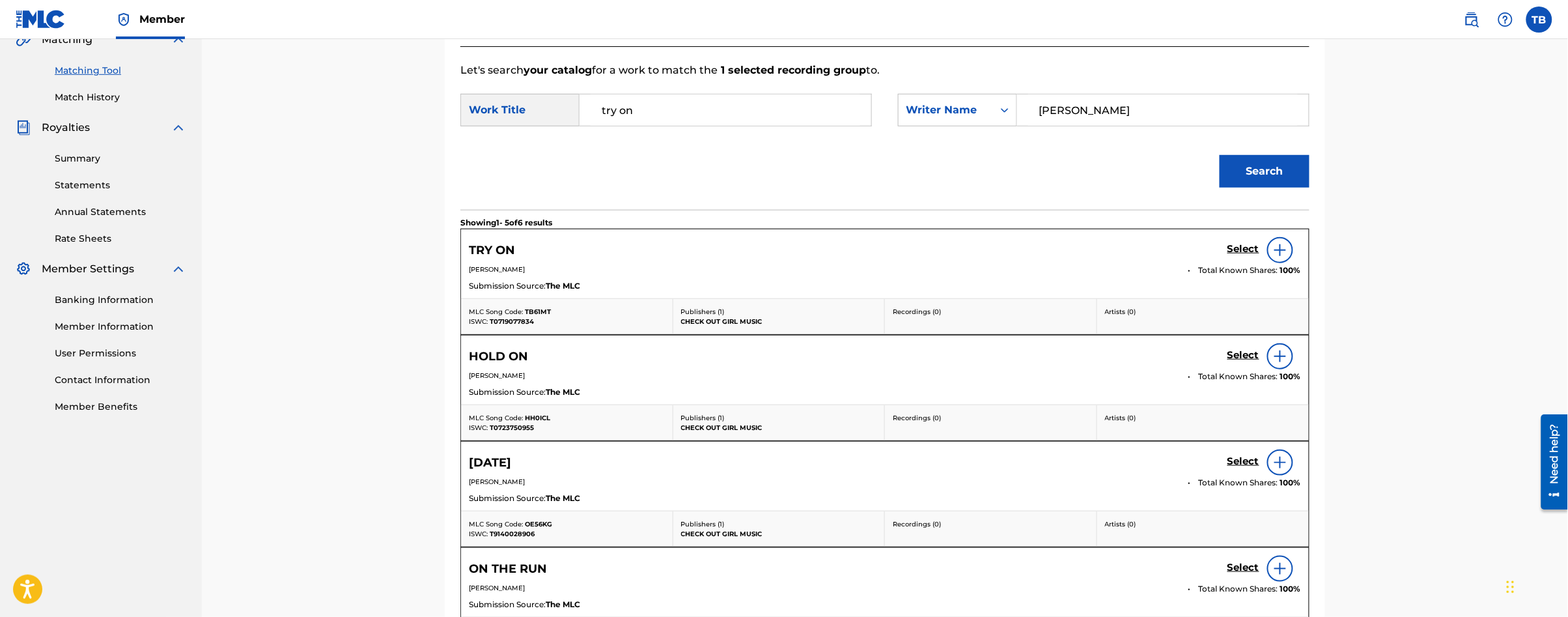
click at [1238, 246] on h5 "Select" at bounding box center [1243, 249] width 32 height 12
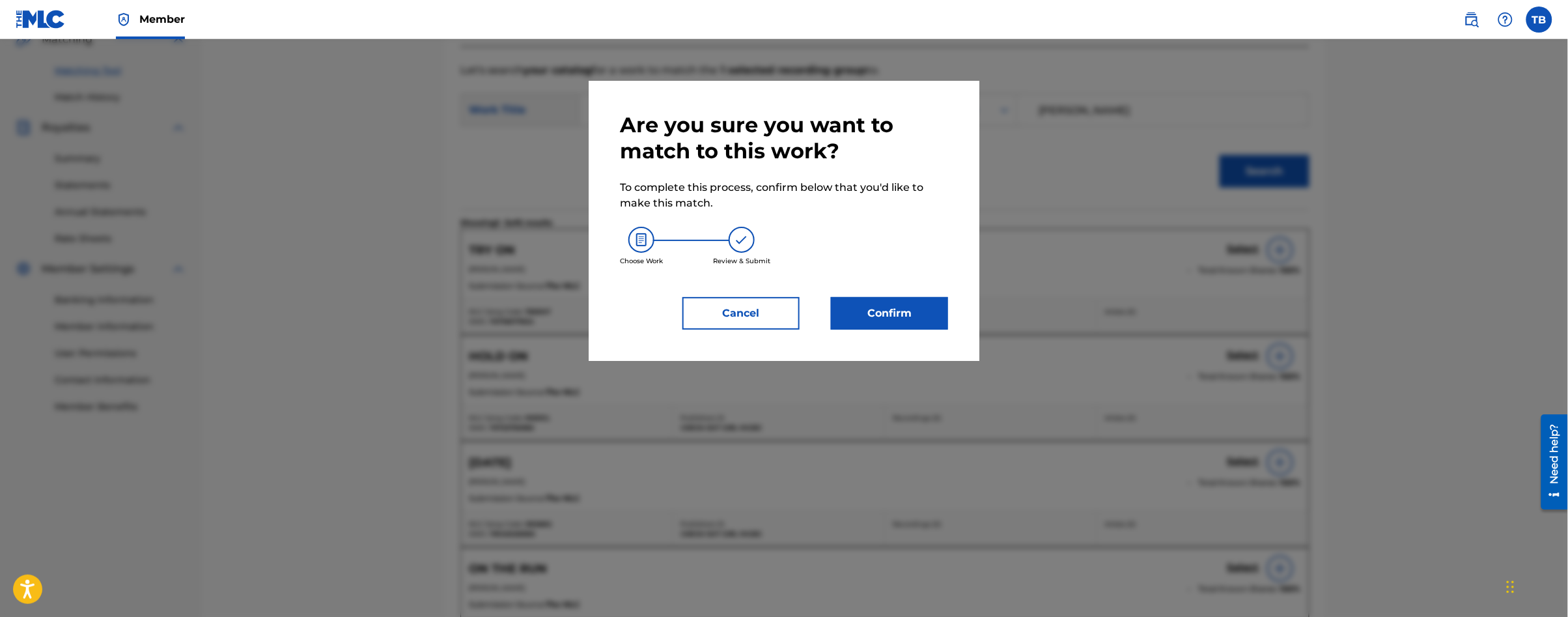
click at [920, 316] on button "Confirm" at bounding box center [890, 313] width 117 height 32
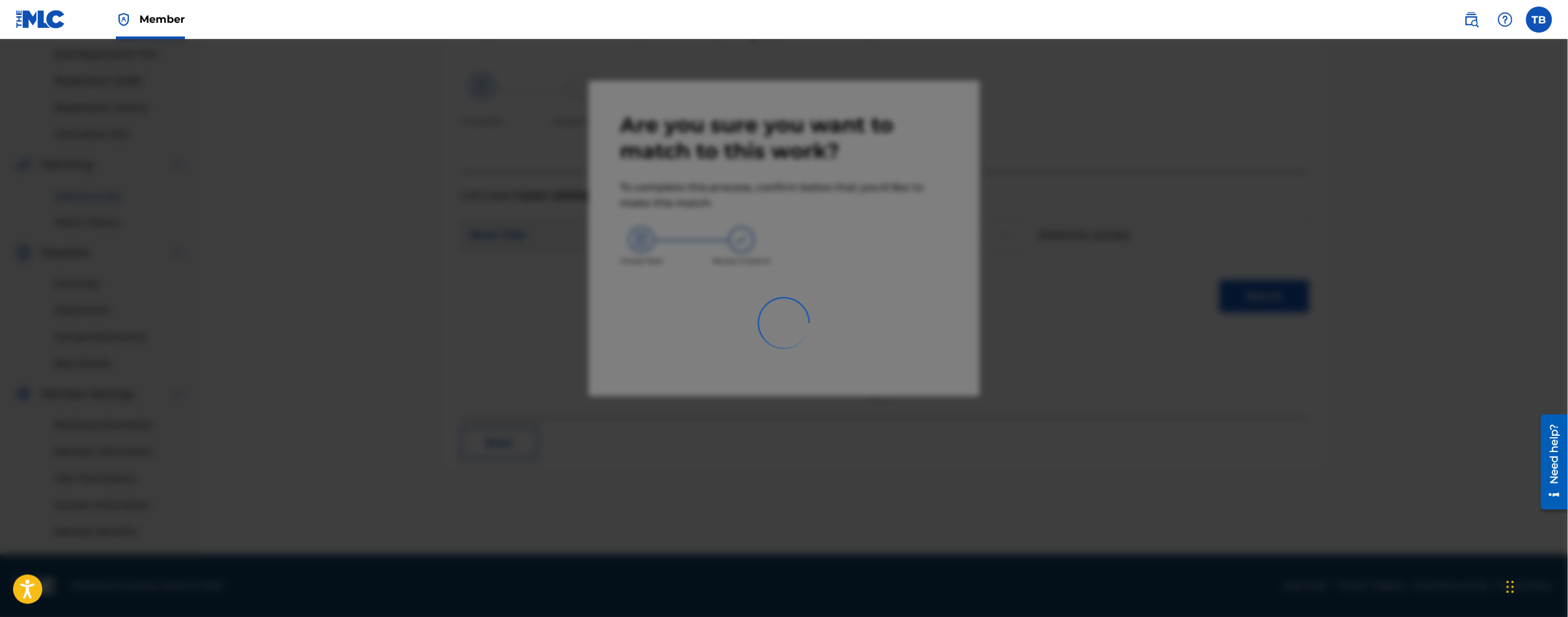
scroll to position [190, 0]
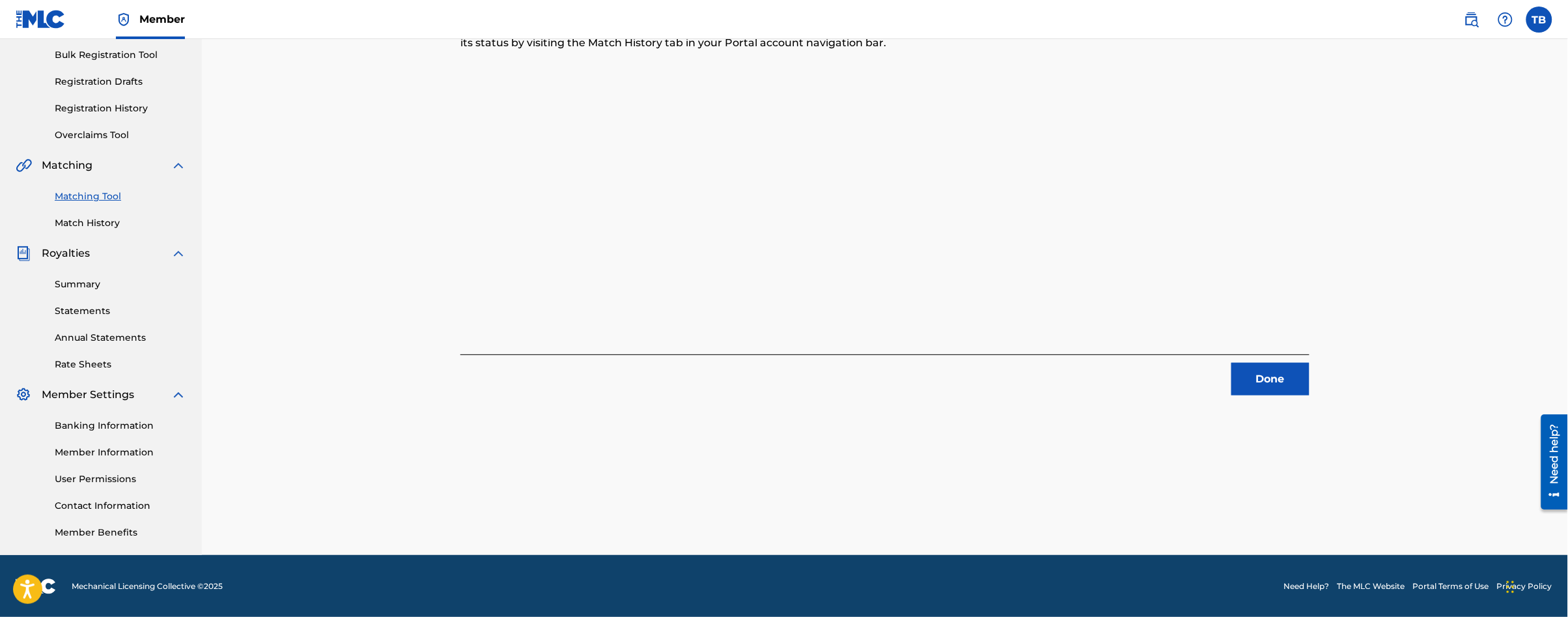
click at [55, 189] on link "Matching Tool" at bounding box center [120, 196] width 131 height 14
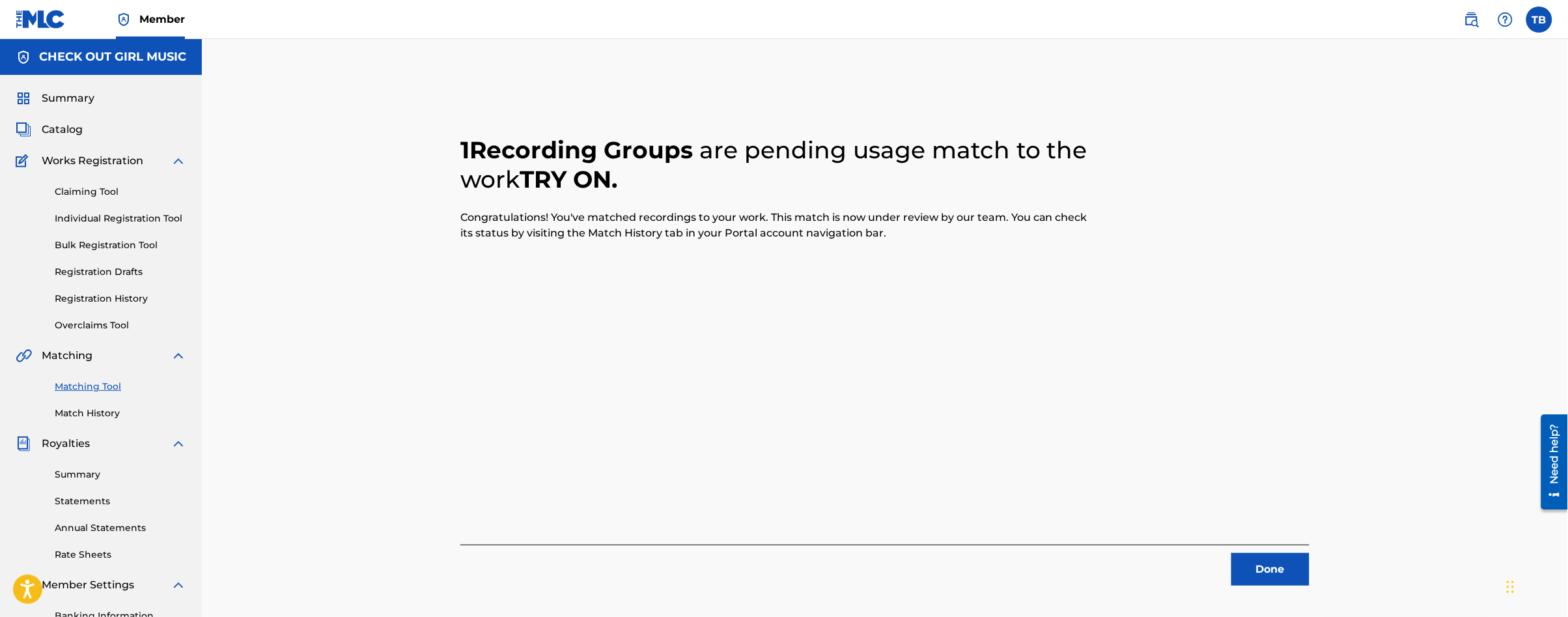
click at [86, 190] on div "Summary Catalog Works Registration Claiming Tool Individual Registration Tool B…" at bounding box center [101, 410] width 202 height 670
click at [113, 389] on link "Matching Tool" at bounding box center [120, 386] width 131 height 14
click at [1253, 563] on button "Done" at bounding box center [1270, 569] width 78 height 32
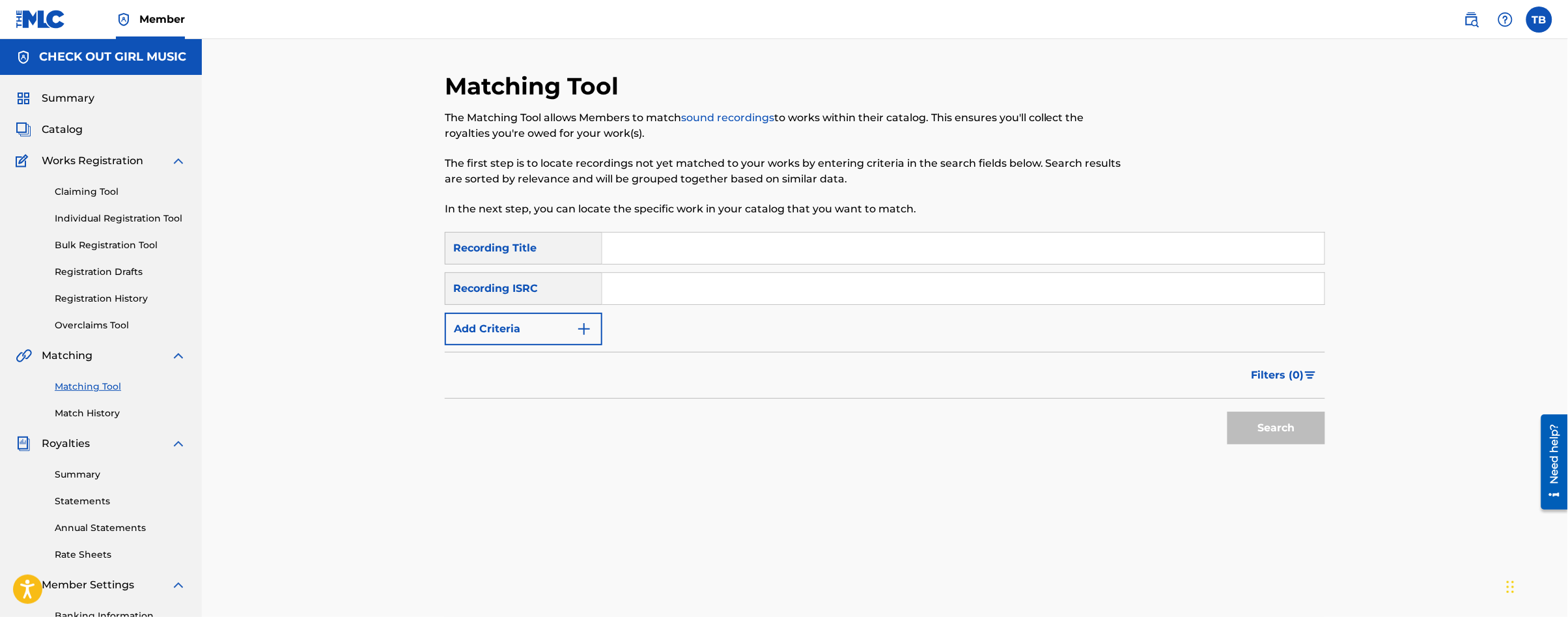
click at [572, 334] on button "Add Criteria" at bounding box center [524, 328] width 158 height 32
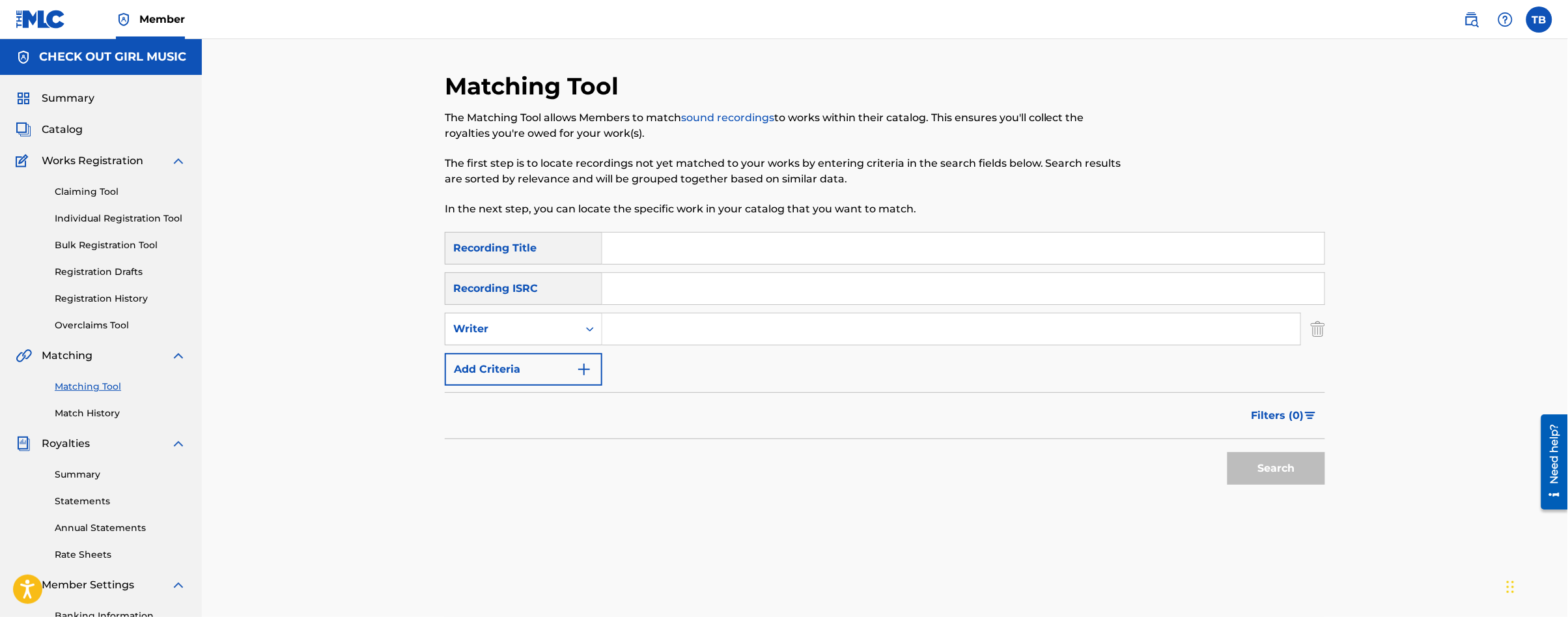
click at [618, 336] on input "Search Form" at bounding box center [951, 329] width 698 height 32
type input "[PERSON_NAME]"
click at [1299, 470] on button "Search" at bounding box center [1276, 467] width 98 height 32
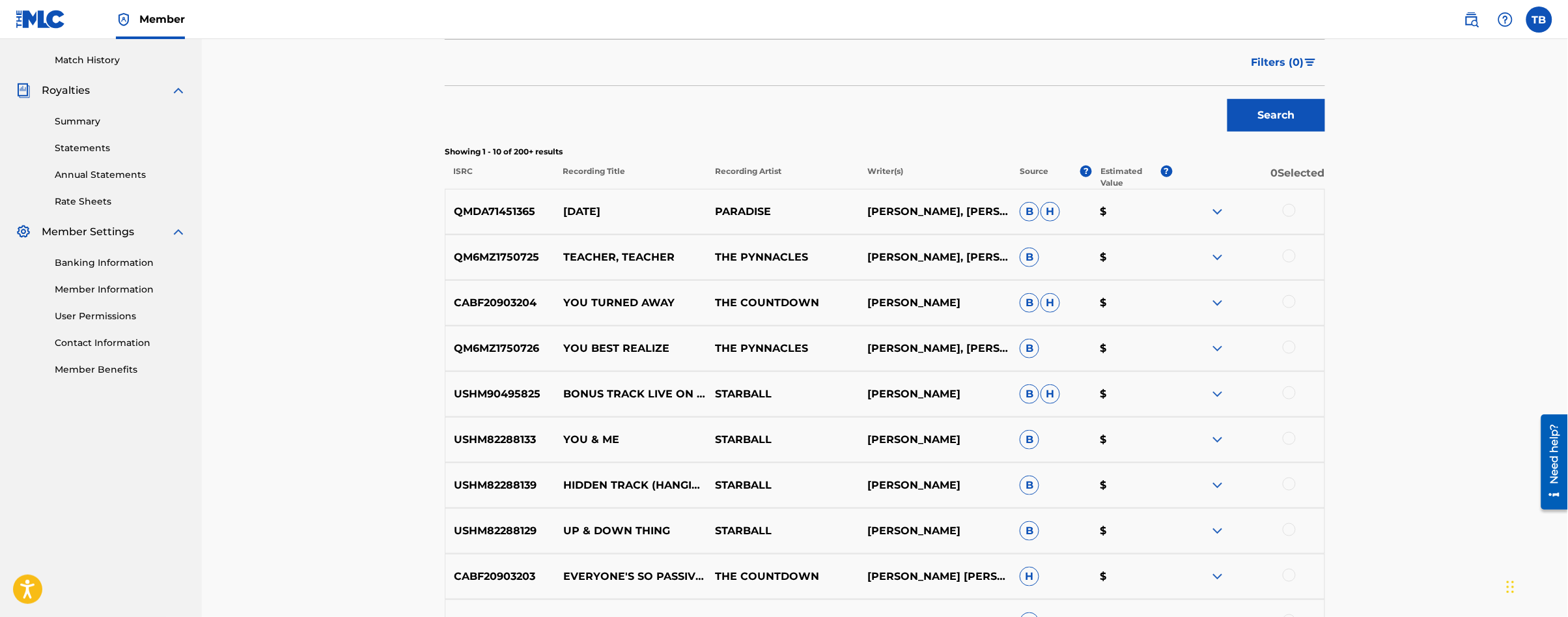
scroll to position [370, 0]
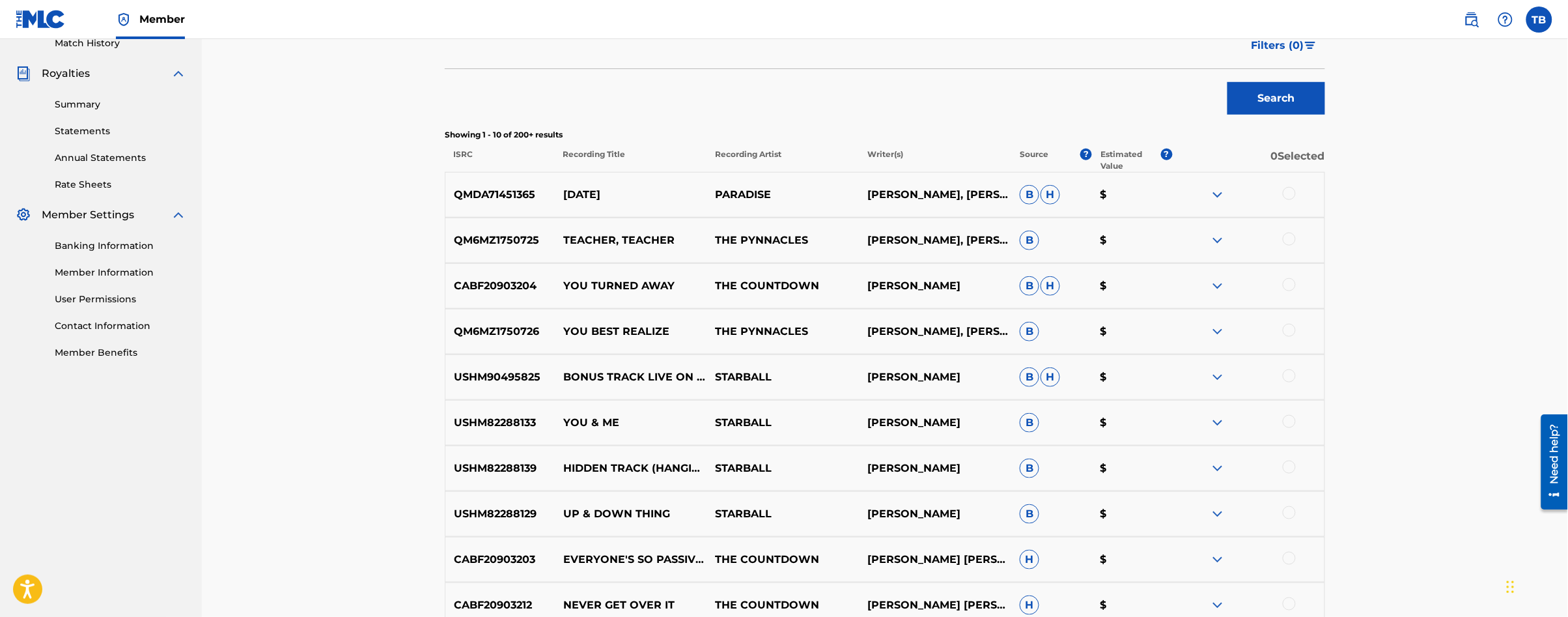
click at [1286, 517] on div at bounding box center [1289, 512] width 13 height 13
click at [937, 505] on button "Match 1 Group" at bounding box center [915, 510] width 144 height 32
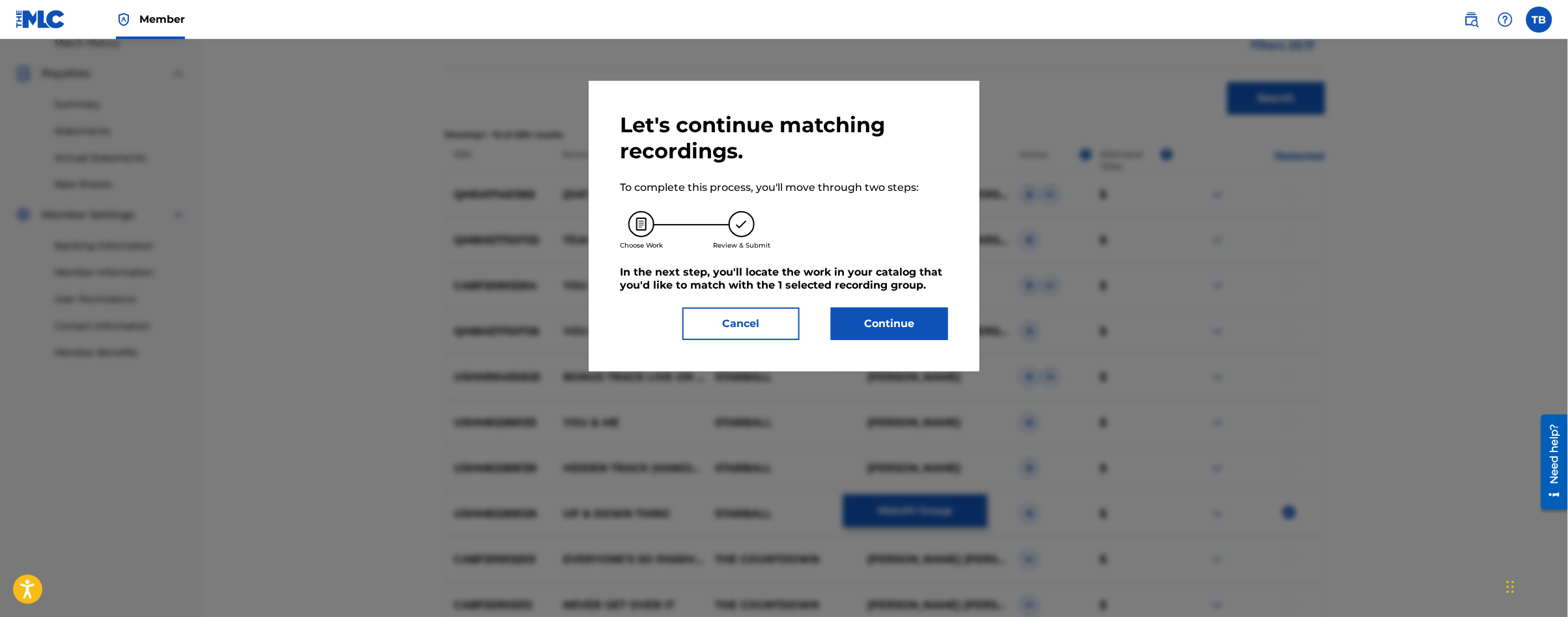
click at [906, 325] on button "Continue" at bounding box center [890, 323] width 117 height 32
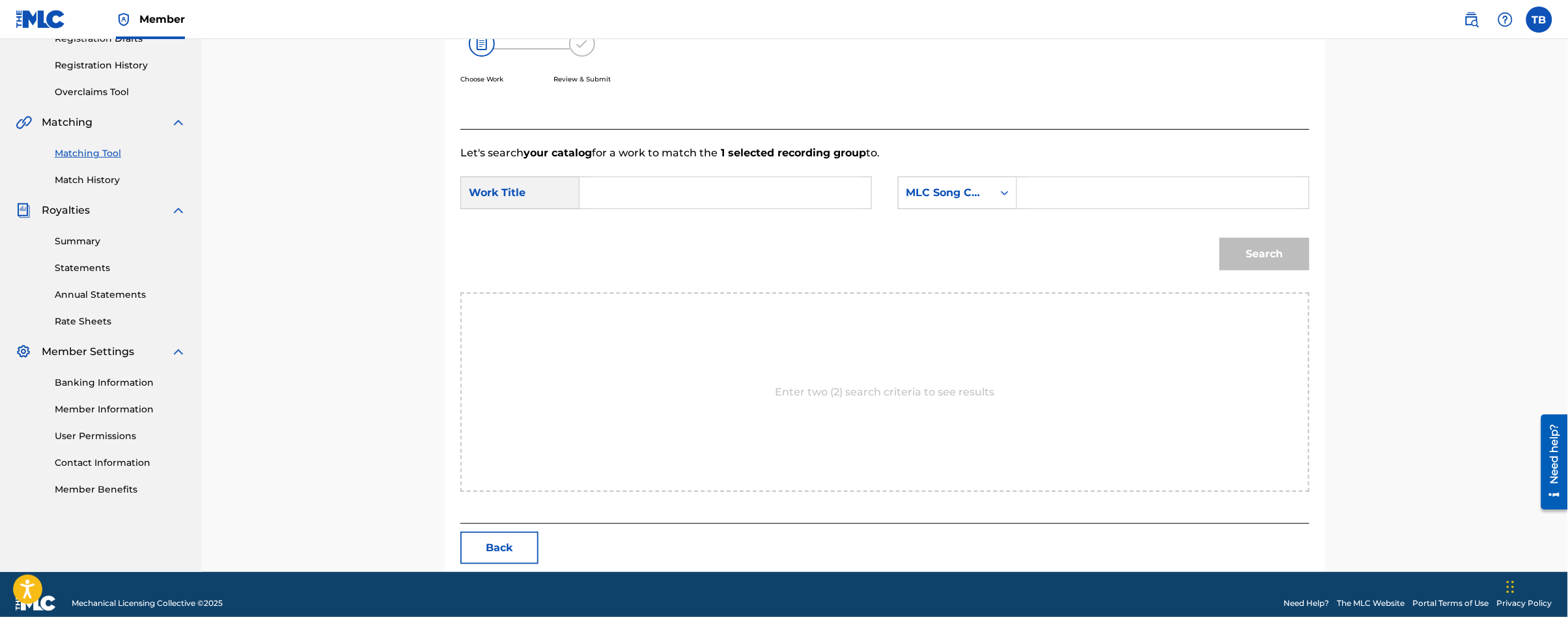
scroll to position [251, 0]
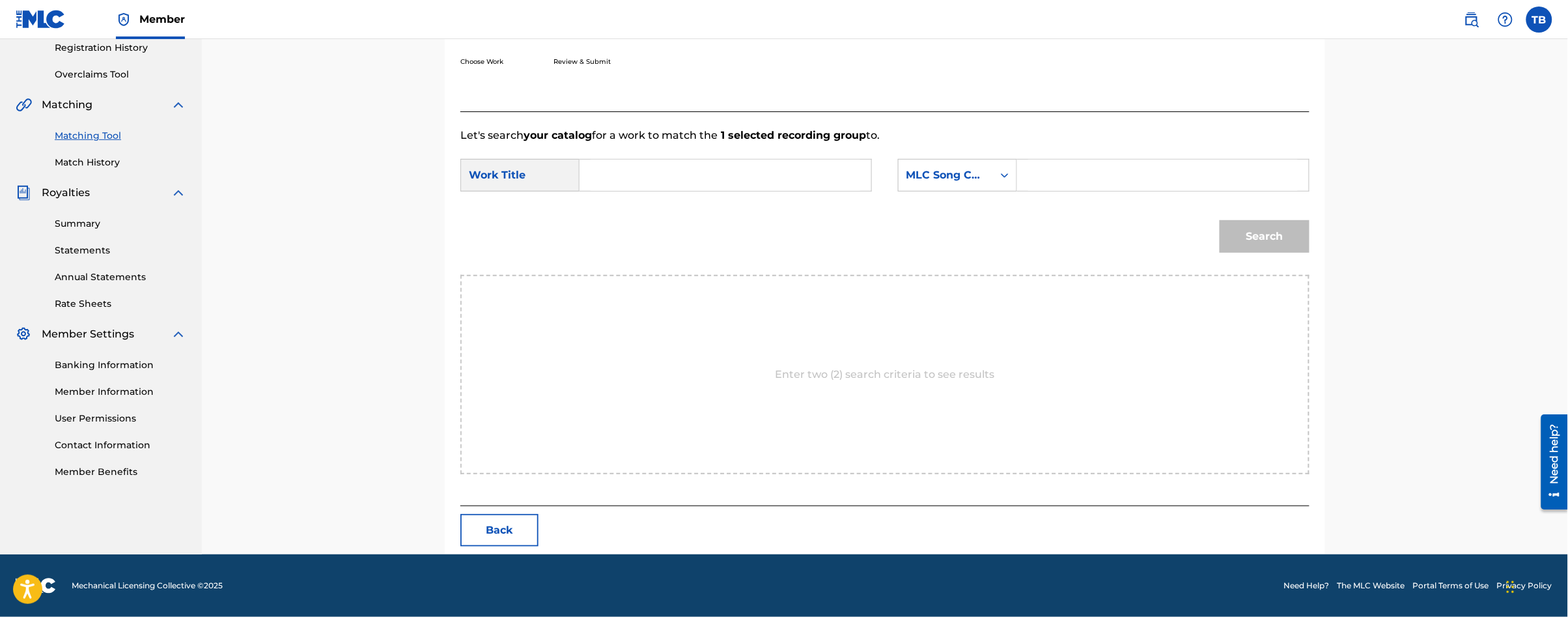
click at [603, 168] on input "Search Form" at bounding box center [725, 175] width 270 height 32
type input "up & down thing"
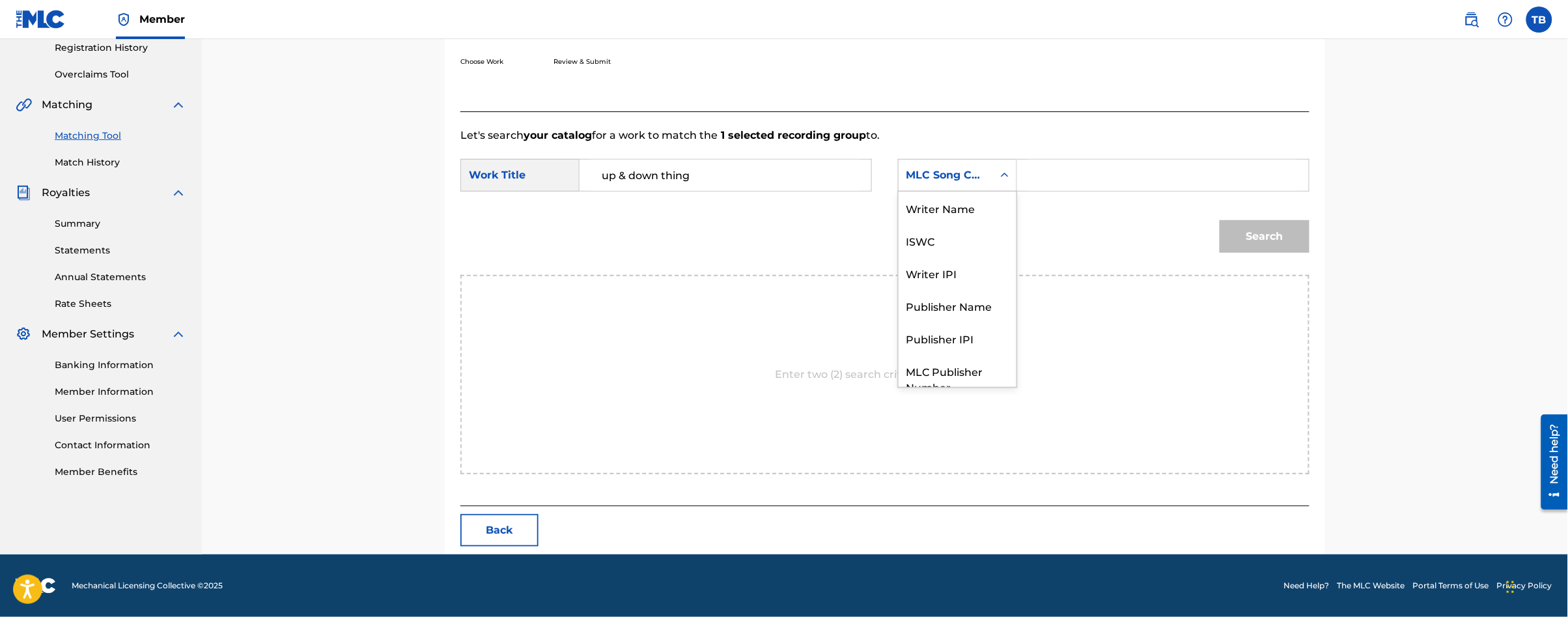
click at [1002, 174] on icon "Search Form" at bounding box center [1005, 175] width 8 height 5
drag, startPoint x: 959, startPoint y: 210, endPoint x: 1010, endPoint y: 192, distance: 54.1
click at [959, 210] on div "Writer Name" at bounding box center [957, 207] width 118 height 32
click at [1058, 171] on input "Search Form" at bounding box center [1163, 175] width 270 height 32
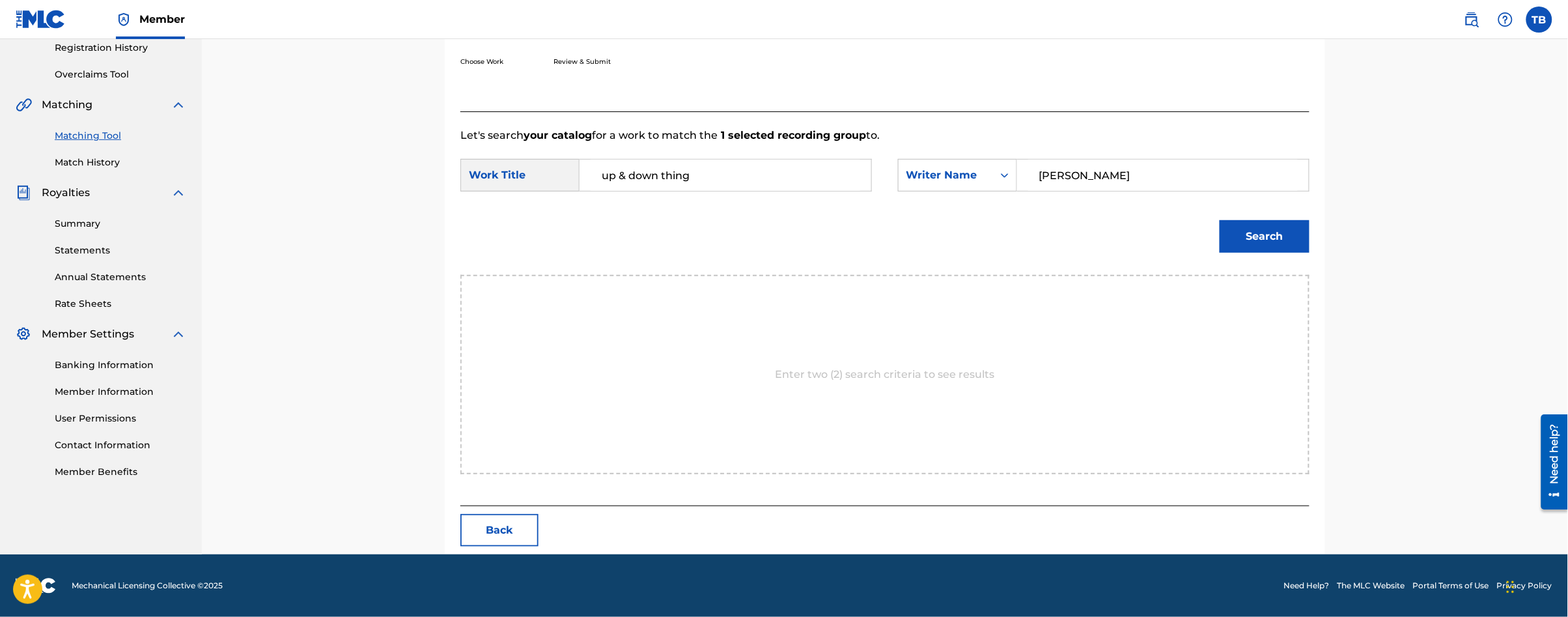
click at [1219, 220] on button "Search" at bounding box center [1264, 236] width 90 height 32
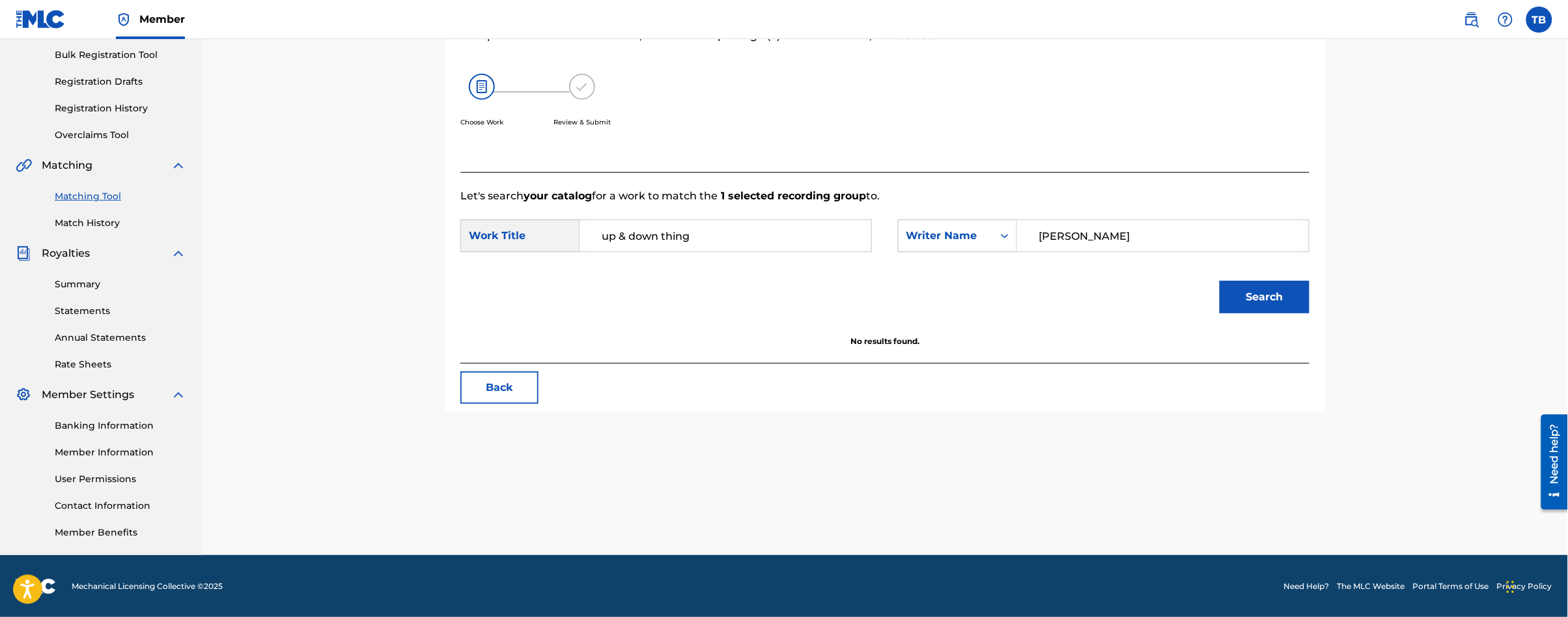
drag, startPoint x: 1091, startPoint y: 234, endPoint x: 1104, endPoint y: 237, distance: 13.3
click at [1104, 237] on input "[PERSON_NAME]" at bounding box center [1163, 236] width 270 height 32
type input "[PERSON_NAME]"
click at [1219, 281] on button "Search" at bounding box center [1264, 297] width 90 height 32
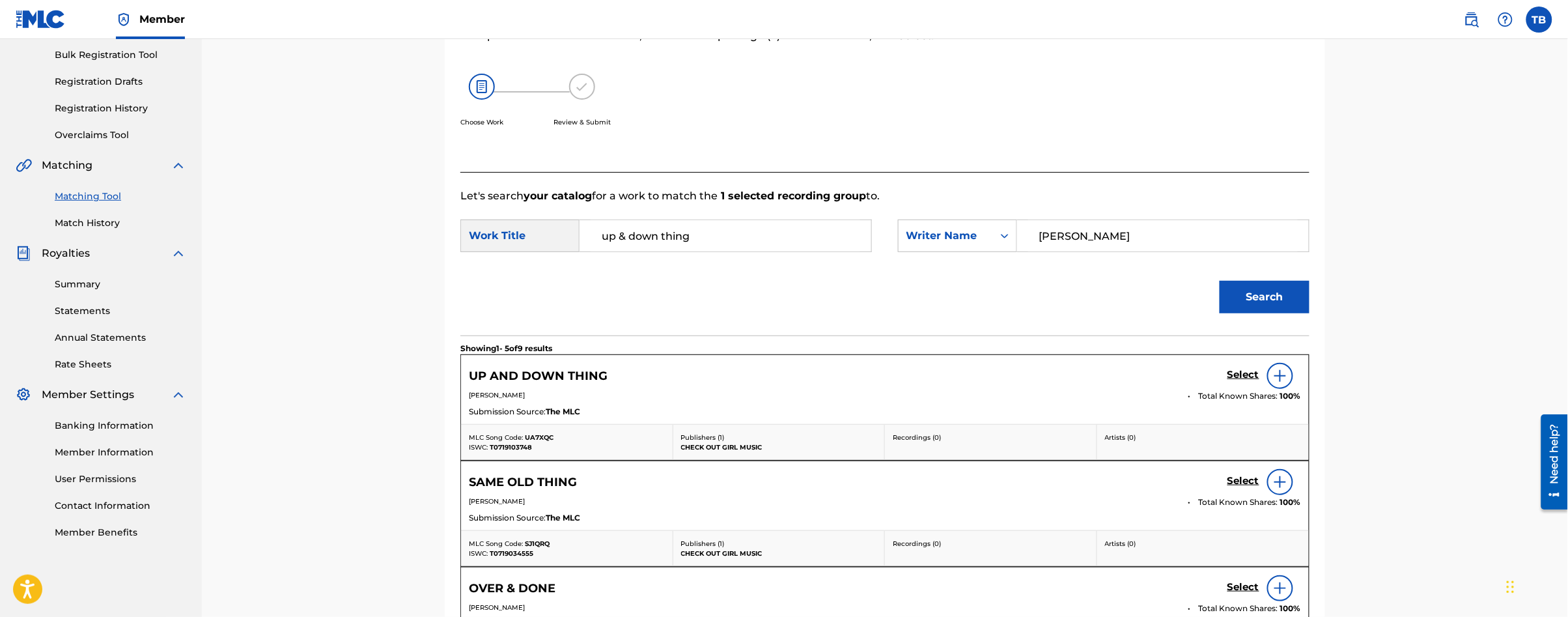
scroll to position [251, 0]
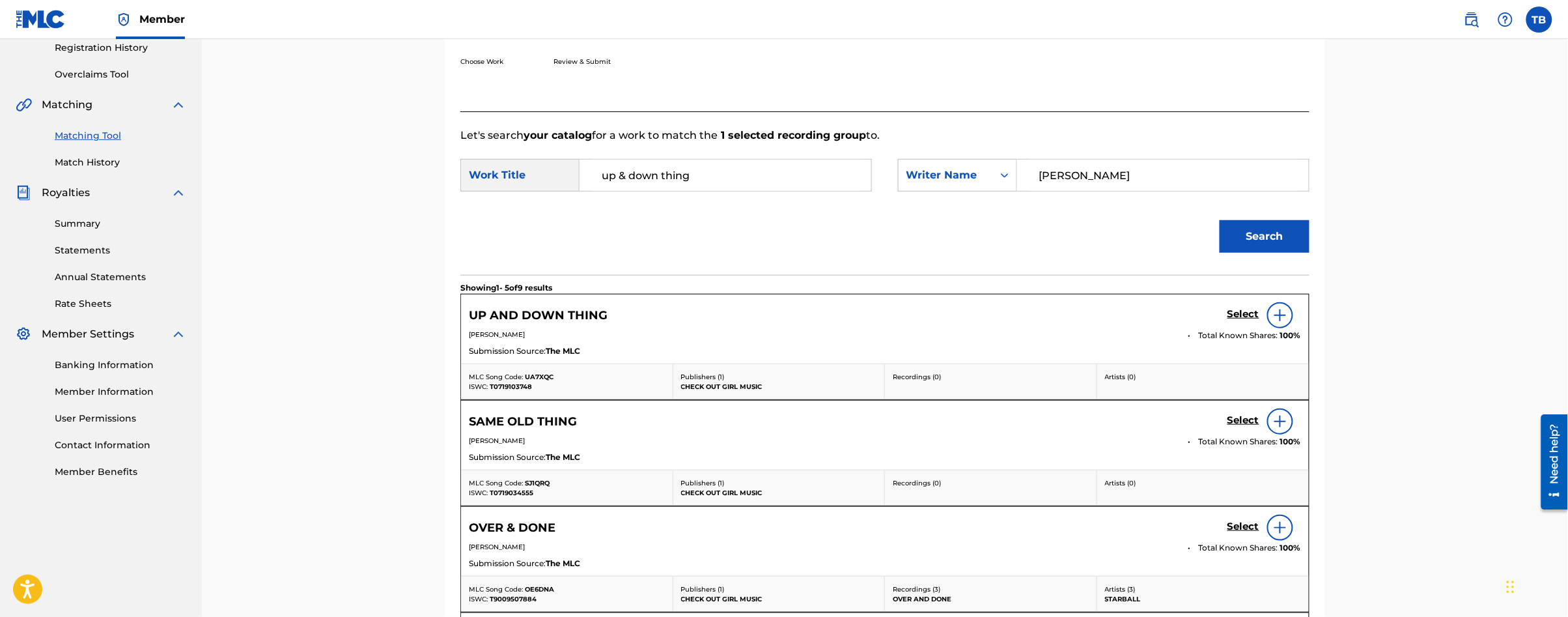
click at [1247, 316] on h5 "Select" at bounding box center [1243, 314] width 32 height 12
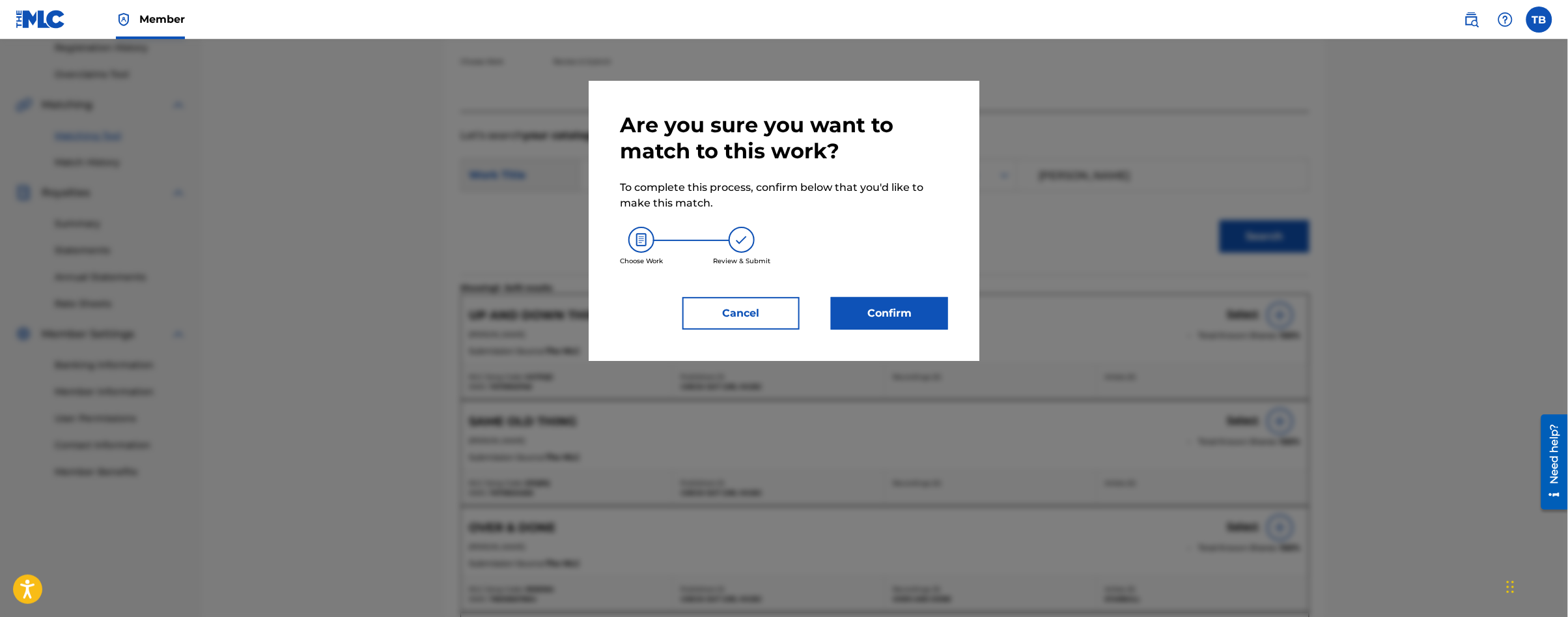
click at [891, 304] on button "Confirm" at bounding box center [890, 313] width 117 height 32
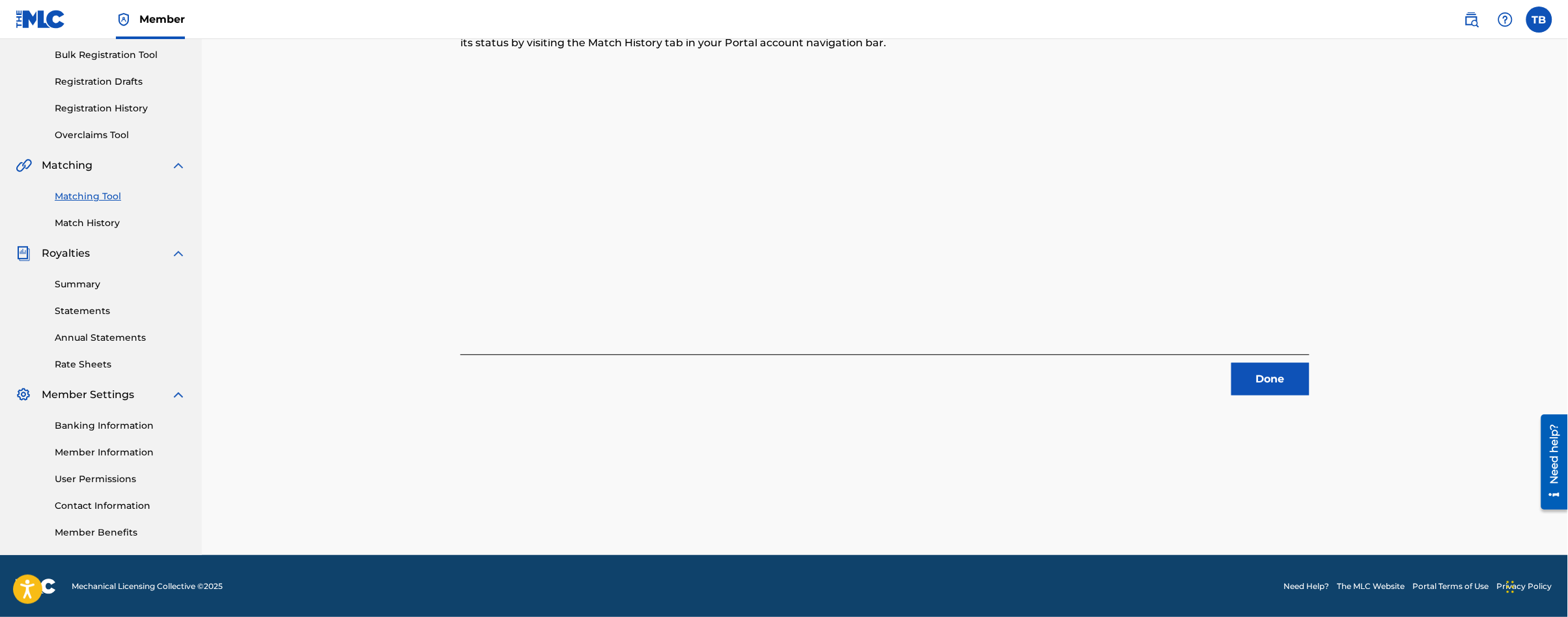
drag, startPoint x: 1566, startPoint y: 362, endPoint x: 1573, endPoint y: 298, distance: 64.4
click at [1568, 298] on html "Accessibility Screen-Reader Guide, Feedback, and Issue Reporting | New window C…" at bounding box center [784, 118] width 1568 height 617
click at [1567, 98] on div "1 Recording Groups are pending usage match to the work UP AND DOWN THING . Cong…" at bounding box center [885, 201] width 1366 height 706
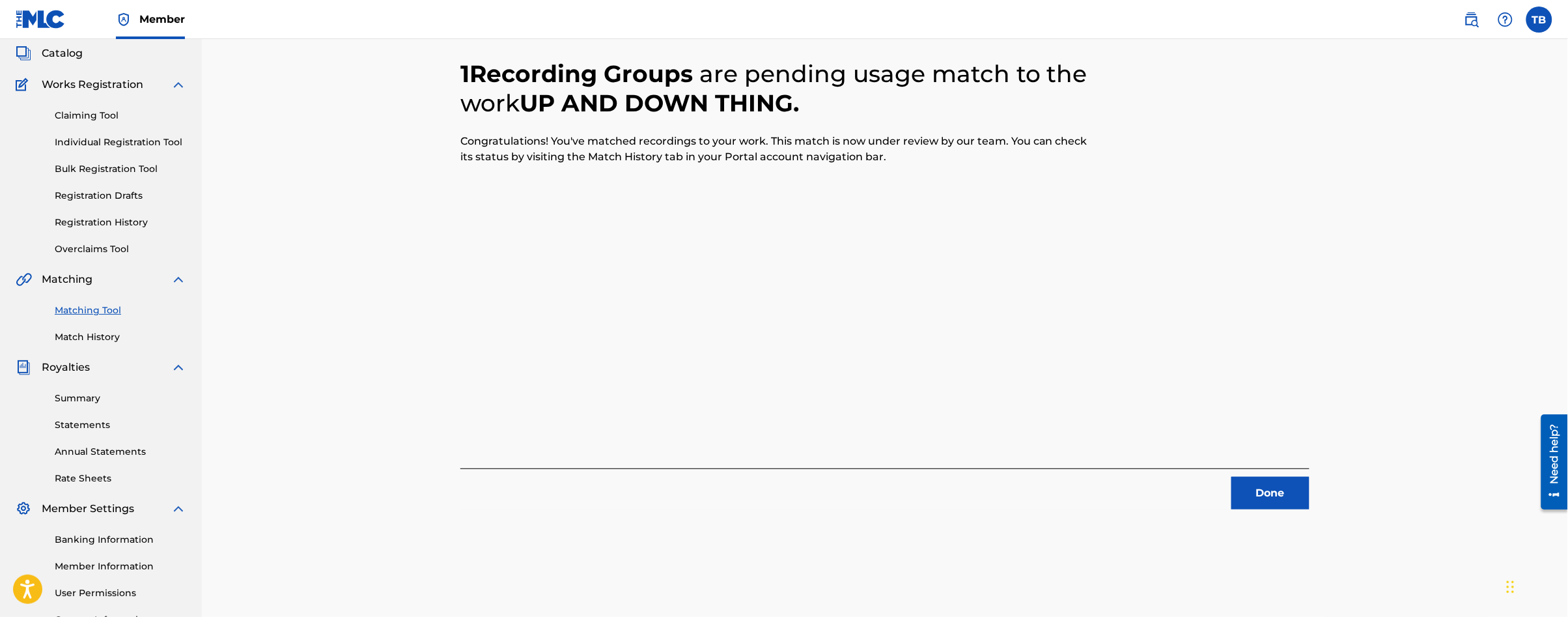
scroll to position [38, 0]
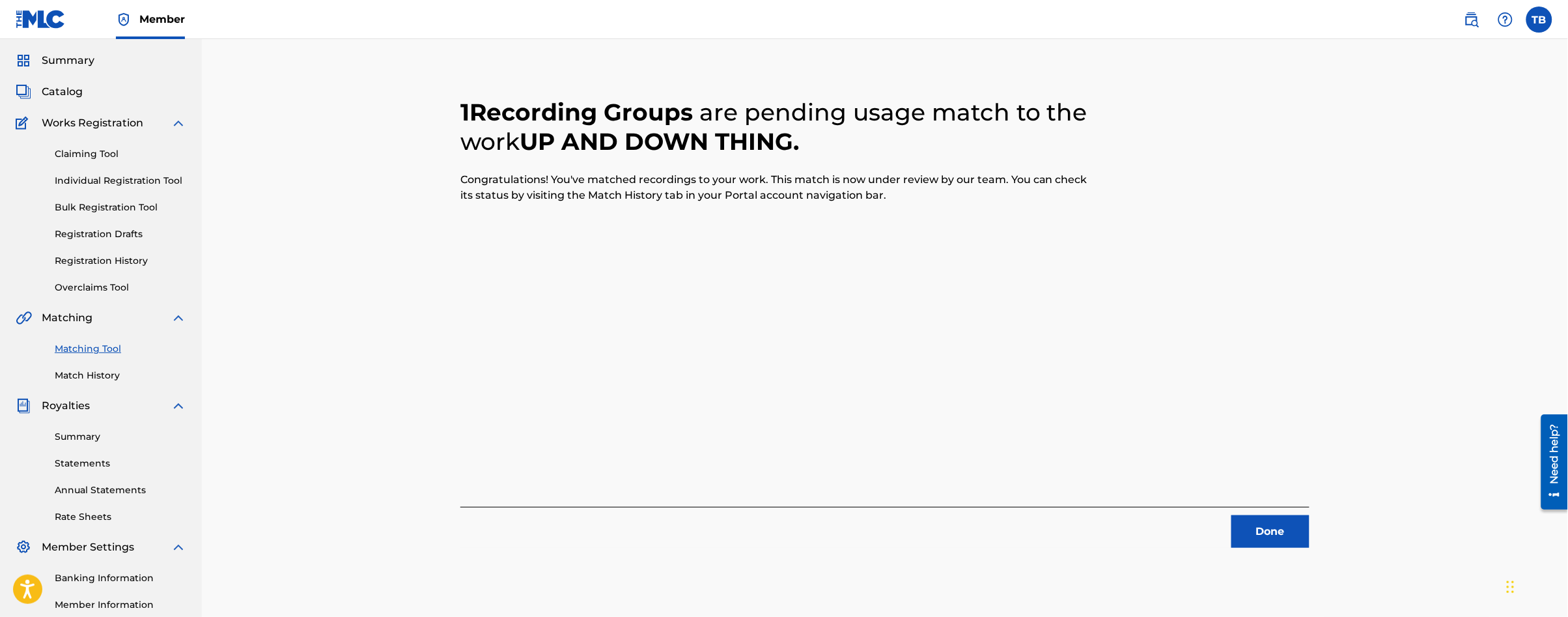
click at [108, 349] on link "Matching Tool" at bounding box center [120, 349] width 131 height 14
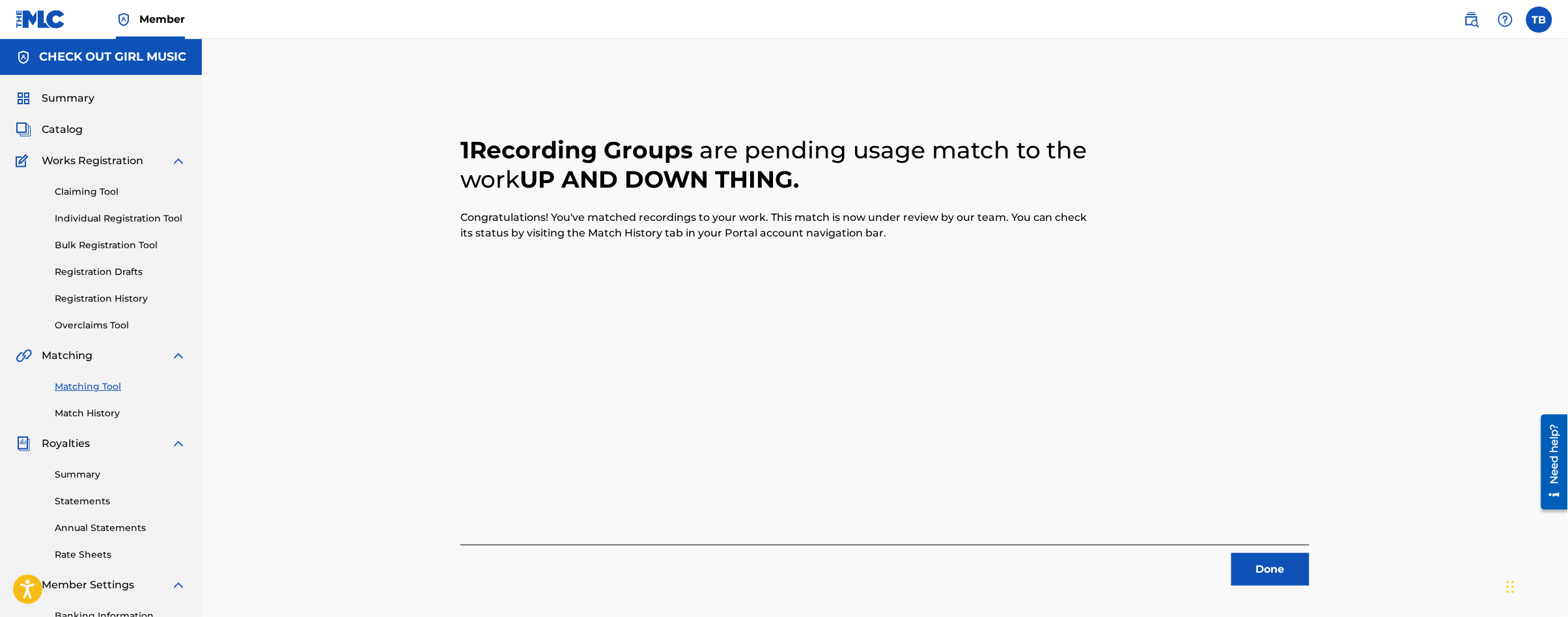
click at [70, 384] on link "Matching Tool" at bounding box center [120, 386] width 131 height 14
click at [1252, 576] on button "Done" at bounding box center [1270, 569] width 78 height 32
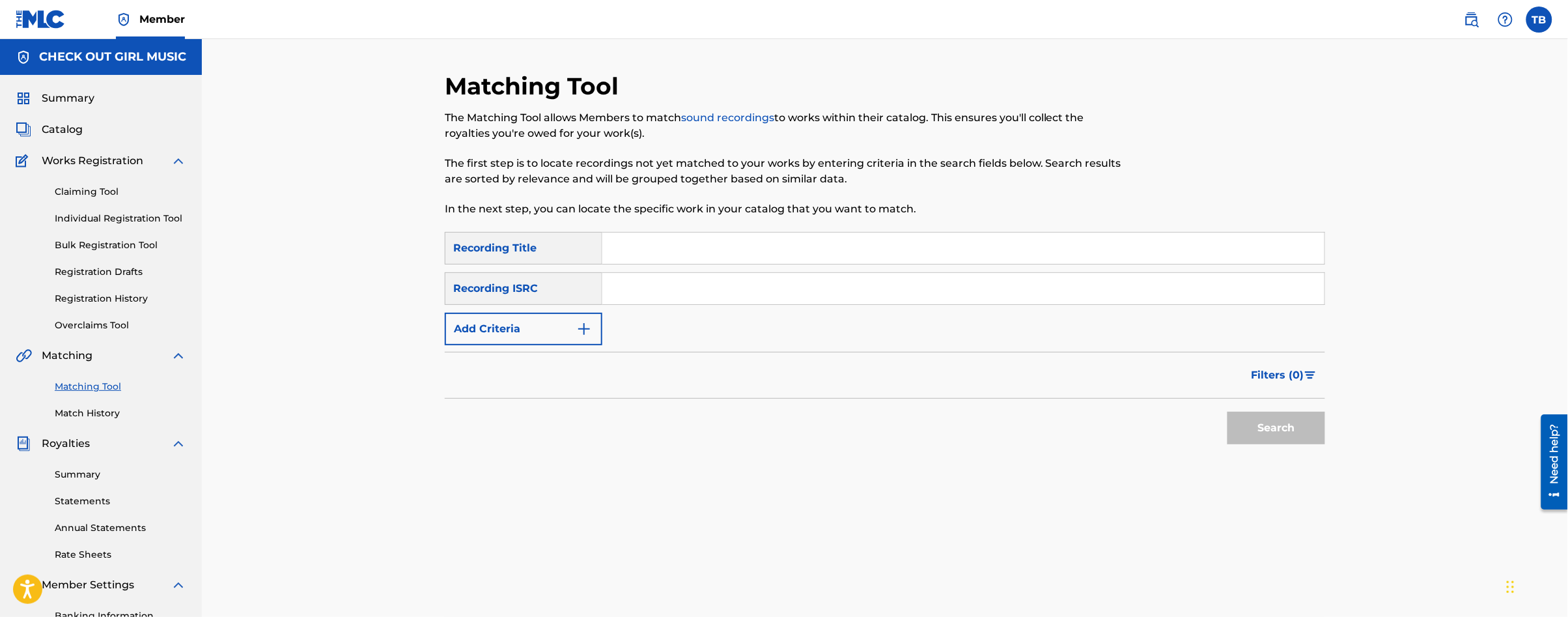
click at [589, 321] on img "Search Form" at bounding box center [584, 328] width 16 height 16
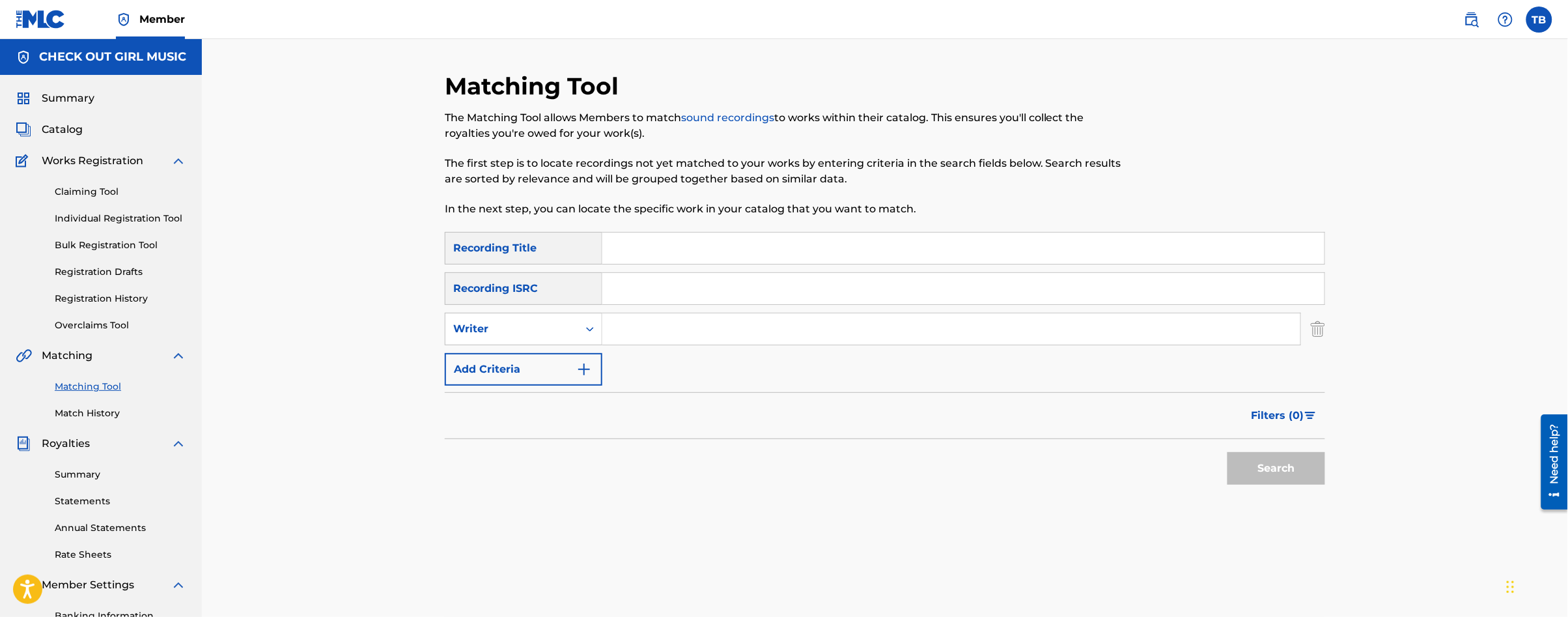
click at [651, 327] on input "Search Form" at bounding box center [951, 329] width 698 height 32
type input "[PERSON_NAME]"
click at [1285, 476] on button "Search" at bounding box center [1276, 467] width 98 height 32
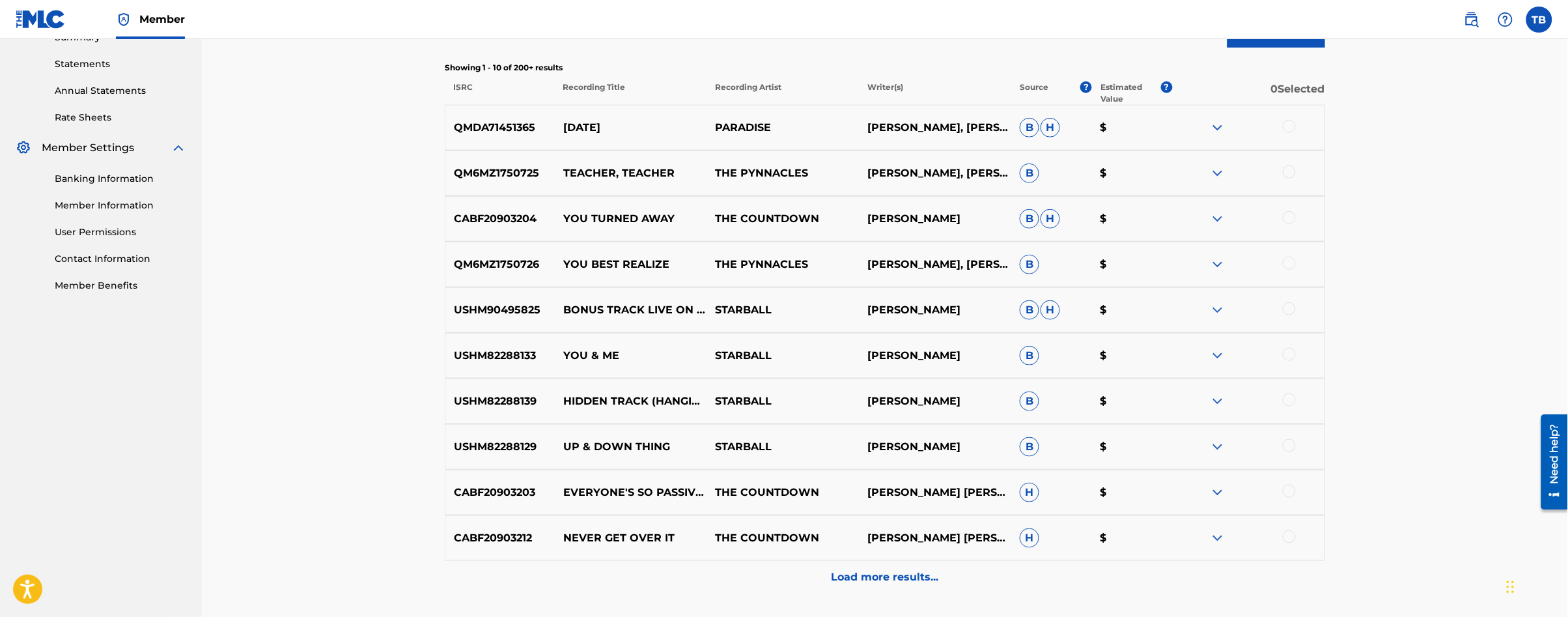
scroll to position [452, 0]
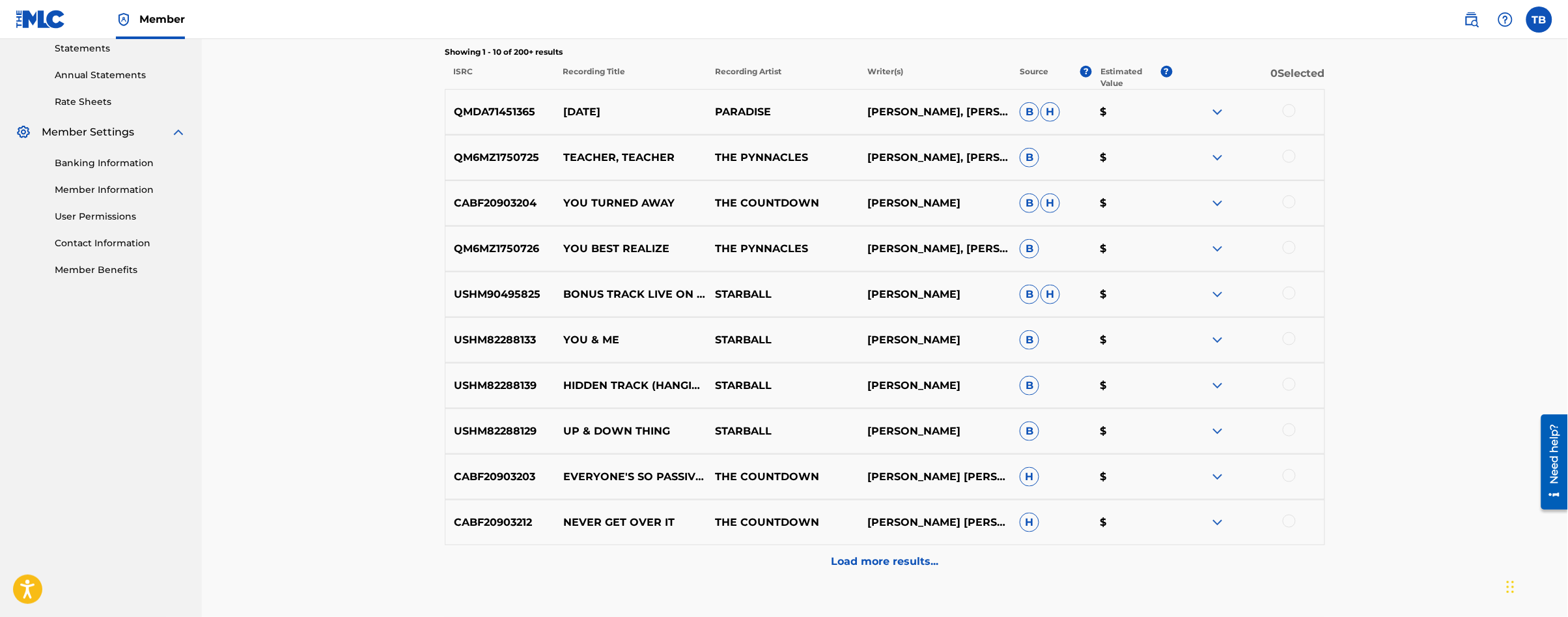
click at [1288, 474] on div at bounding box center [1289, 475] width 13 height 13
click at [956, 513] on button "Match 1 Group" at bounding box center [915, 510] width 144 height 32
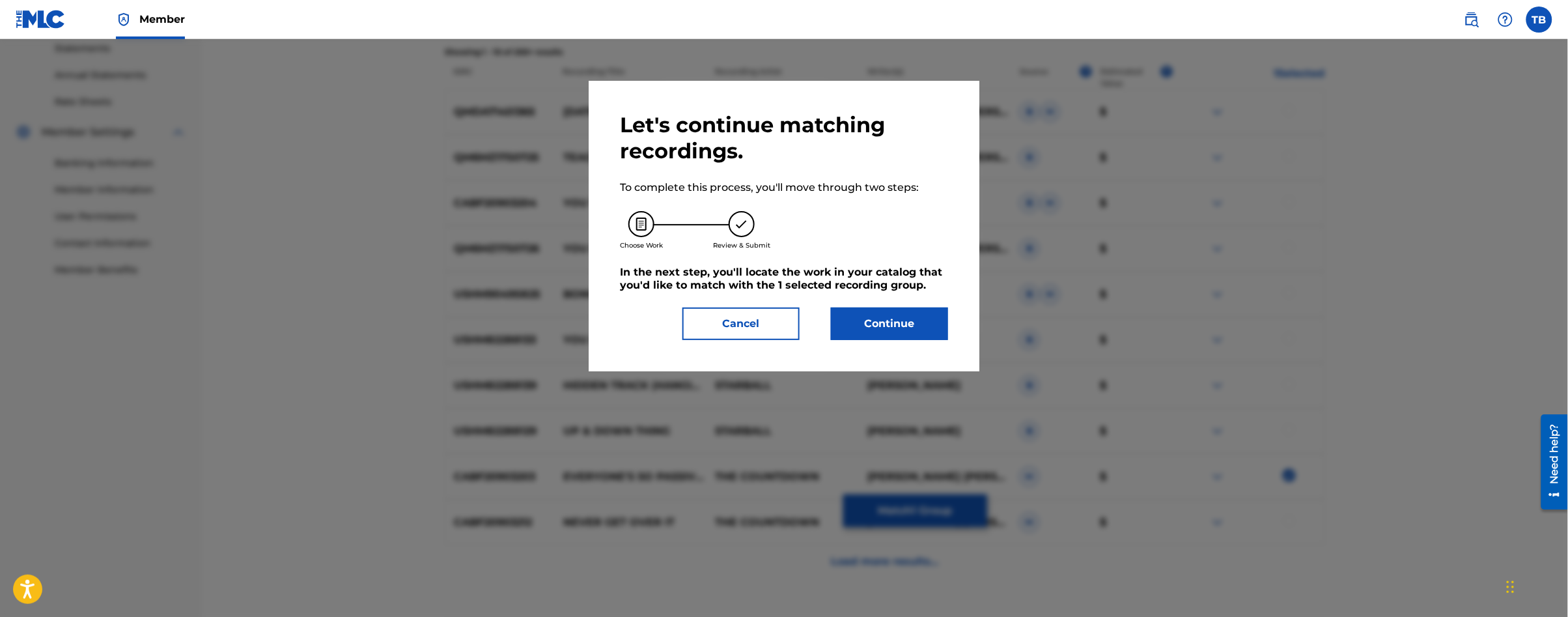
click at [850, 318] on button "Continue" at bounding box center [890, 323] width 117 height 32
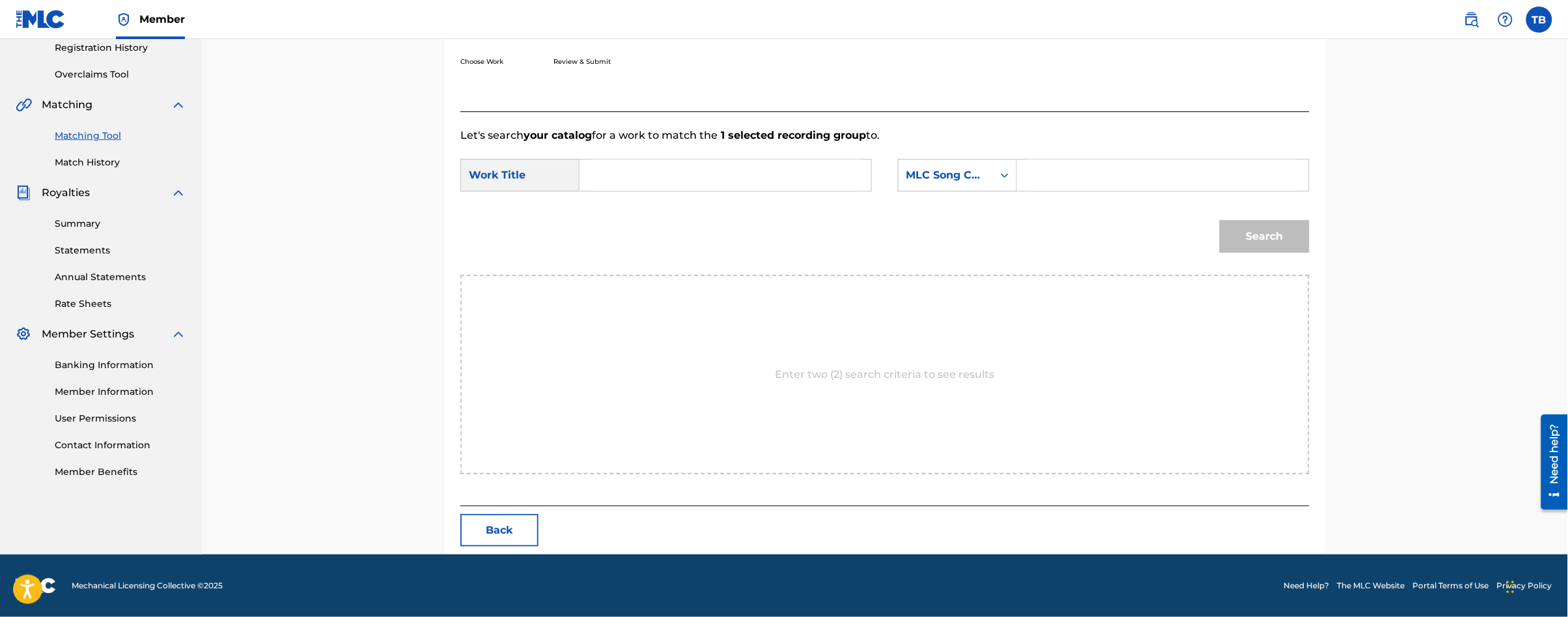
click at [598, 172] on input "Search Form" at bounding box center [725, 175] width 270 height 32
type input "passive aggressive"
click at [1008, 175] on icon "Search Form" at bounding box center [1005, 174] width 13 height 13
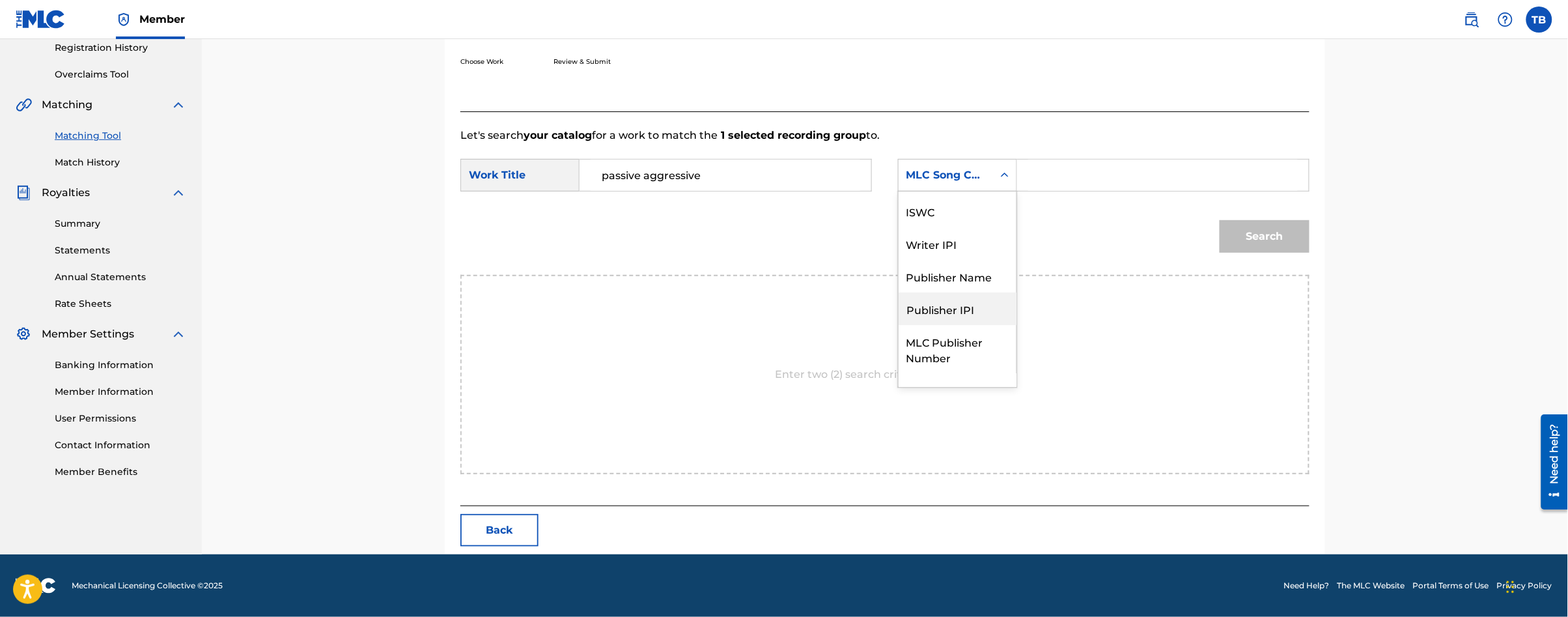
scroll to position [0, 0]
click at [983, 217] on div "Writer Name" at bounding box center [957, 207] width 118 height 32
click at [1033, 183] on input "Search Form" at bounding box center [1163, 175] width 270 height 32
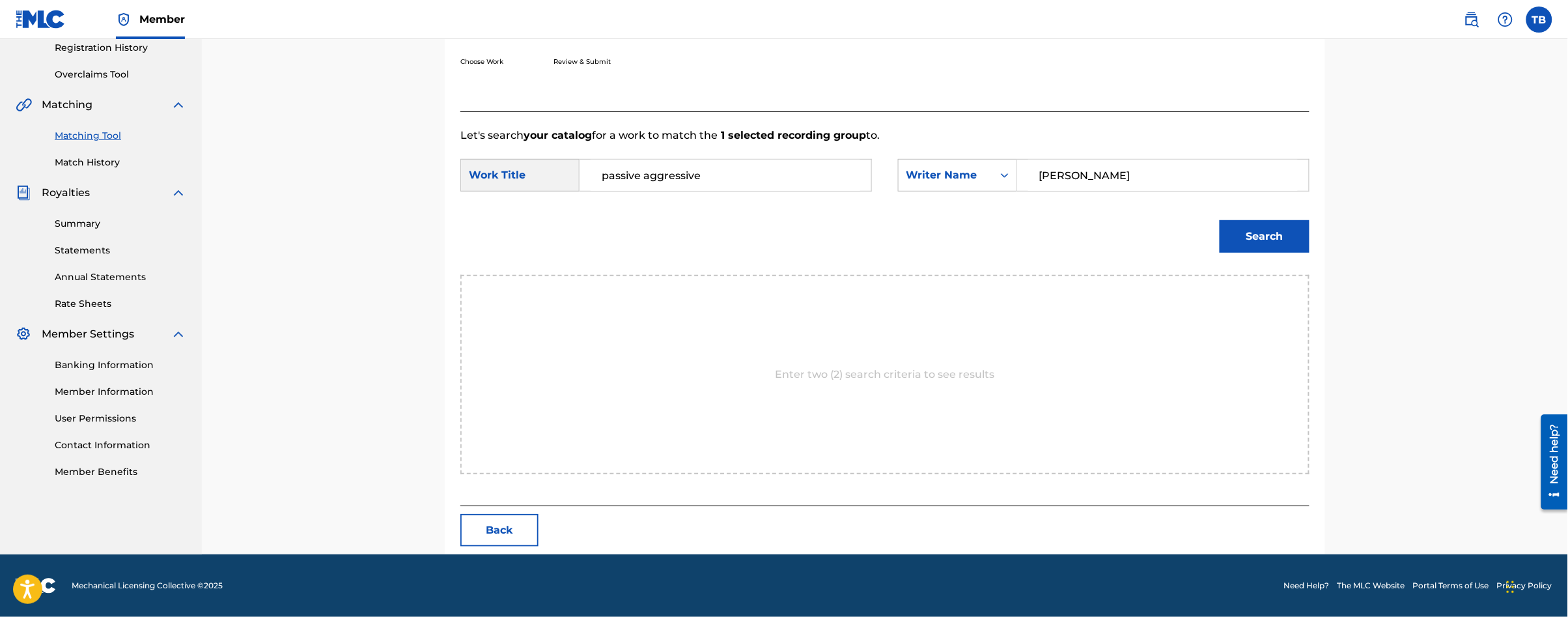
type input "[PERSON_NAME]"
click at [1219, 220] on button "Search" at bounding box center [1264, 236] width 90 height 32
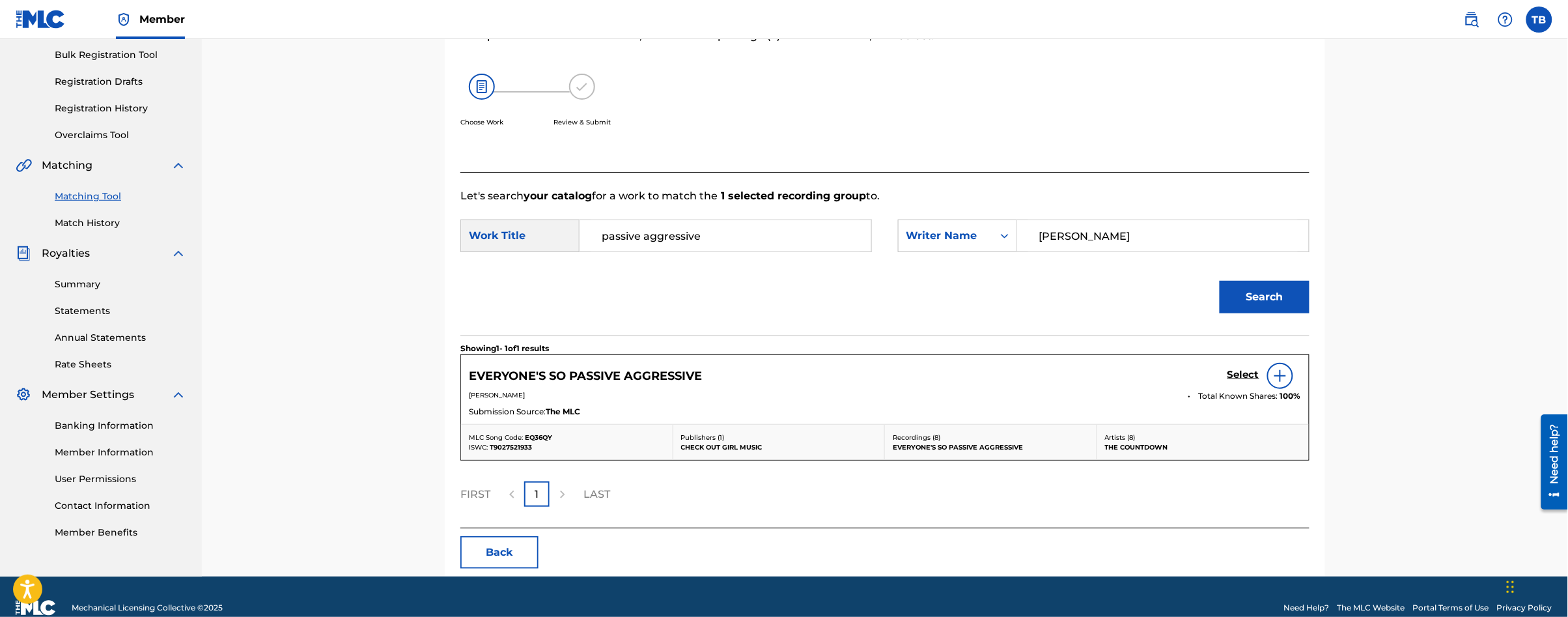
scroll to position [213, 0]
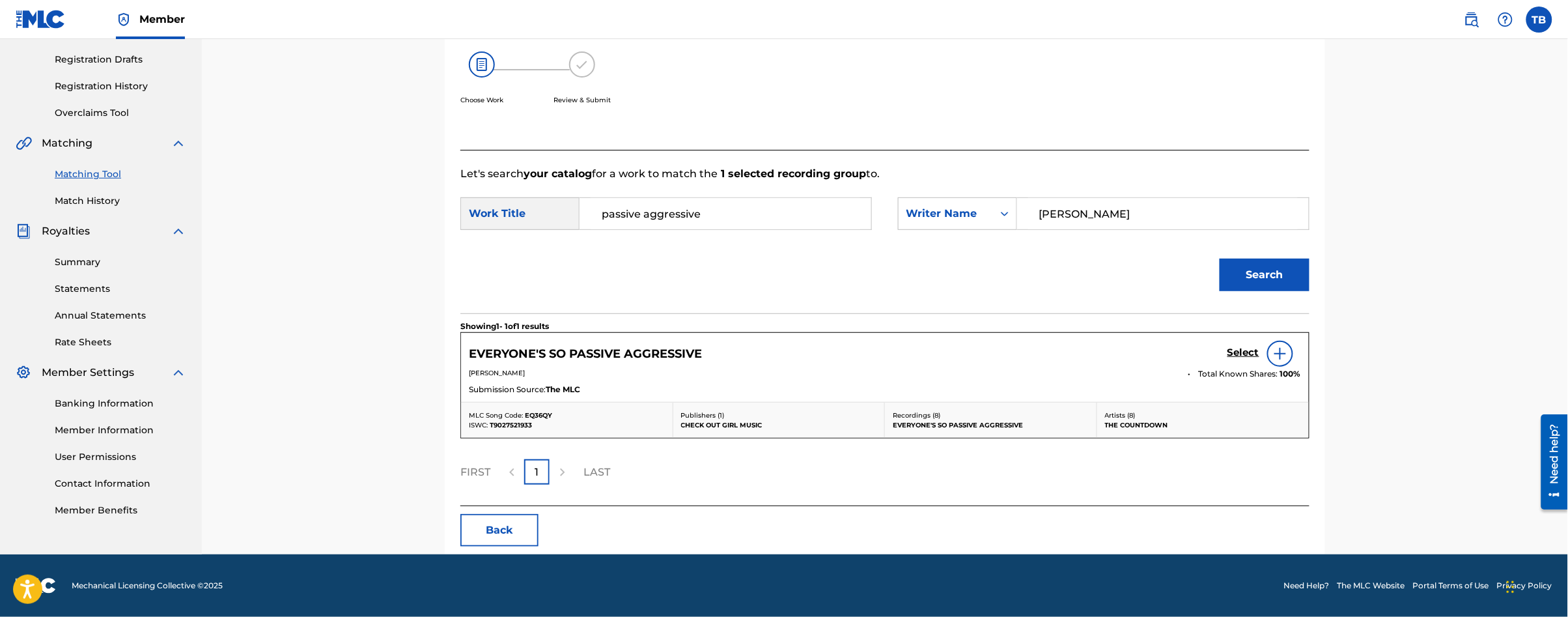
click at [1243, 352] on h5 "Select" at bounding box center [1243, 352] width 32 height 12
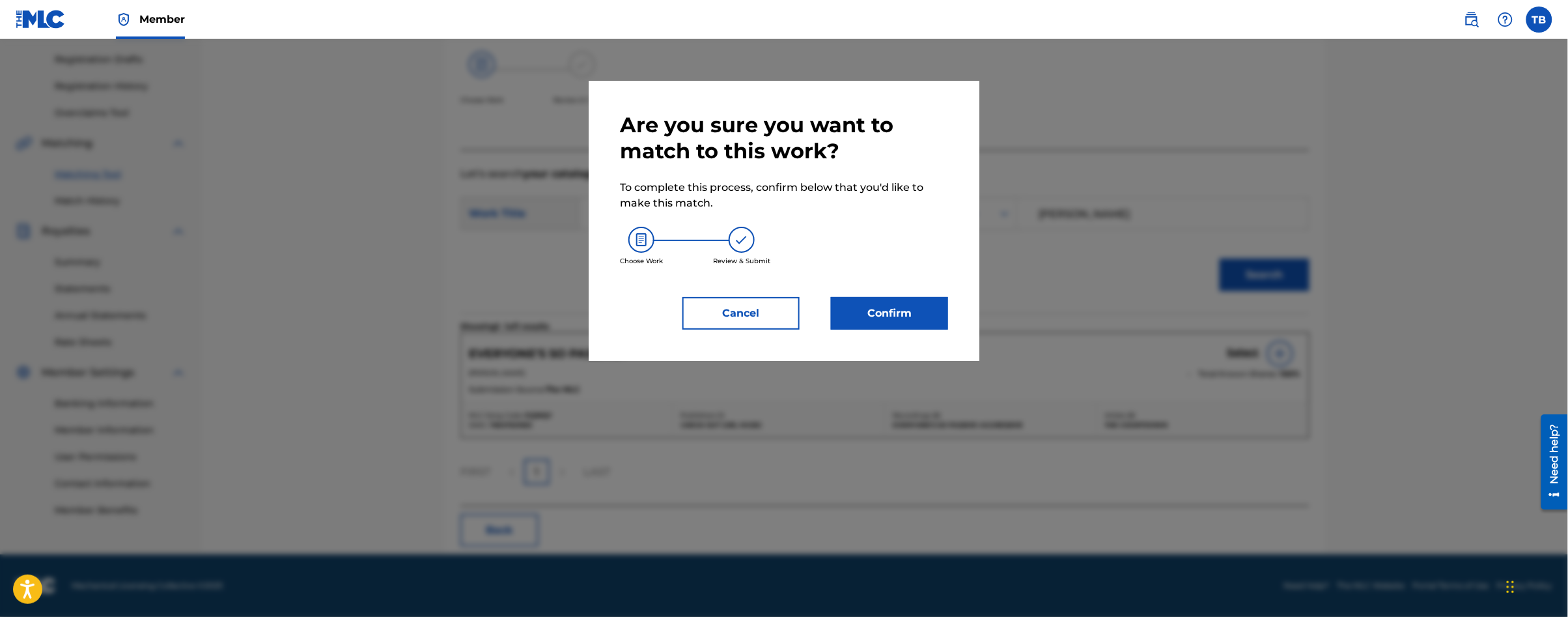
click at [905, 299] on button "Confirm" at bounding box center [890, 313] width 117 height 32
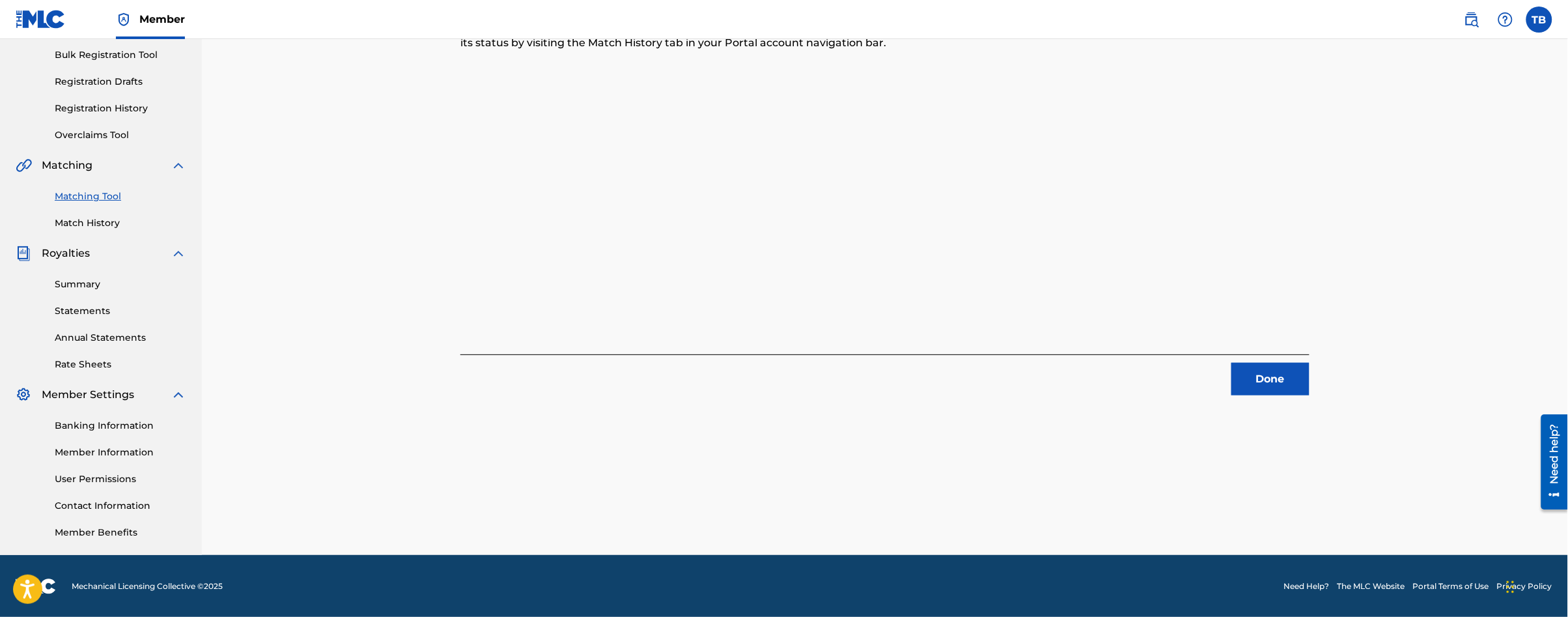
click at [1266, 380] on button "Done" at bounding box center [1270, 379] width 78 height 32
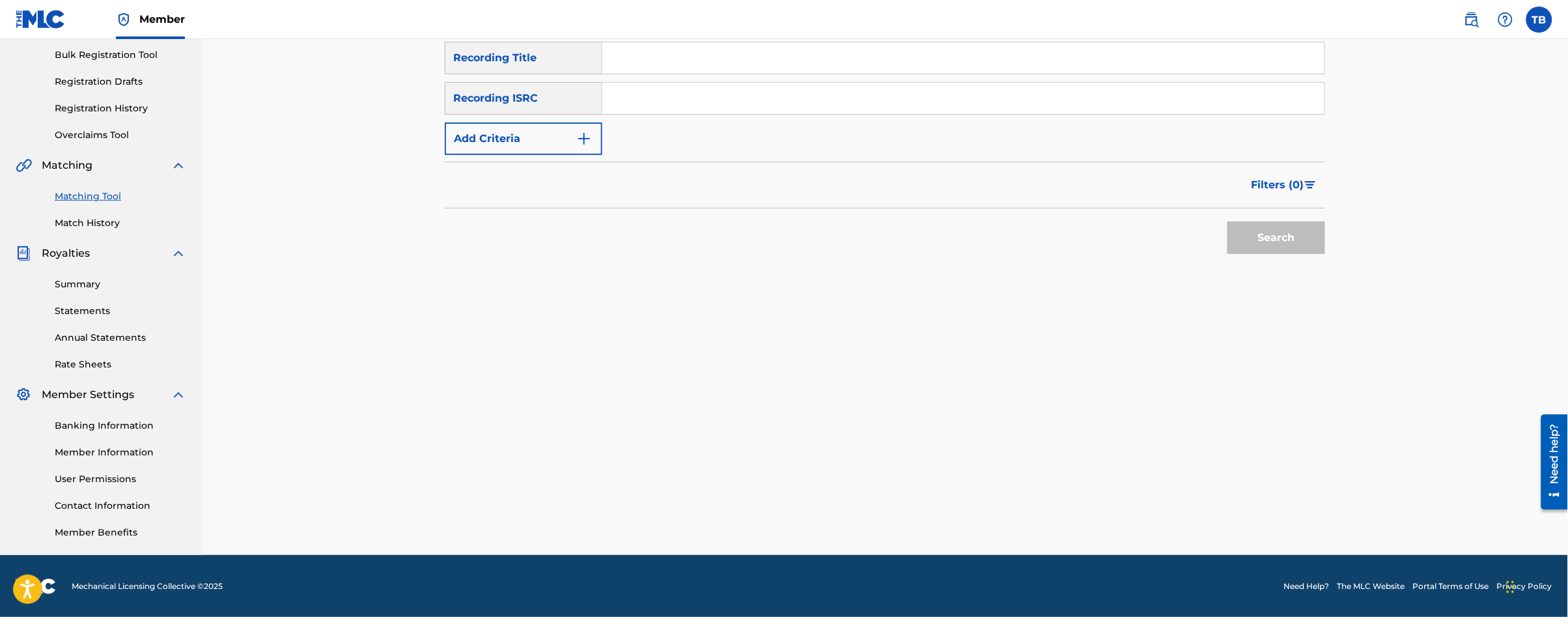
click at [86, 198] on link "Matching Tool" at bounding box center [120, 196] width 131 height 14
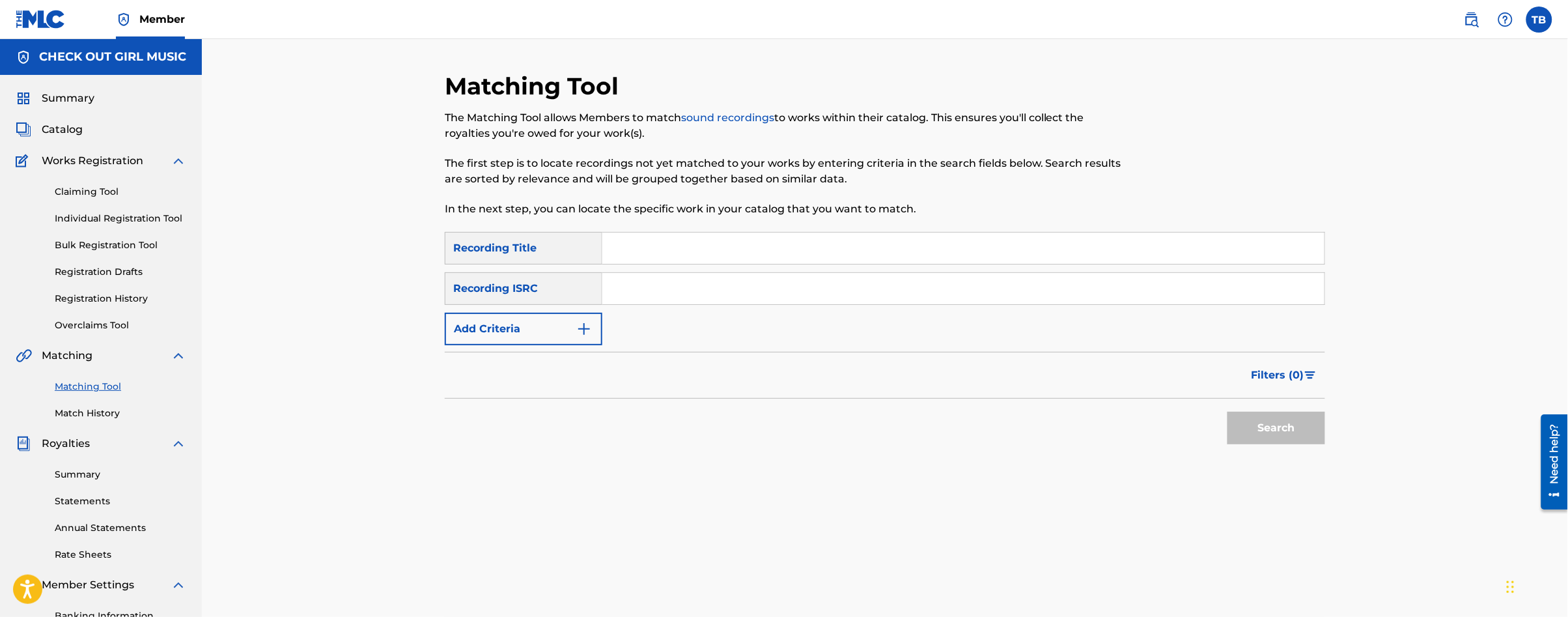
click at [554, 331] on button "Add Criteria" at bounding box center [524, 328] width 158 height 32
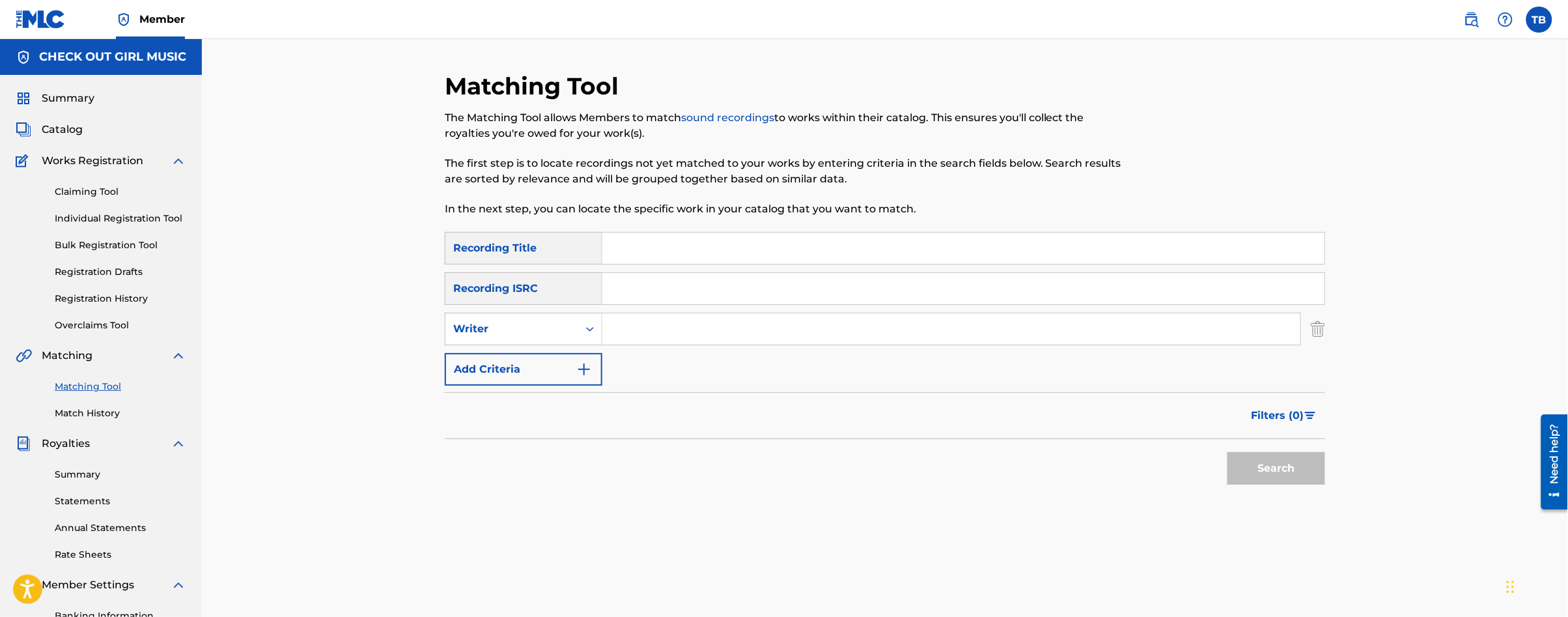
click at [621, 330] on input "Search Form" at bounding box center [951, 329] width 698 height 32
type input "[PERSON_NAME]"
click at [1262, 455] on button "Search" at bounding box center [1276, 467] width 98 height 32
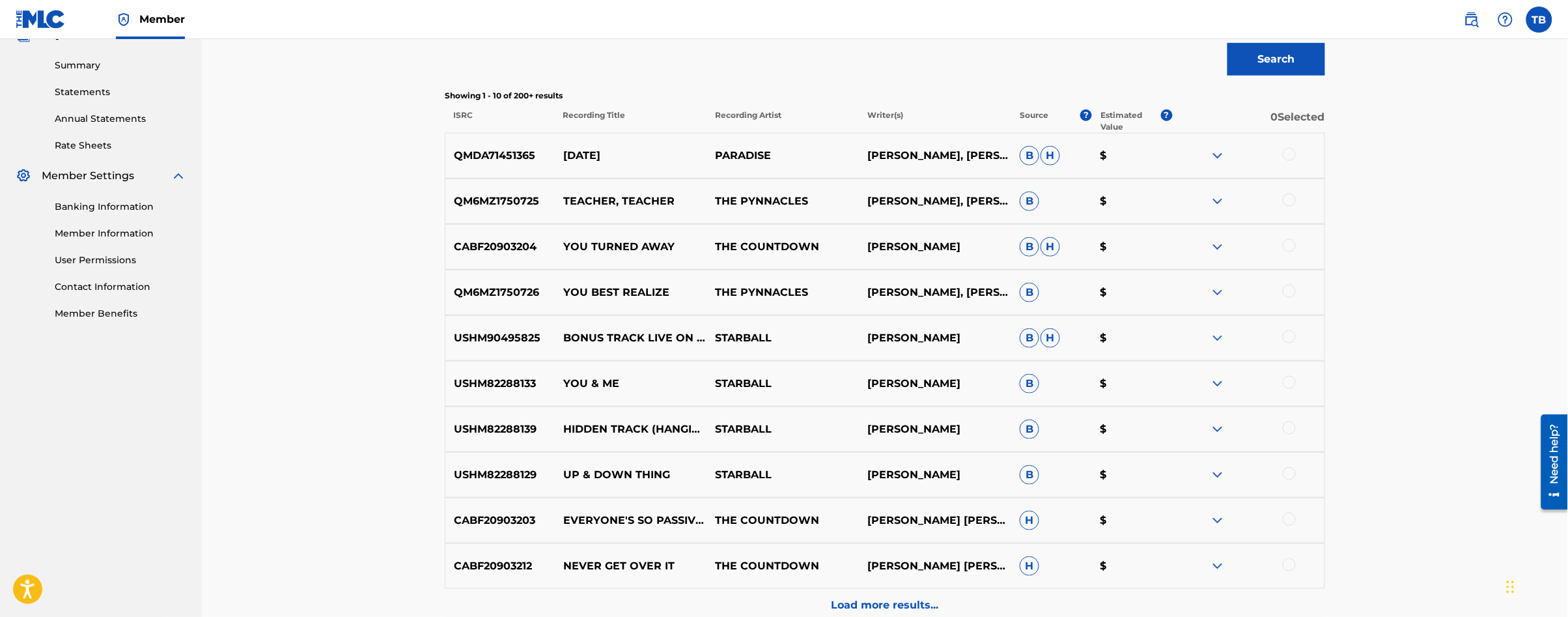
scroll to position [422, 0]
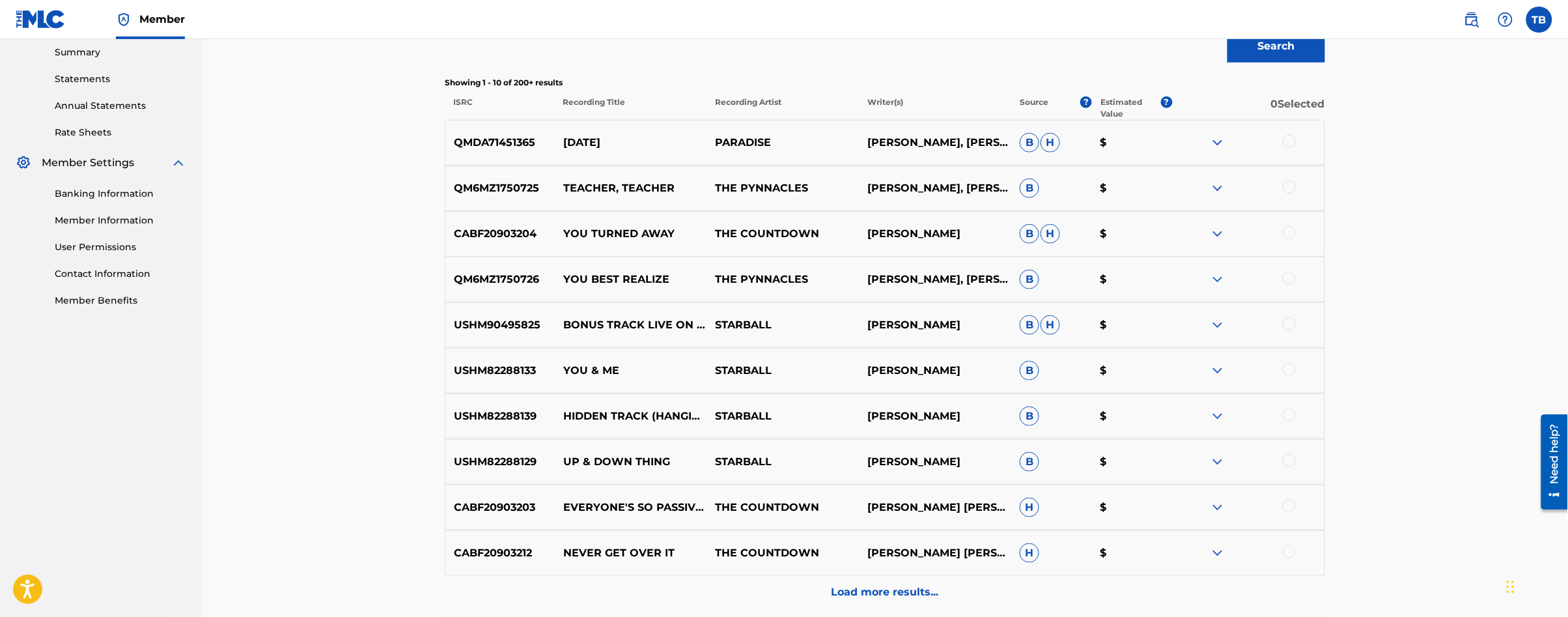
click at [1293, 556] on div at bounding box center [1248, 552] width 153 height 16
click at [1291, 552] on div at bounding box center [1289, 551] width 13 height 13
click at [902, 507] on button "Match 1 Group" at bounding box center [915, 510] width 144 height 32
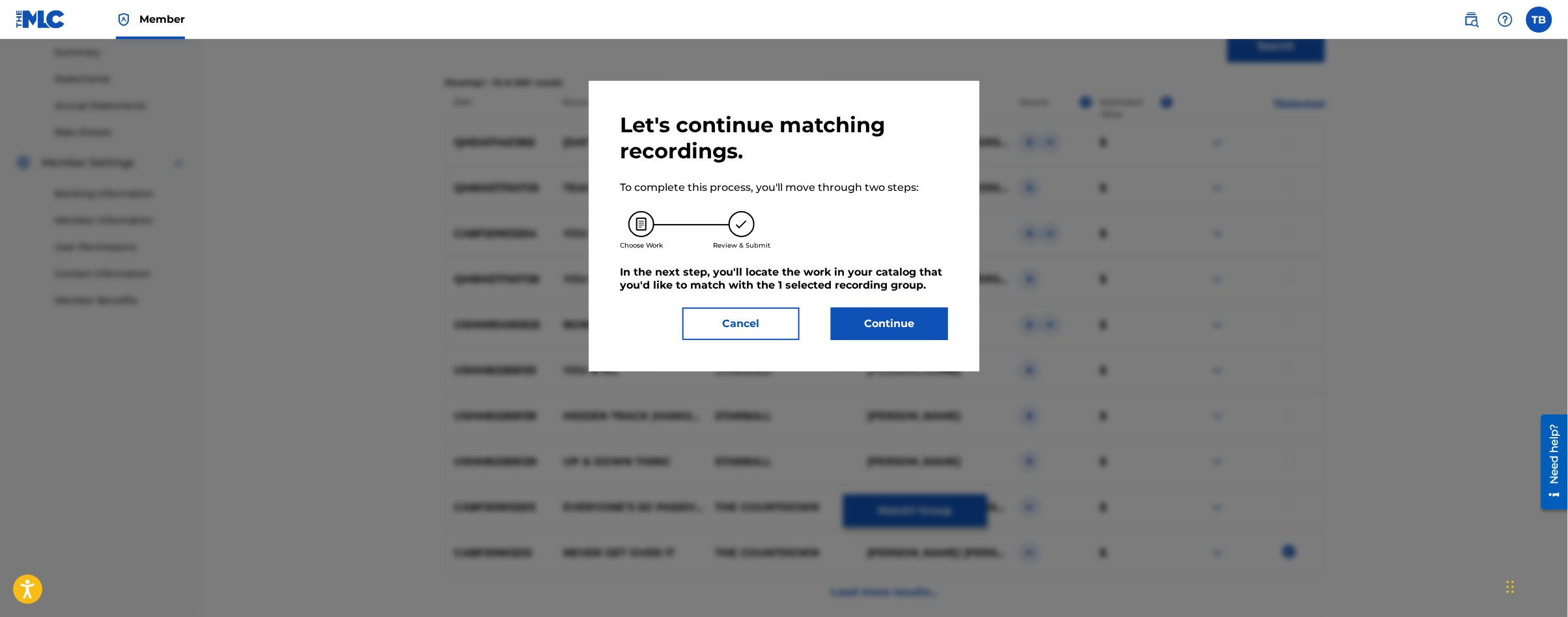
click at [946, 321] on button "Continue" at bounding box center [890, 323] width 117 height 32
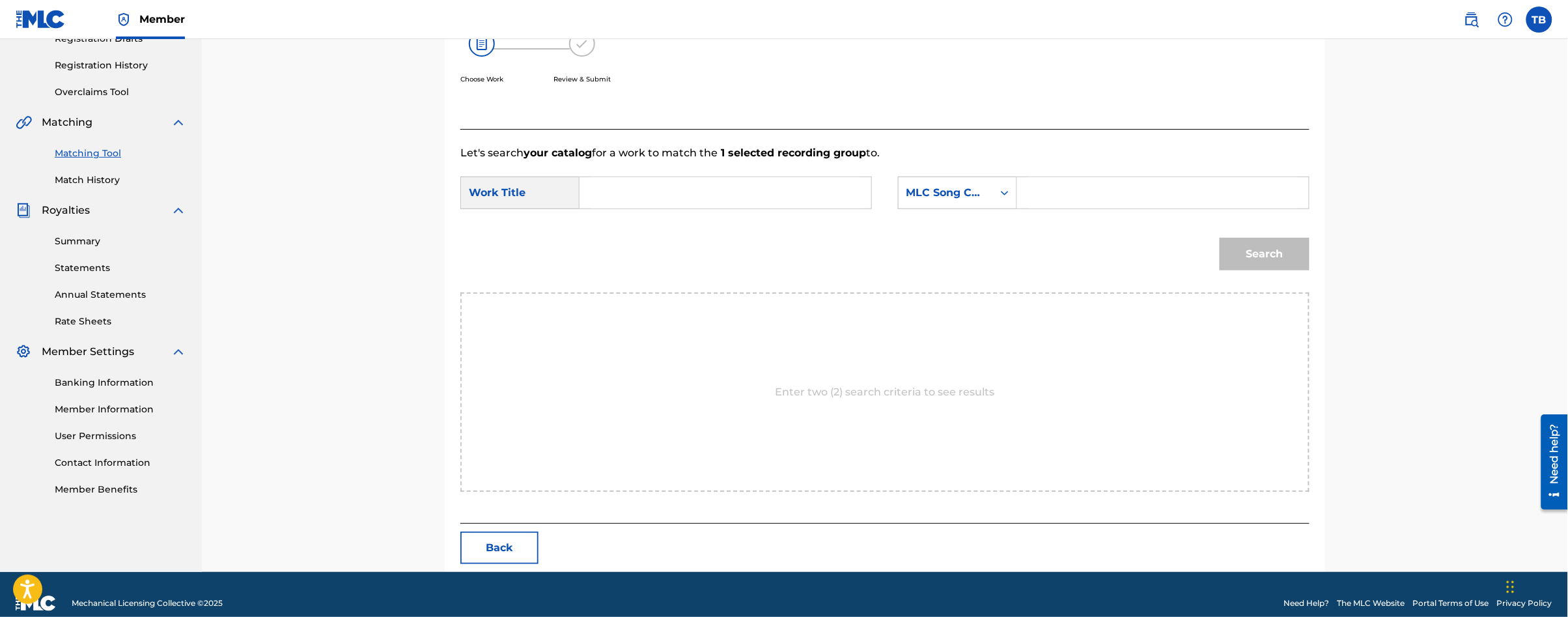
scroll to position [251, 0]
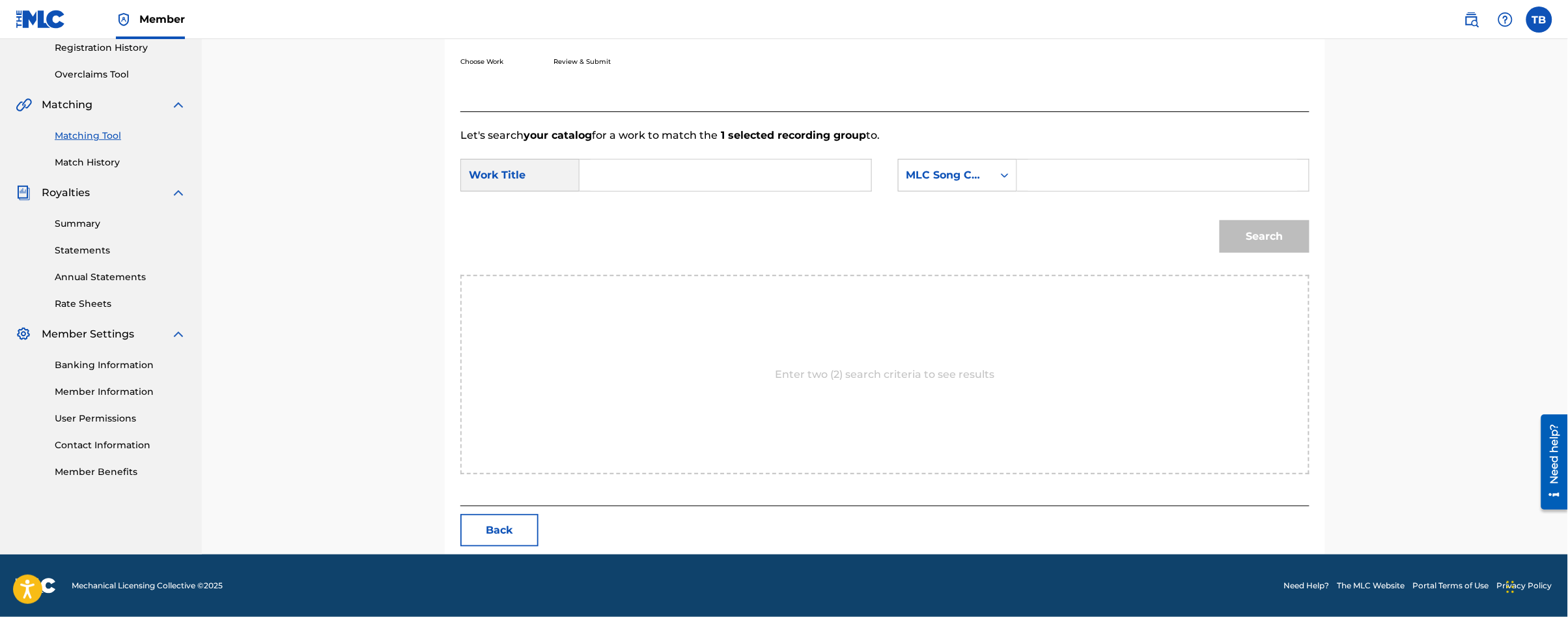
drag, startPoint x: 613, startPoint y: 147, endPoint x: 615, endPoint y: 171, distance: 24.1
click at [613, 148] on form "SearchWithCriteria4c13deec-9ab3-46f9-bc1f-bb8fb5162b6d Work Title SearchWithCri…" at bounding box center [885, 209] width 849 height 132
click at [615, 171] on input "Search Form" at bounding box center [725, 175] width 270 height 32
type input "never get over it"
click at [947, 180] on div "MLC Song Code" at bounding box center [945, 175] width 79 height 16
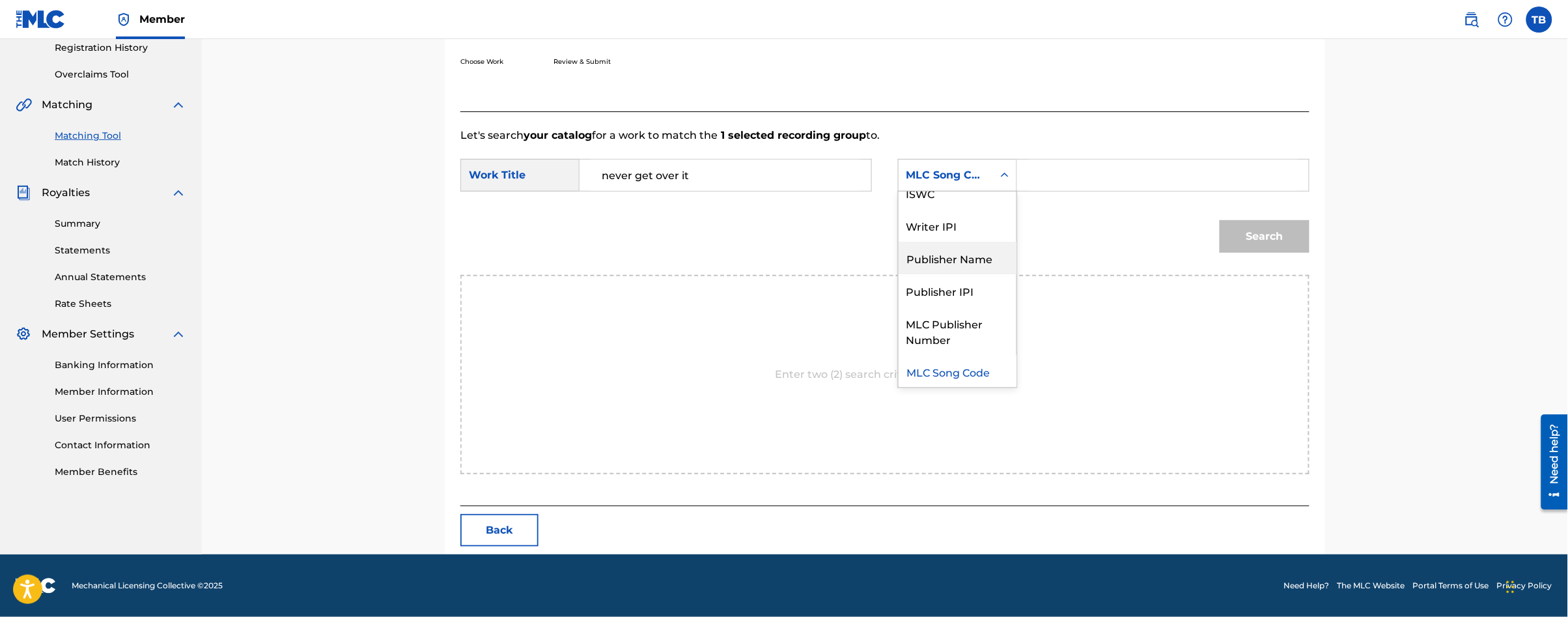
scroll to position [0, 0]
click at [927, 199] on div "Writer Name" at bounding box center [957, 207] width 118 height 32
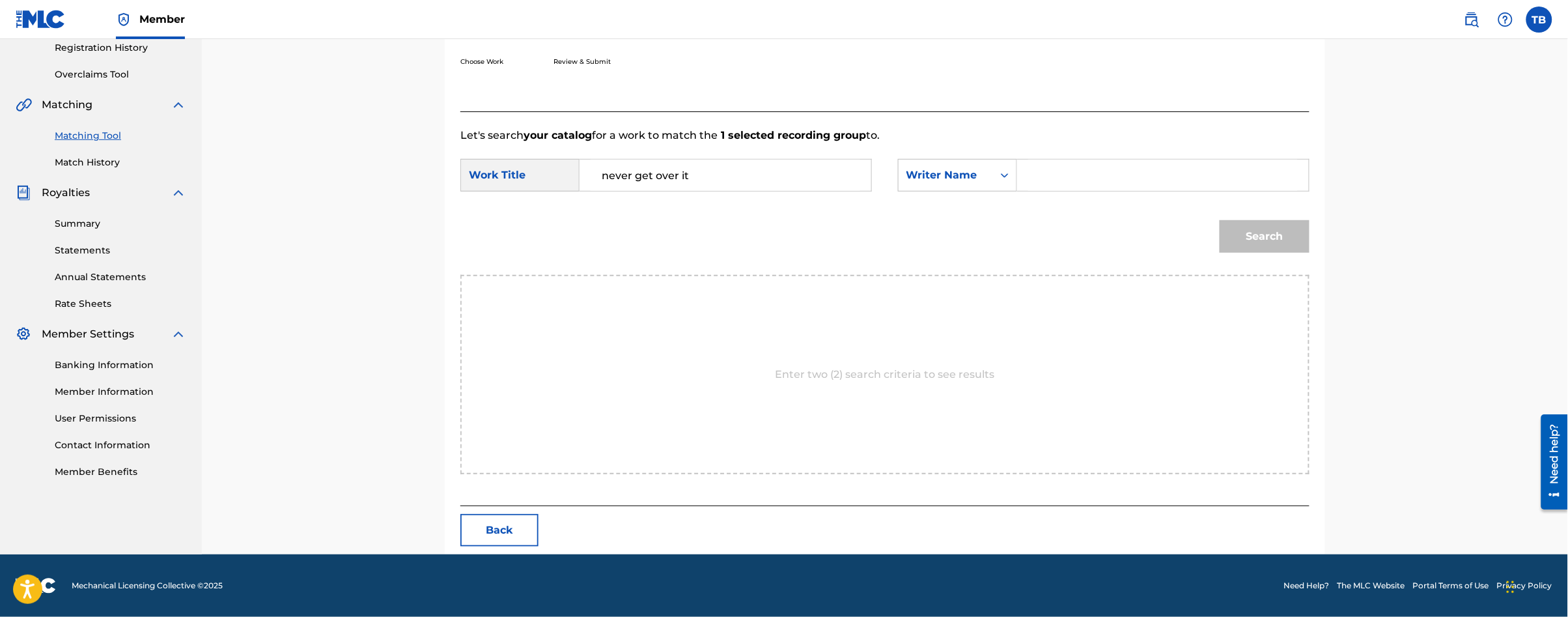
click at [1093, 169] on input "Search Form" at bounding box center [1163, 175] width 270 height 32
type input "[PERSON_NAME]"
click at [1219, 220] on button "Search" at bounding box center [1264, 236] width 90 height 32
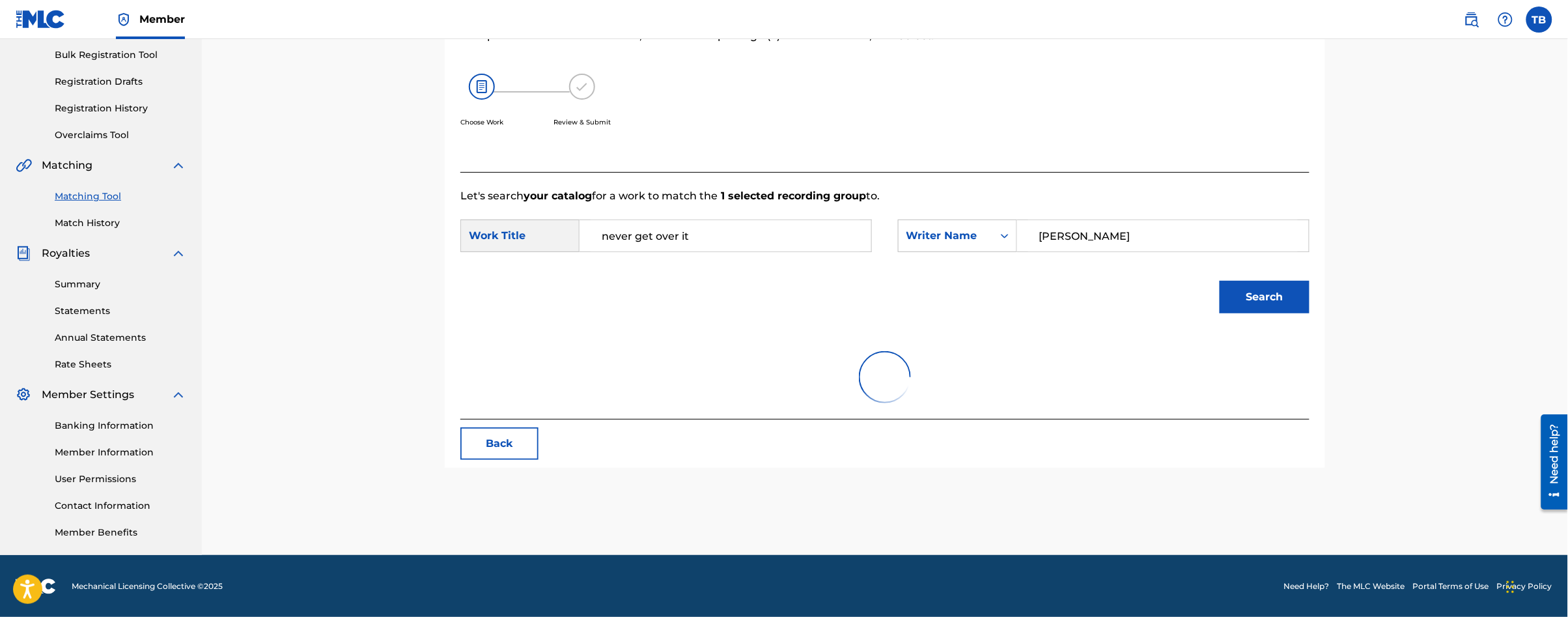
scroll to position [251, 0]
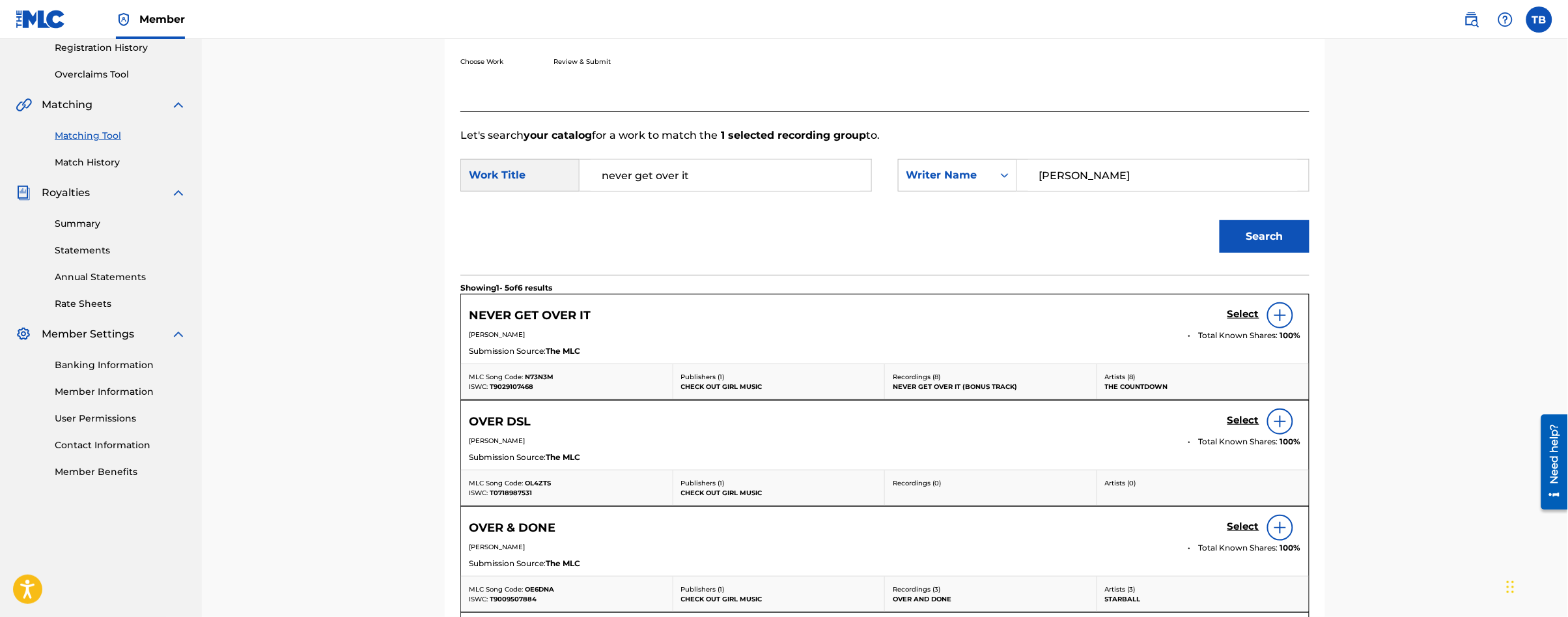
click at [1247, 309] on h5 "Select" at bounding box center [1243, 314] width 32 height 12
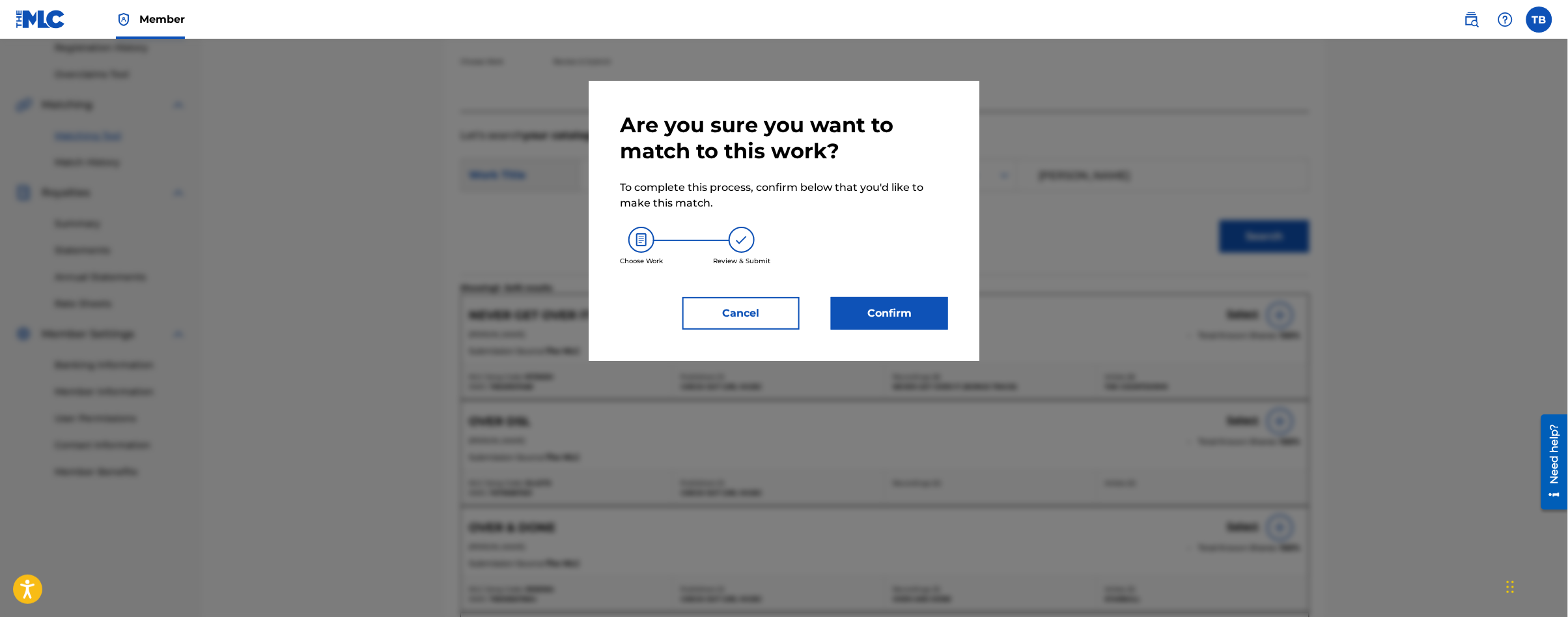
click at [925, 301] on button "Confirm" at bounding box center [890, 313] width 117 height 32
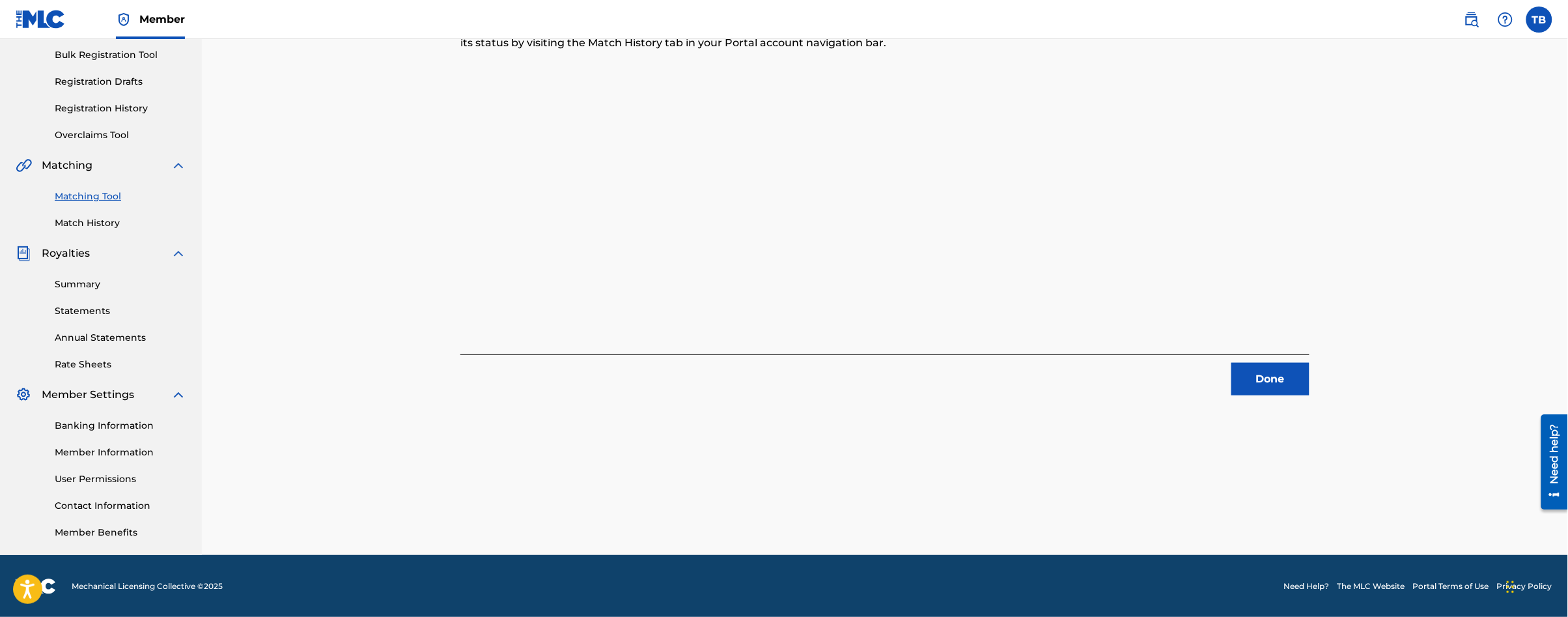
click at [1276, 374] on button "Done" at bounding box center [1270, 379] width 78 height 32
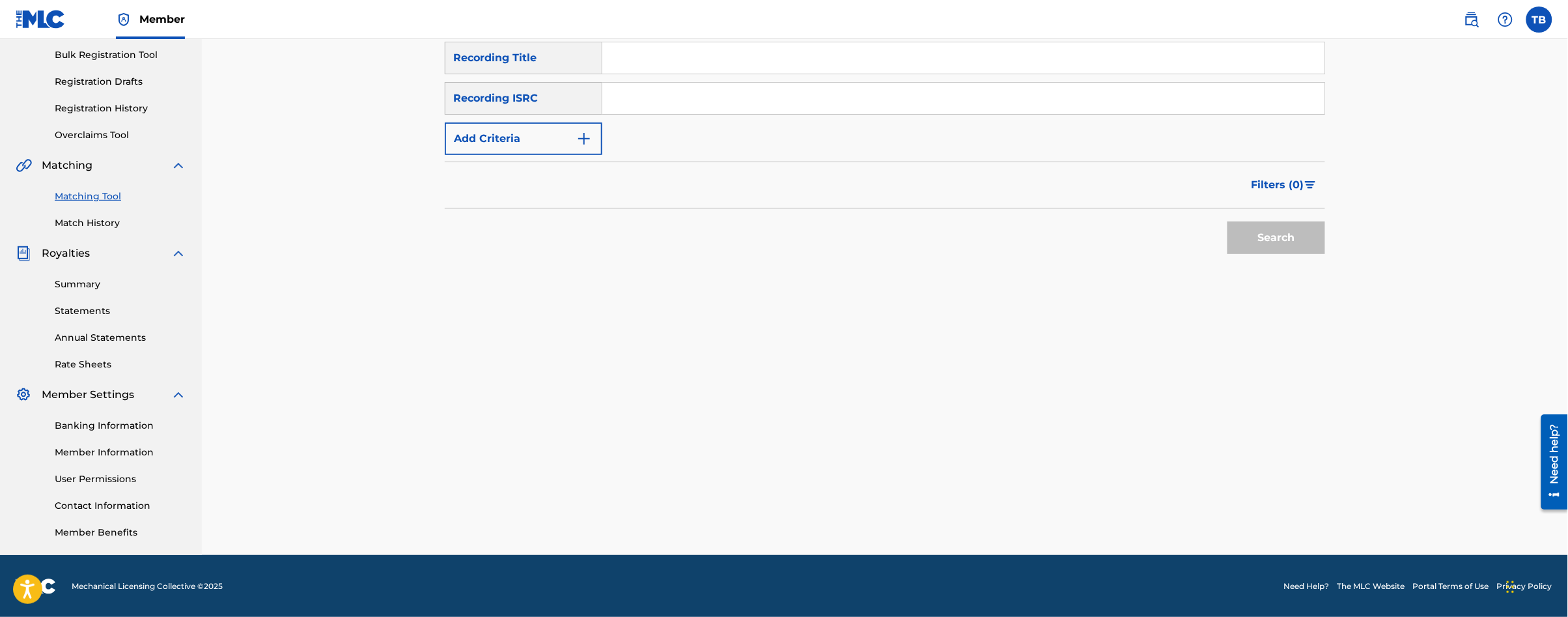
click at [70, 193] on link "Matching Tool" at bounding box center [120, 196] width 131 height 14
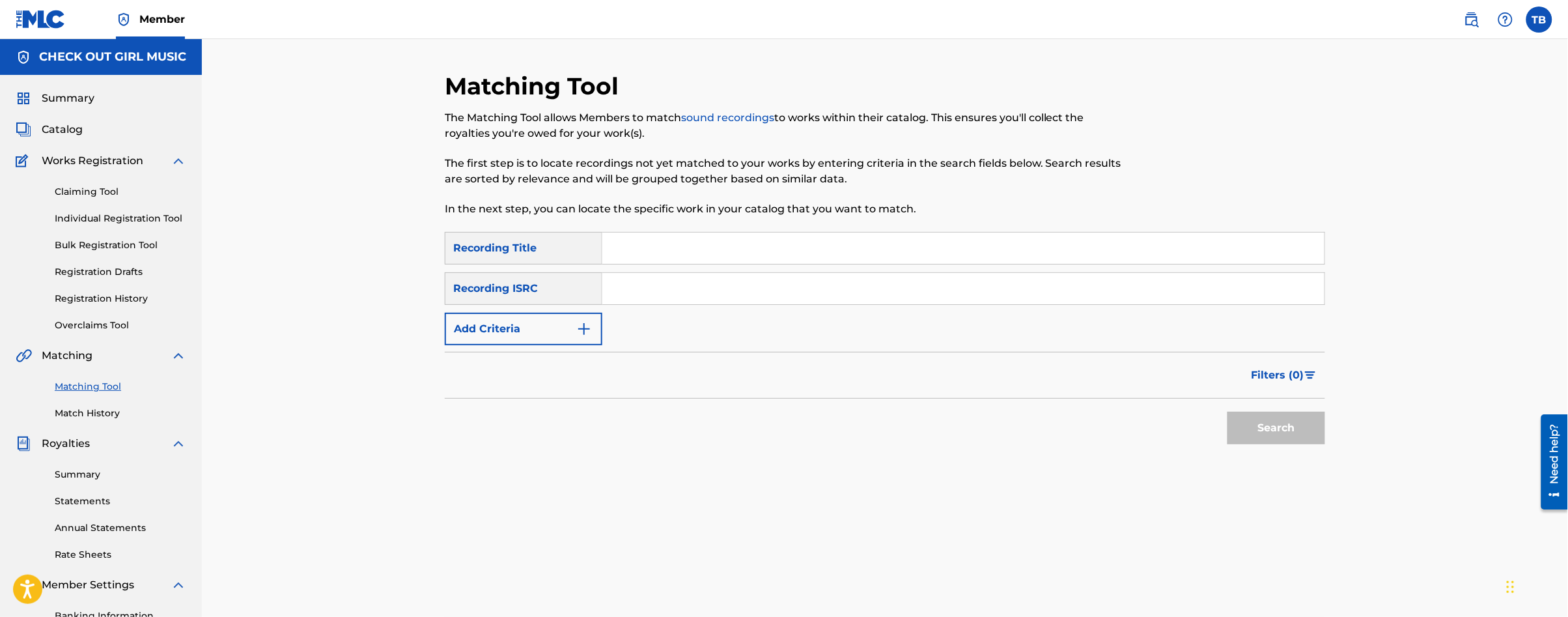
click at [568, 330] on button "Add Criteria" at bounding box center [524, 328] width 158 height 32
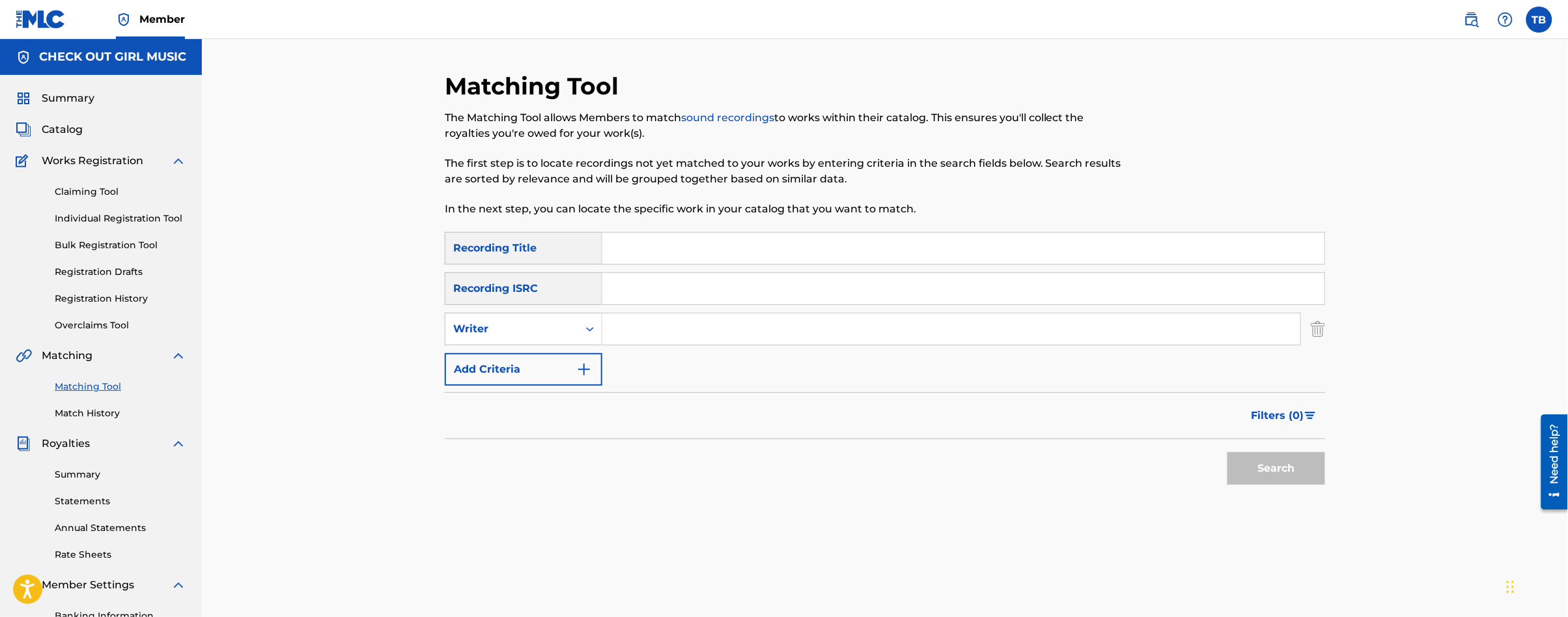
click at [647, 336] on input "Search Form" at bounding box center [951, 329] width 698 height 32
type input "[PERSON_NAME]"
click at [1308, 472] on button "Search" at bounding box center [1276, 467] width 98 height 32
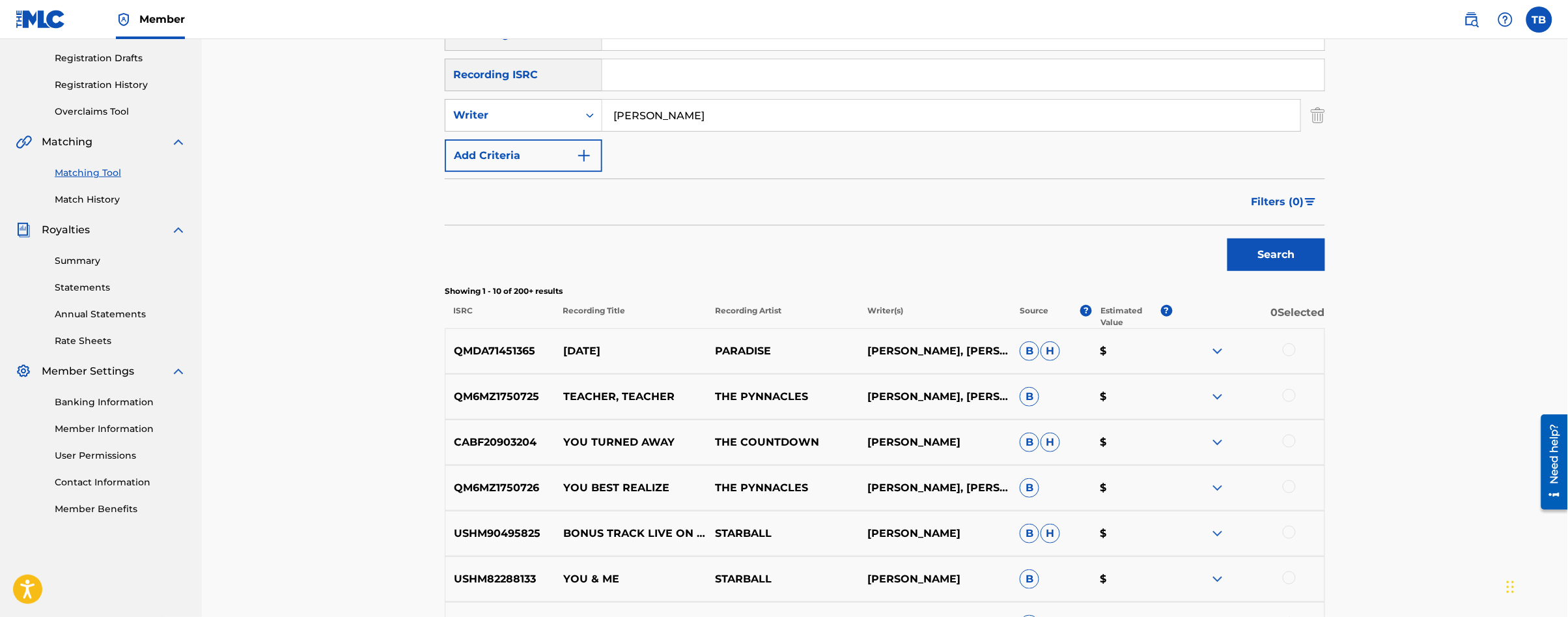
scroll to position [541, 0]
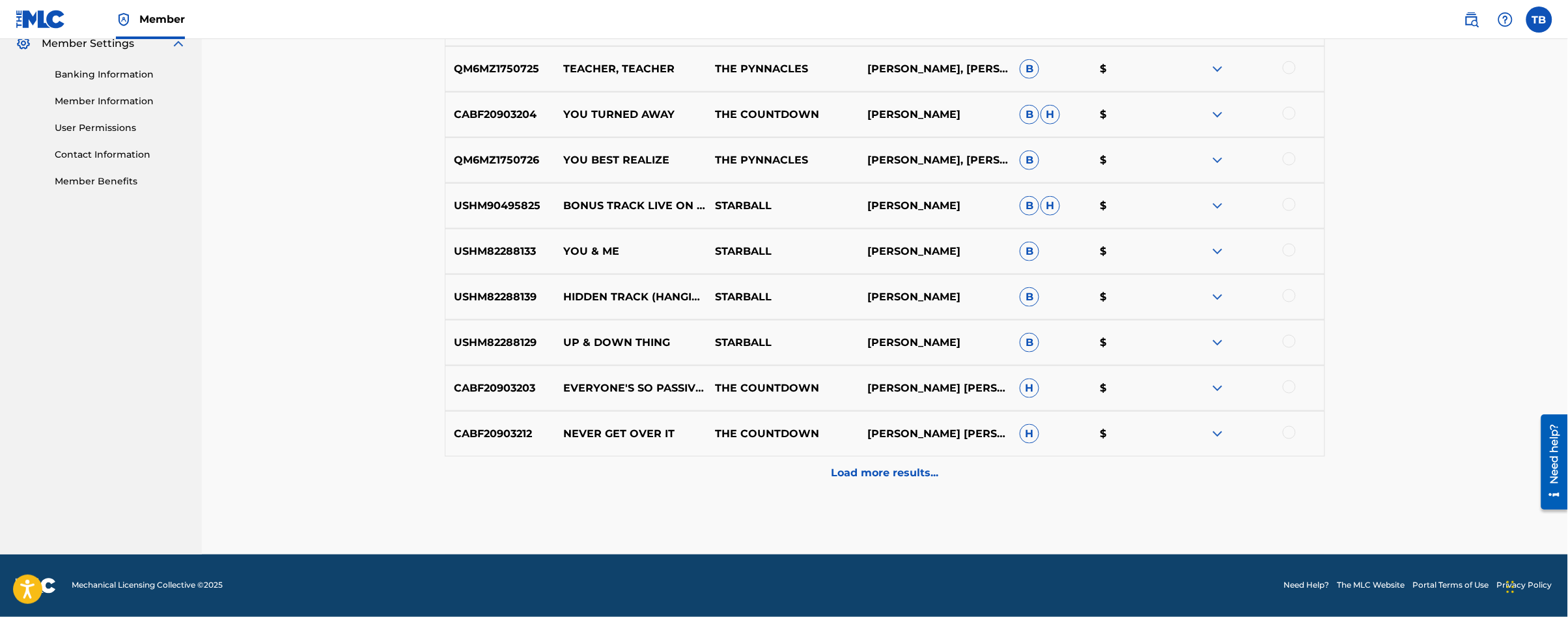
click at [906, 481] on div "Load more results..." at bounding box center [885, 473] width 881 height 32
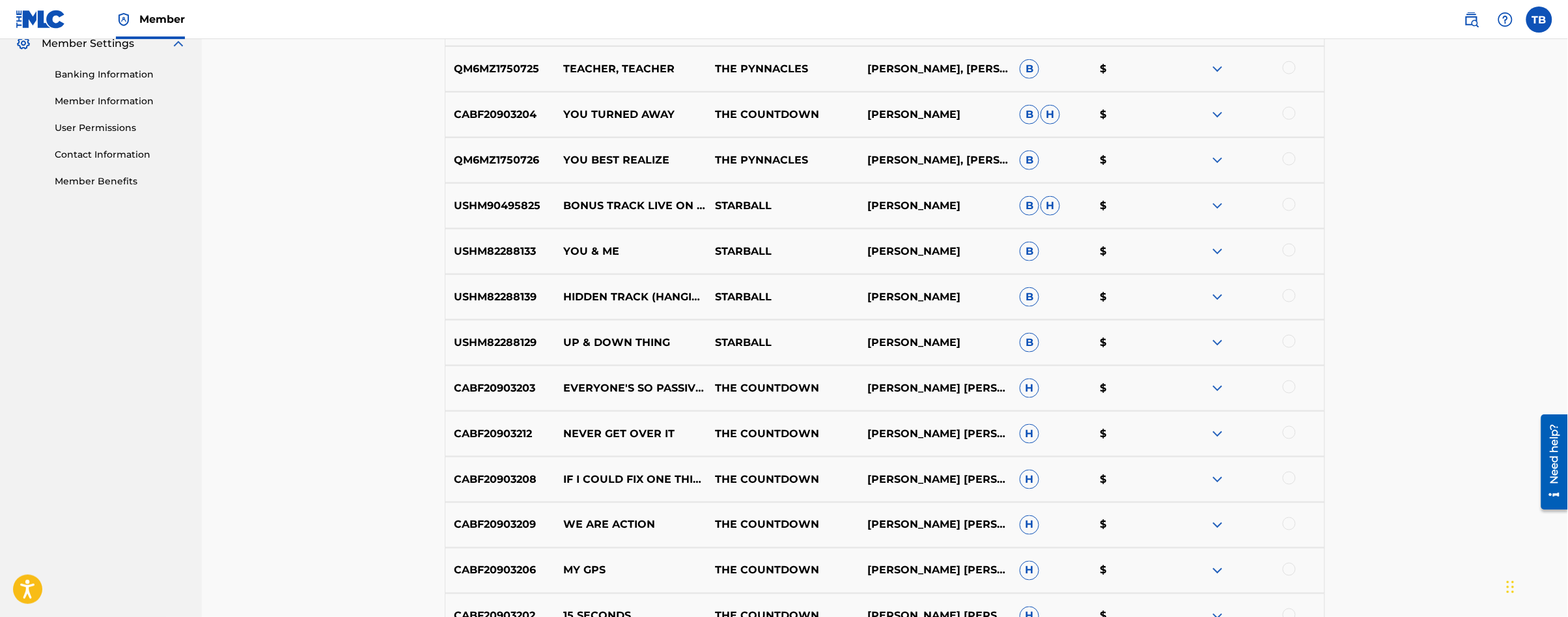
click at [1289, 481] on div at bounding box center [1289, 477] width 13 height 13
click at [922, 510] on button "Match 1 Group" at bounding box center [915, 510] width 144 height 32
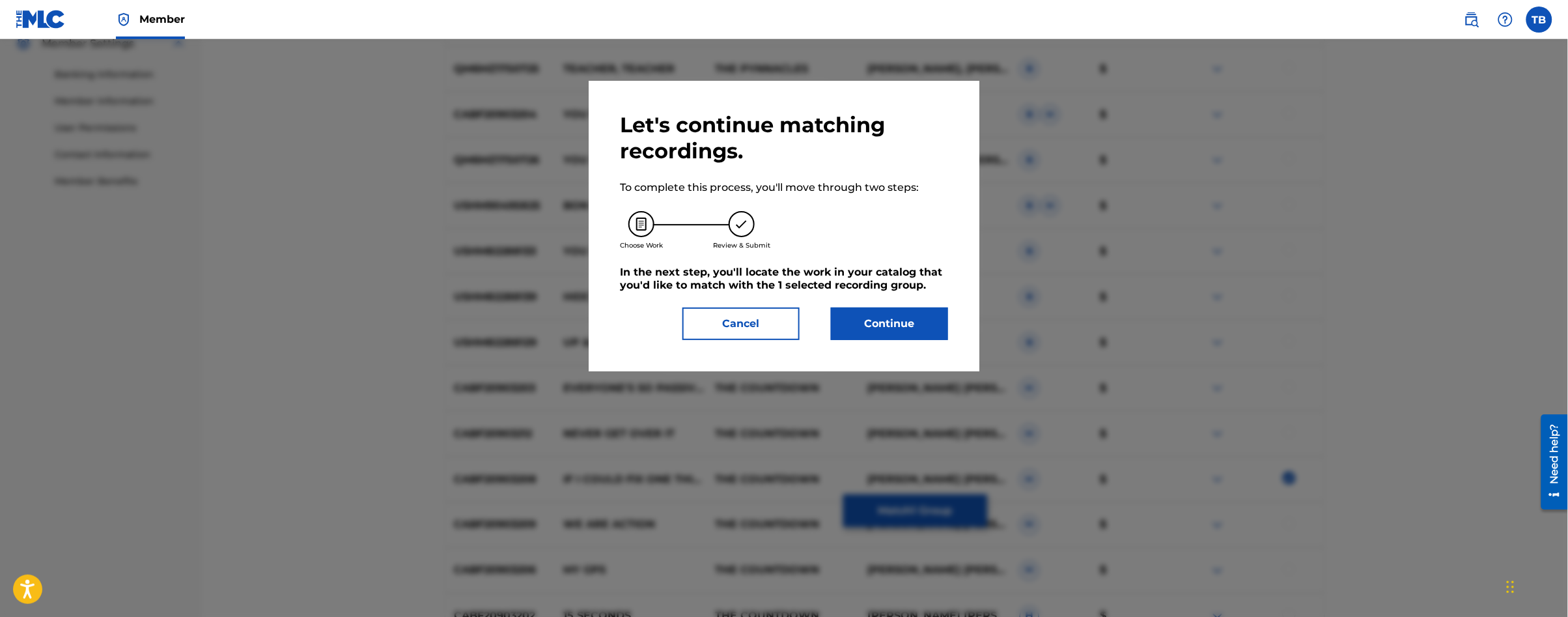
click at [898, 326] on button "Continue" at bounding box center [890, 323] width 117 height 32
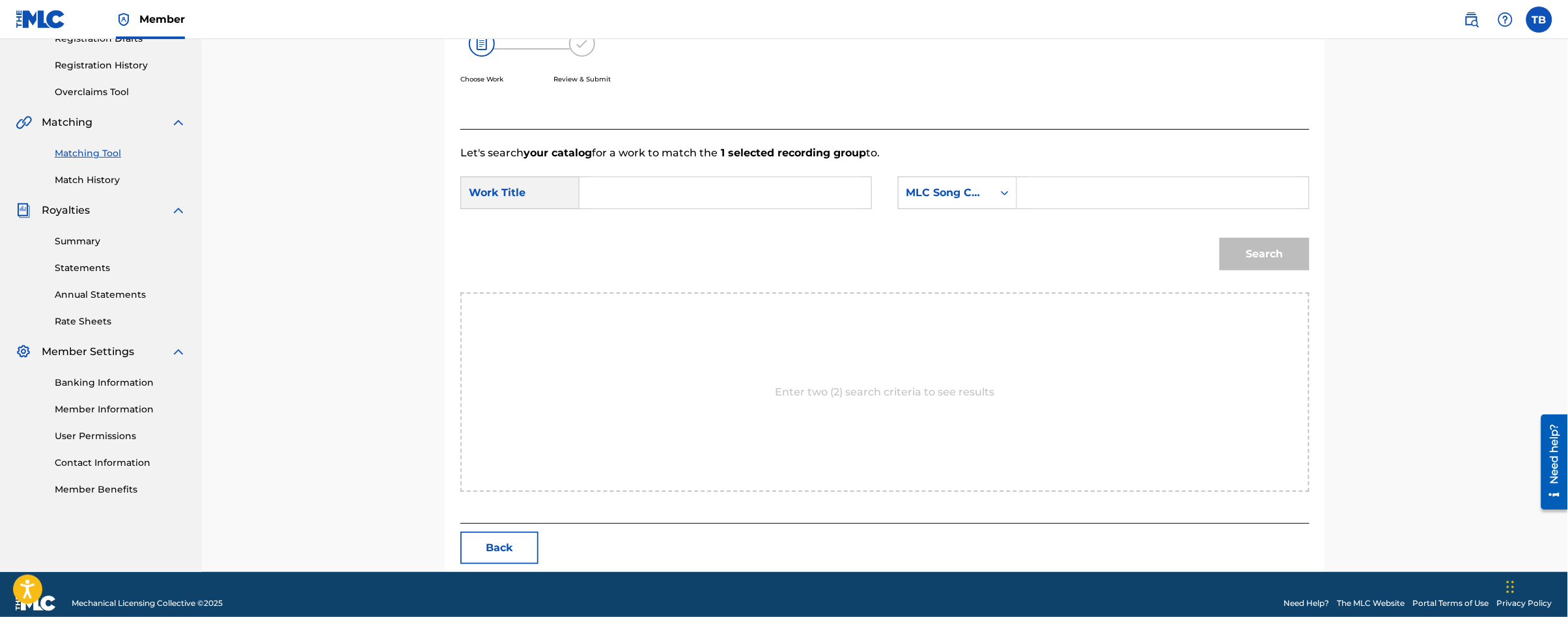
scroll to position [251, 0]
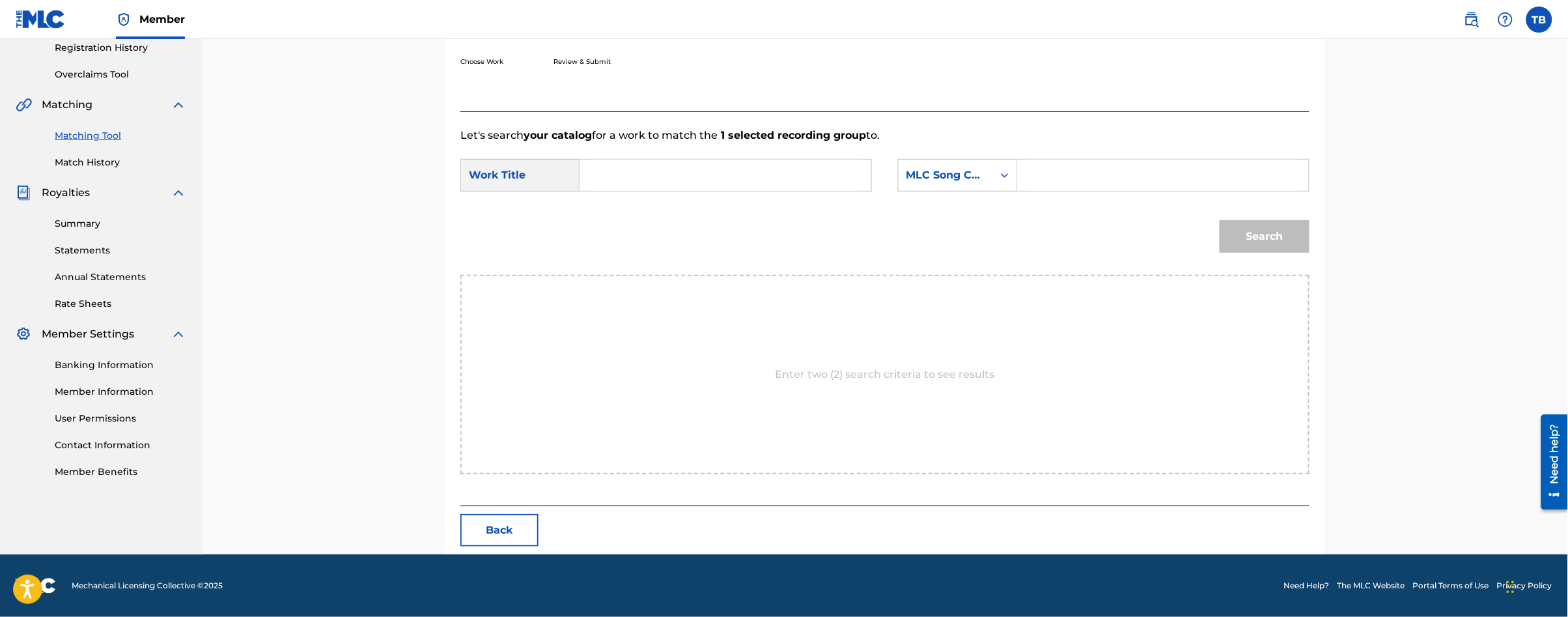
click at [589, 176] on div "Search Form" at bounding box center [725, 174] width 292 height 32
click at [603, 176] on input "Search Form" at bounding box center [725, 175] width 270 height 32
type input "if i could fix one thing"
click at [916, 175] on div "MLC Song Code" at bounding box center [945, 175] width 79 height 16
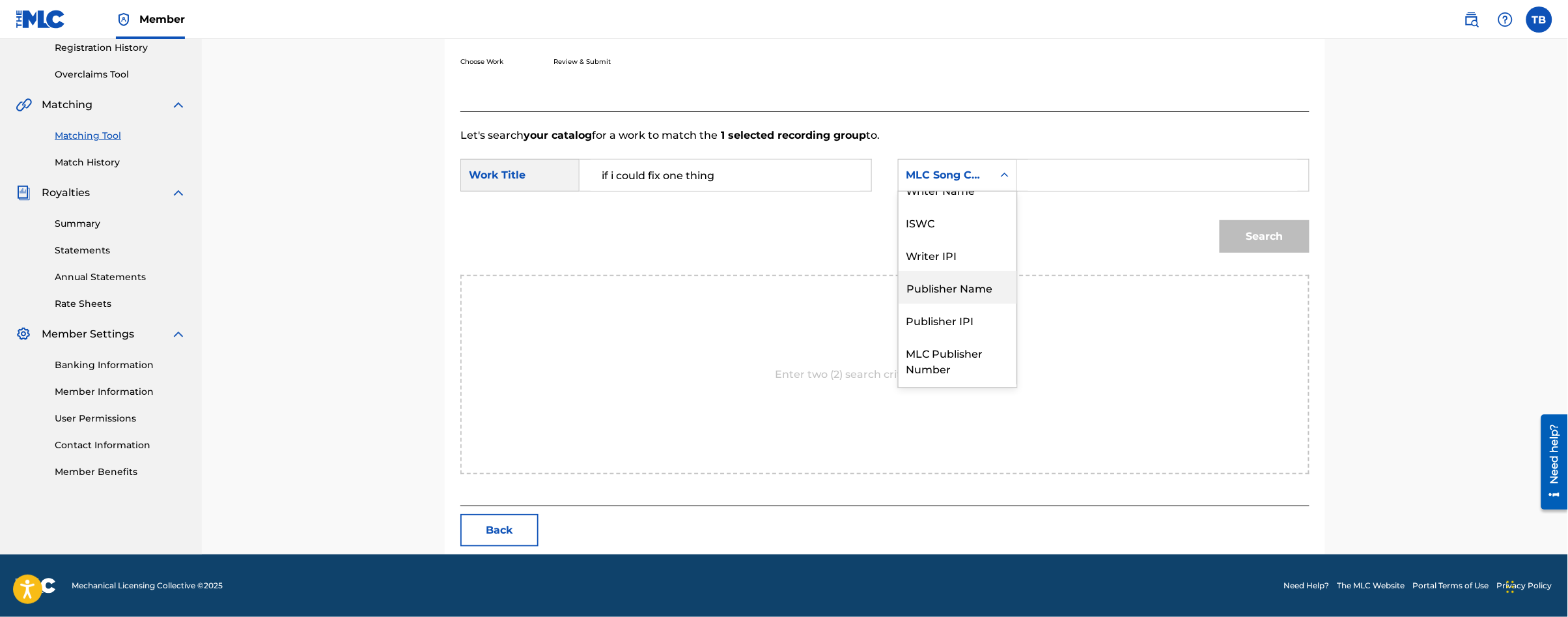
scroll to position [0, 0]
click at [974, 212] on div "Writer Name" at bounding box center [957, 207] width 118 height 32
click at [1068, 178] on input "Search Form" at bounding box center [1163, 175] width 270 height 32
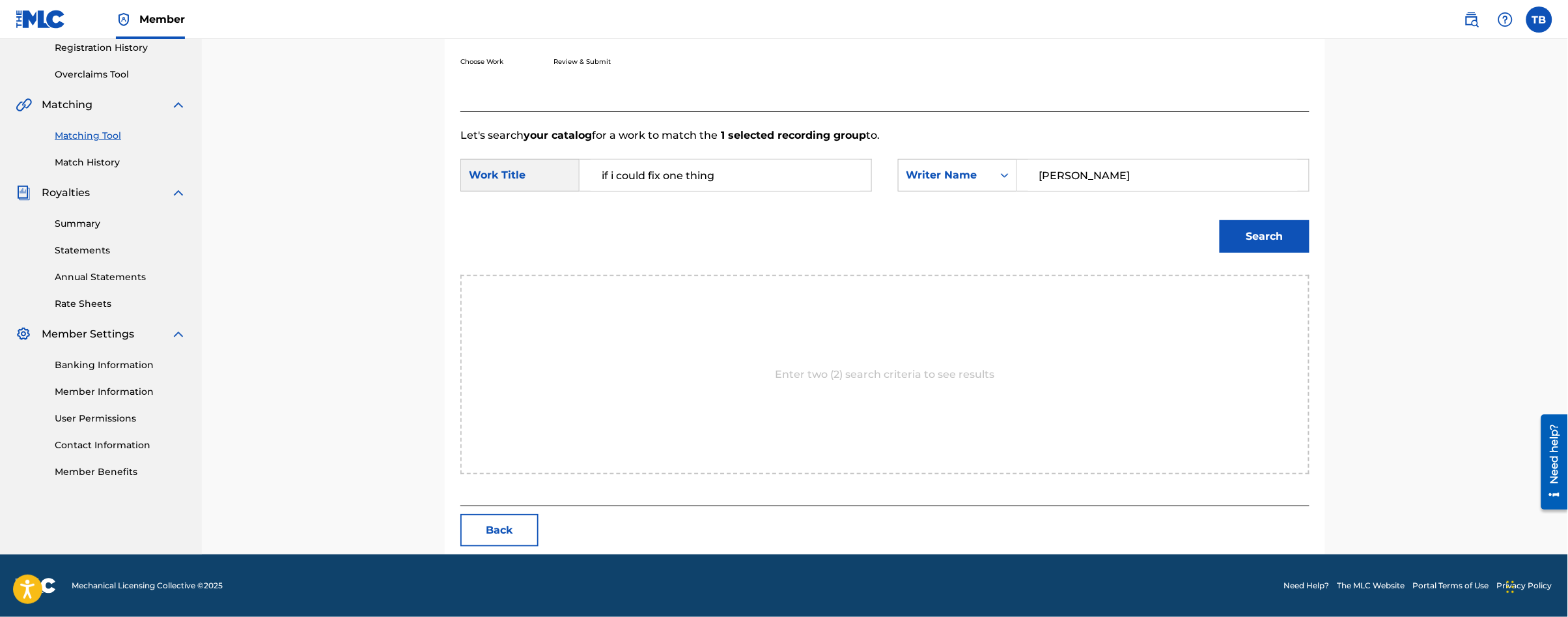
type input "[PERSON_NAME]"
click at [1258, 225] on button "Search" at bounding box center [1264, 236] width 90 height 32
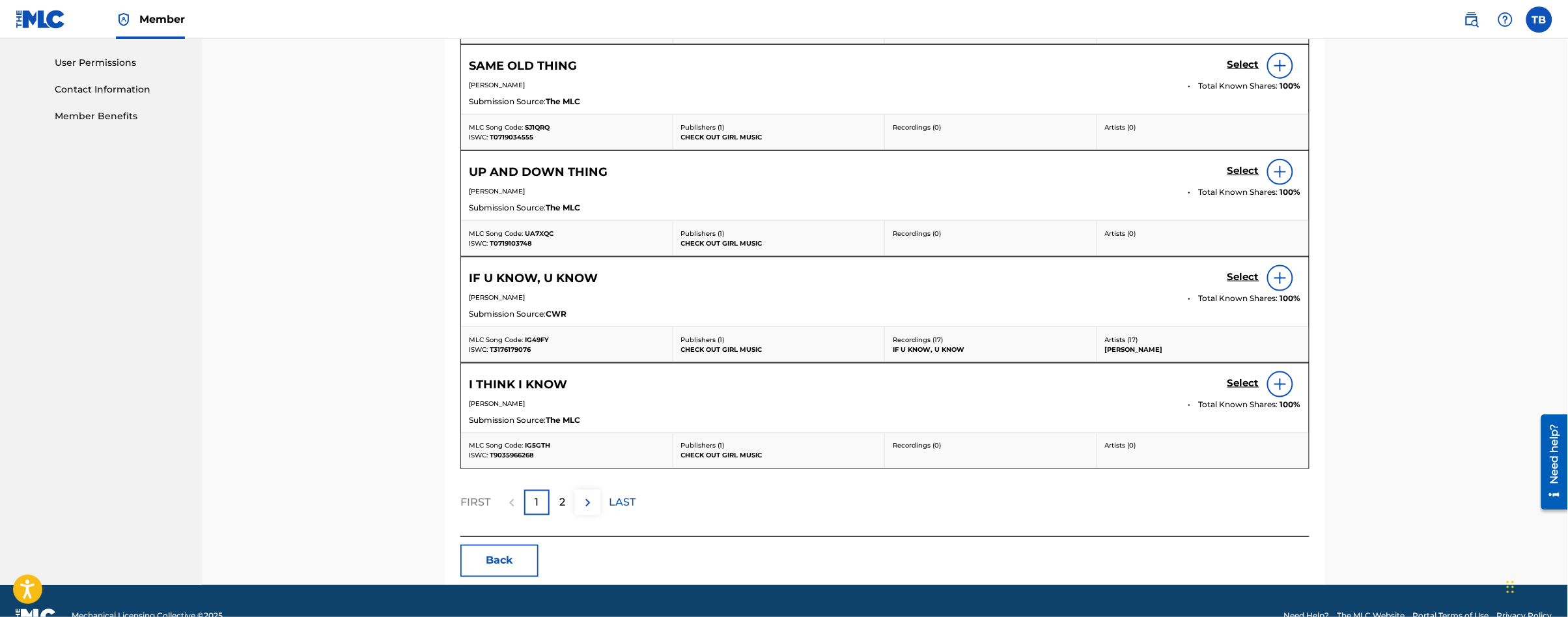
scroll to position [639, 0]
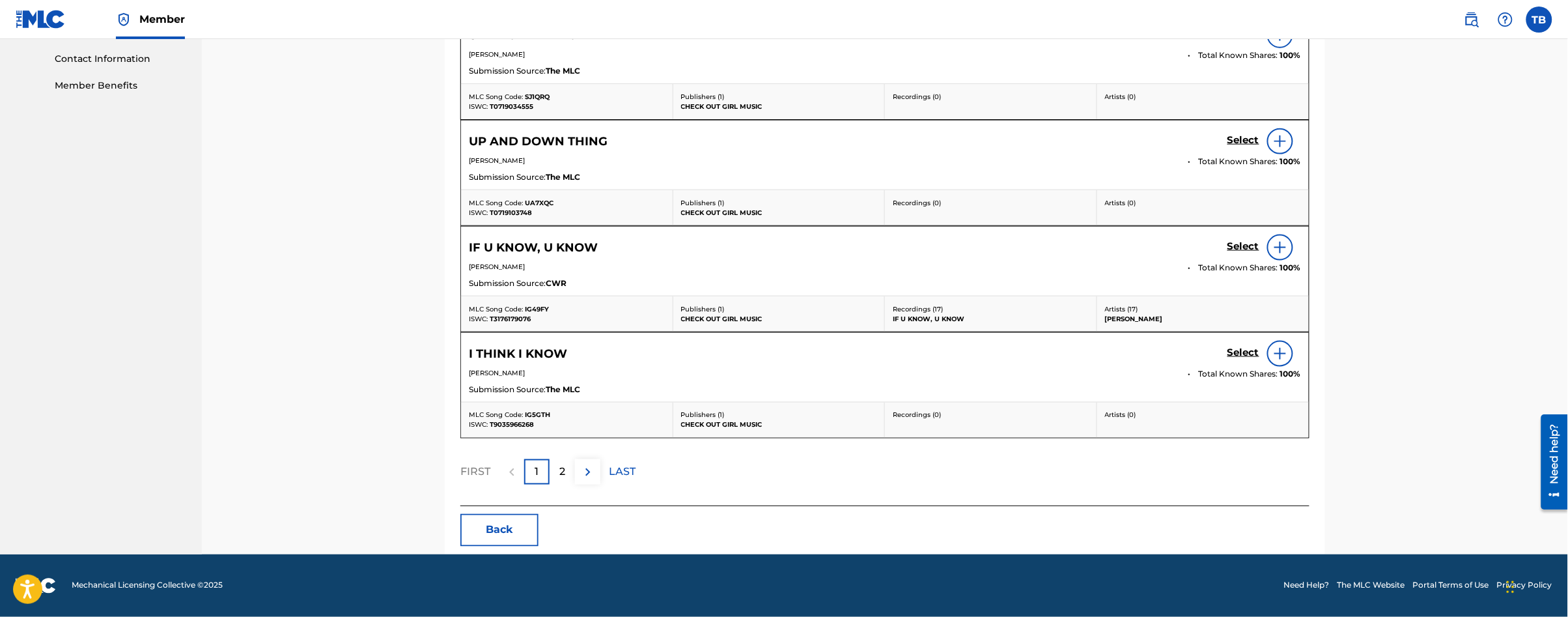
click at [558, 468] on div "2" at bounding box center [562, 472] width 26 height 26
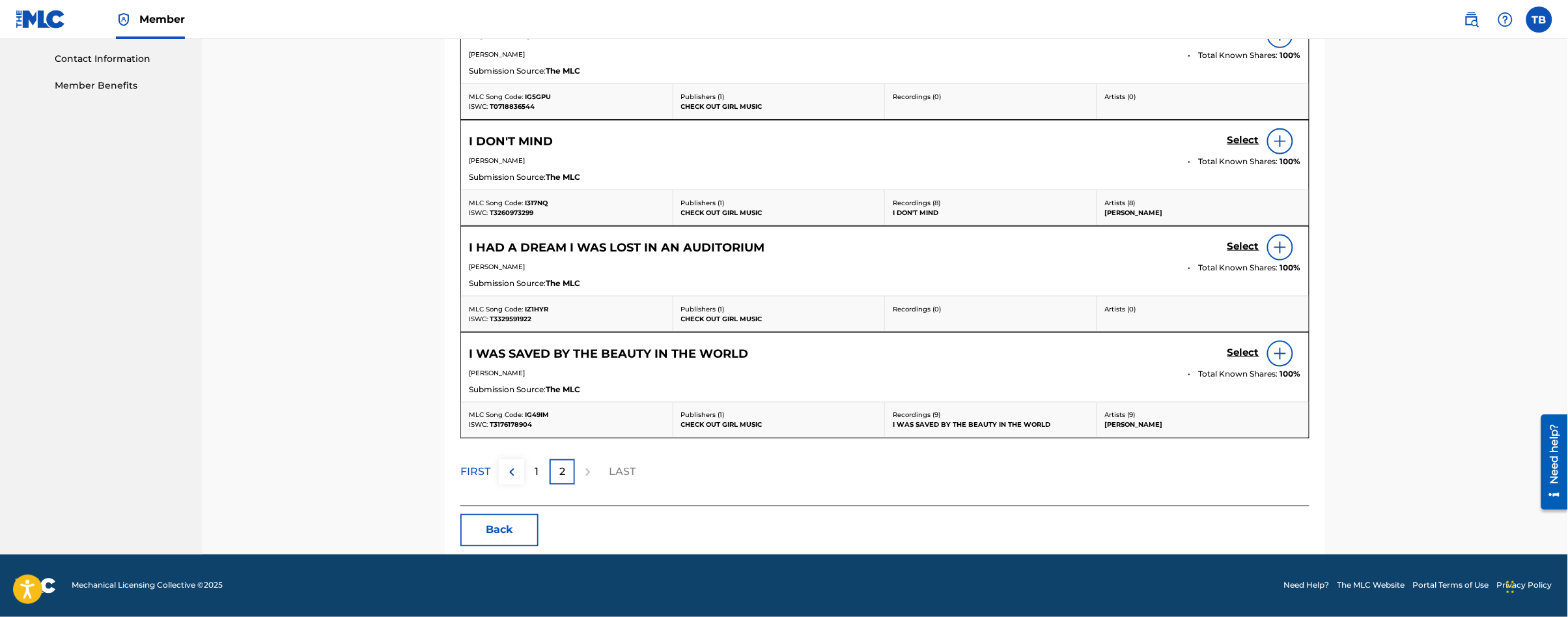
click at [536, 469] on p "1" at bounding box center [536, 472] width 4 height 16
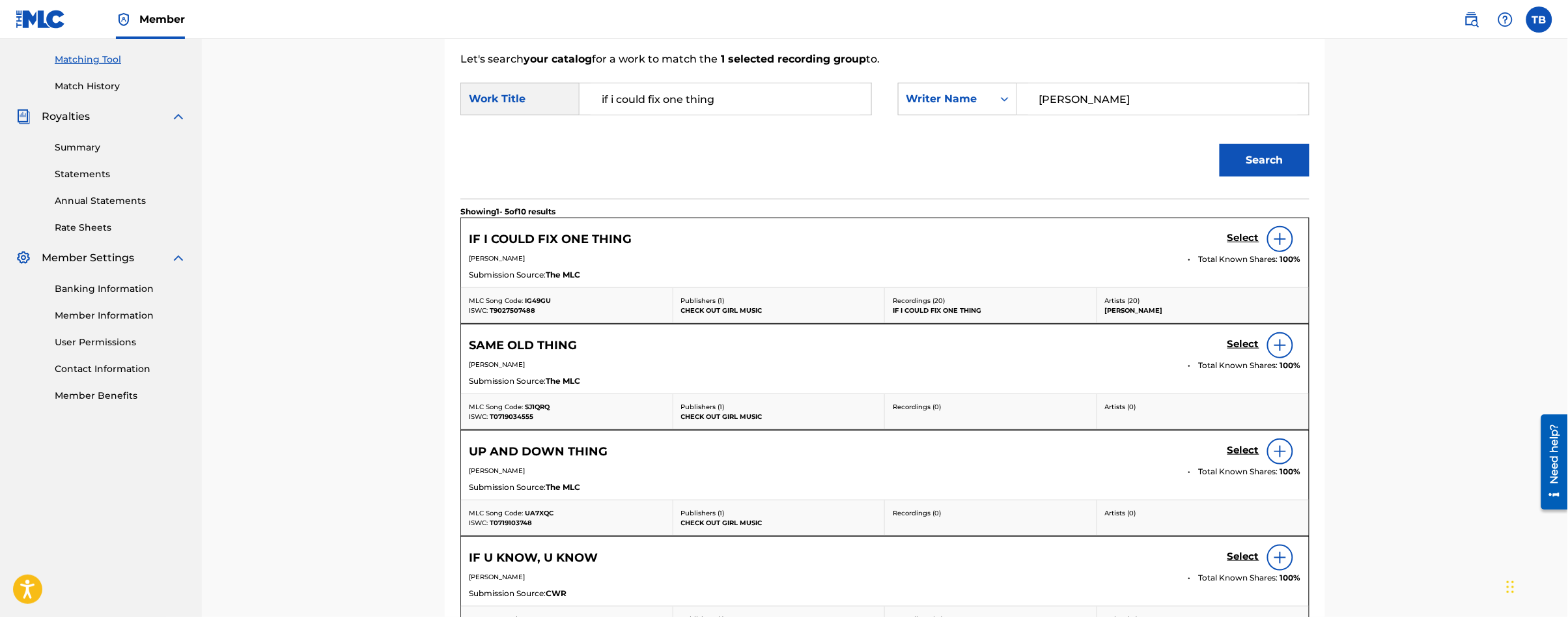
scroll to position [328, 0]
click at [1235, 234] on h5 "Select" at bounding box center [1243, 237] width 32 height 12
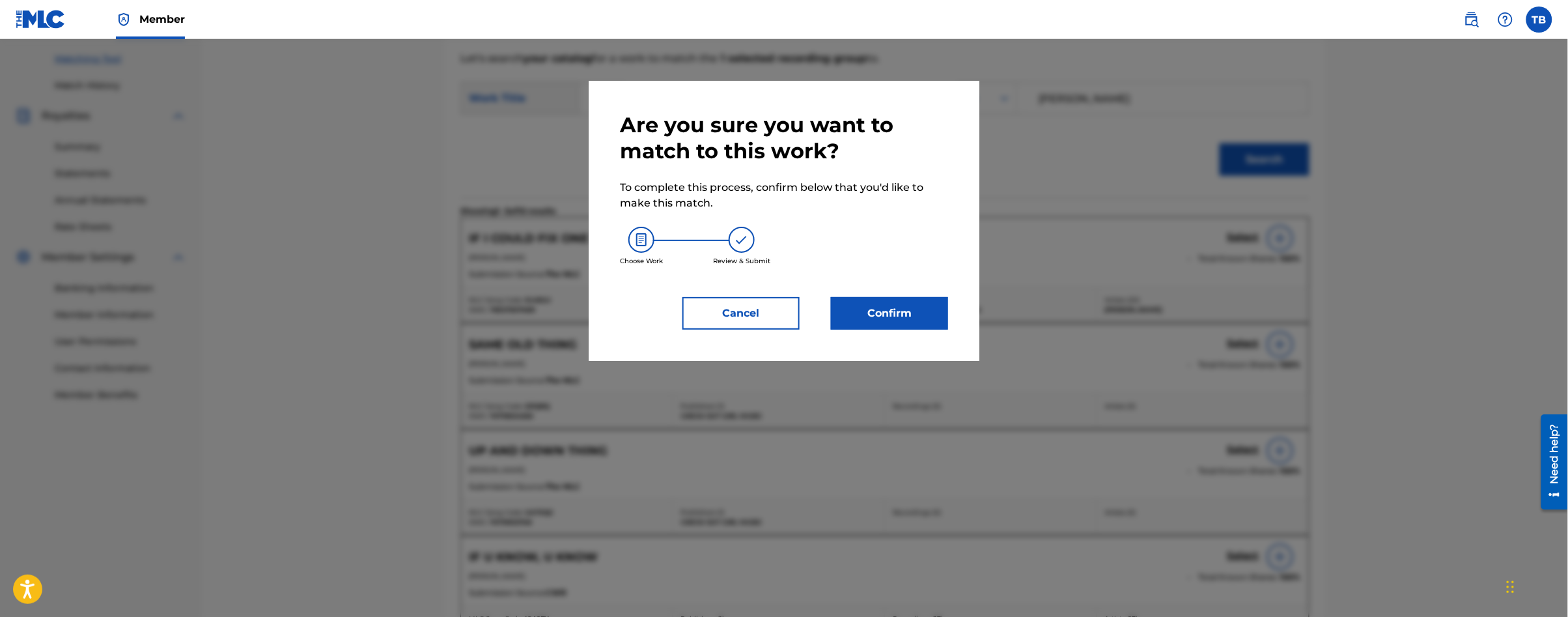
click at [863, 301] on button "Confirm" at bounding box center [890, 313] width 117 height 32
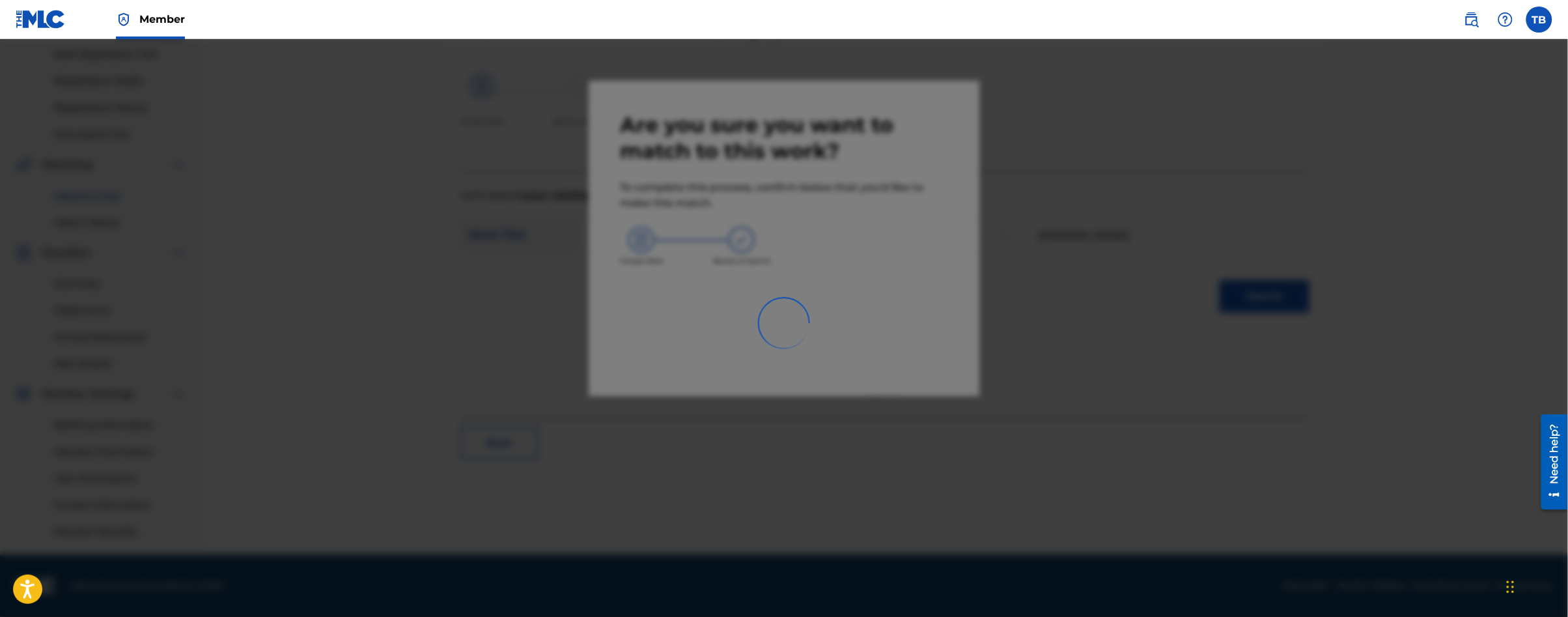
scroll to position [190, 0]
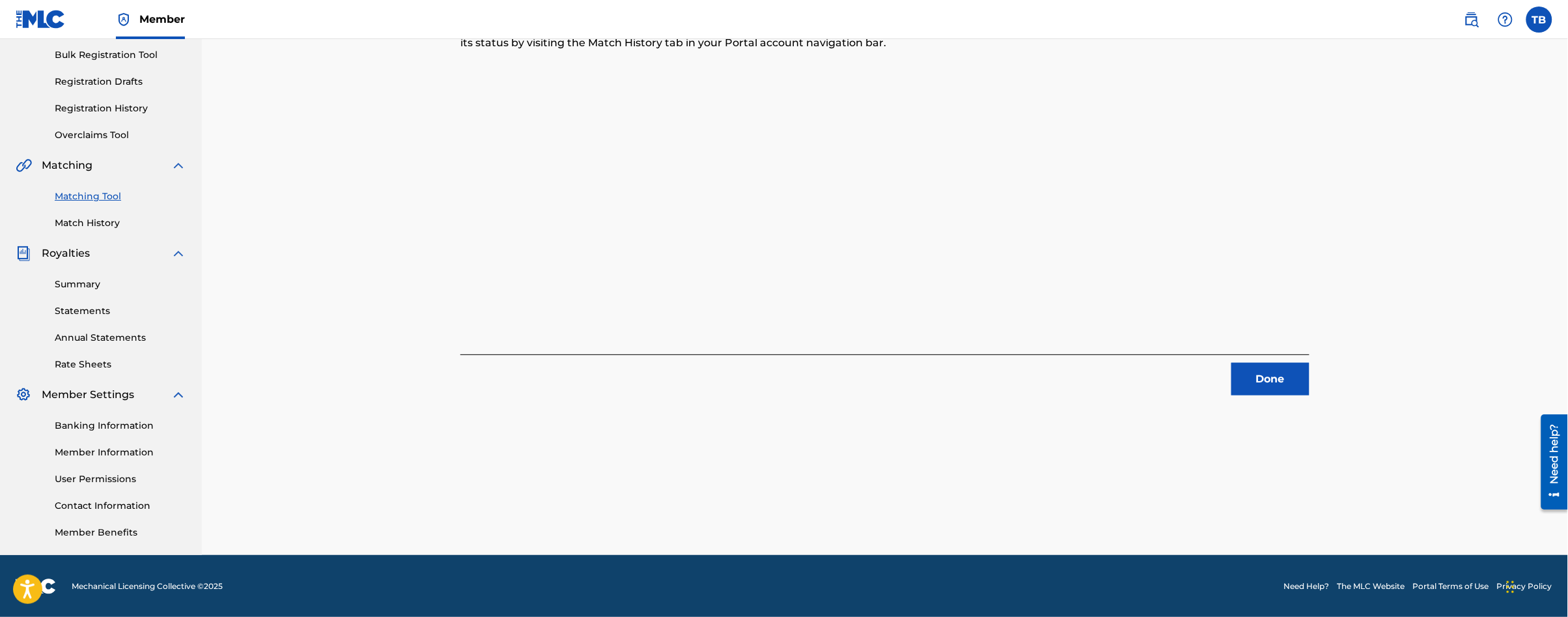
click at [1252, 369] on button "Done" at bounding box center [1270, 379] width 78 height 32
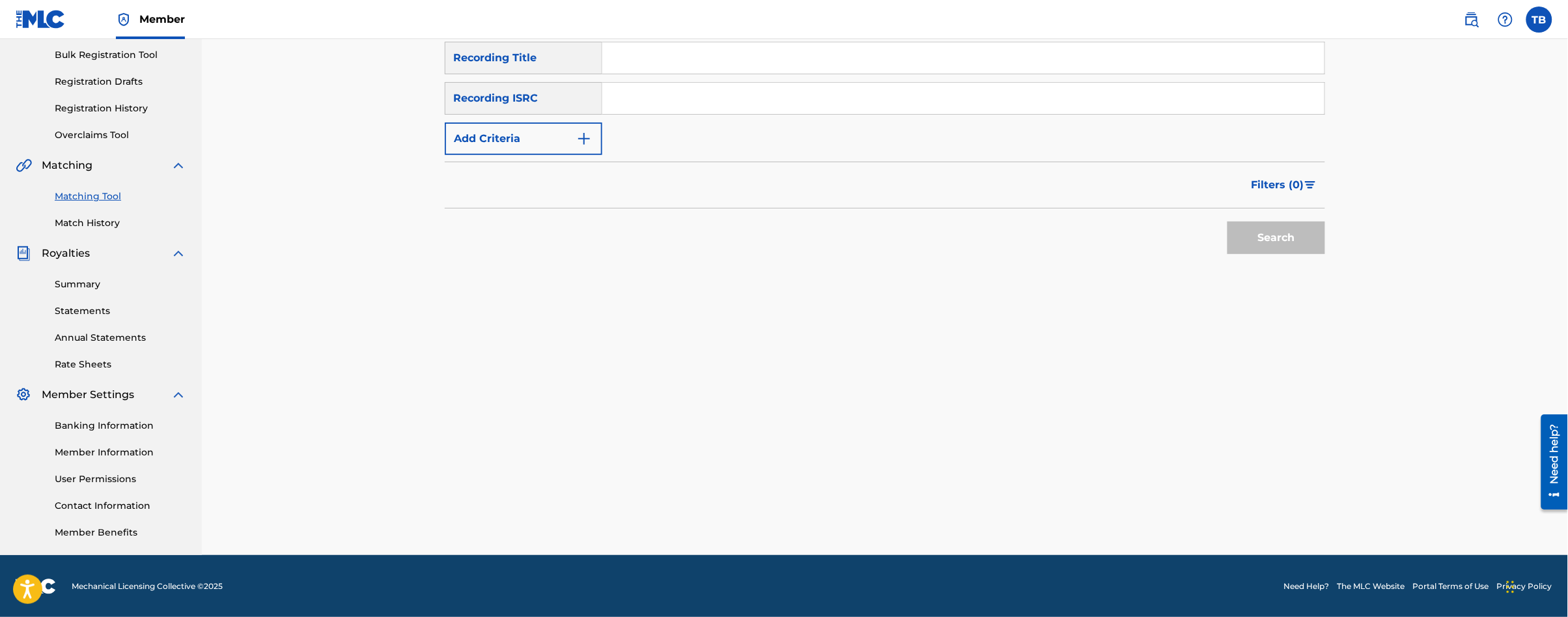
click at [579, 139] on img "Search Form" at bounding box center [584, 138] width 16 height 16
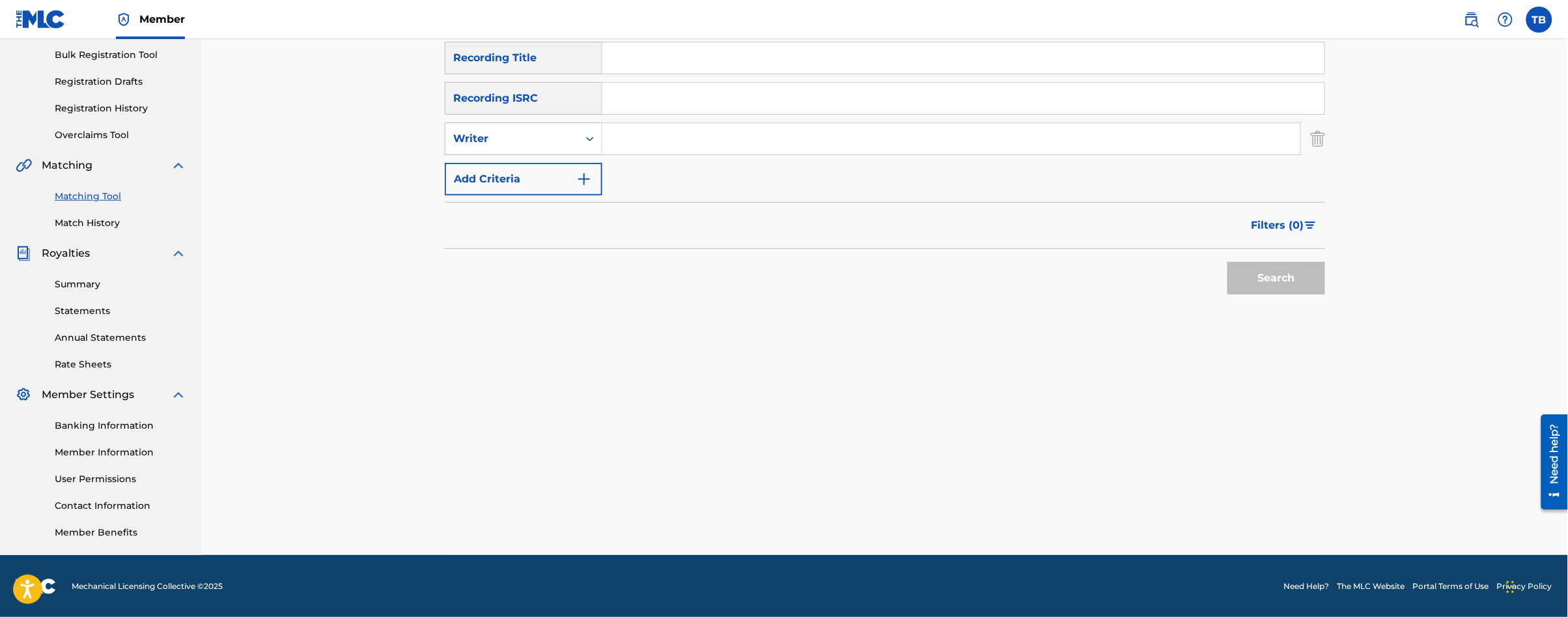
click at [647, 142] on input "Search Form" at bounding box center [951, 139] width 698 height 32
type input "[PERSON_NAME]"
click at [1294, 282] on button "Search" at bounding box center [1276, 277] width 98 height 32
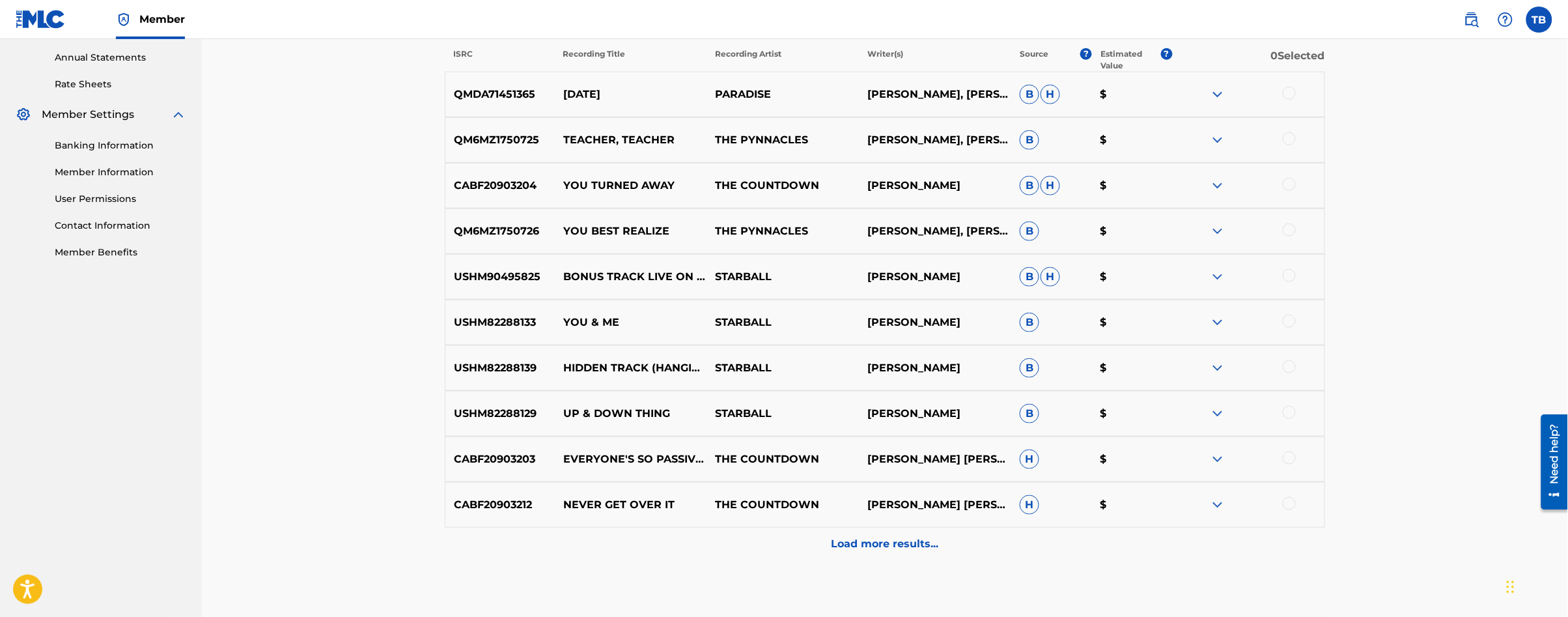
scroll to position [541, 0]
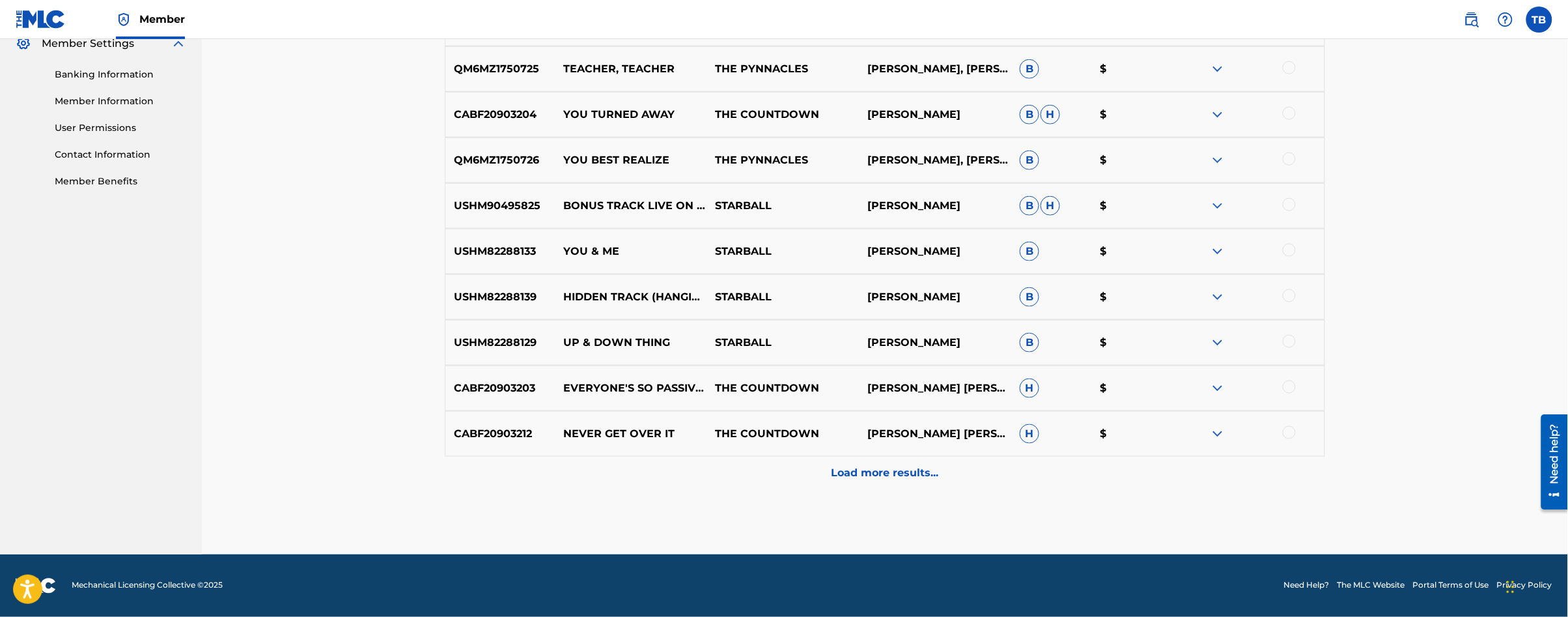
click at [902, 467] on p "Load more results..." at bounding box center [885, 473] width 107 height 16
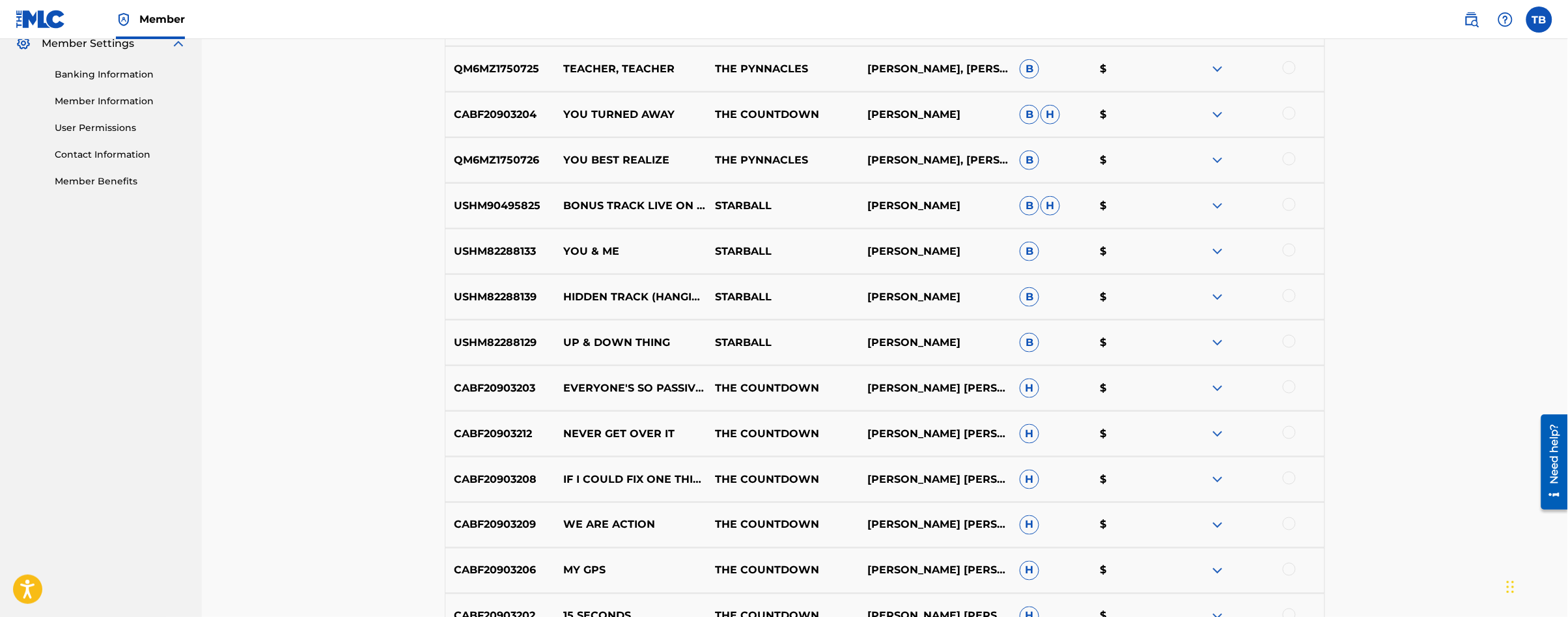
click at [1291, 525] on div at bounding box center [1289, 523] width 13 height 13
click at [912, 516] on button "Match 1 Group" at bounding box center [915, 510] width 144 height 32
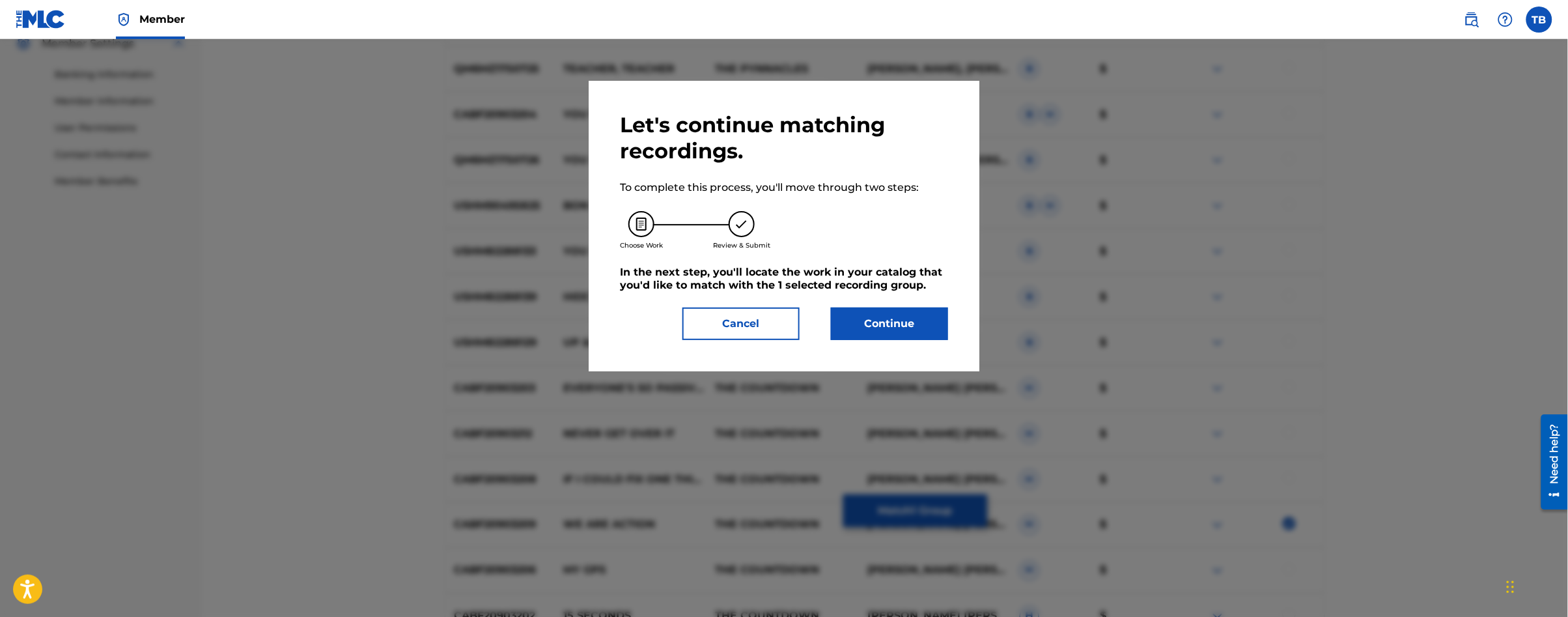
click at [883, 322] on button "Continue" at bounding box center [890, 323] width 117 height 32
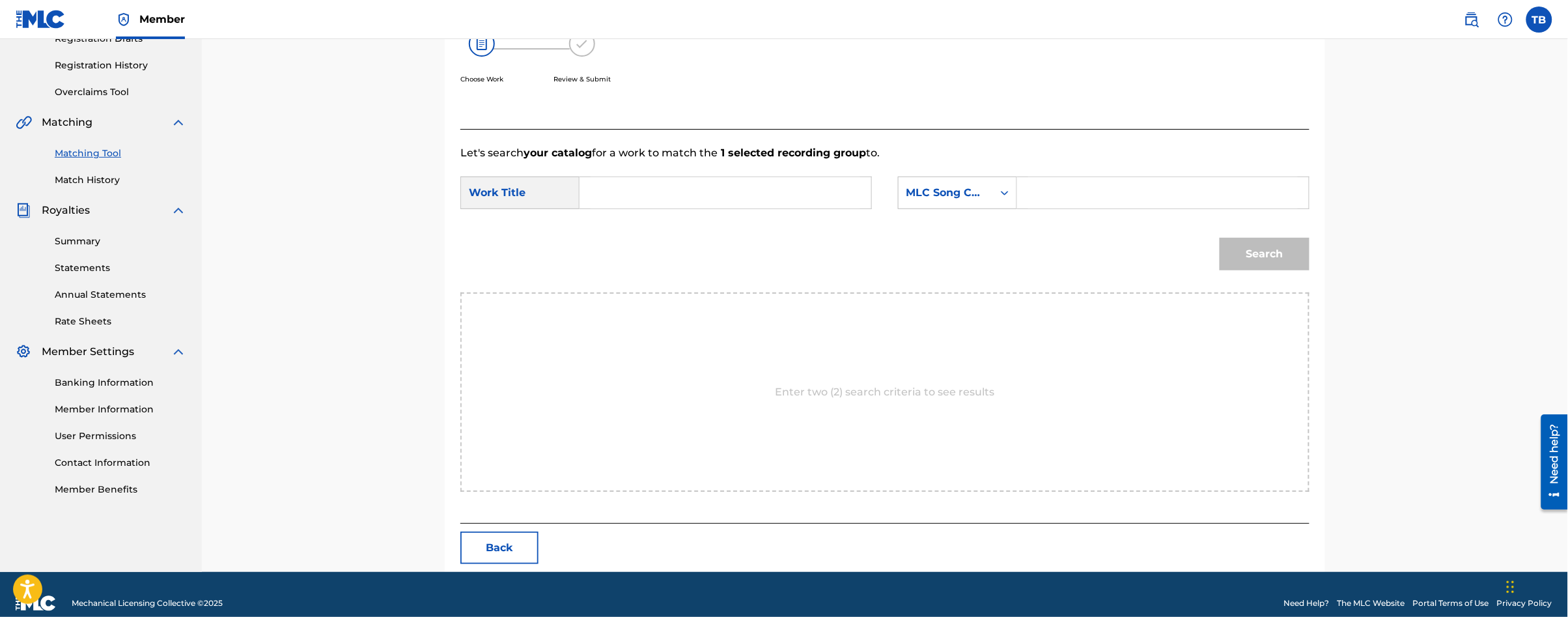
scroll to position [251, 0]
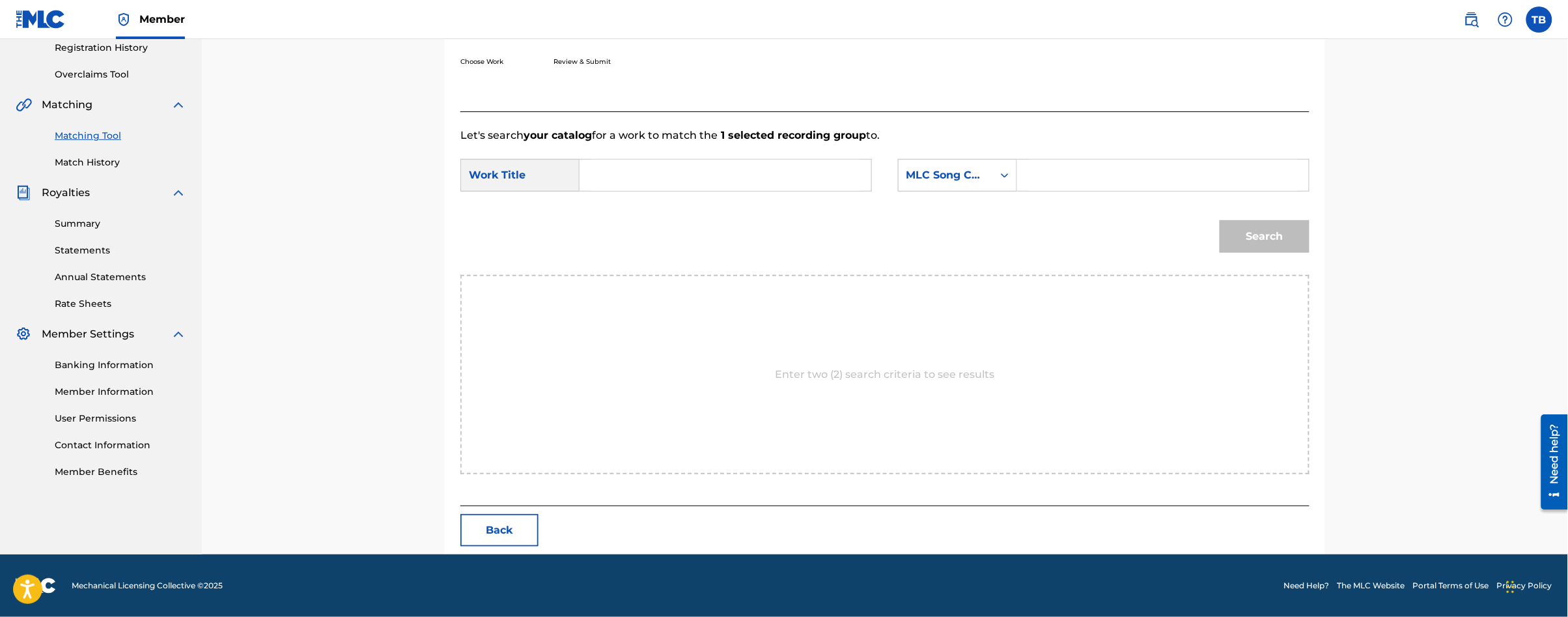
click at [654, 173] on input "Search Form" at bounding box center [725, 175] width 270 height 32
type input "we are action"
click at [938, 183] on div "MLC Song Code" at bounding box center [945, 175] width 79 height 16
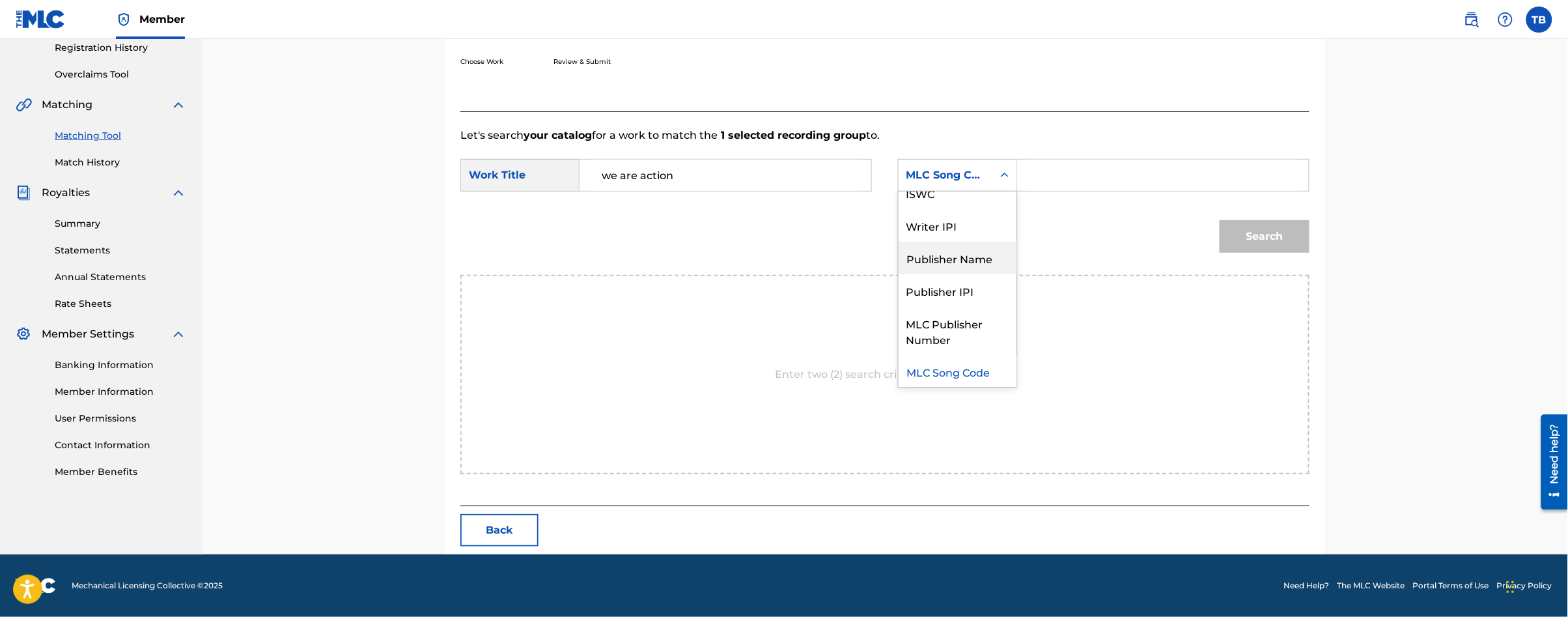
scroll to position [0, 0]
drag, startPoint x: 945, startPoint y: 216, endPoint x: 985, endPoint y: 202, distance: 42.4
click at [945, 215] on div "Writer Name" at bounding box center [957, 207] width 118 height 32
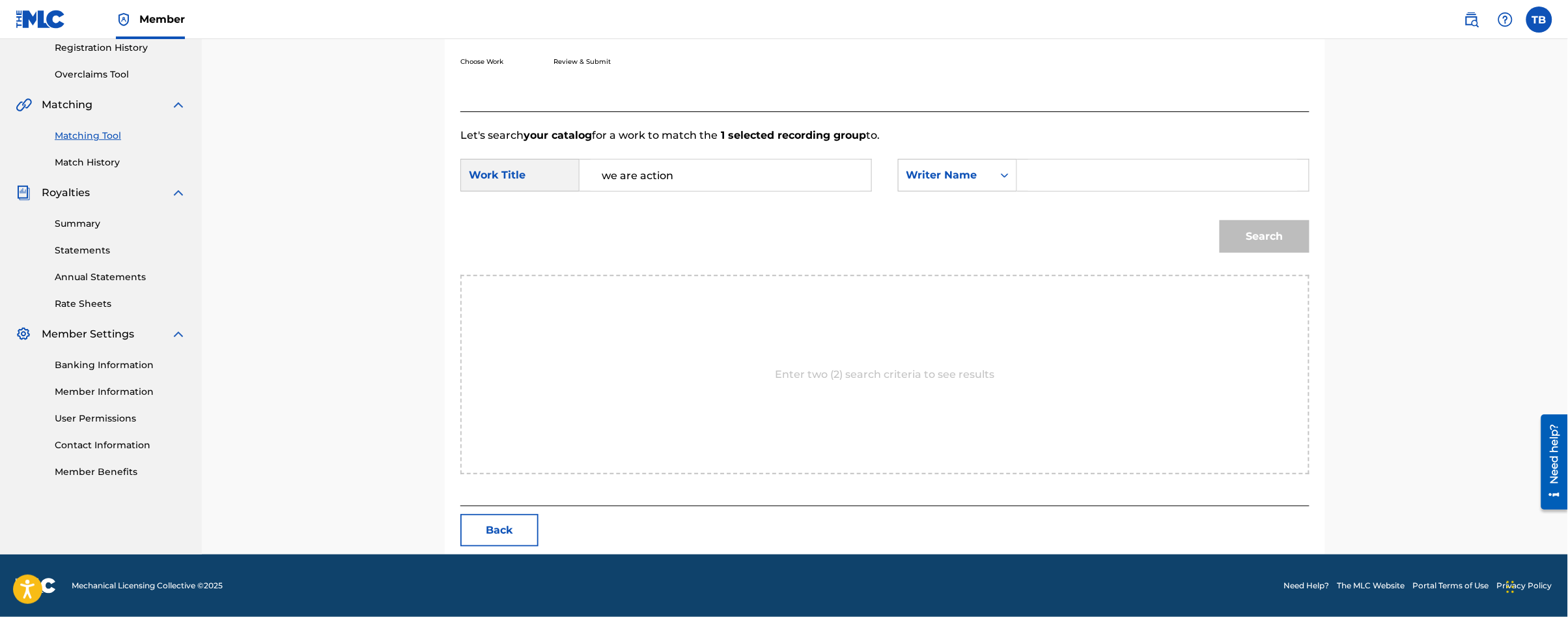
click at [1094, 164] on input "Search Form" at bounding box center [1163, 175] width 270 height 32
type input "[PERSON_NAME]"
click at [1219, 220] on button "Search" at bounding box center [1264, 236] width 90 height 32
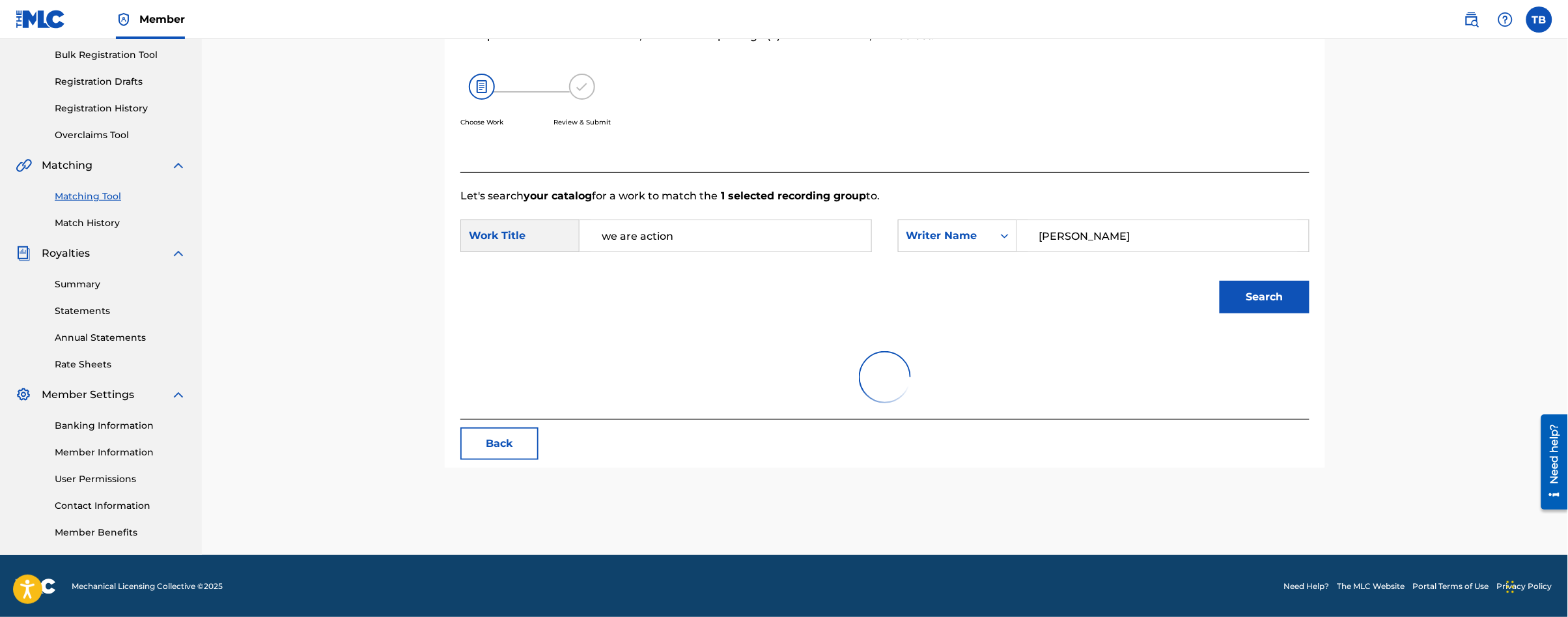
scroll to position [251, 0]
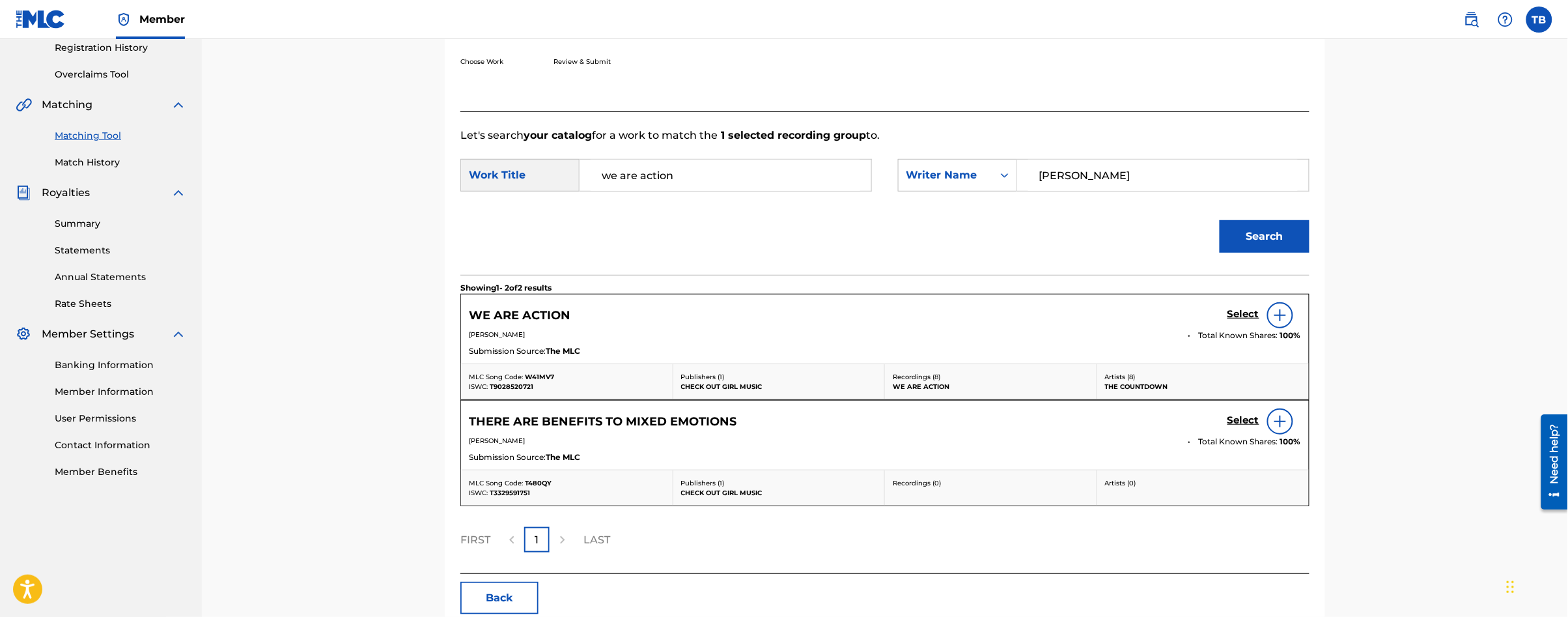
click at [1249, 315] on h5 "Select" at bounding box center [1243, 314] width 32 height 12
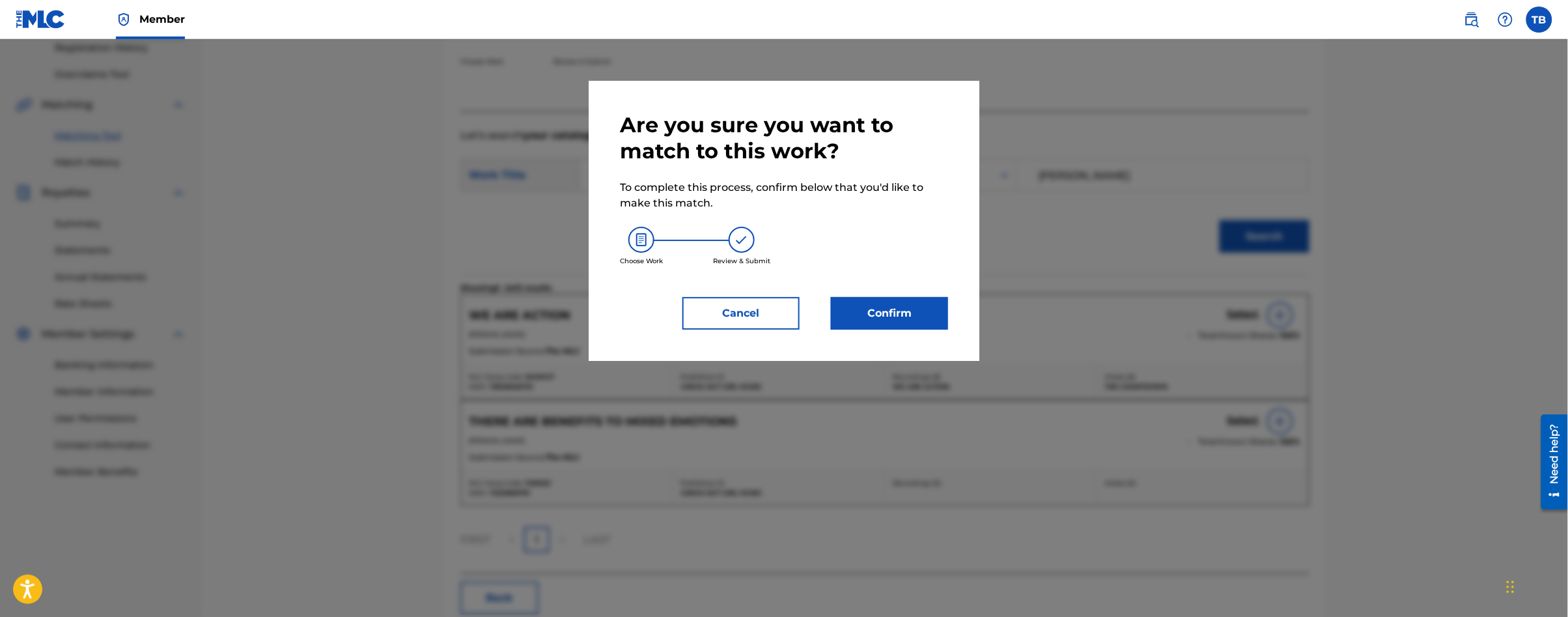
click at [924, 317] on button "Confirm" at bounding box center [890, 313] width 117 height 32
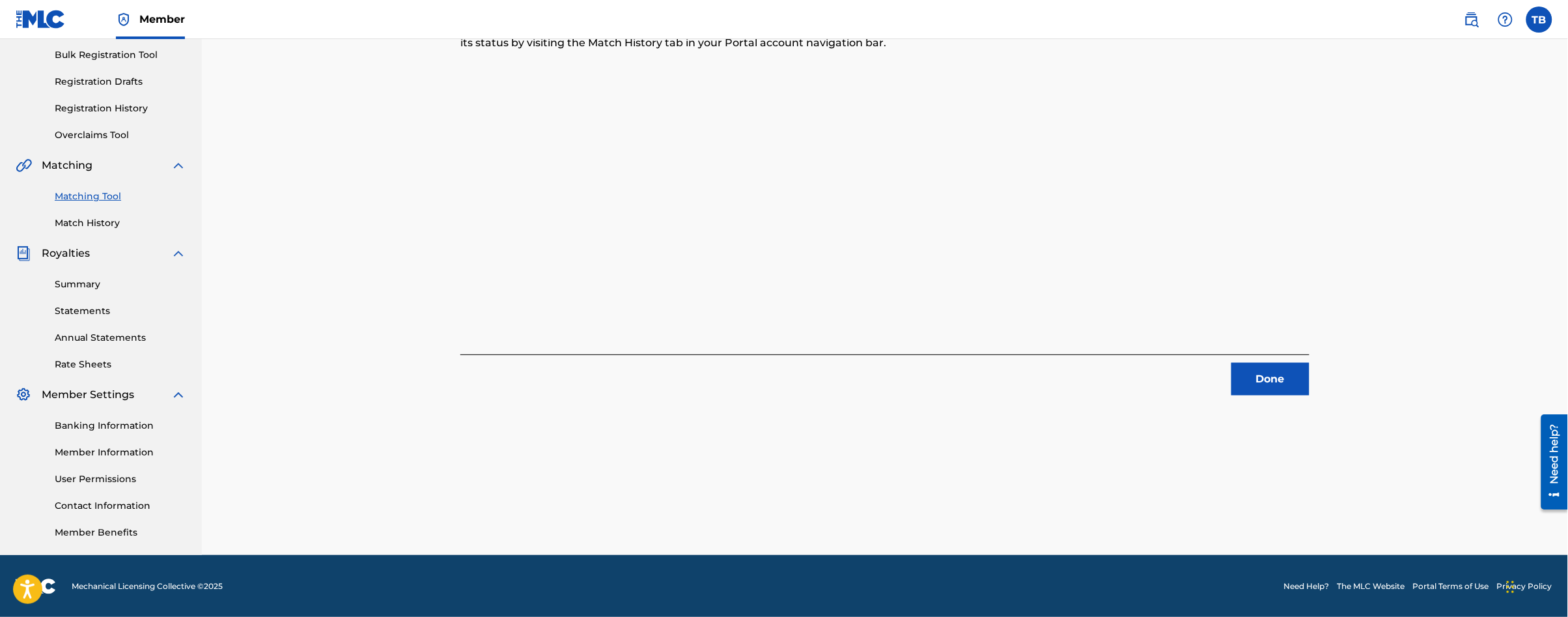
click at [1282, 379] on button "Done" at bounding box center [1270, 379] width 78 height 32
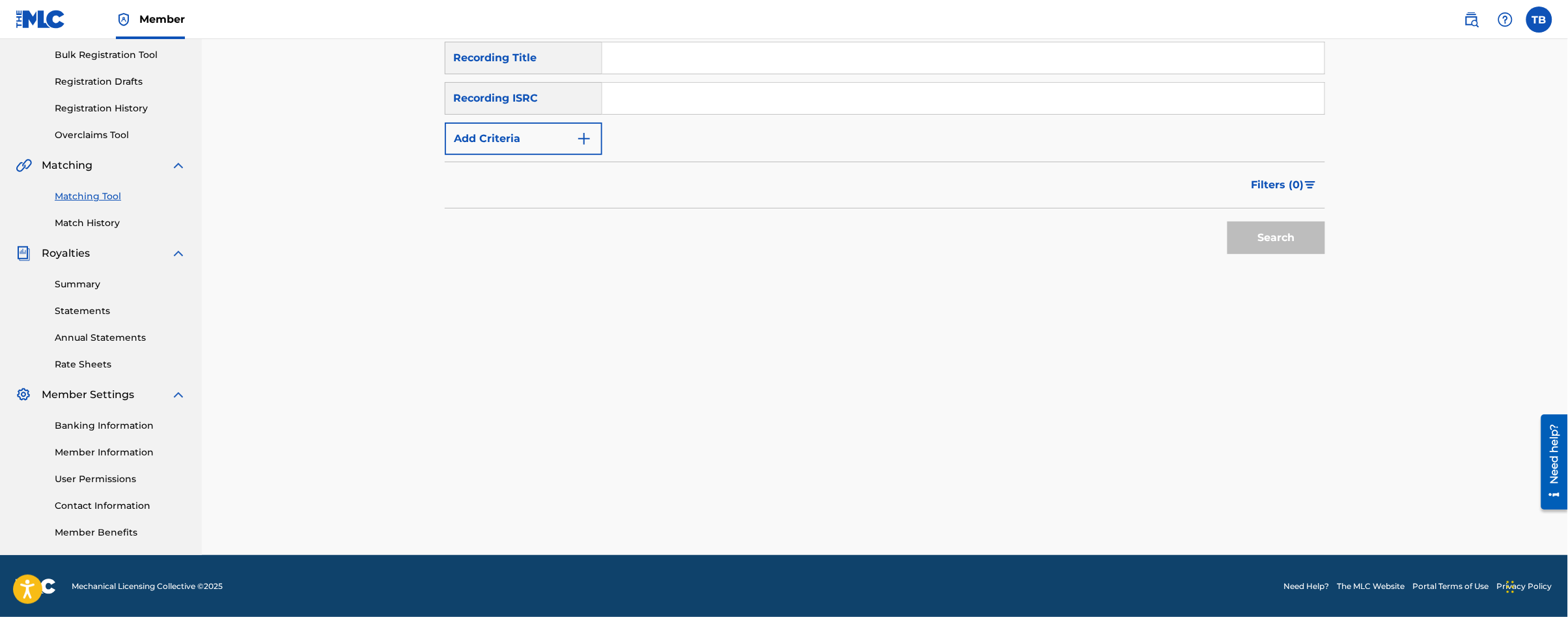
click at [573, 129] on button "Add Criteria" at bounding box center [524, 138] width 158 height 32
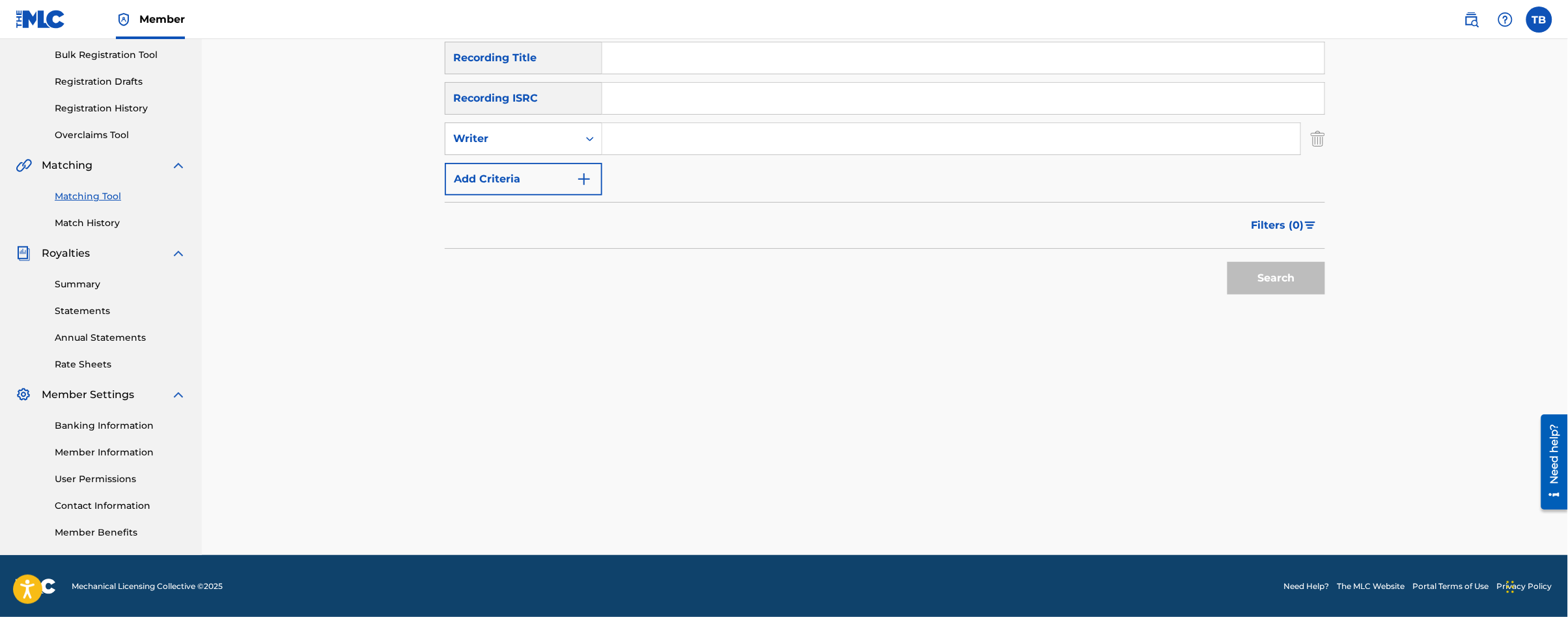
click at [612, 147] on input "Search Form" at bounding box center [951, 139] width 698 height 32
type input "[PERSON_NAME]"
click at [1283, 286] on button "Search" at bounding box center [1276, 277] width 98 height 32
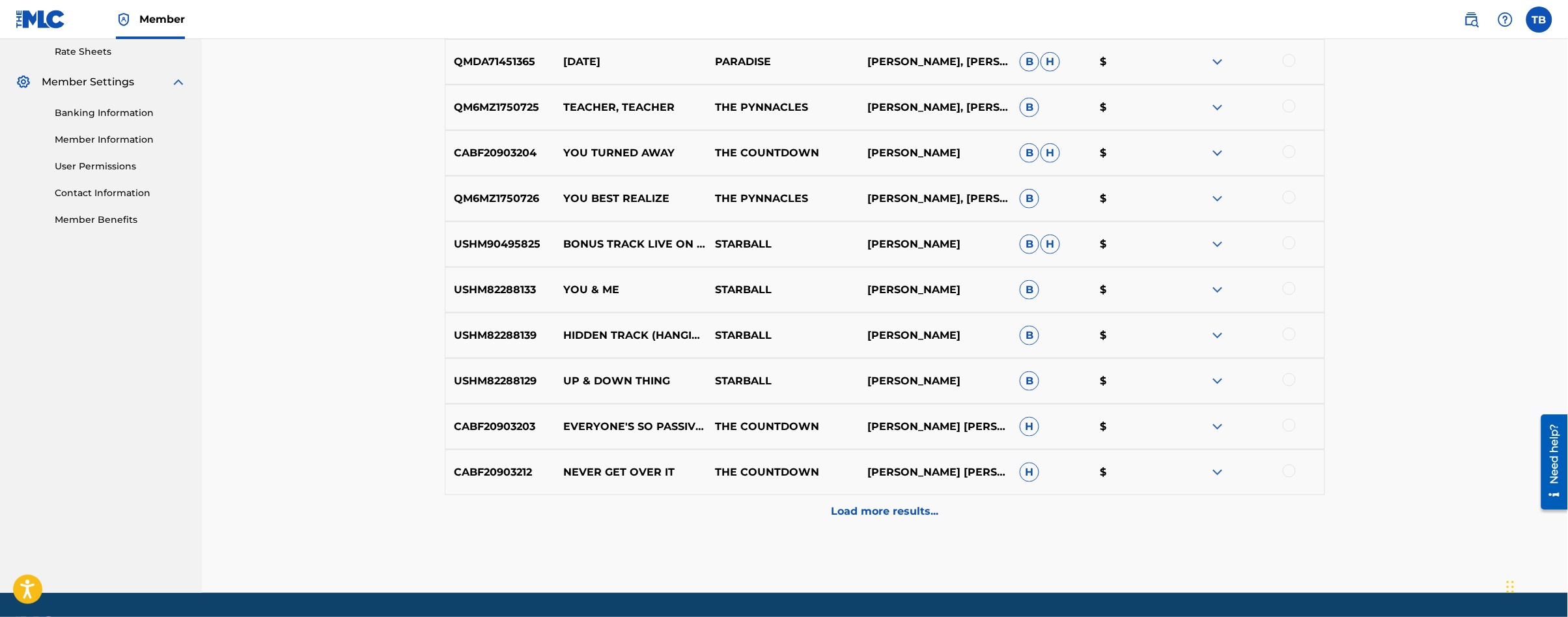
scroll to position [541, 0]
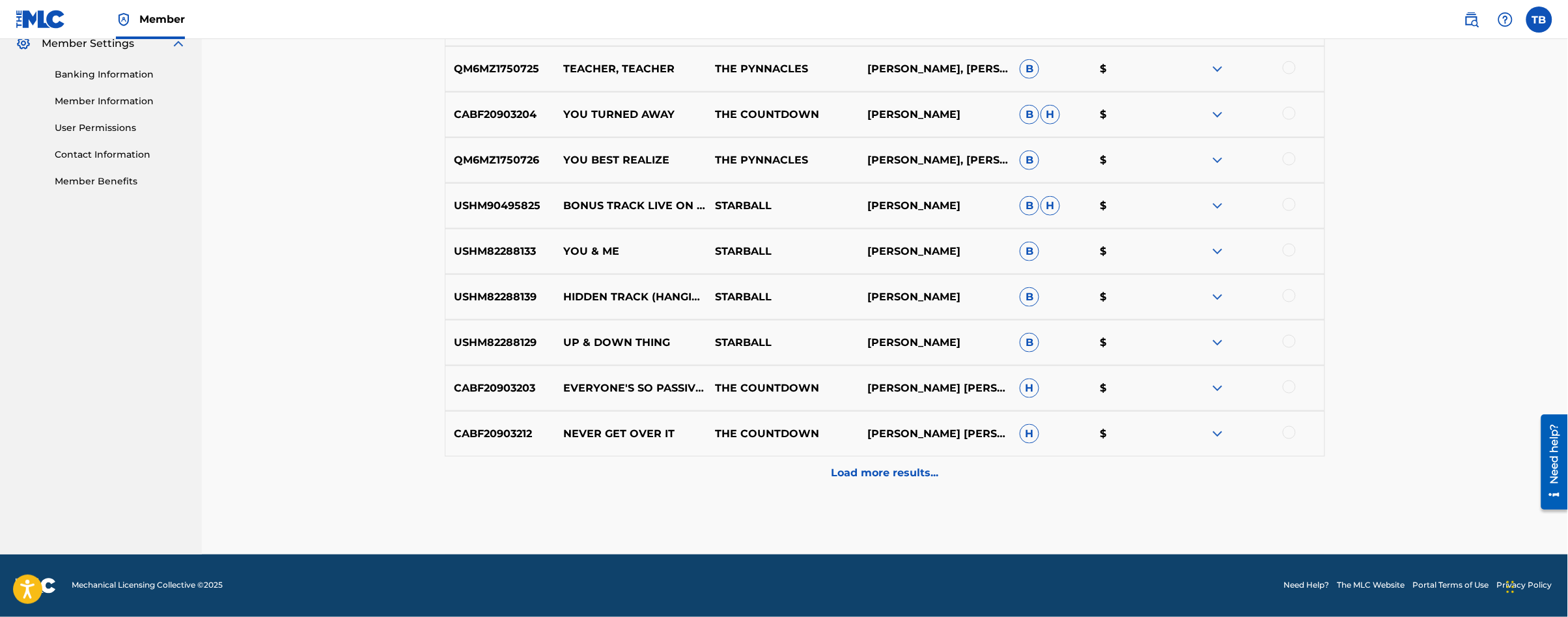
click at [883, 471] on p "Load more results..." at bounding box center [885, 473] width 107 height 16
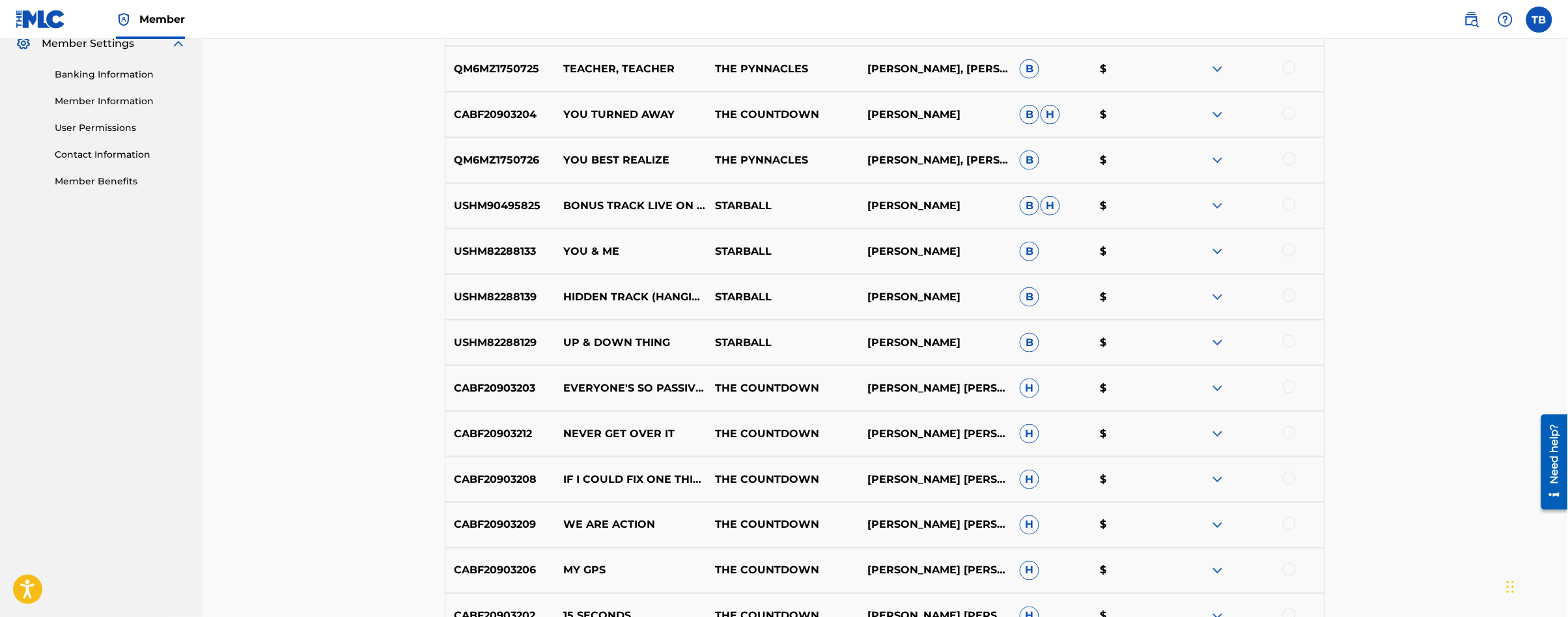
click at [1290, 569] on div at bounding box center [1289, 569] width 13 height 13
click at [899, 516] on button "Match 1 Group" at bounding box center [915, 510] width 144 height 32
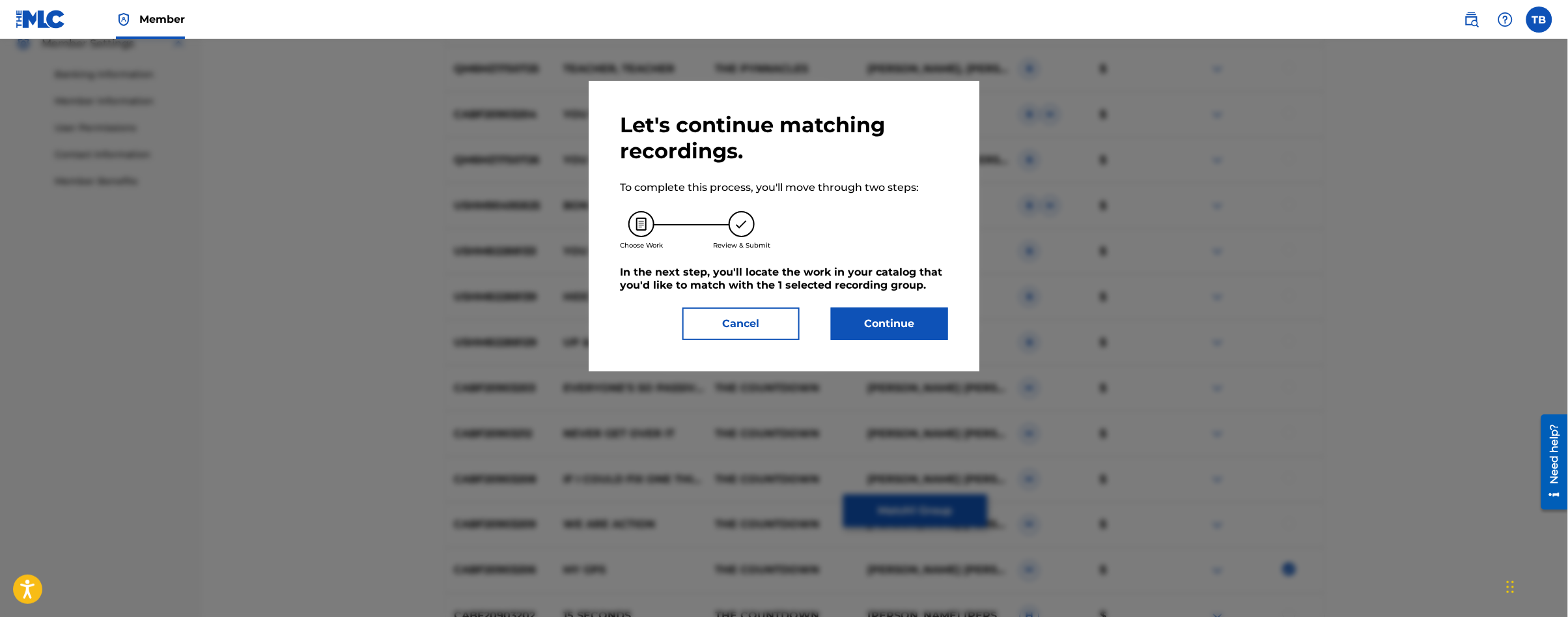
click at [883, 316] on button "Continue" at bounding box center [890, 323] width 117 height 32
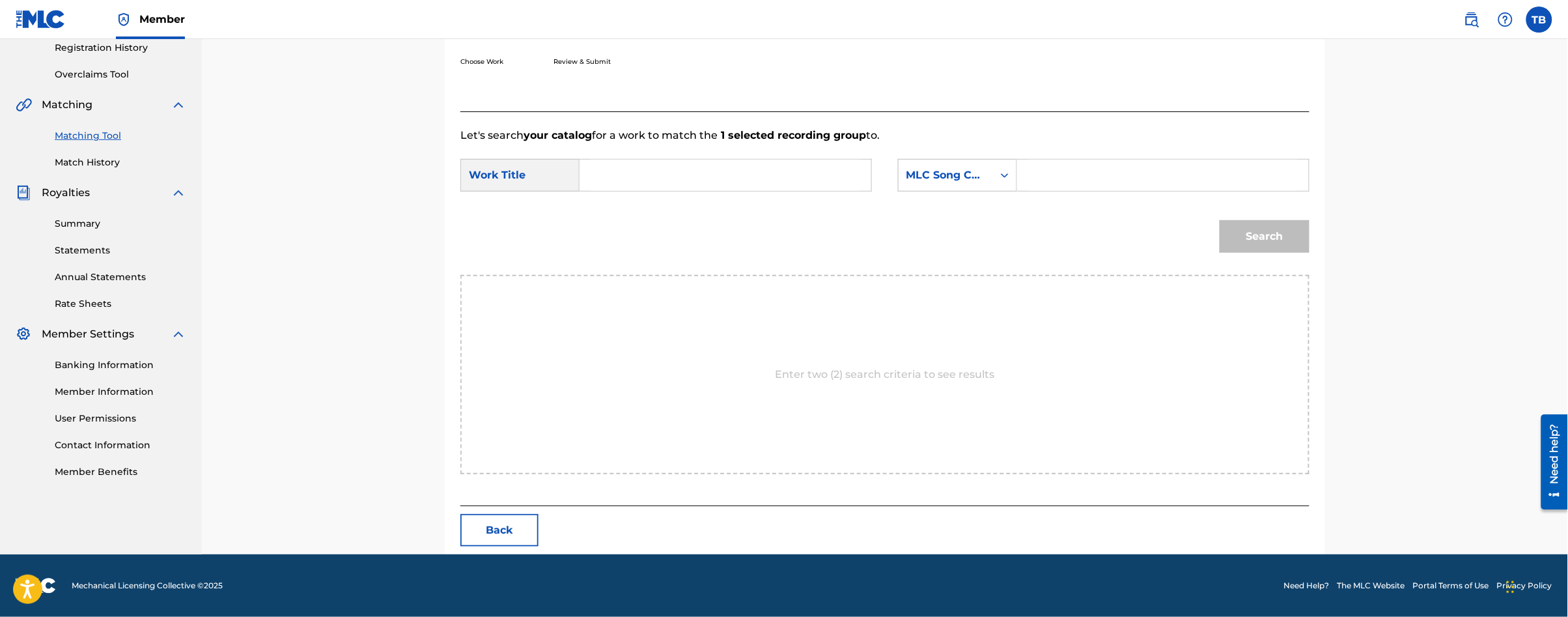
click at [657, 180] on input "Search Form" at bounding box center [725, 175] width 270 height 32
type input "my gps"
click at [967, 177] on div "MLC Song Code" at bounding box center [945, 175] width 79 height 16
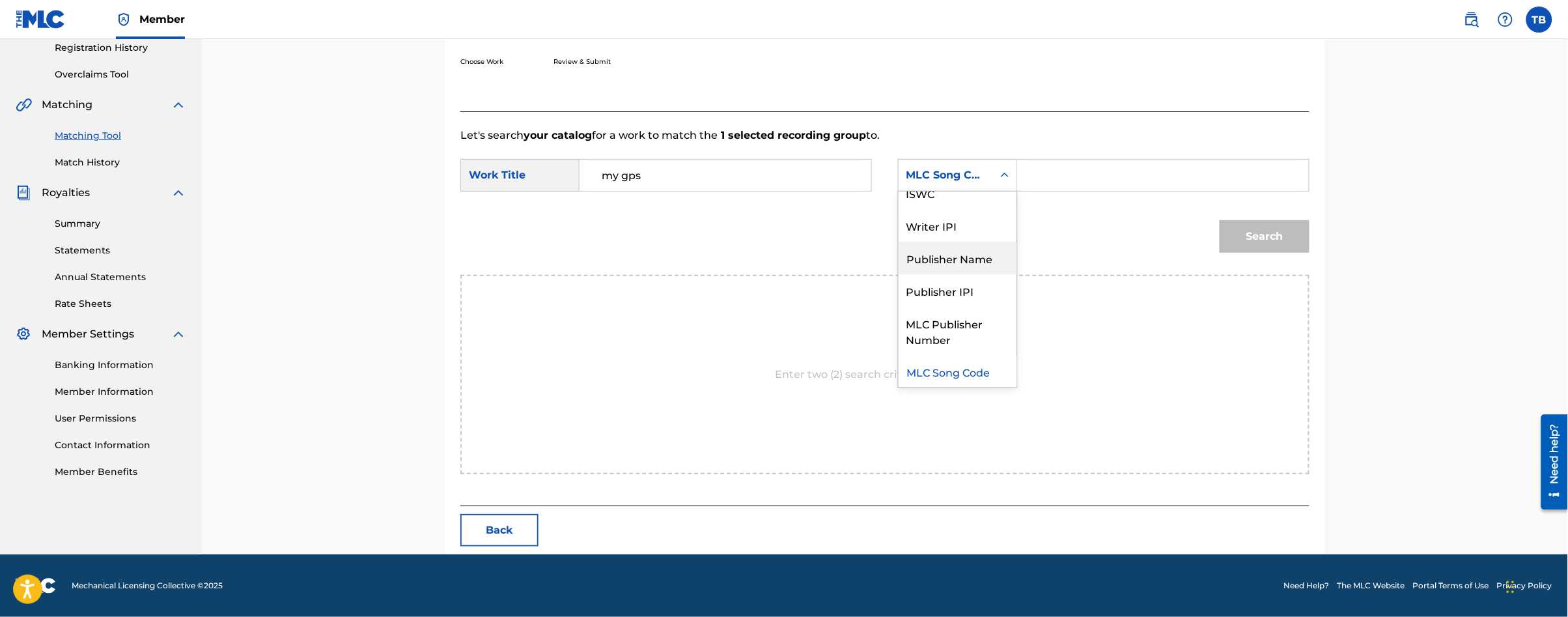
scroll to position [0, 0]
drag, startPoint x: 983, startPoint y: 209, endPoint x: 1035, endPoint y: 194, distance: 54.1
click at [984, 209] on div "Writer Name" at bounding box center [957, 207] width 118 height 32
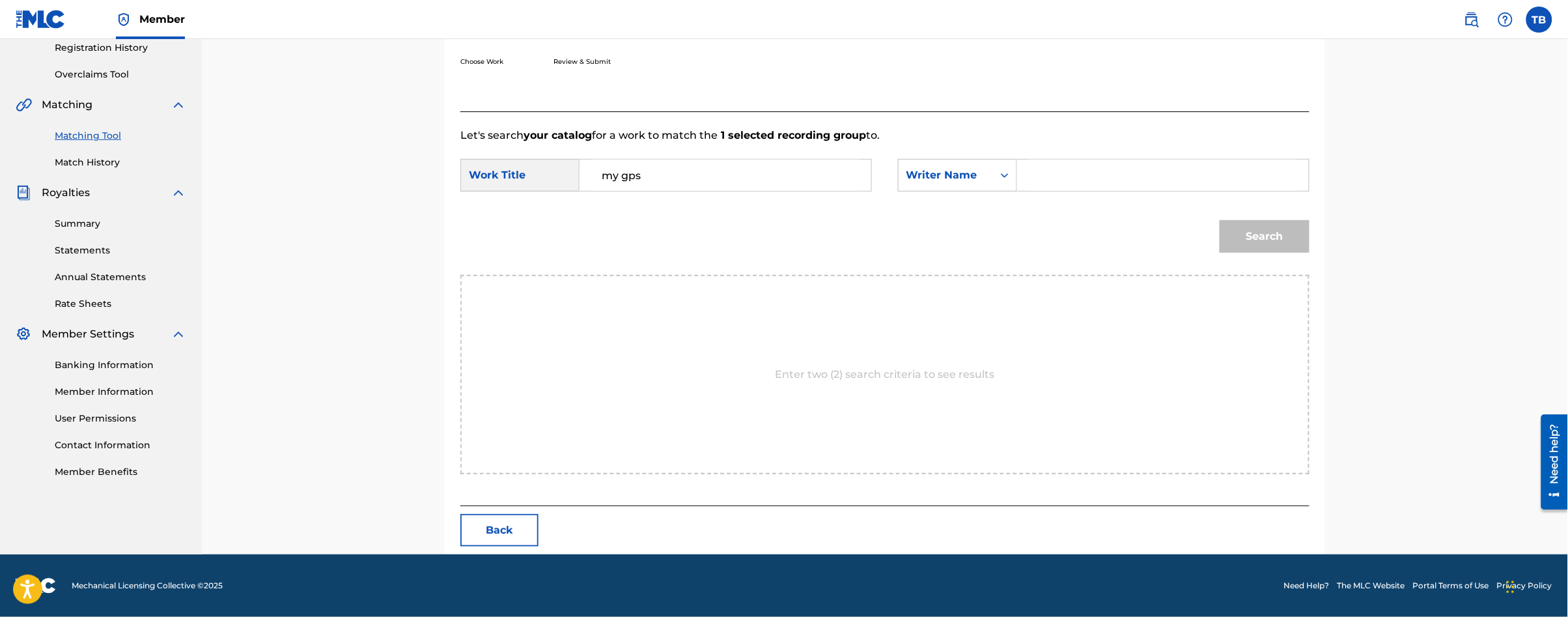
click at [1044, 183] on input "Search Form" at bounding box center [1163, 175] width 270 height 32
type input "[PERSON_NAME]"
click at [1219, 220] on button "Search" at bounding box center [1264, 236] width 90 height 32
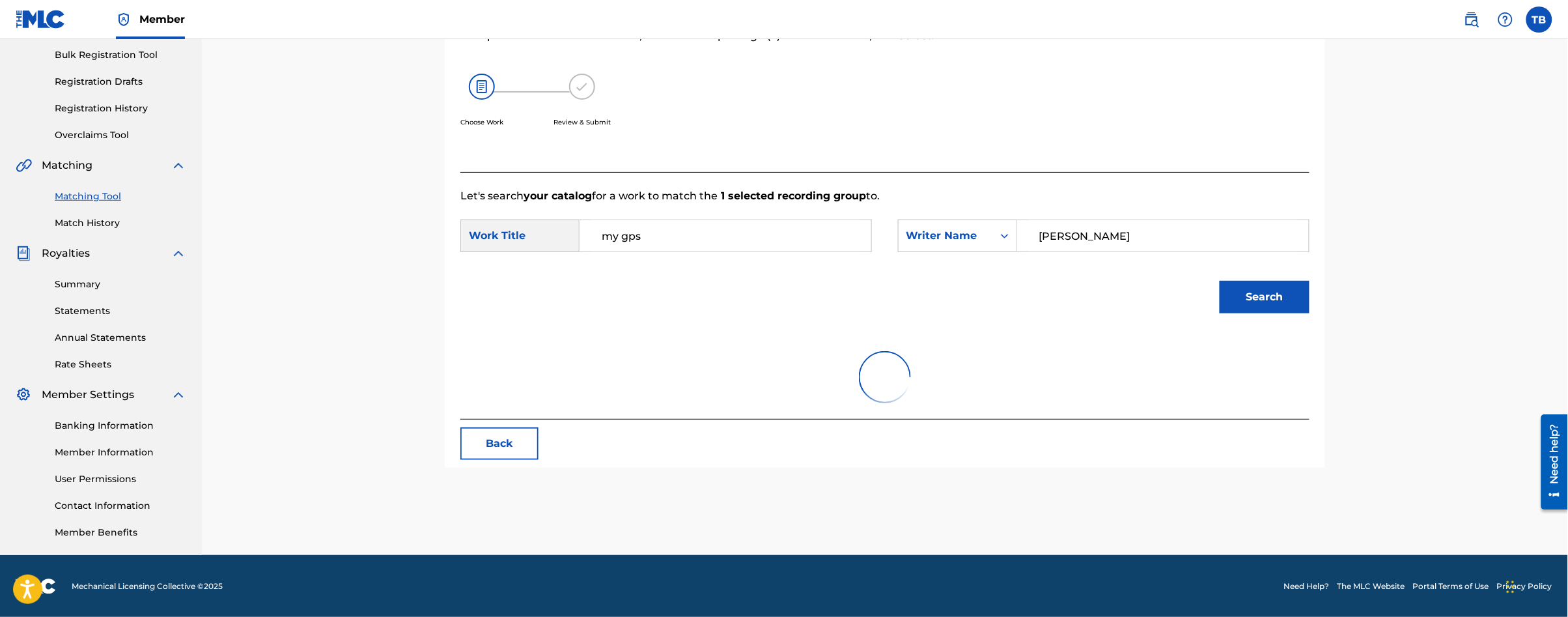
scroll to position [251, 0]
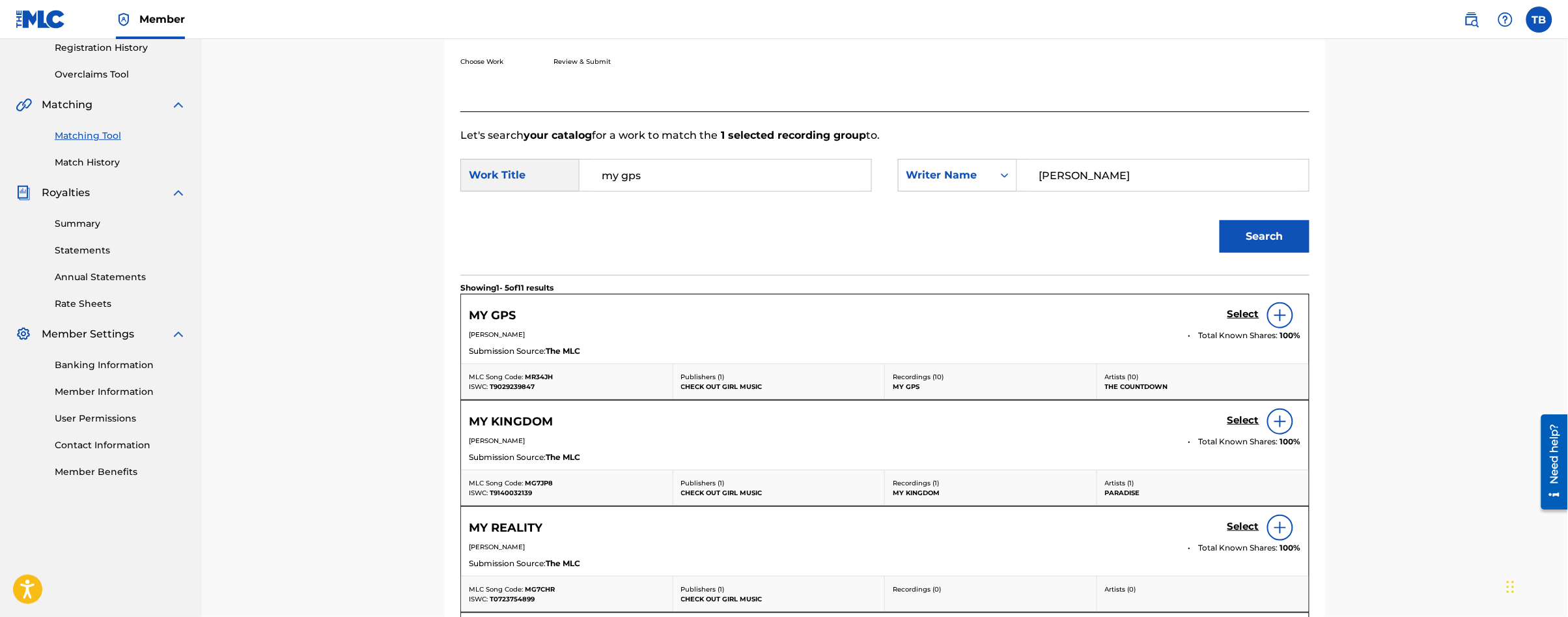
click at [1245, 318] on h5 "Select" at bounding box center [1243, 314] width 32 height 12
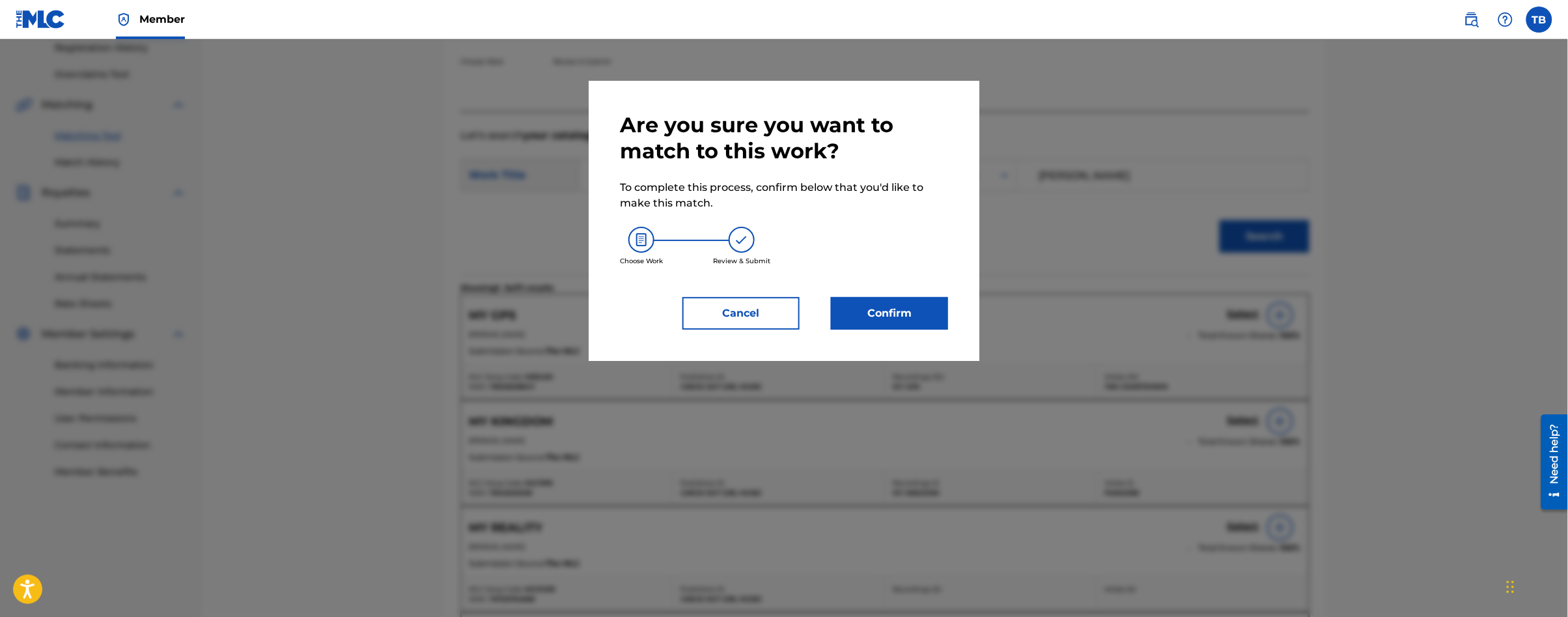
click at [896, 314] on button "Confirm" at bounding box center [890, 313] width 117 height 32
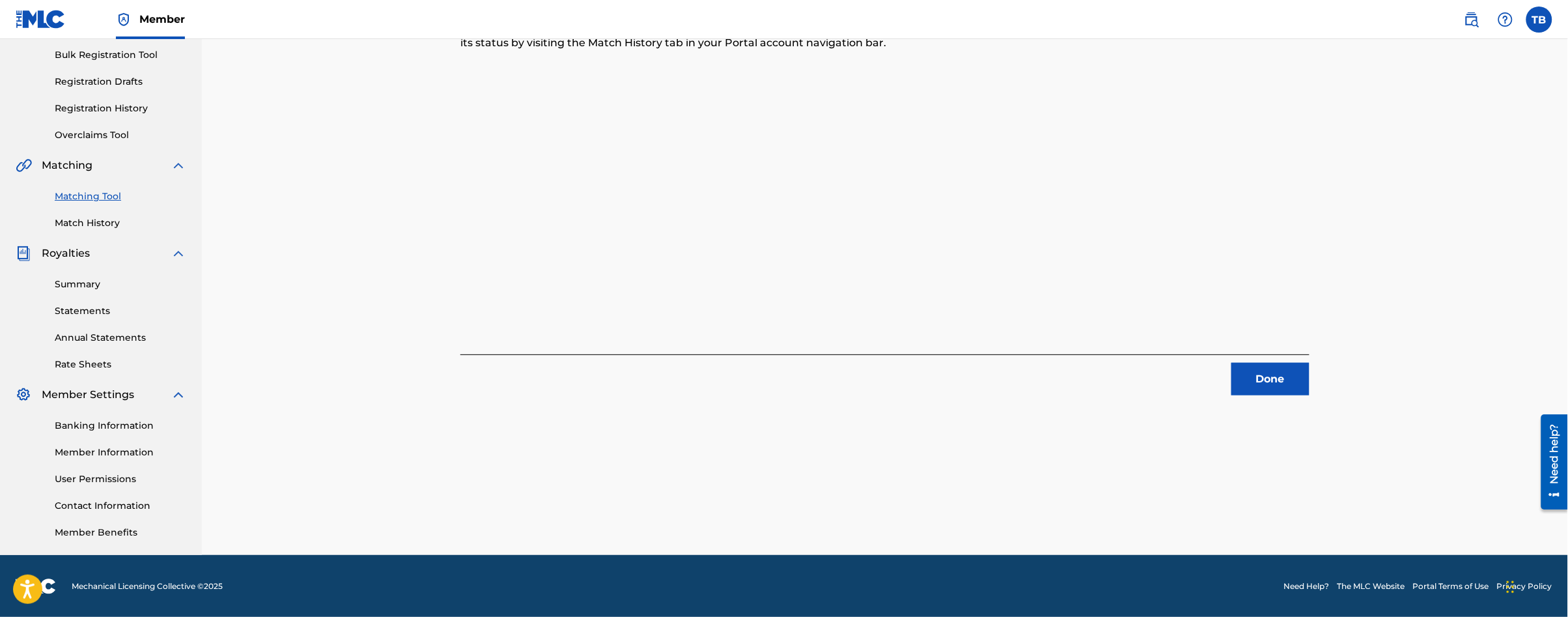
click at [1301, 374] on button "Done" at bounding box center [1270, 379] width 78 height 32
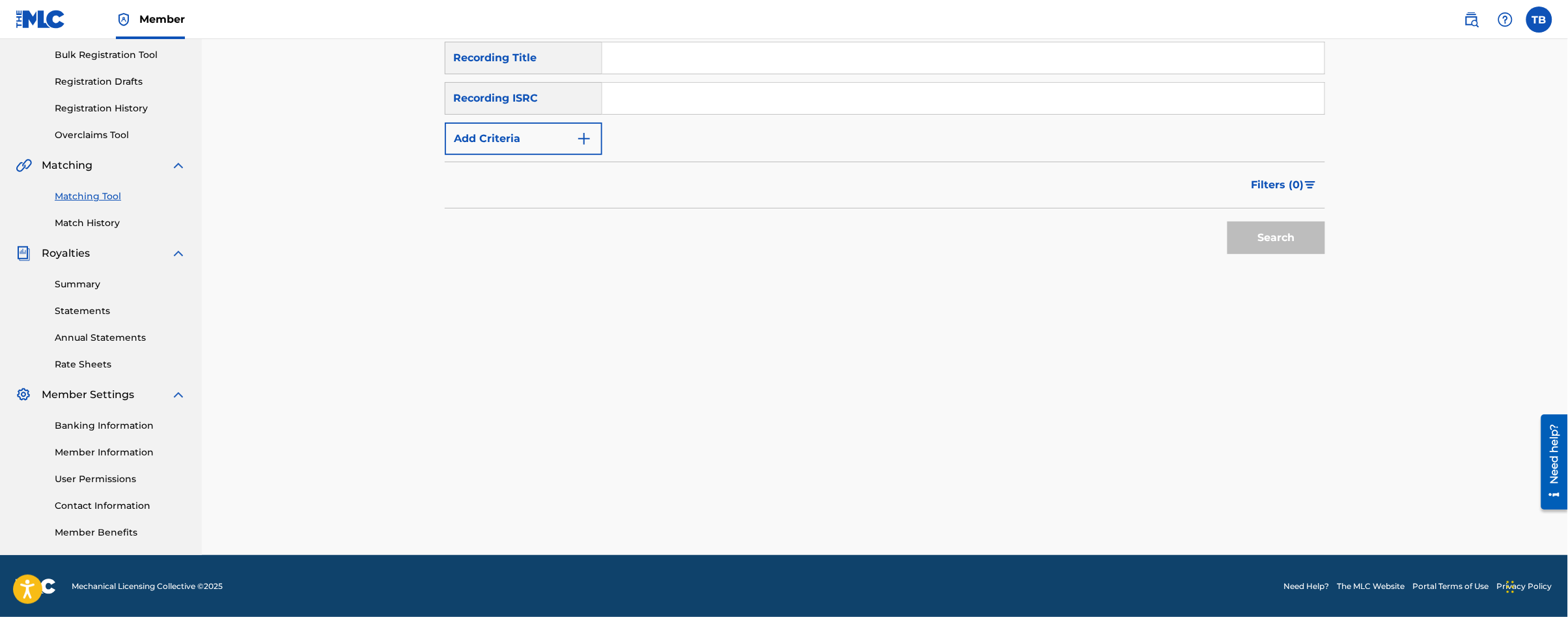
click at [91, 194] on link "Matching Tool" at bounding box center [120, 196] width 131 height 14
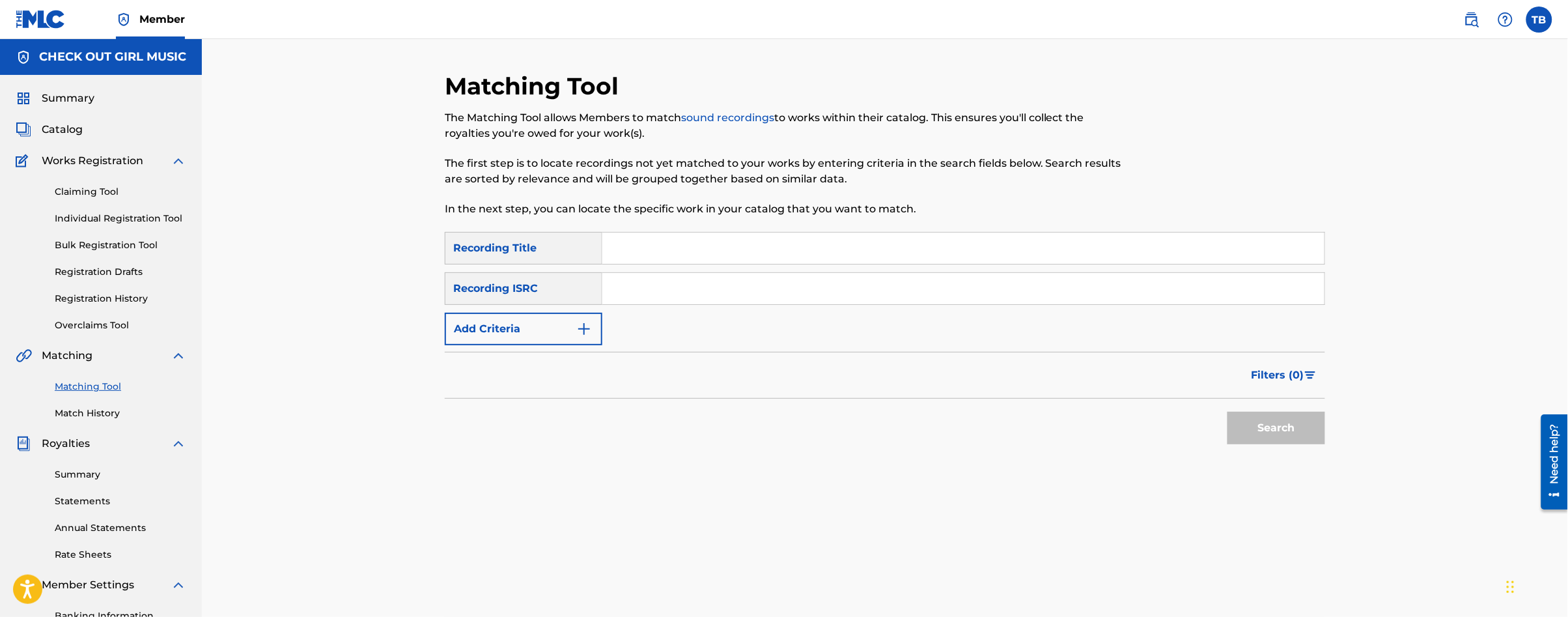
click at [554, 328] on button "Add Criteria" at bounding box center [524, 328] width 158 height 32
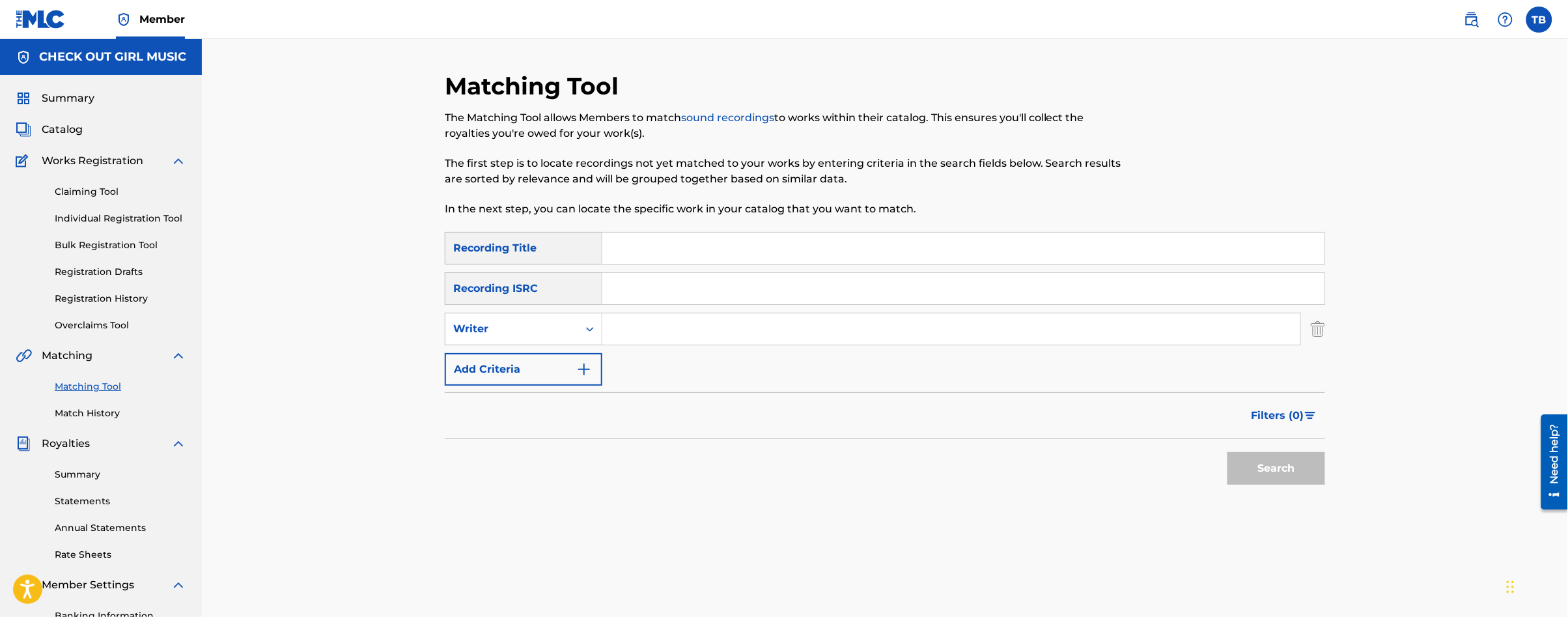
click at [720, 331] on input "Search Form" at bounding box center [951, 329] width 698 height 32
type input "[PERSON_NAME]"
click at [1273, 467] on button "Search" at bounding box center [1276, 467] width 98 height 32
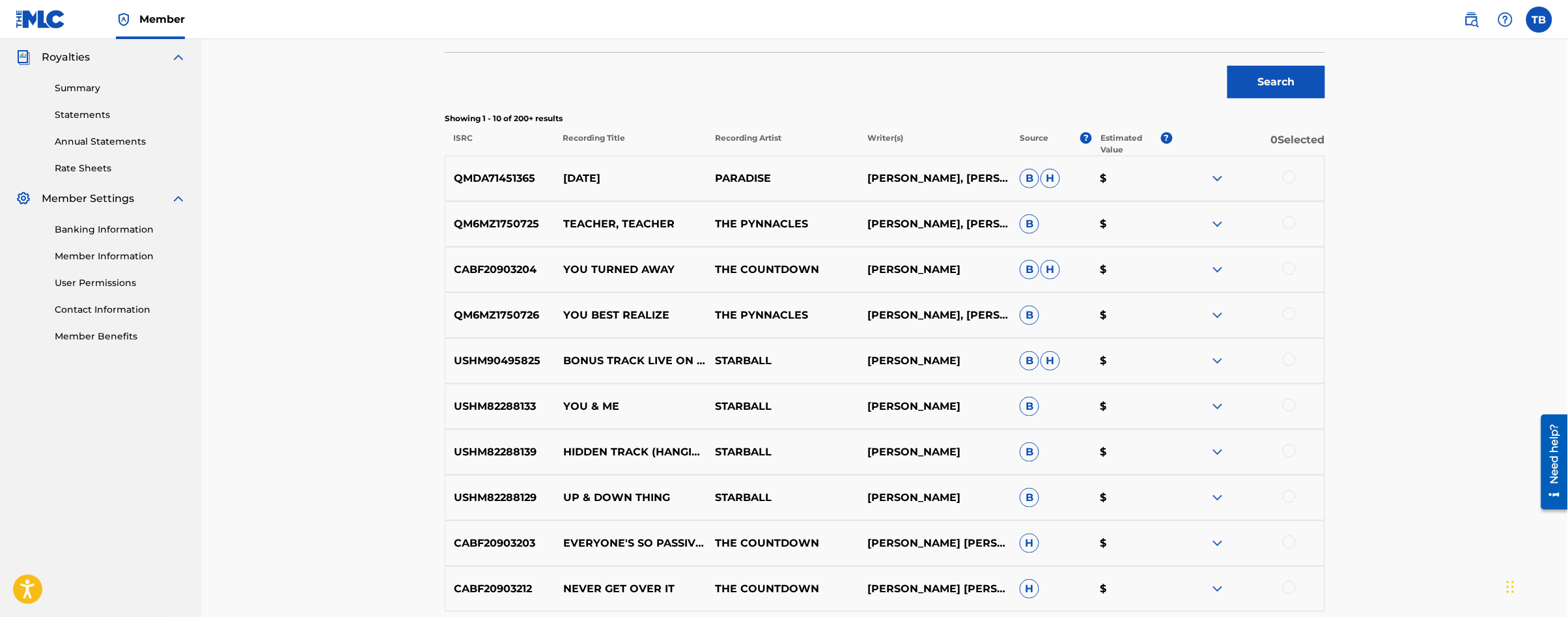
scroll to position [541, 0]
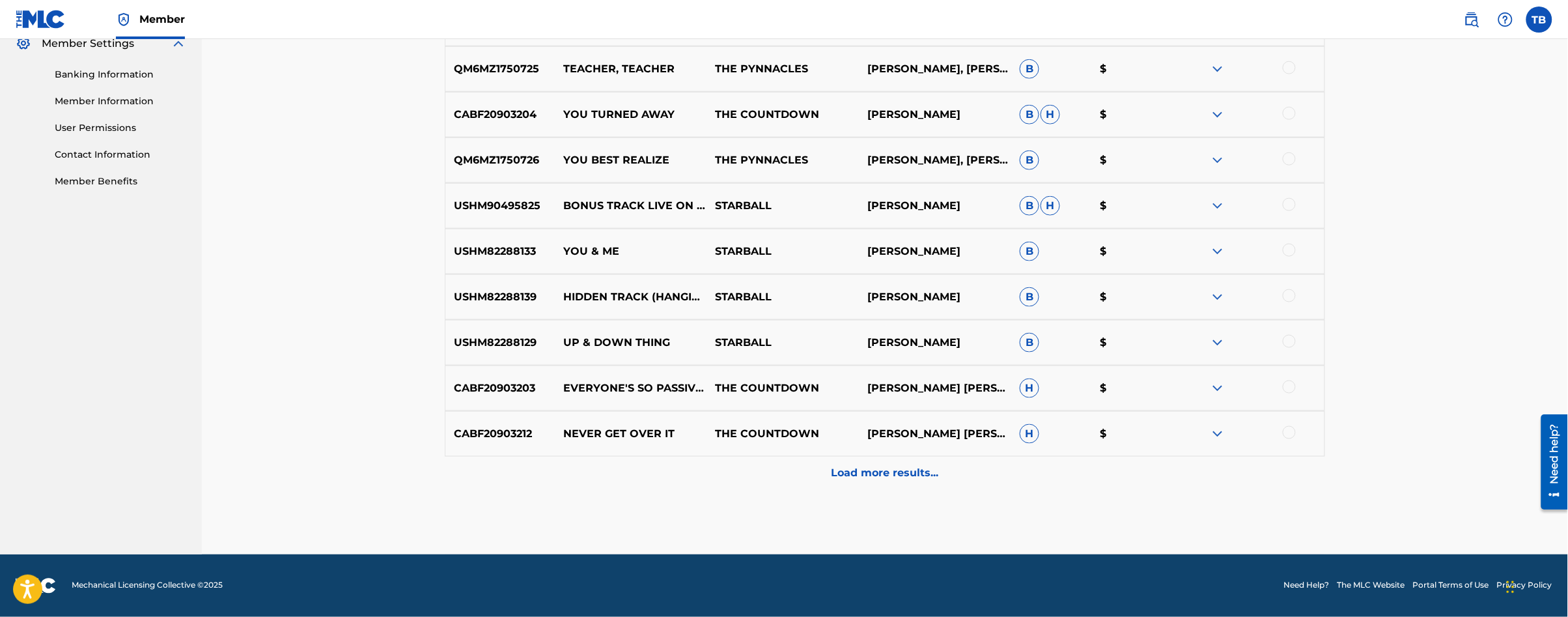
click at [838, 476] on p "Load more results..." at bounding box center [885, 473] width 107 height 16
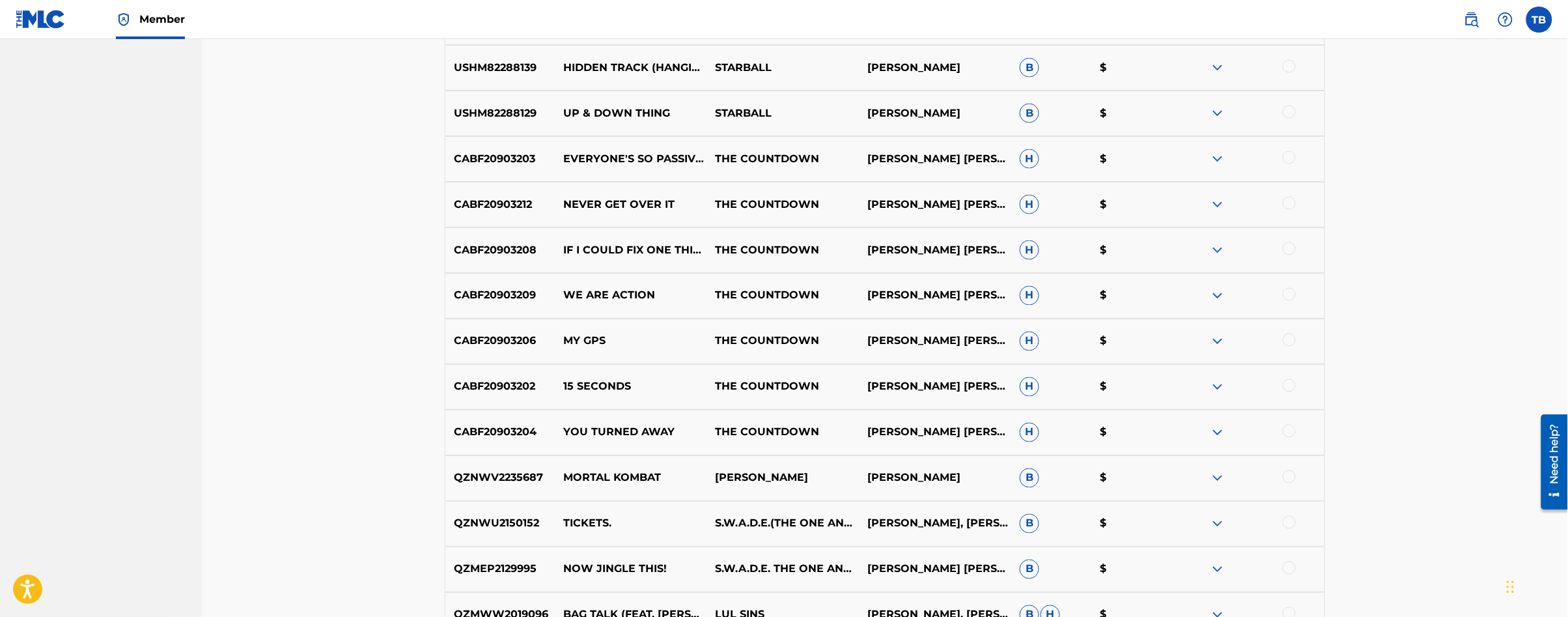
scroll to position [870, 0]
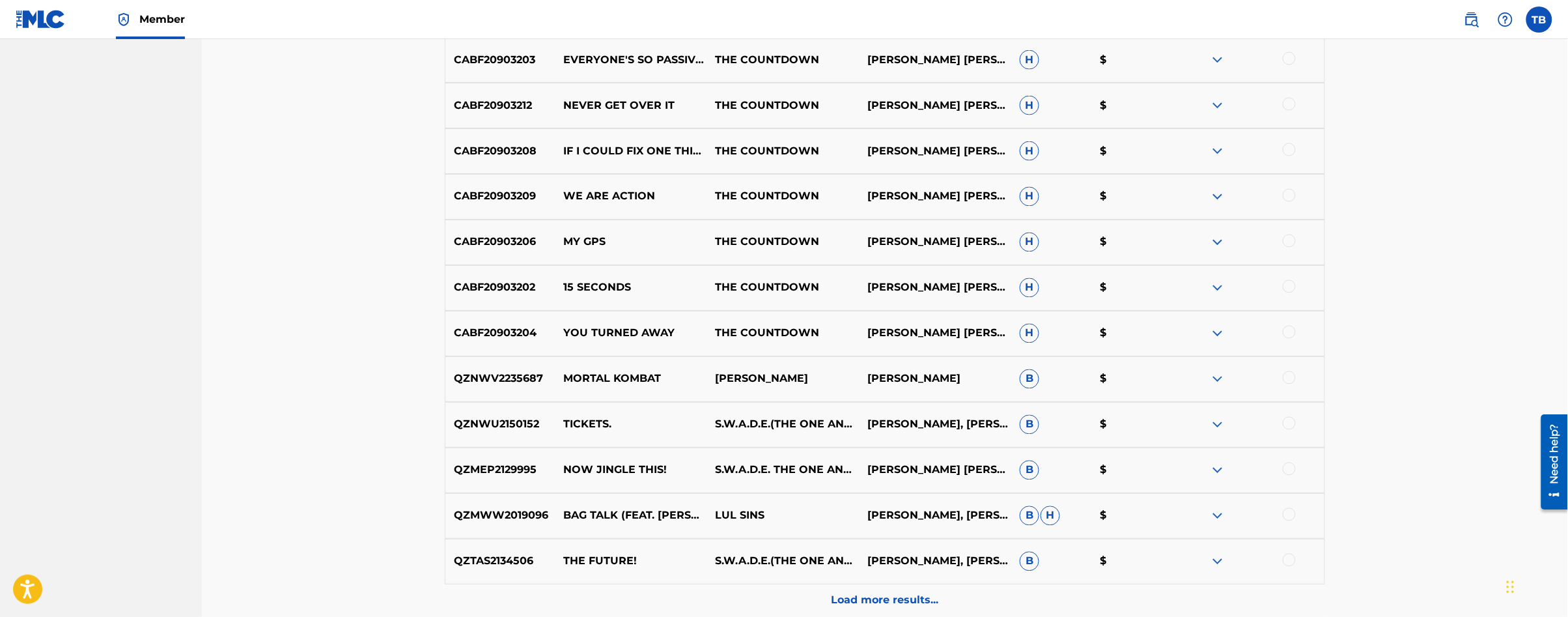
click at [1290, 240] on div at bounding box center [1289, 240] width 13 height 13
click at [946, 504] on button "Match 1 Group" at bounding box center [915, 510] width 144 height 32
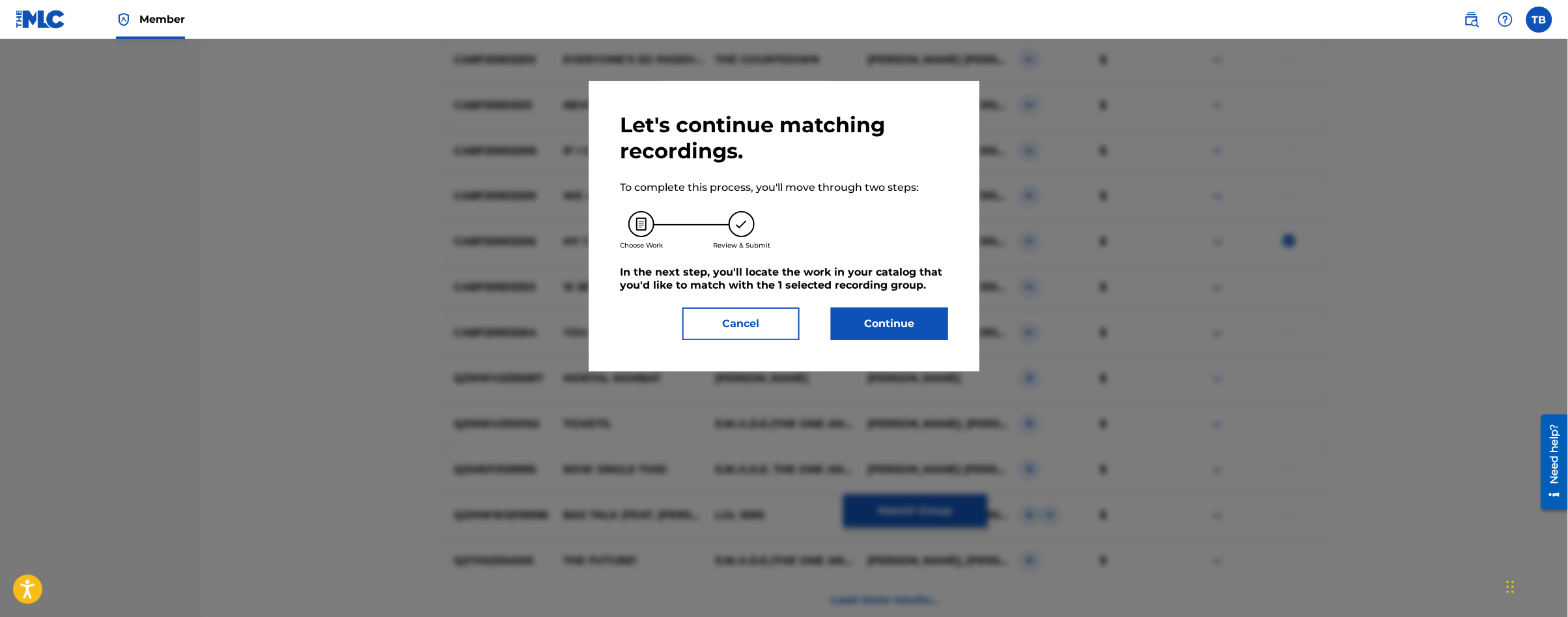
click at [870, 322] on button "Continue" at bounding box center [890, 323] width 117 height 32
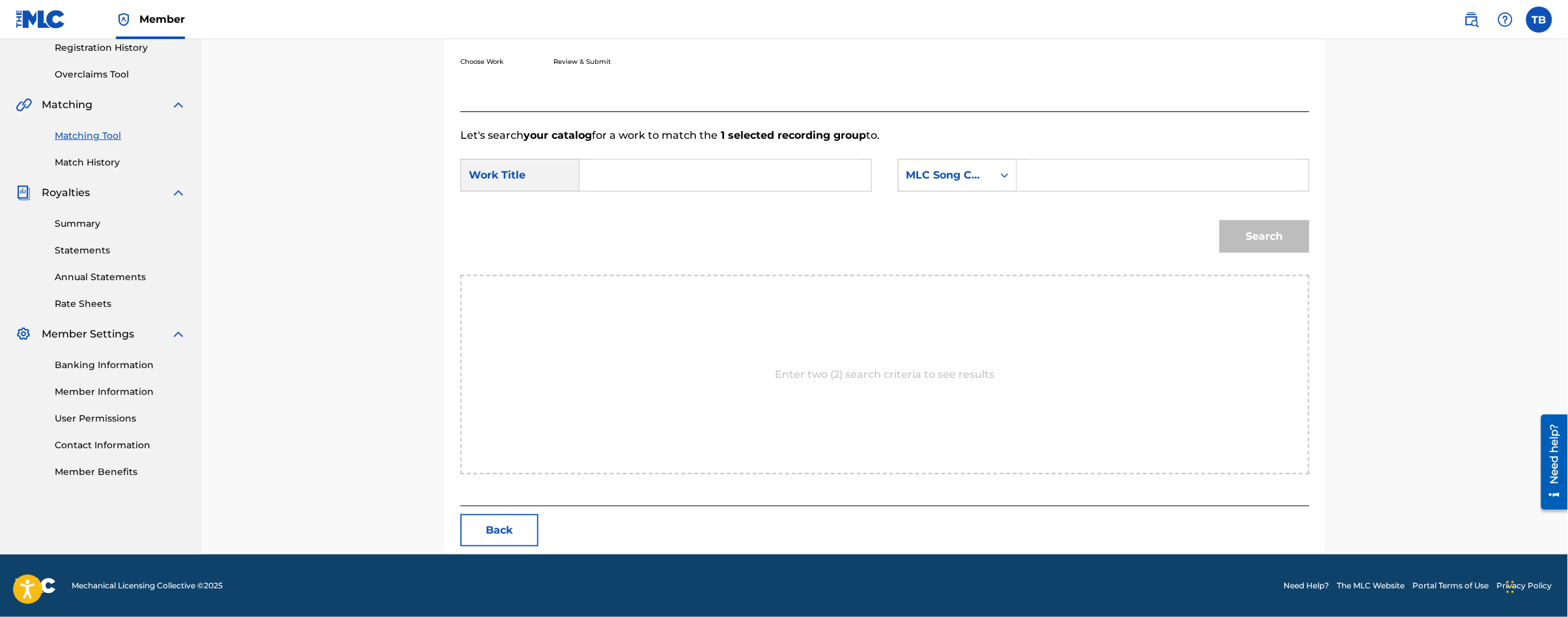
click at [709, 183] on input "Search Form" at bounding box center [725, 175] width 270 height 32
type input "15 seconds"
click at [965, 171] on div "MLC Song Code" at bounding box center [945, 175] width 79 height 16
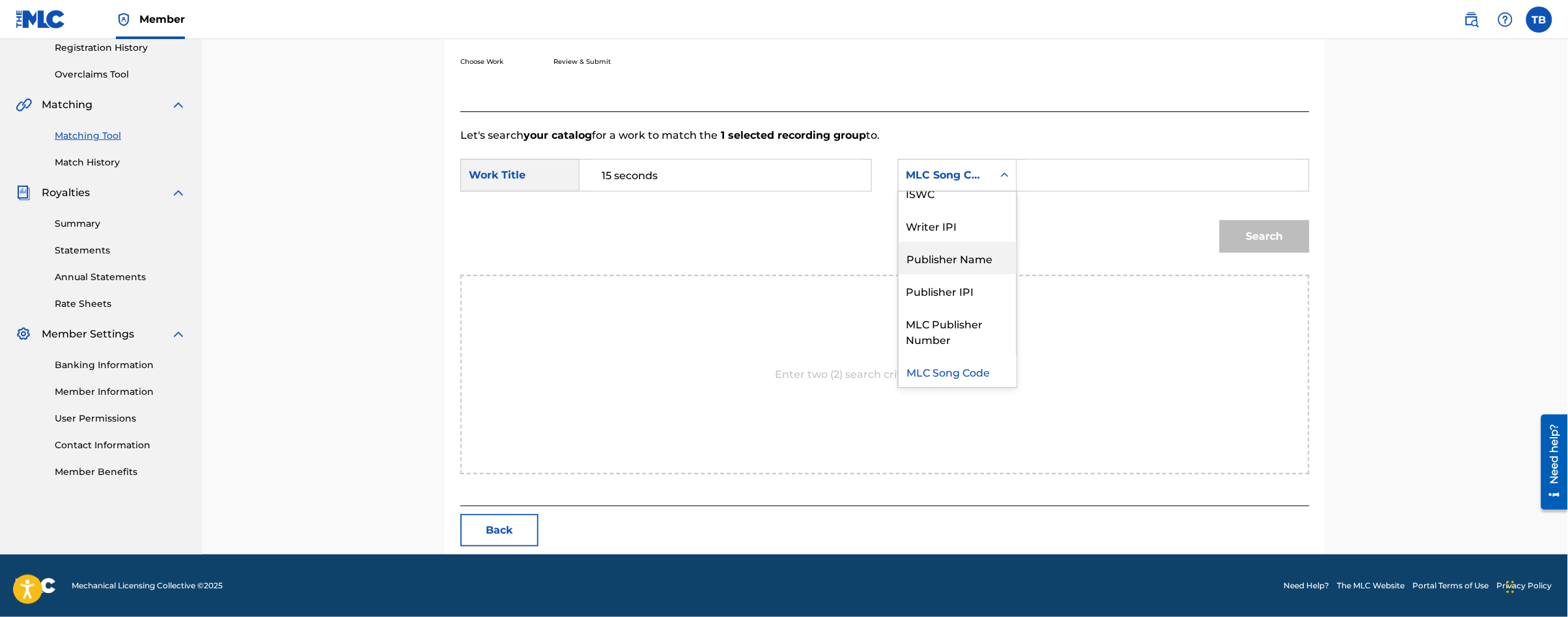
scroll to position [0, 0]
click at [974, 209] on div "Writer Name" at bounding box center [957, 207] width 118 height 32
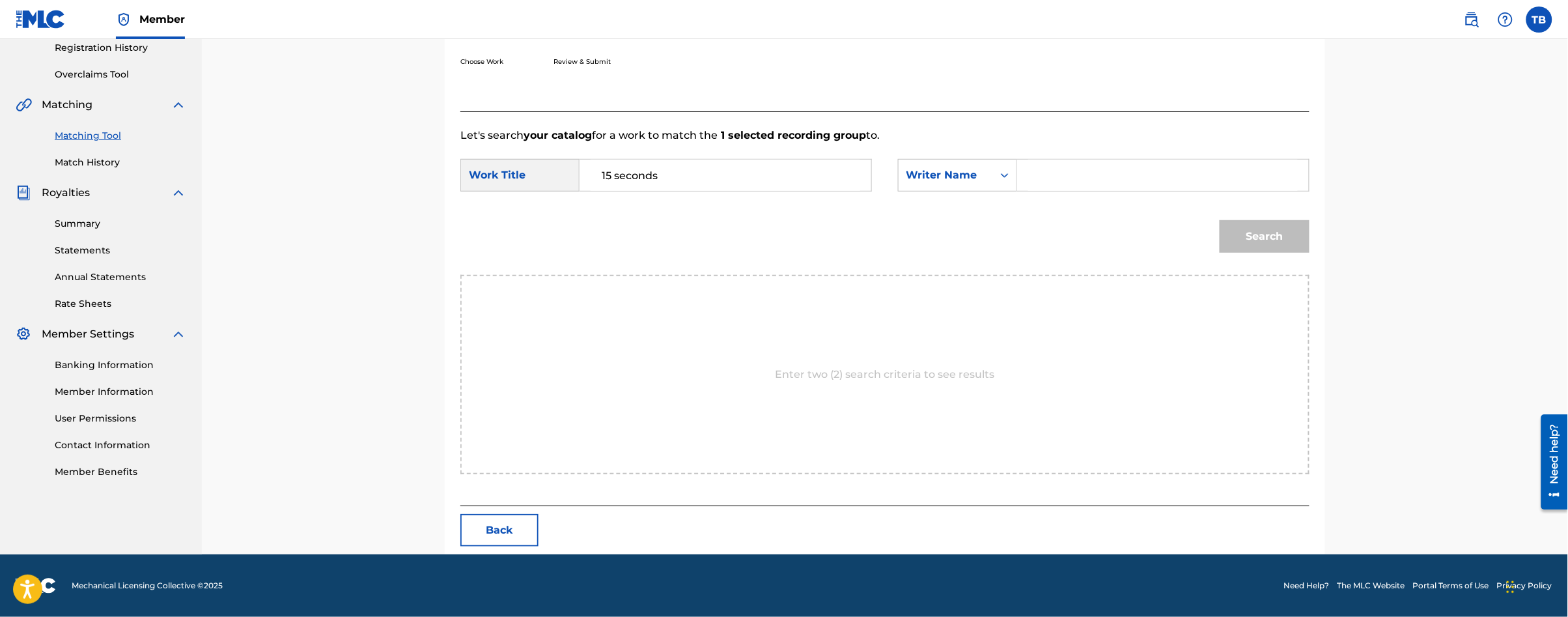
click at [1058, 185] on input "Search Form" at bounding box center [1163, 175] width 270 height 32
type input "[PERSON_NAME]"
click at [1219, 220] on button "Search" at bounding box center [1264, 236] width 90 height 32
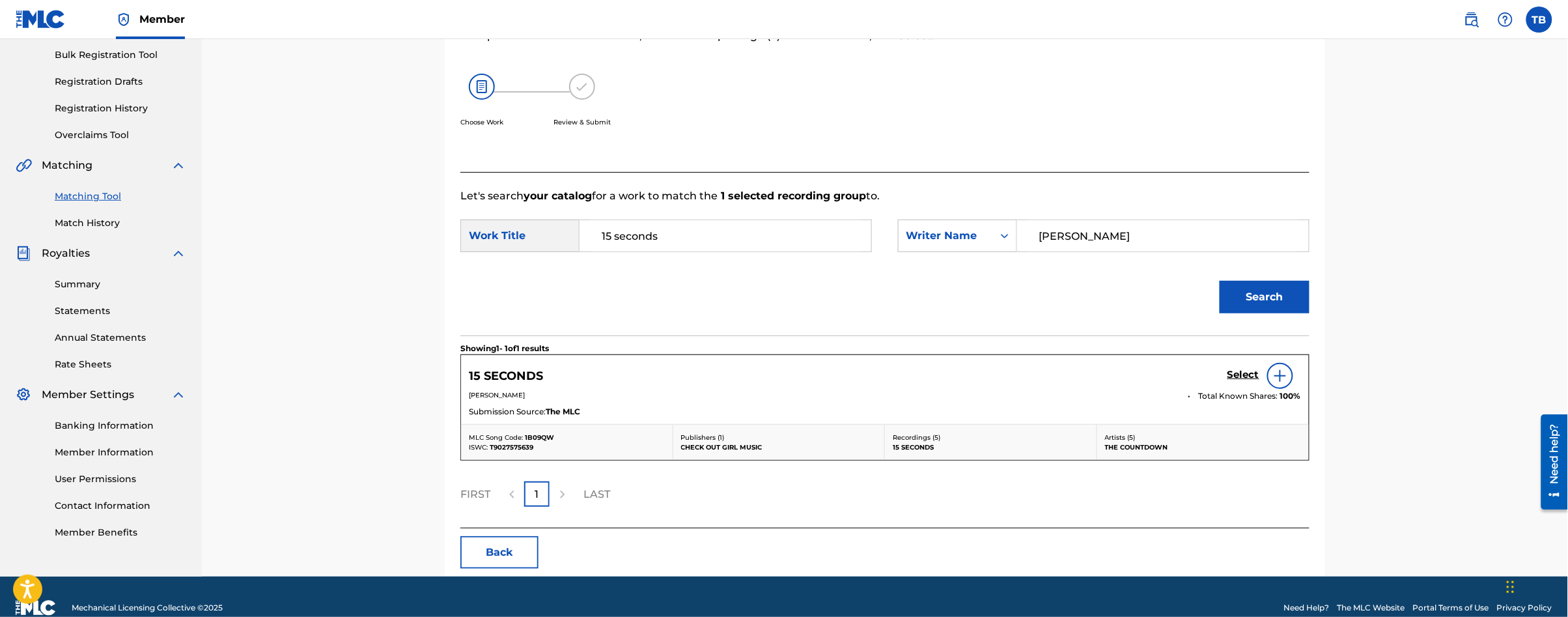
scroll to position [213, 0]
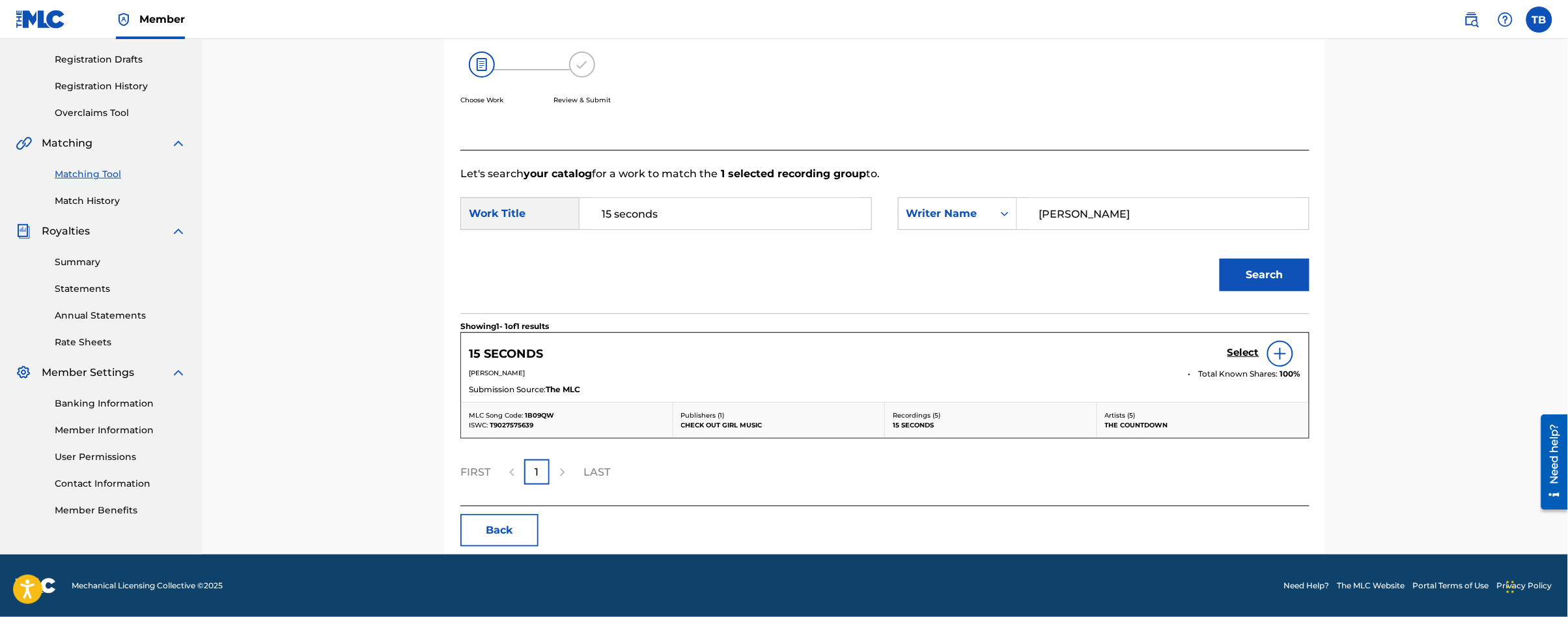
click at [1243, 357] on h5 "Select" at bounding box center [1243, 352] width 32 height 12
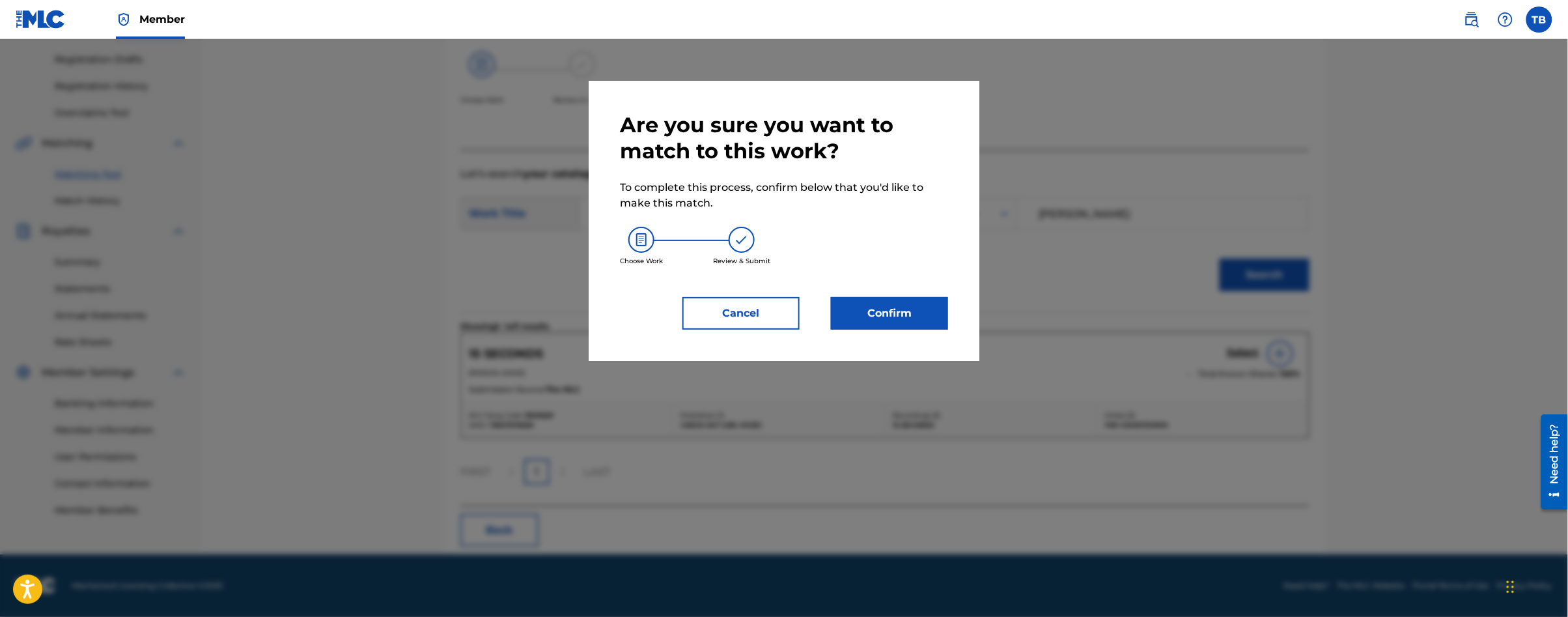
click at [935, 305] on button "Confirm" at bounding box center [890, 313] width 117 height 32
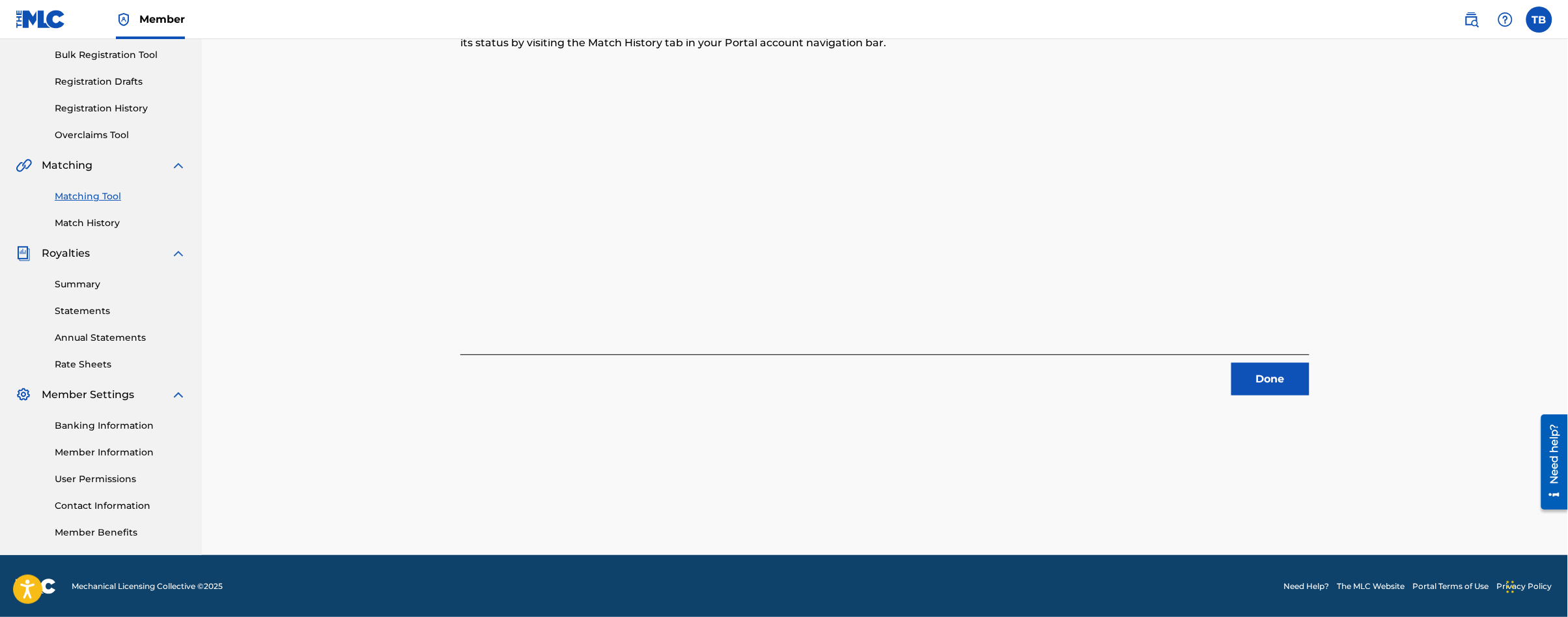
click at [1302, 383] on button "Done" at bounding box center [1270, 379] width 78 height 32
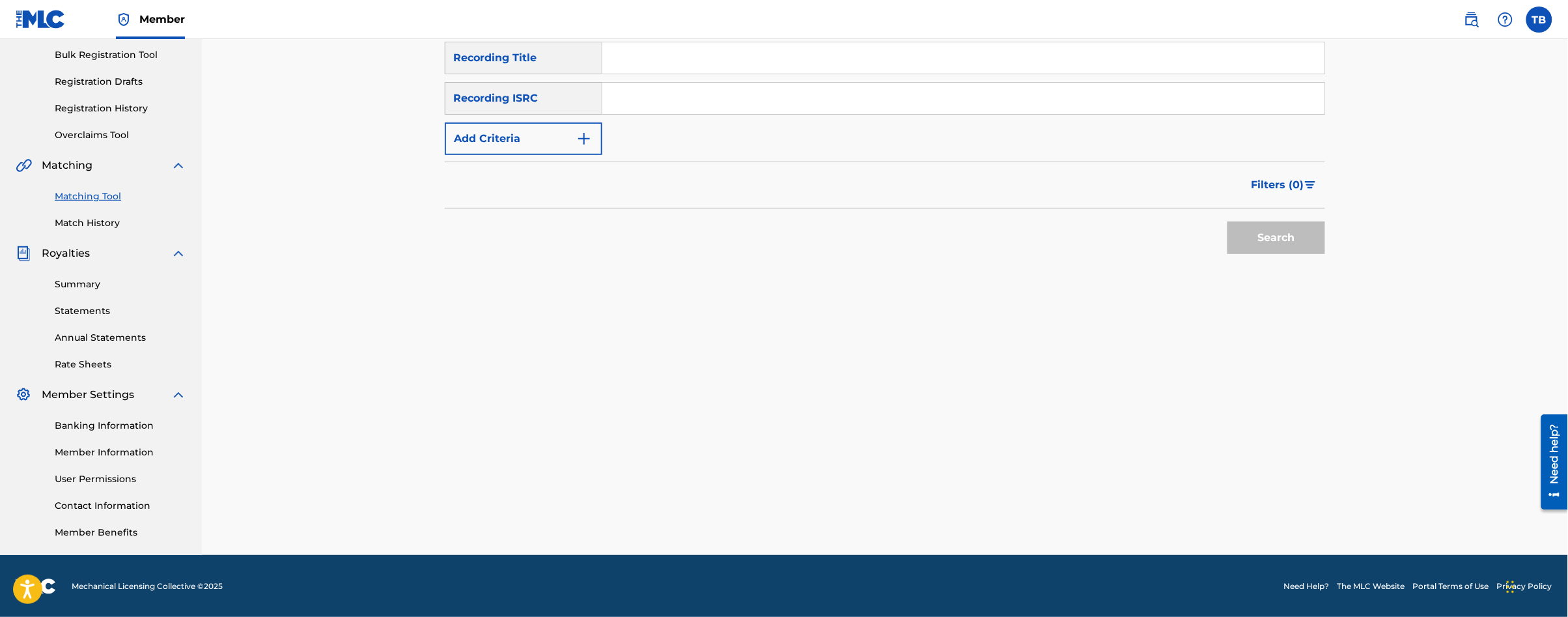
click at [82, 190] on link "Matching Tool" at bounding box center [120, 196] width 131 height 14
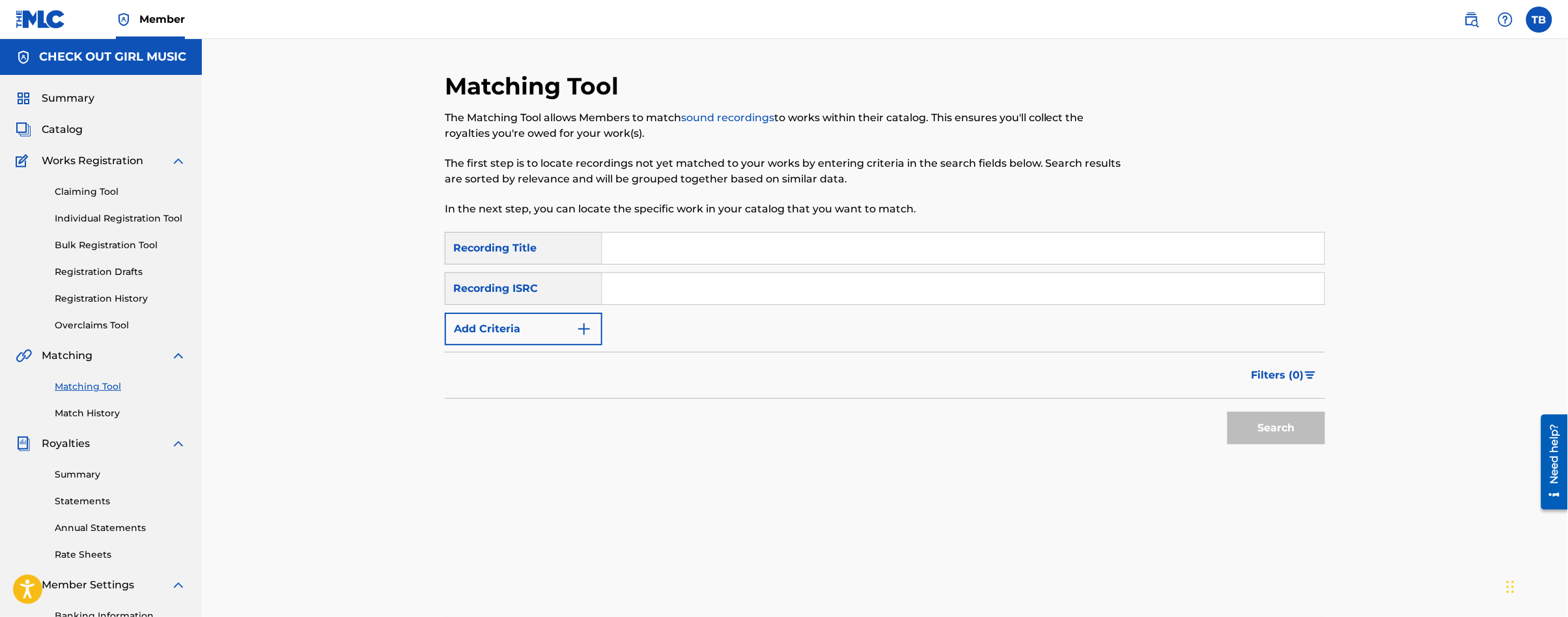
click at [586, 328] on img "Search Form" at bounding box center [584, 328] width 16 height 16
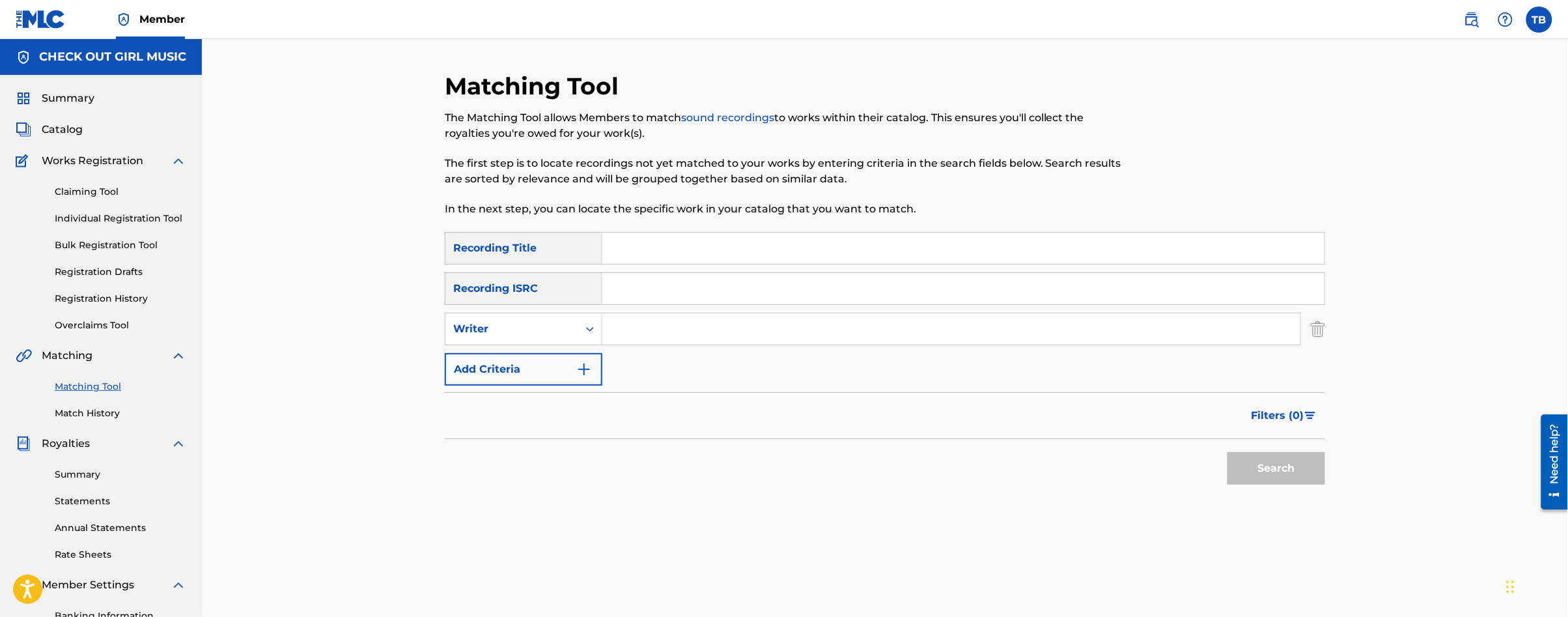
click at [641, 333] on input "Search Form" at bounding box center [951, 329] width 698 height 32
type input "[PERSON_NAME]"
click at [1253, 458] on button "Search" at bounding box center [1276, 467] width 98 height 32
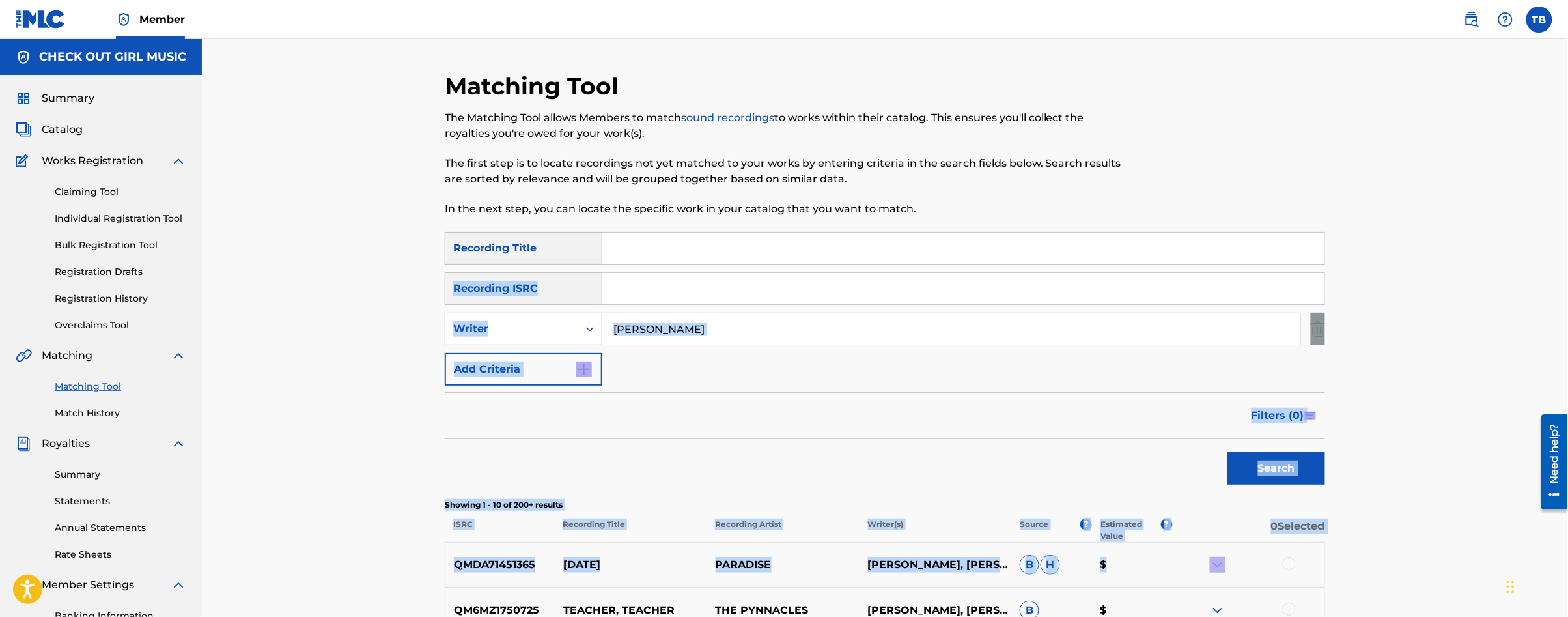
drag, startPoint x: 1566, startPoint y: 240, endPoint x: 1560, endPoint y: 528, distance: 288.1
click at [1562, 544] on div "Matching Tool The Matching Tool allows Members to match sound recordings to wor…" at bounding box center [885, 567] width 1366 height 1057
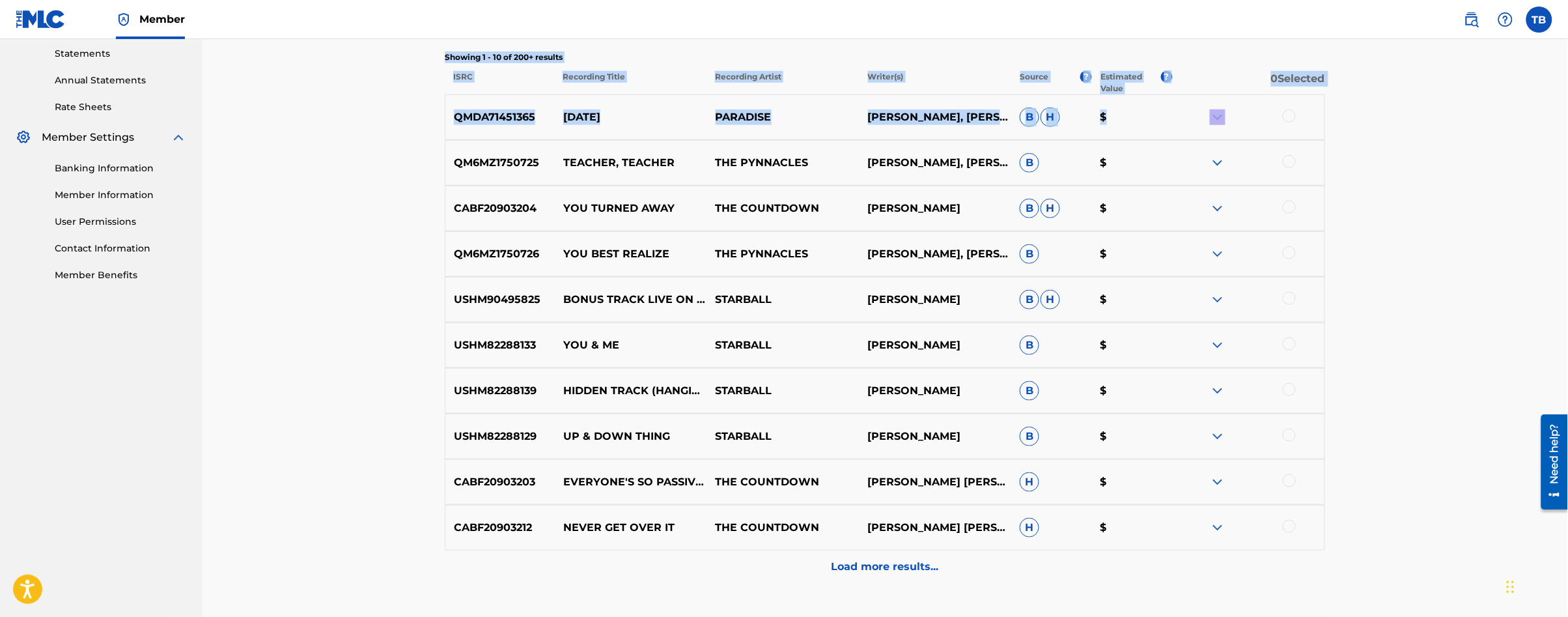
scroll to position [541, 0]
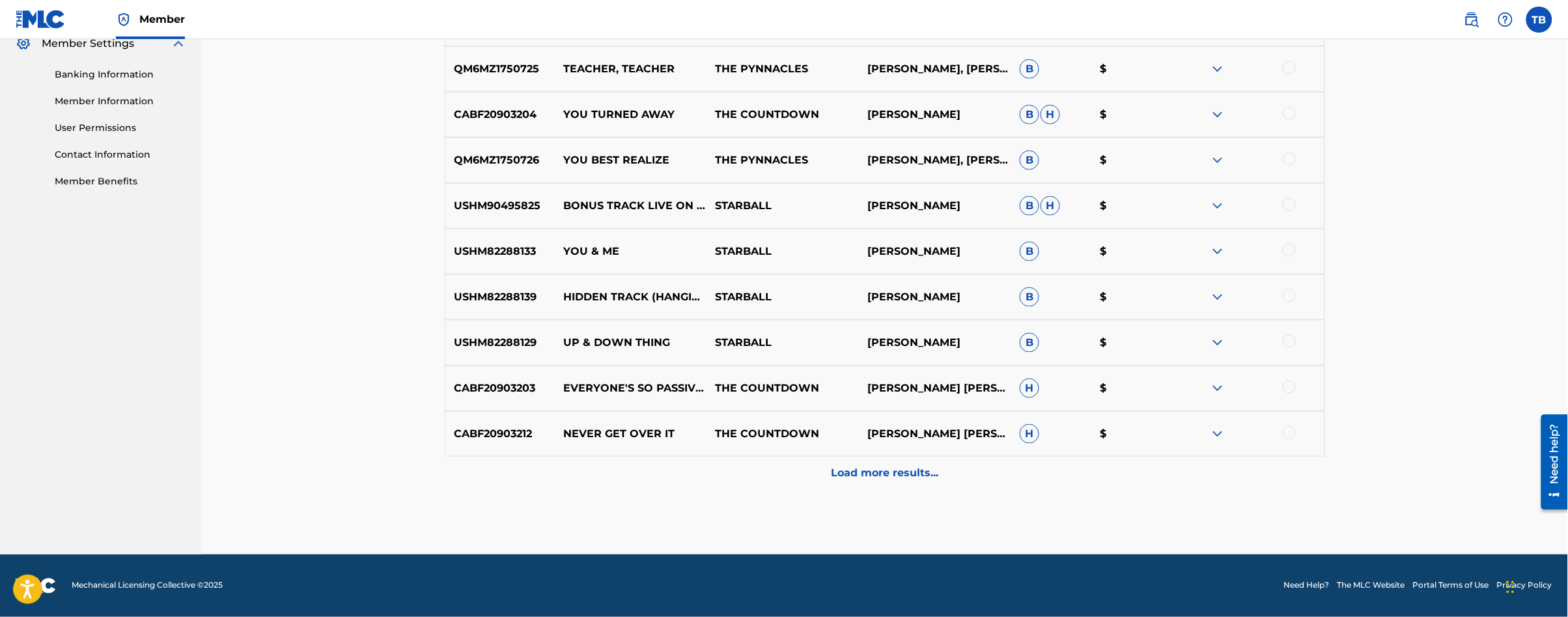
click at [946, 479] on div "Load more results..." at bounding box center [885, 473] width 881 height 32
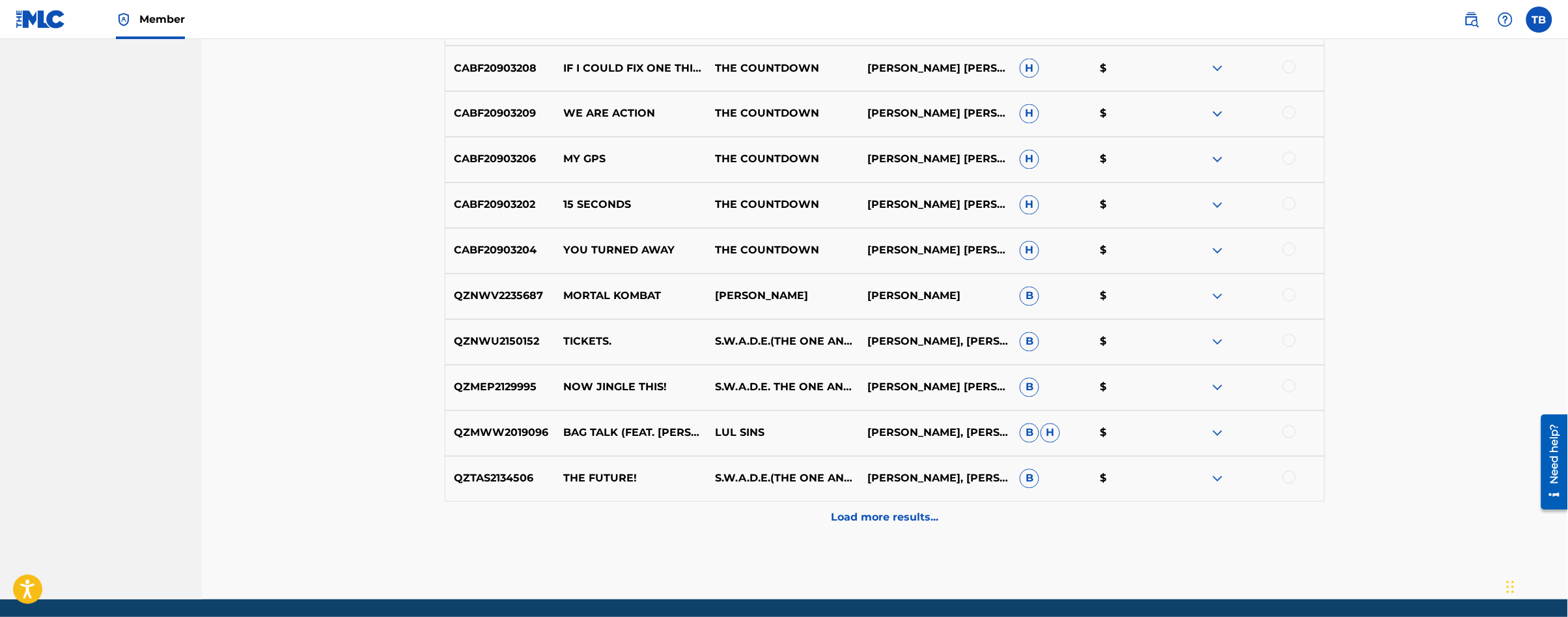
scroll to position [997, 0]
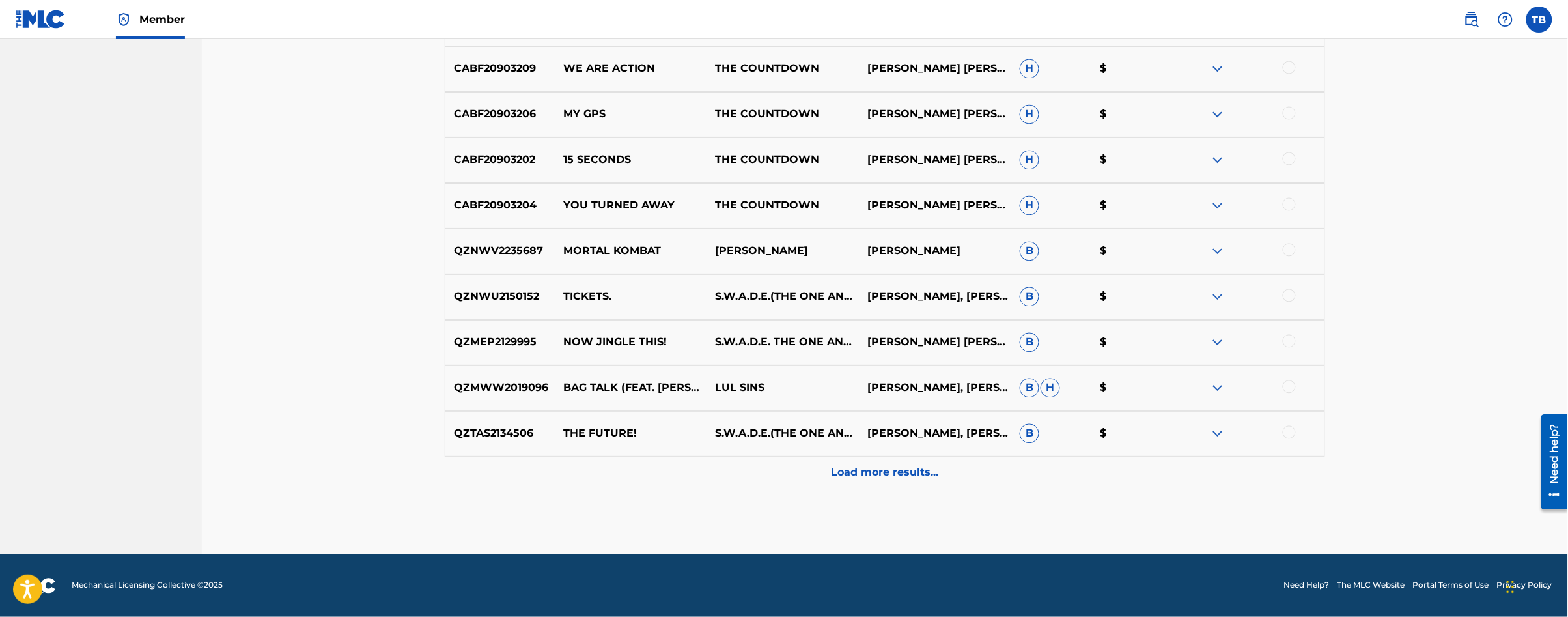
click at [876, 485] on div "Load more results..." at bounding box center [885, 473] width 881 height 32
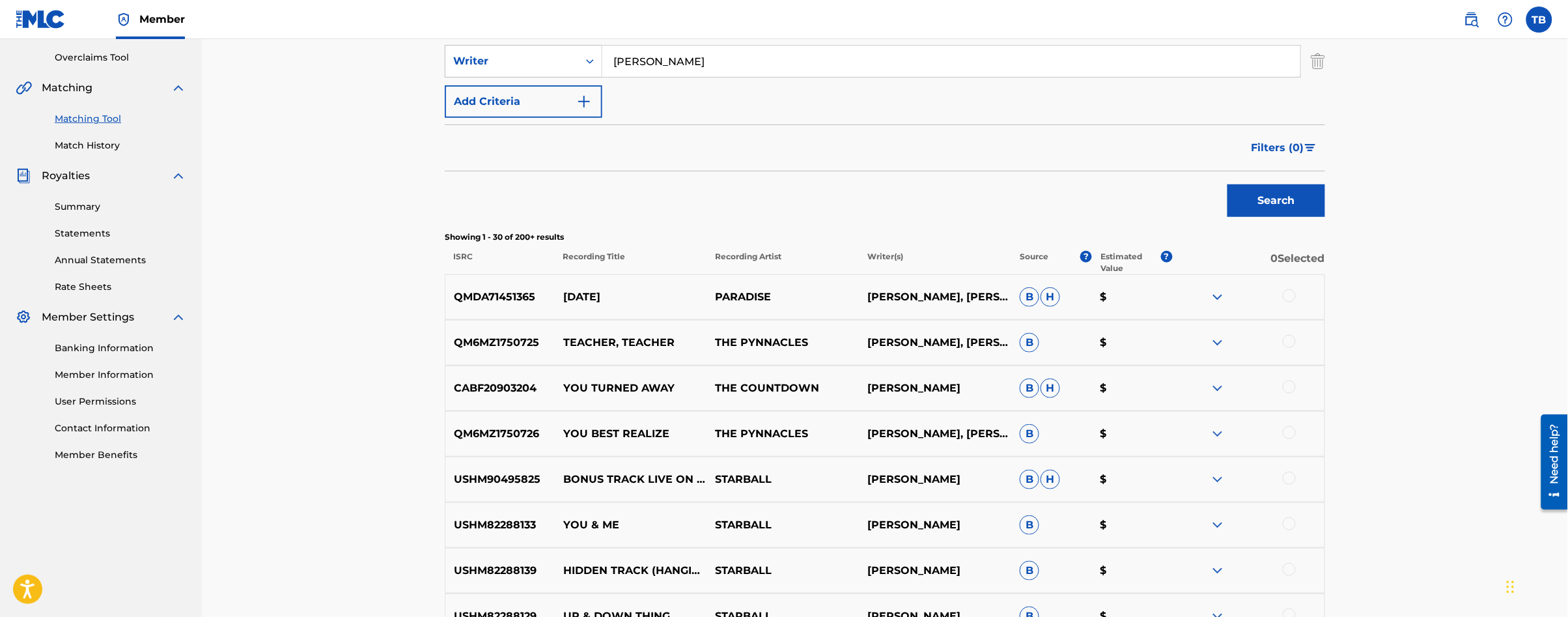
scroll to position [0, 0]
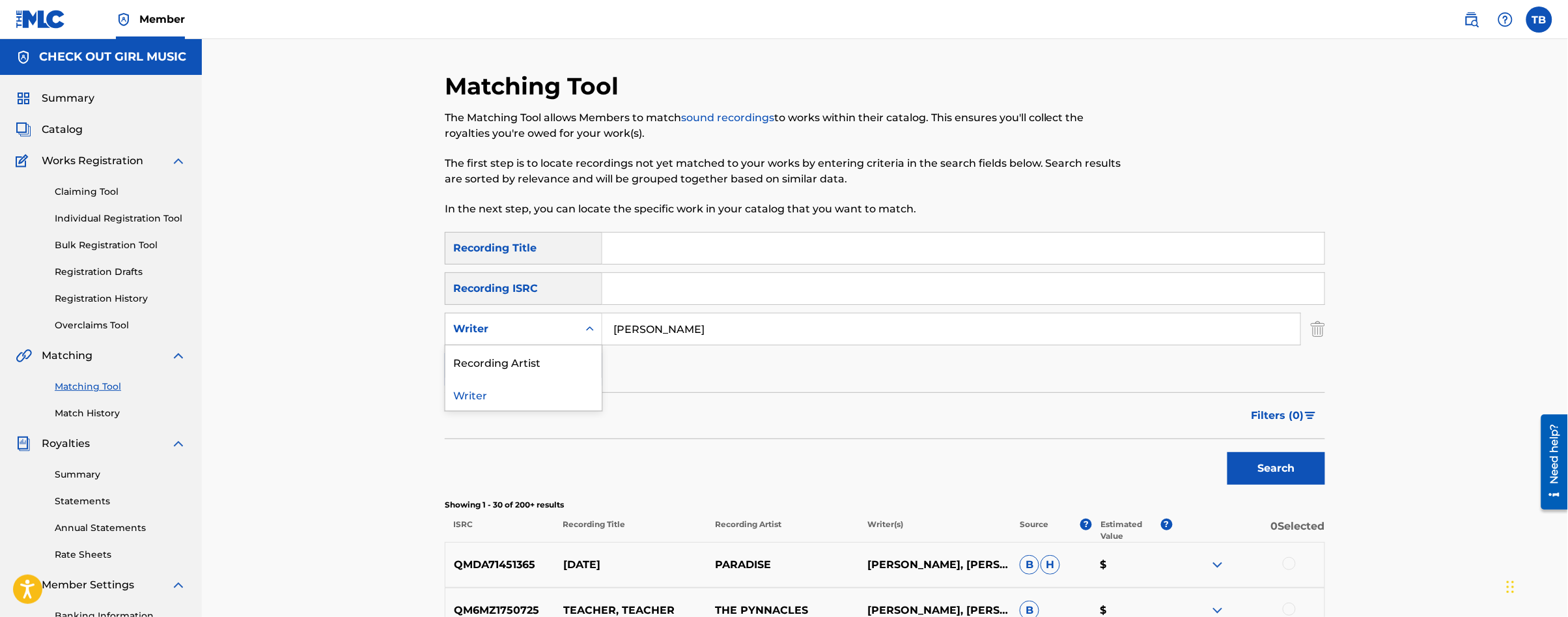
click at [540, 330] on div "Writer" at bounding box center [512, 328] width 117 height 16
click at [527, 362] on div "Recording Artist" at bounding box center [524, 361] width 156 height 32
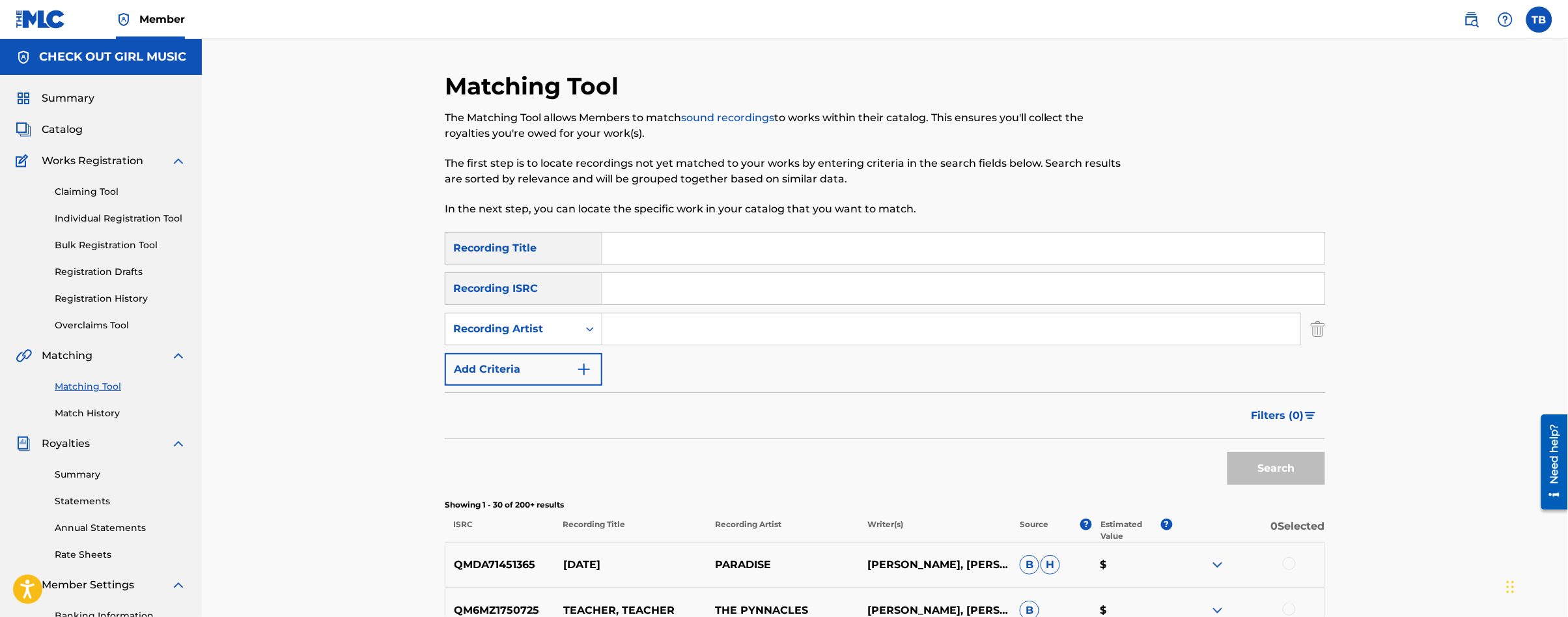
click at [703, 325] on input "Search Form" at bounding box center [951, 329] width 698 height 32
type input "the countdown"
click at [1228, 452] on button "Search" at bounding box center [1276, 467] width 98 height 32
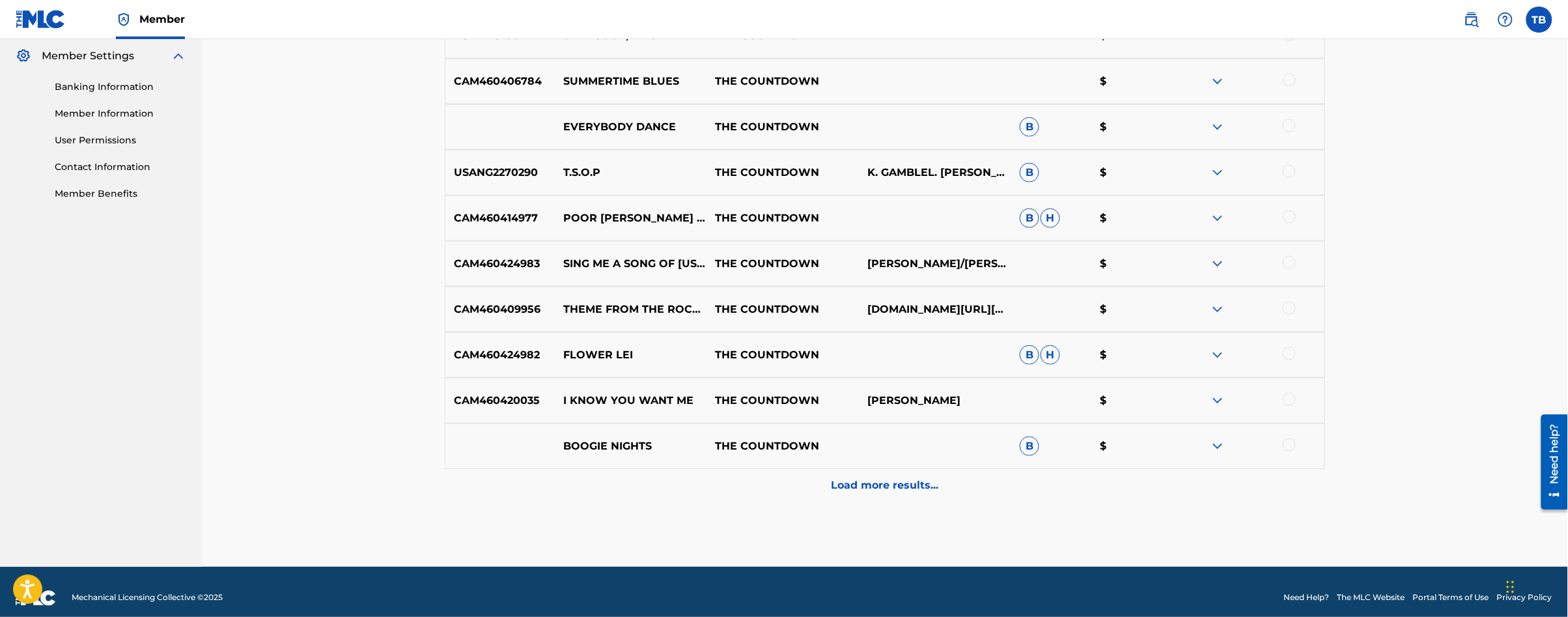
scroll to position [532, 0]
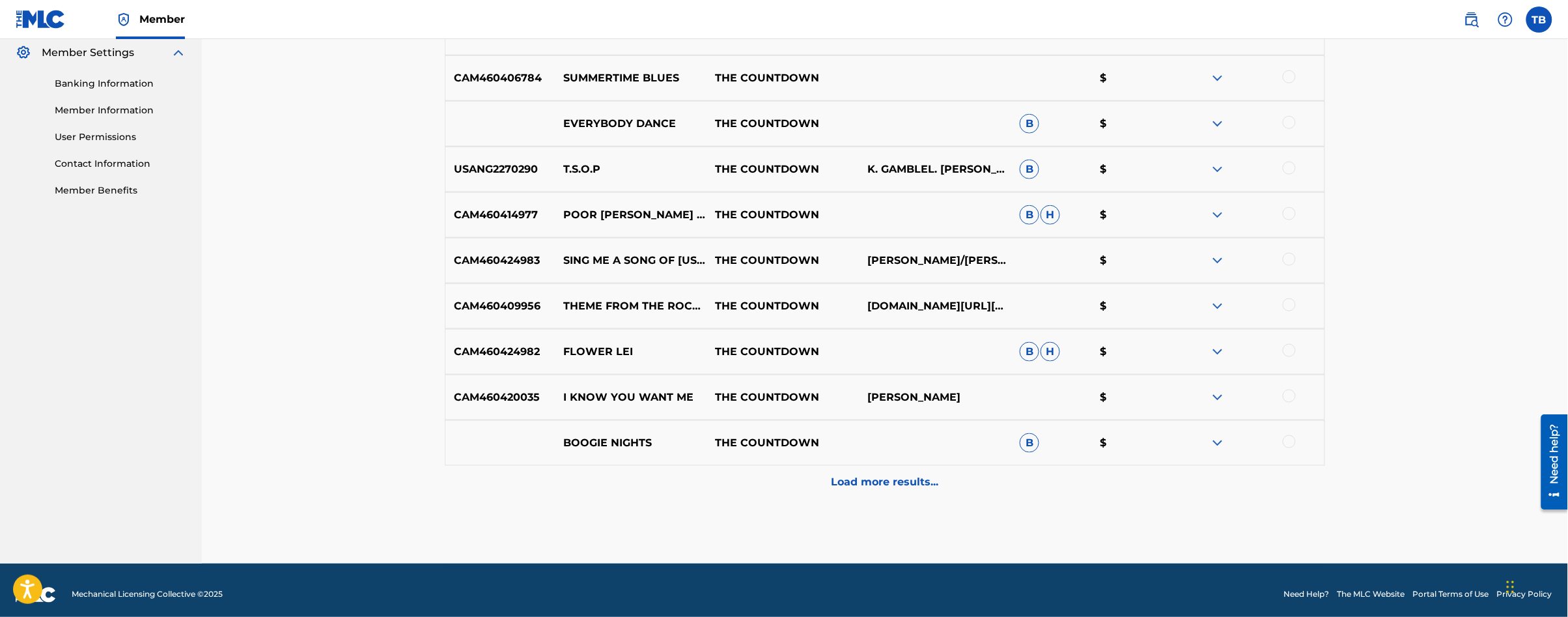
click at [866, 491] on div "Load more results..." at bounding box center [885, 482] width 881 height 32
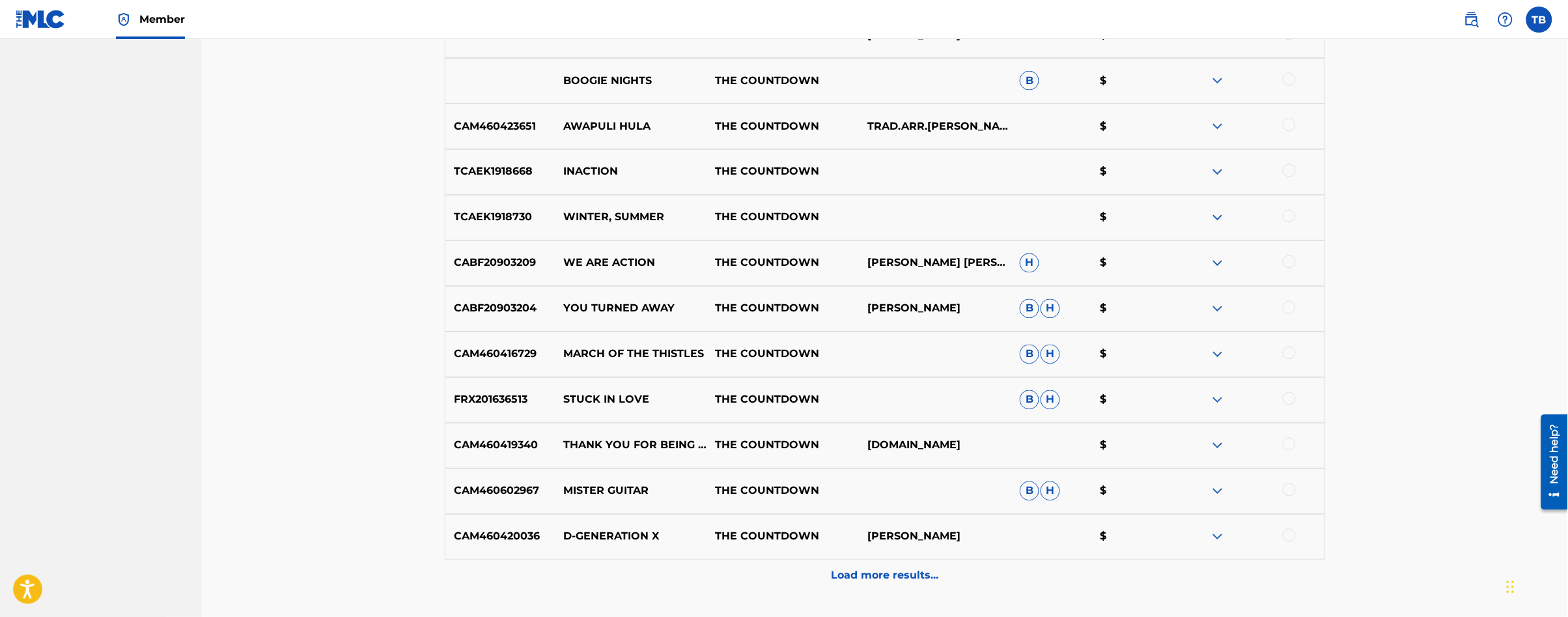
scroll to position [896, 0]
drag, startPoint x: 1570, startPoint y: 369, endPoint x: 27, endPoint y: 100, distance: 1566.3
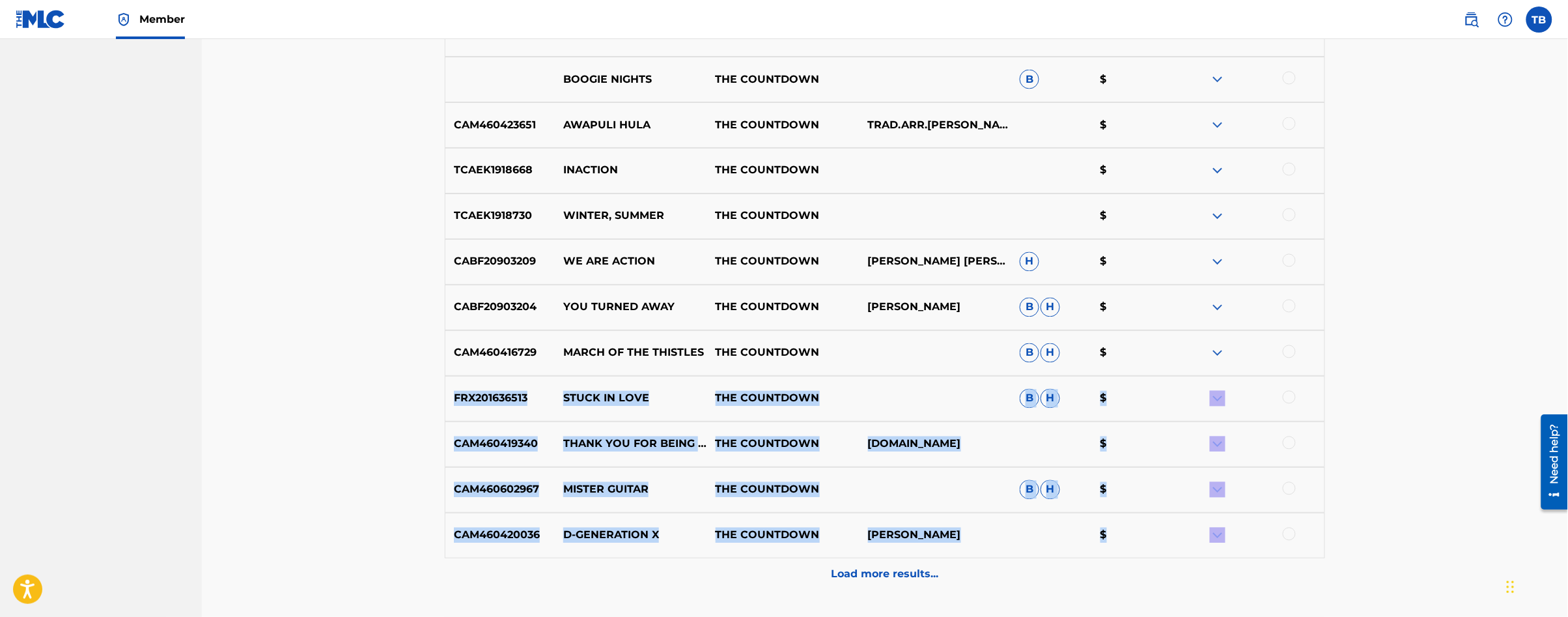
drag, startPoint x: 1567, startPoint y: 520, endPoint x: 1574, endPoint y: 374, distance: 146.2
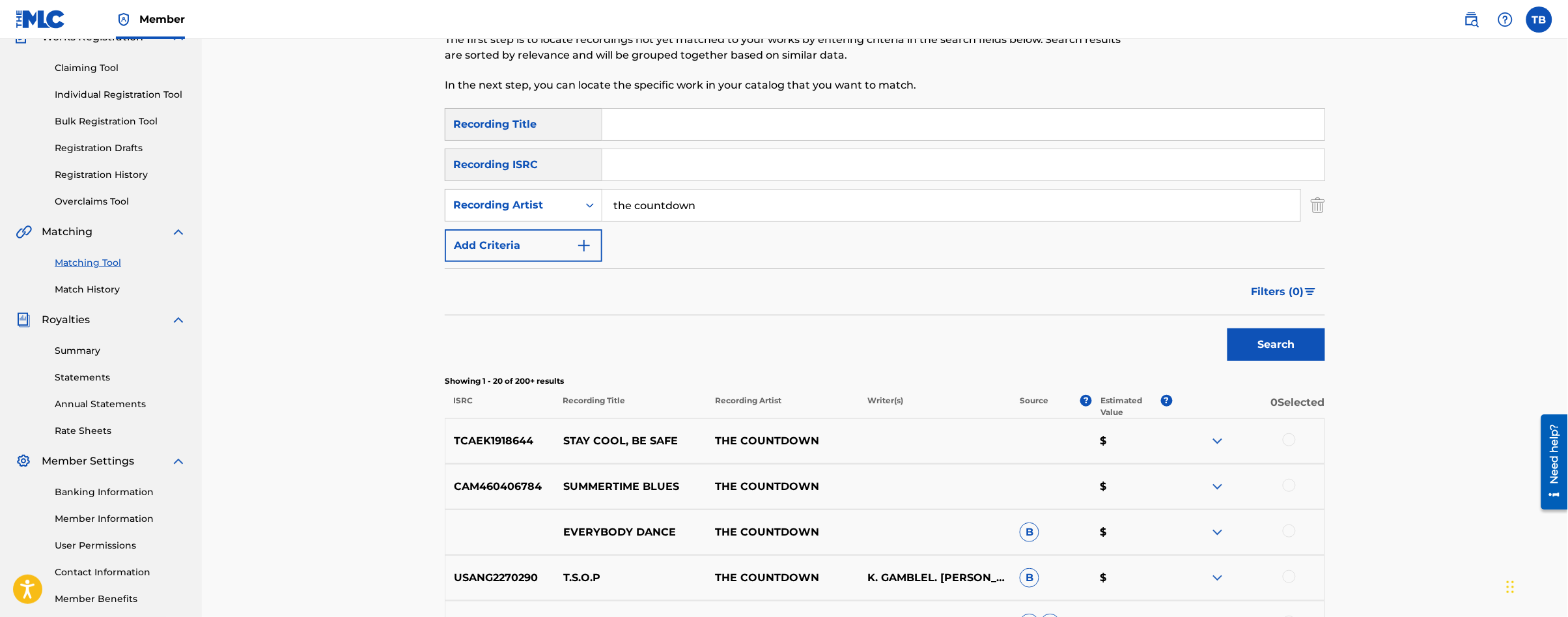
scroll to position [50, 0]
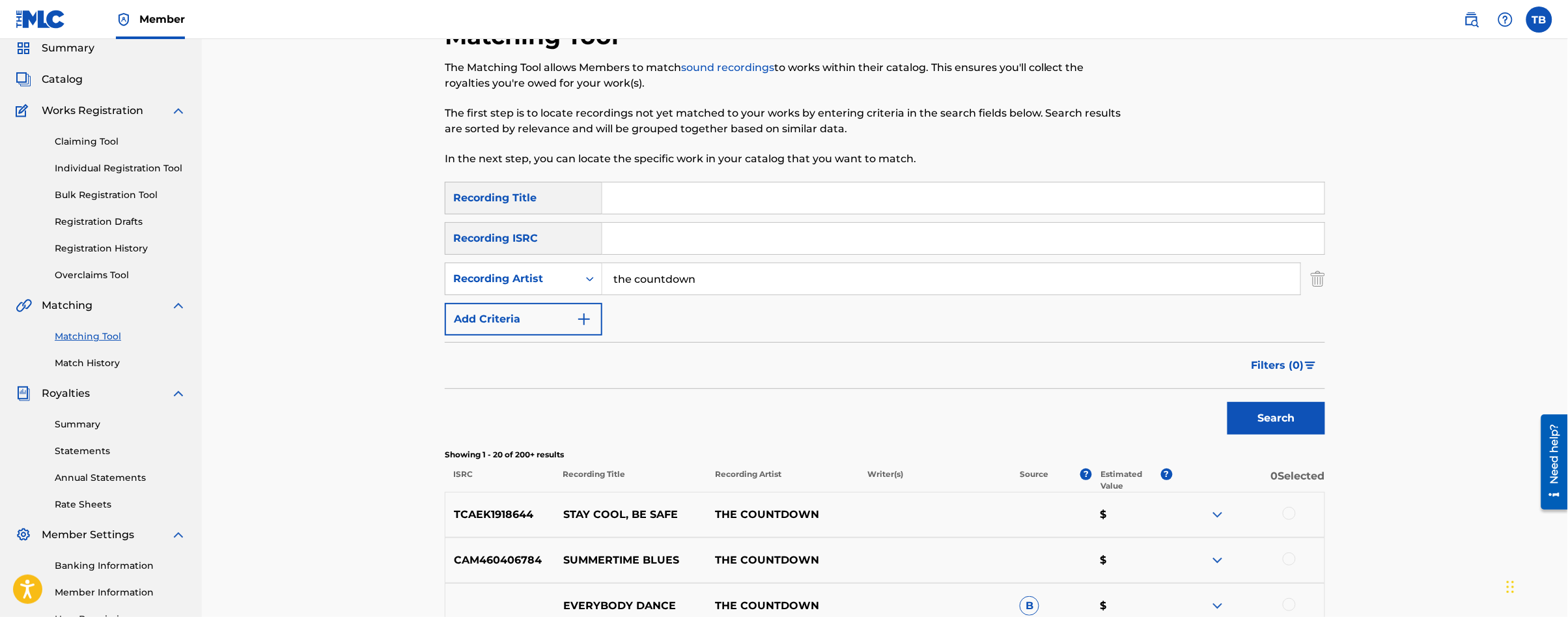
drag, startPoint x: 706, startPoint y: 280, endPoint x: 621, endPoint y: 271, distance: 85.5
click at [621, 271] on input "the countdown" at bounding box center [951, 279] width 698 height 32
type input "paradise"
click at [1228, 402] on button "Search" at bounding box center [1276, 418] width 98 height 32
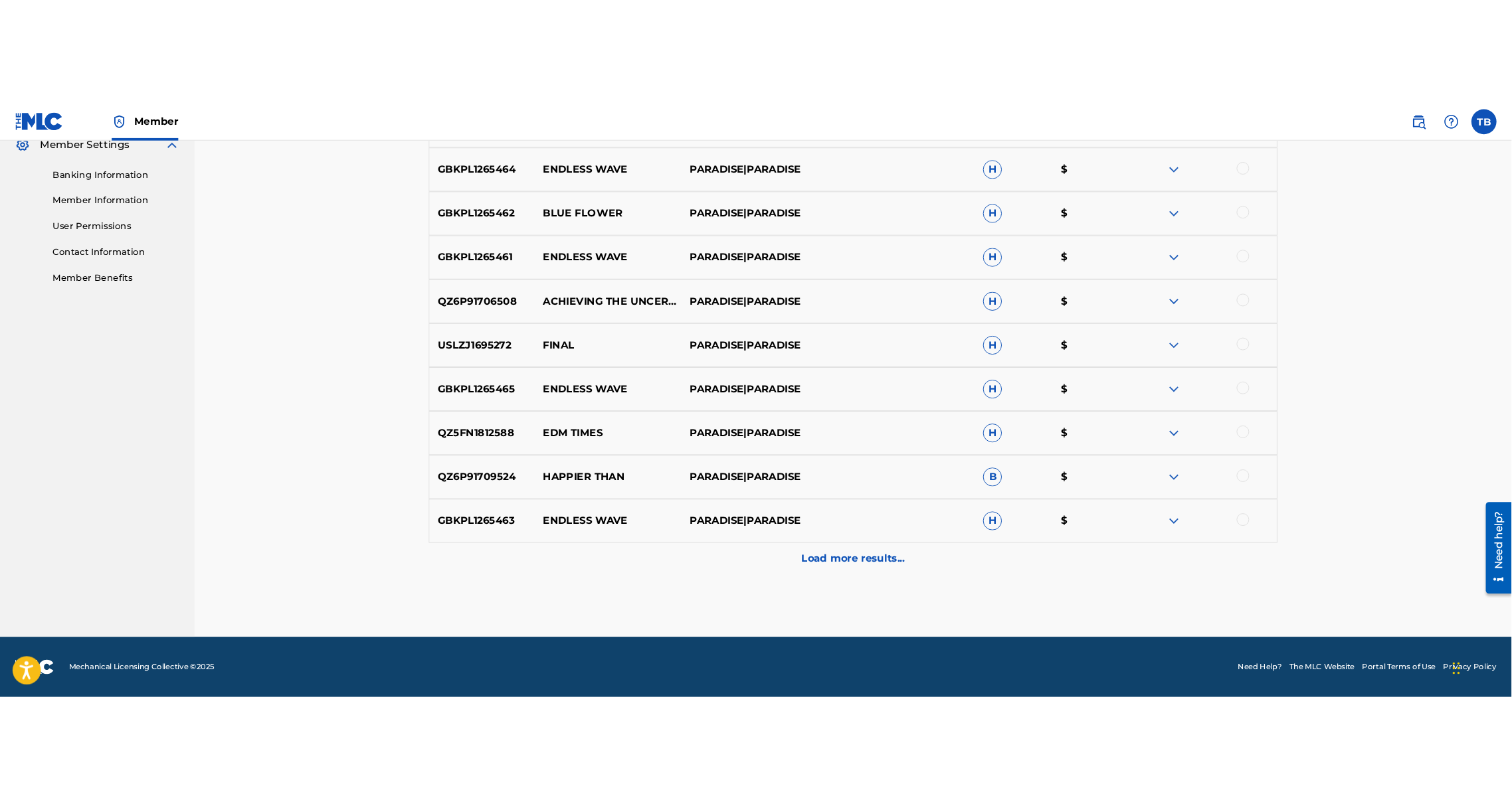
scroll to position [0, 0]
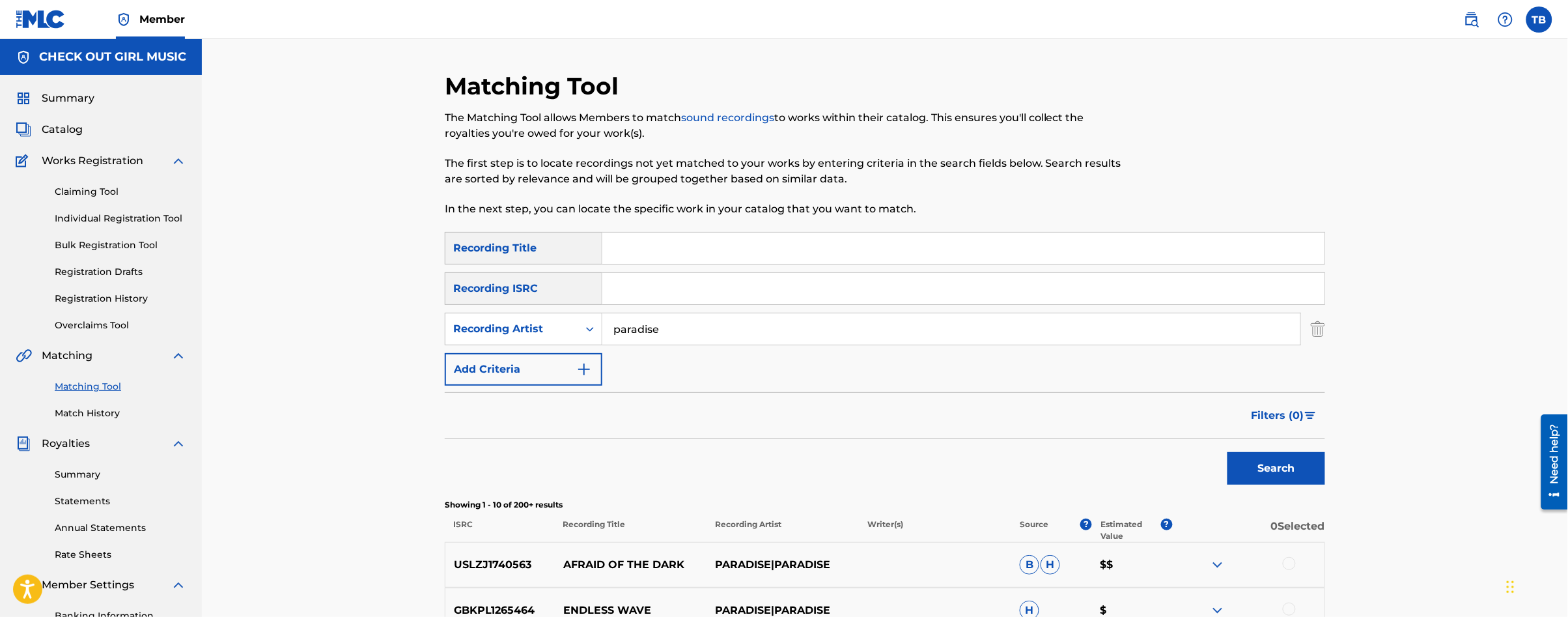
click at [61, 95] on span "Summary" at bounding box center [68, 98] width 53 height 16
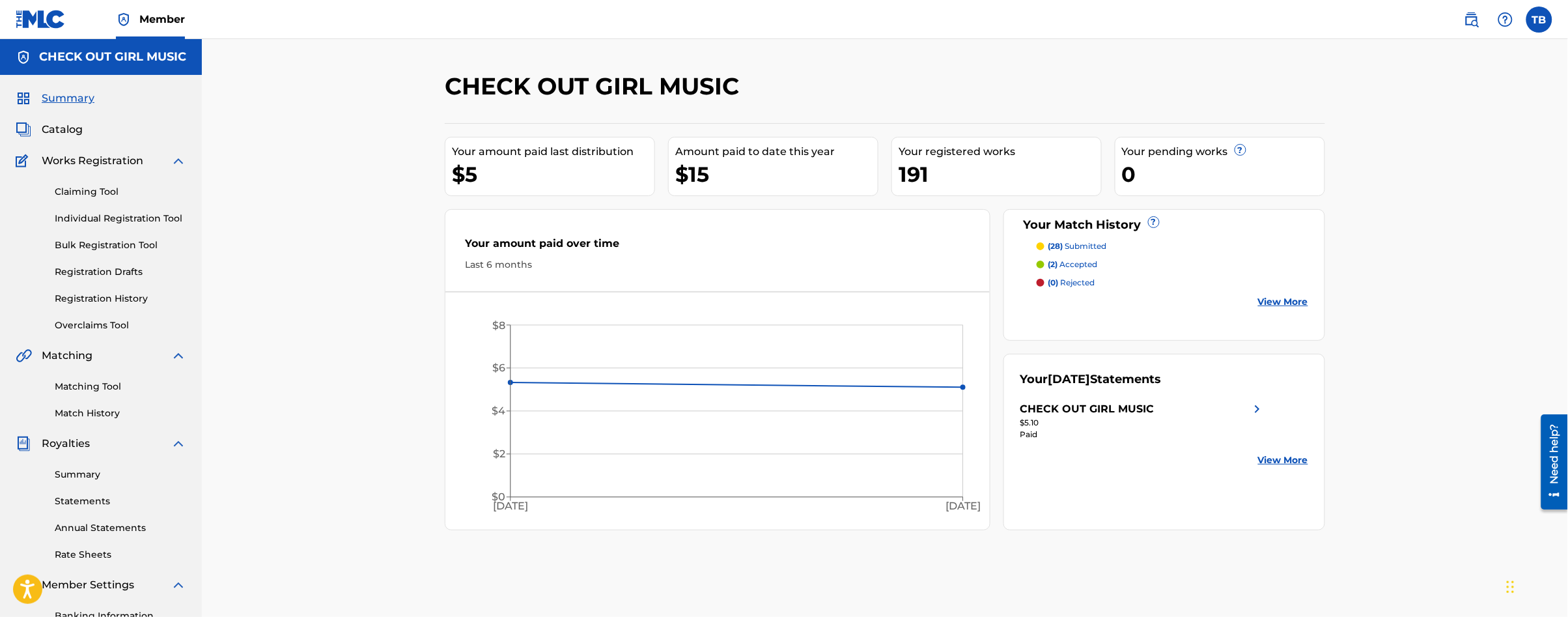
click at [1061, 266] on p "(2) accepted" at bounding box center [1073, 265] width 50 height 12
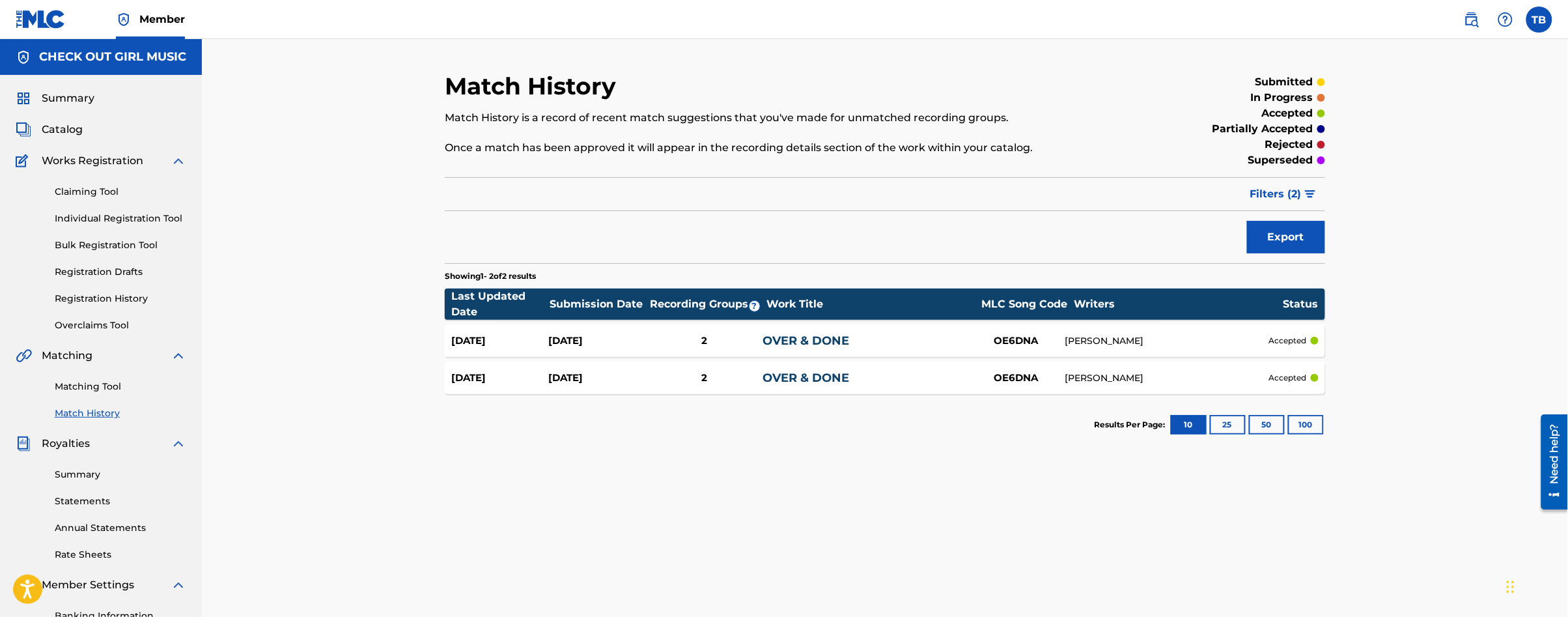
click at [66, 135] on span "Catalog" at bounding box center [62, 129] width 41 height 16
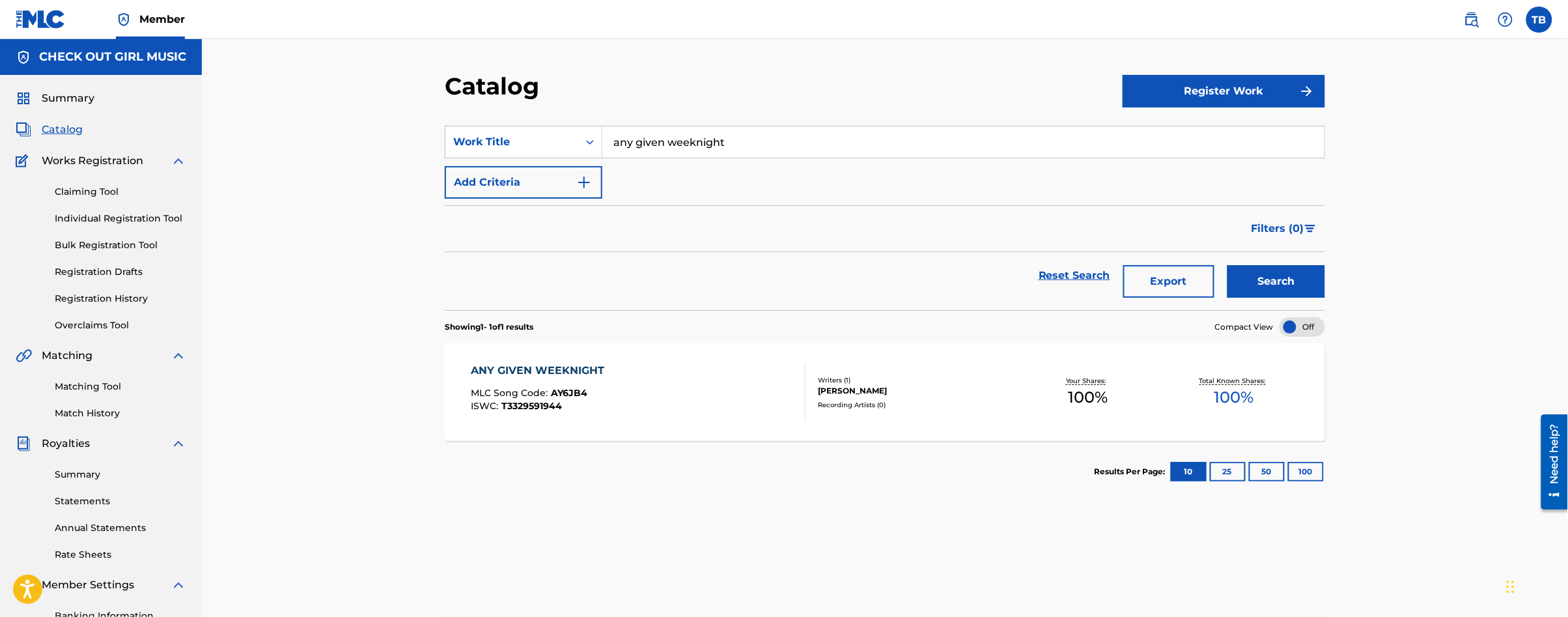
click at [71, 443] on span "Royalties" at bounding box center [65, 443] width 48 height 16
click at [68, 473] on link "Summary" at bounding box center [120, 474] width 131 height 14
